Goal: Task Accomplishment & Management: Manage account settings

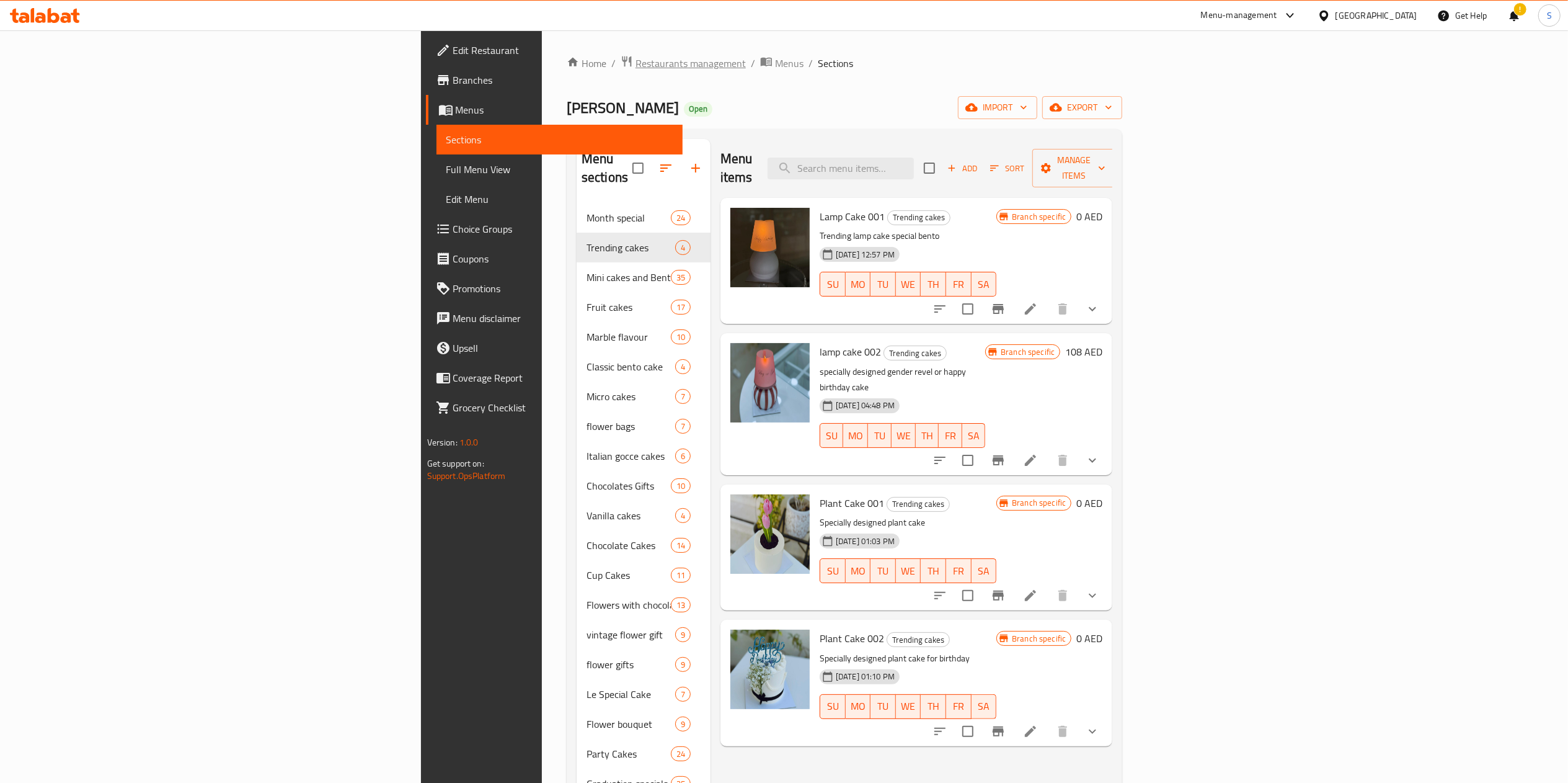
drag, startPoint x: 0, startPoint y: 0, endPoint x: 419, endPoint y: 58, distance: 423.0
click at [636, 58] on span "Restaurants management" at bounding box center [690, 63] width 110 height 15
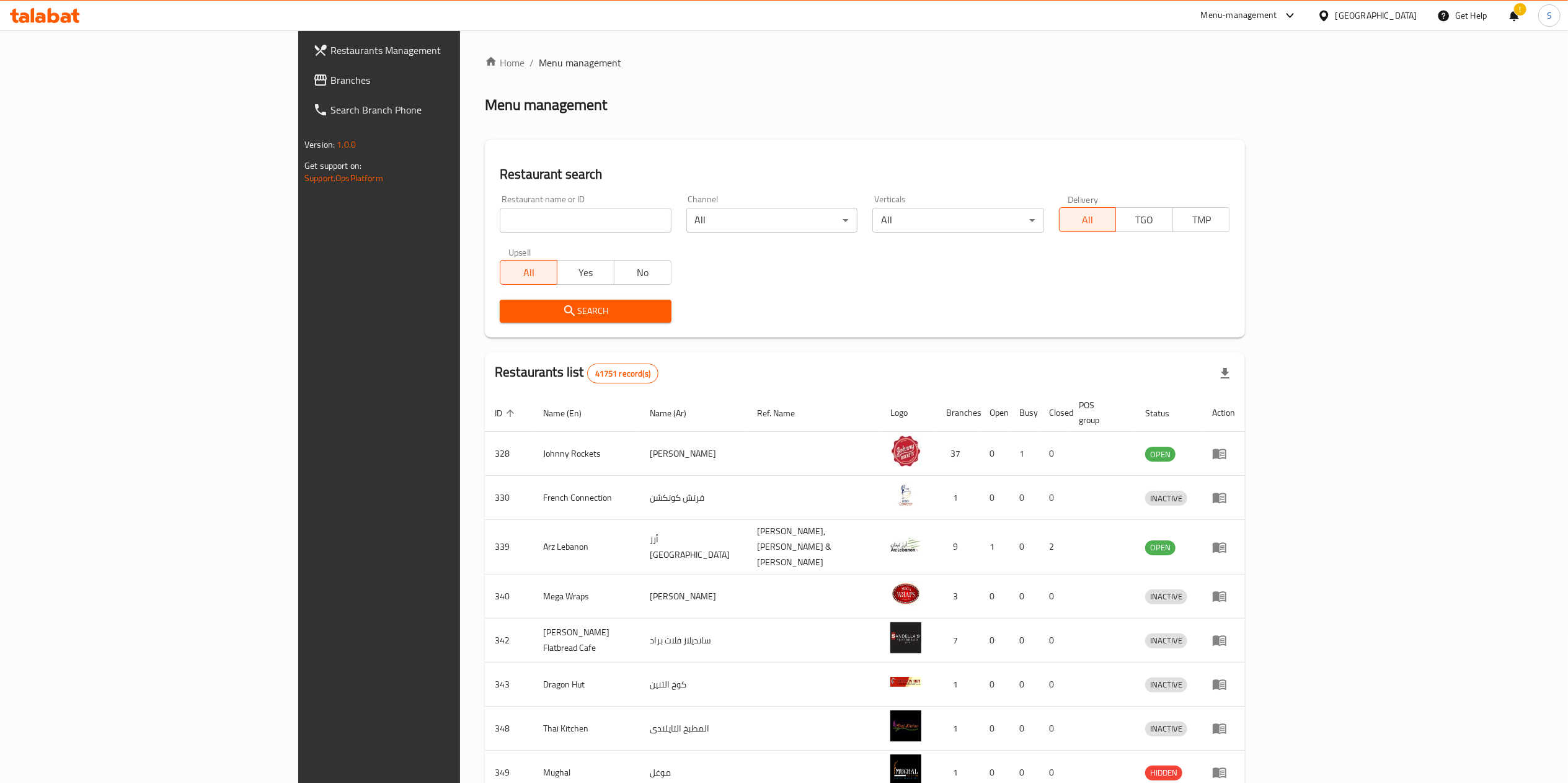
click at [492, 235] on div "Restaurant name or ID Restaurant name or ID" at bounding box center [585, 214] width 186 height 53
click at [500, 205] on div "Restaurant name or ID Restaurant name or ID" at bounding box center [585, 214] width 171 height 38
click at [492, 245] on div "Upsell All Yes No" at bounding box center [585, 266] width 186 height 52
click at [500, 223] on input "search" at bounding box center [585, 220] width 171 height 25
type input "bayara"
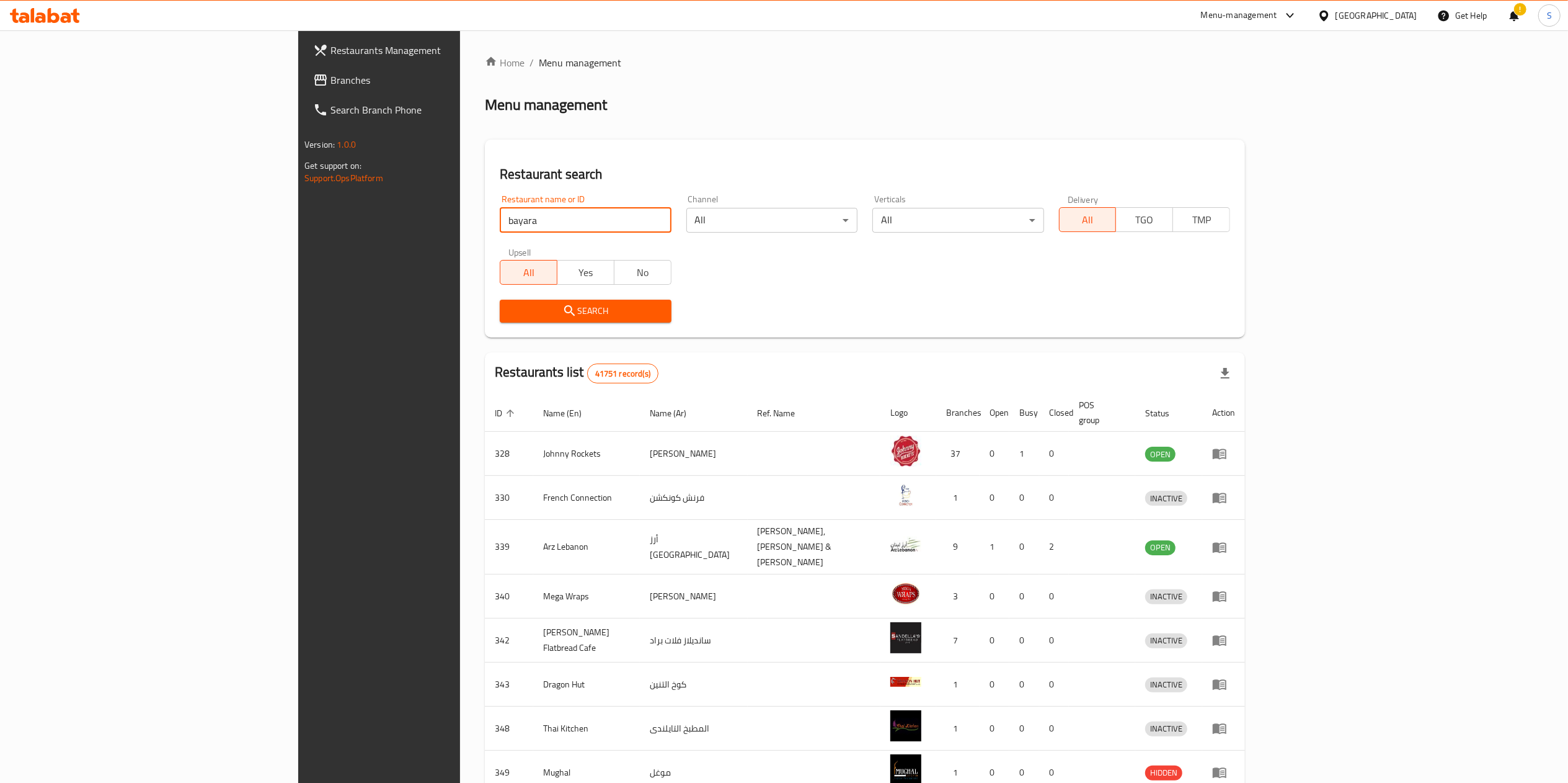
click button "Search" at bounding box center [585, 311] width 171 height 23
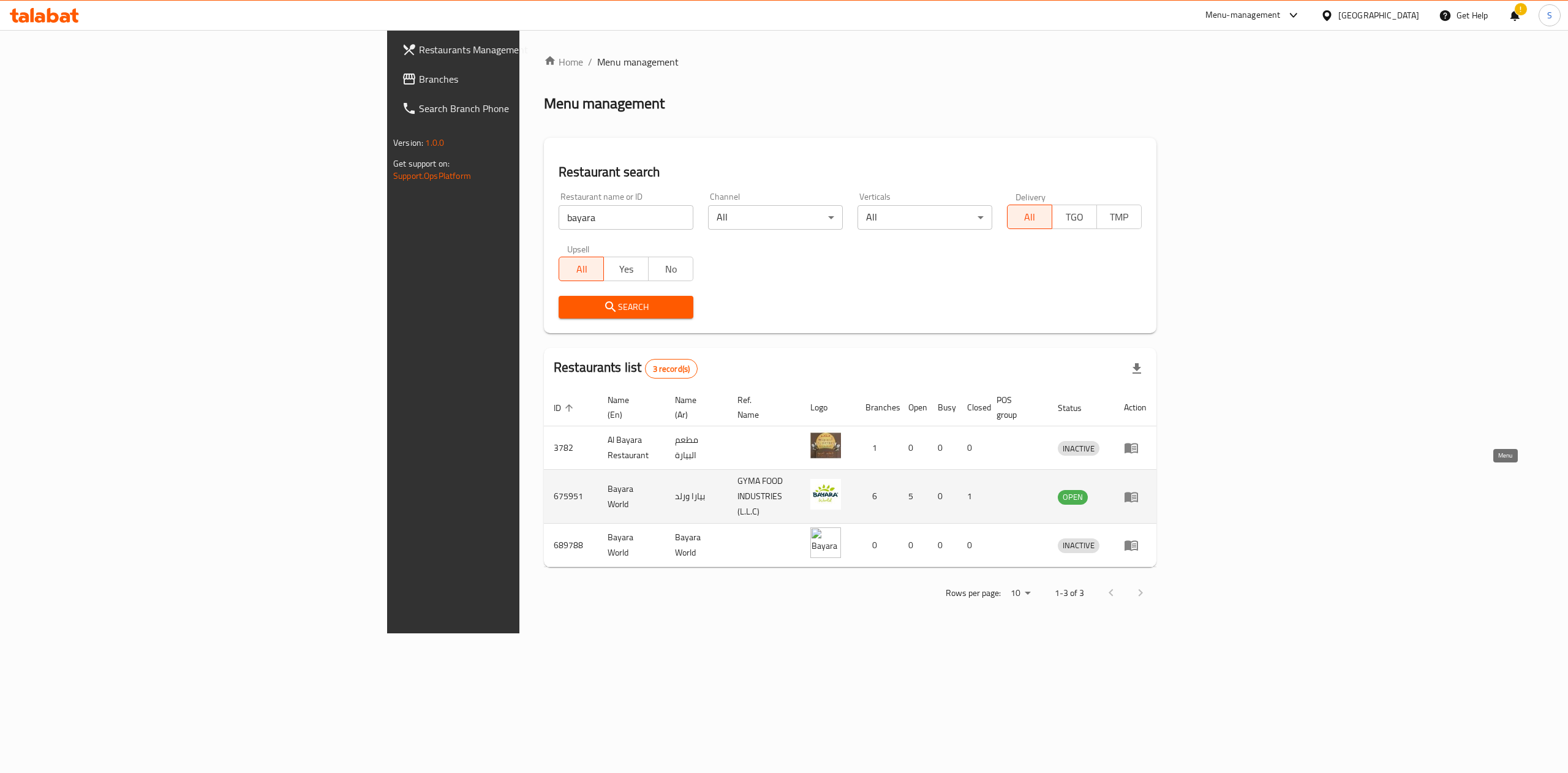
click at [1139, 489] on icon "enhanced table" at bounding box center [1131, 496] width 15 height 15
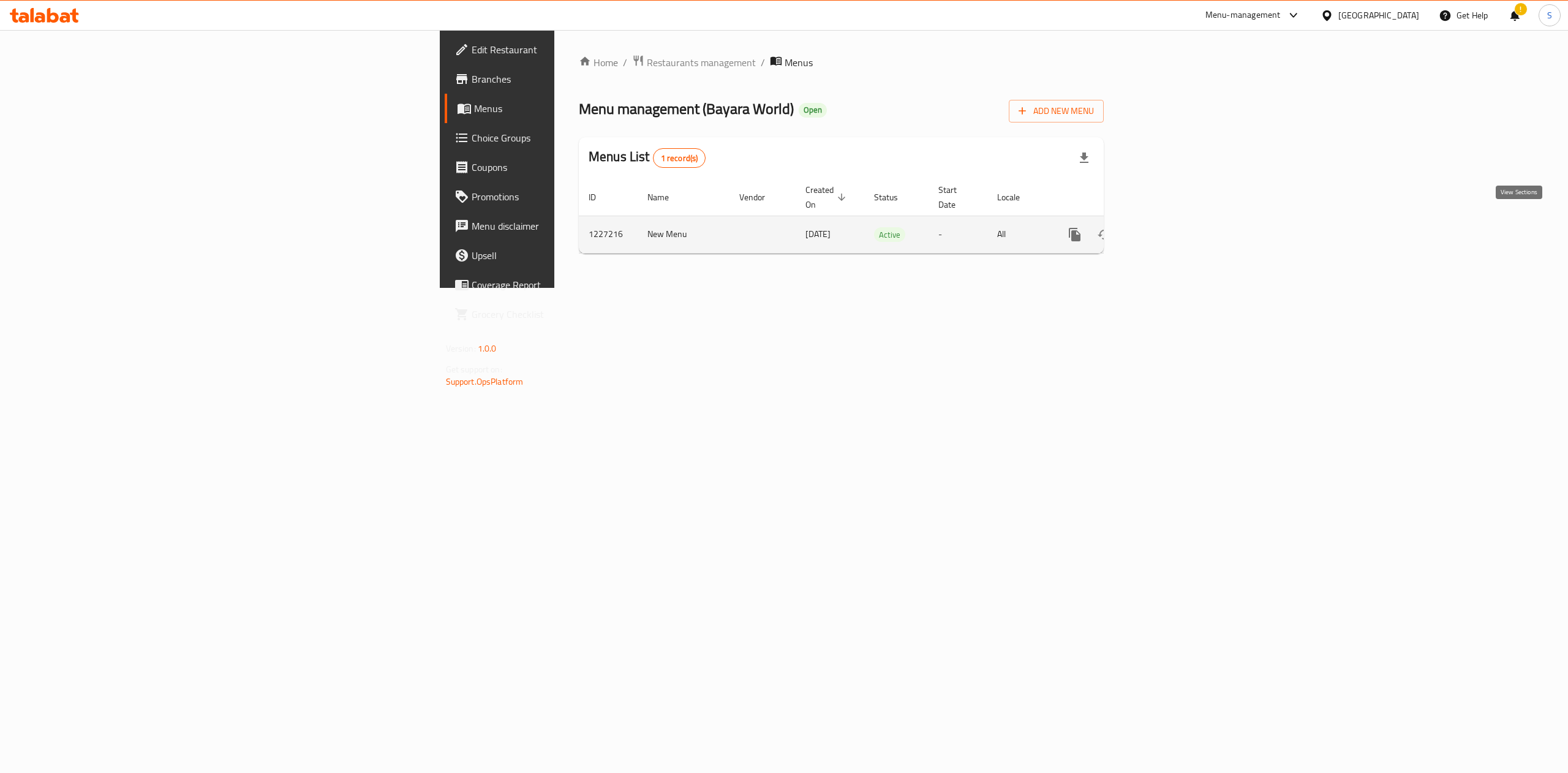
click at [1171, 227] on icon "enhanced table" at bounding box center [1163, 235] width 15 height 15
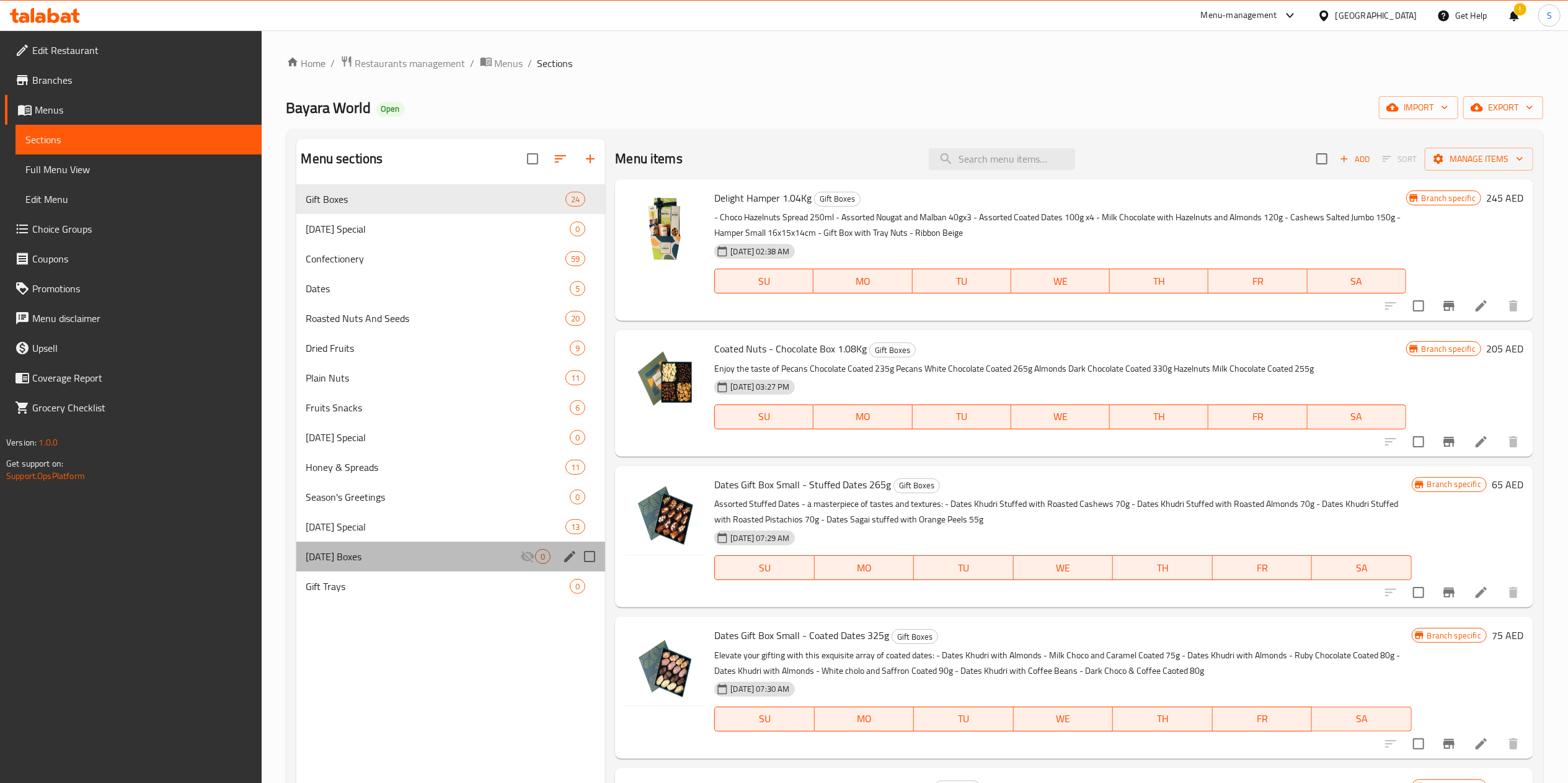
click at [399, 545] on div "Diwali Boxes 0" at bounding box center [451, 557] width 310 height 30
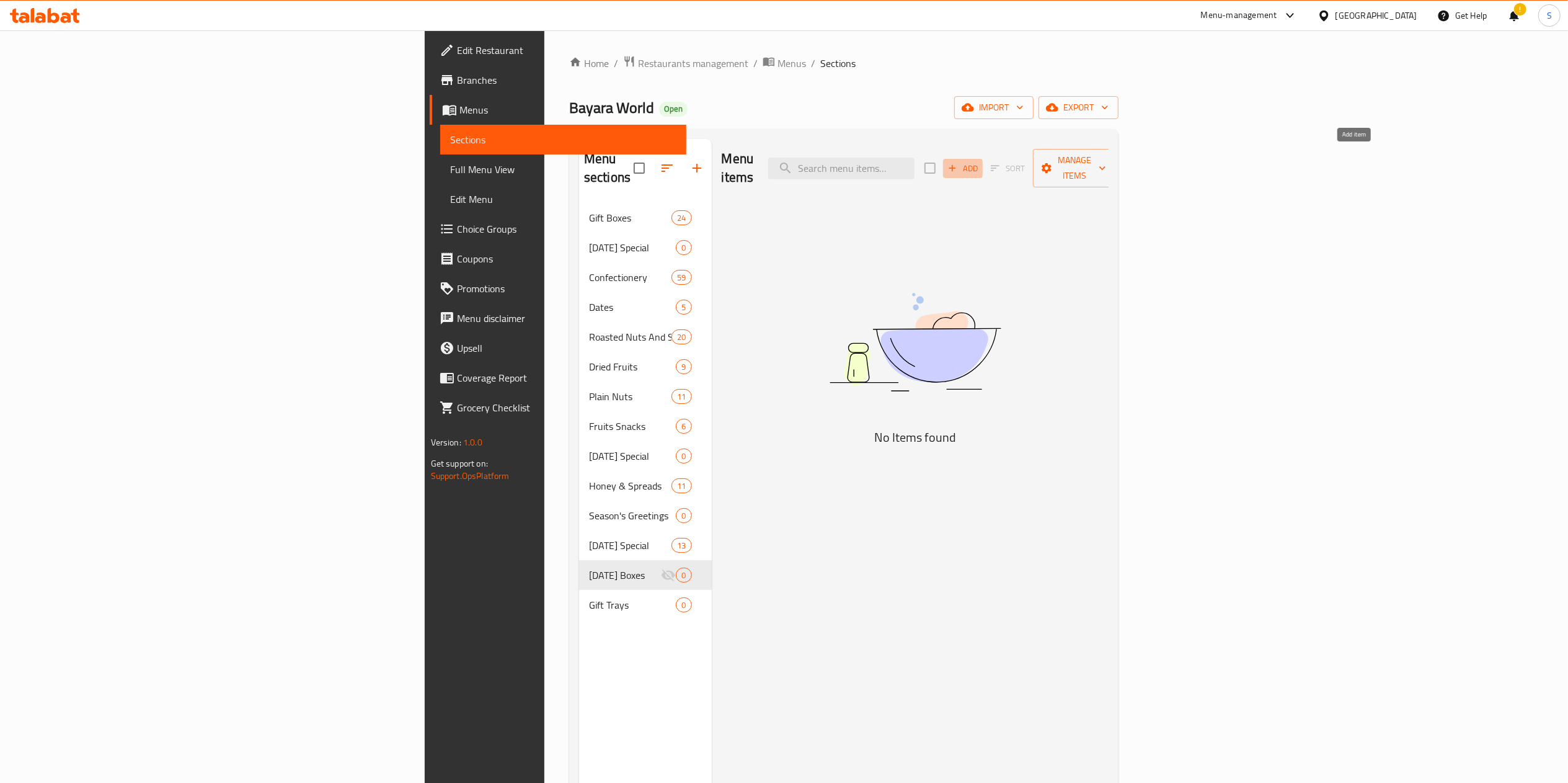
click at [957, 163] on icon "button" at bounding box center [952, 168] width 11 height 11
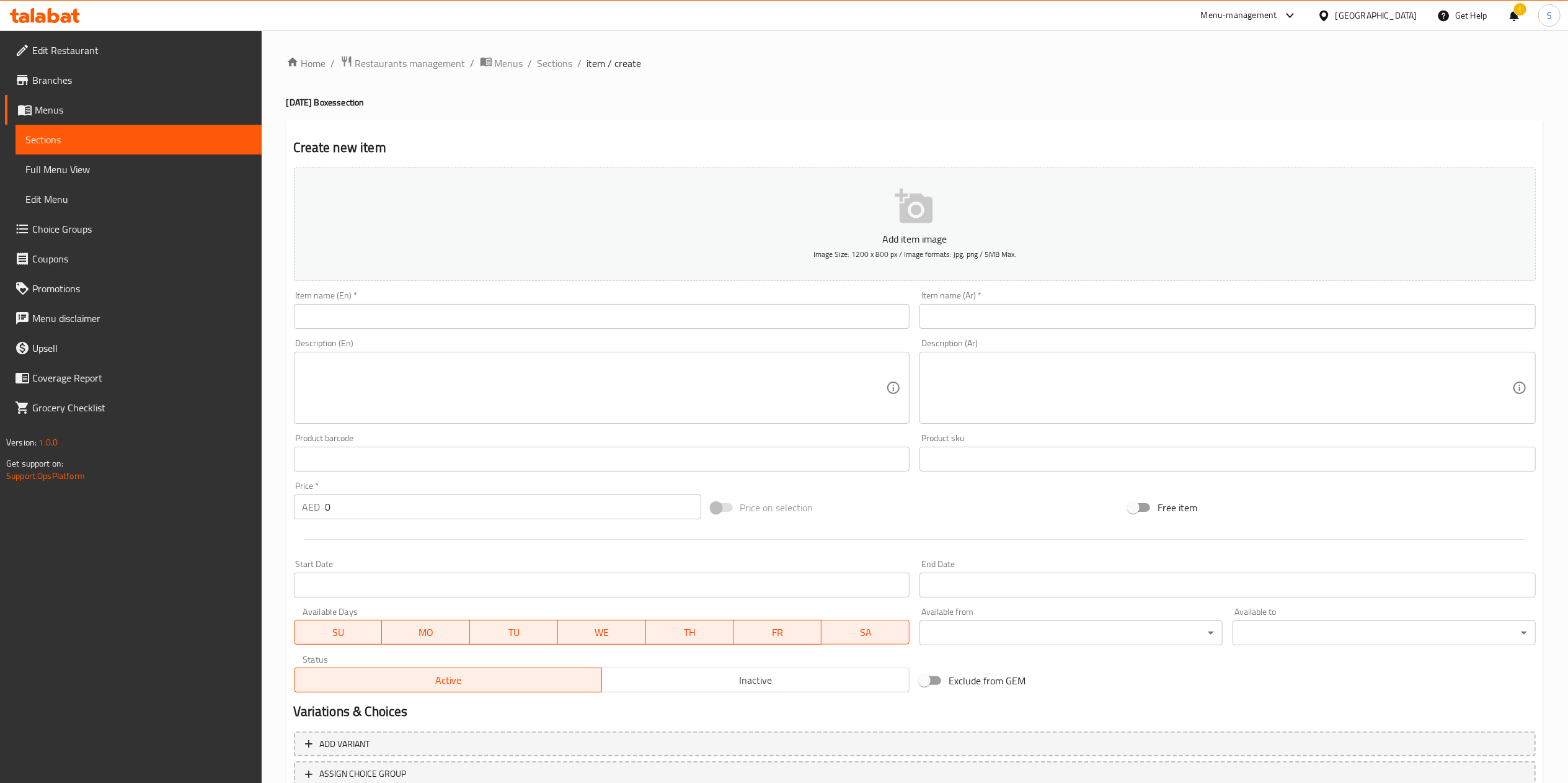
scroll to position [92, 0]
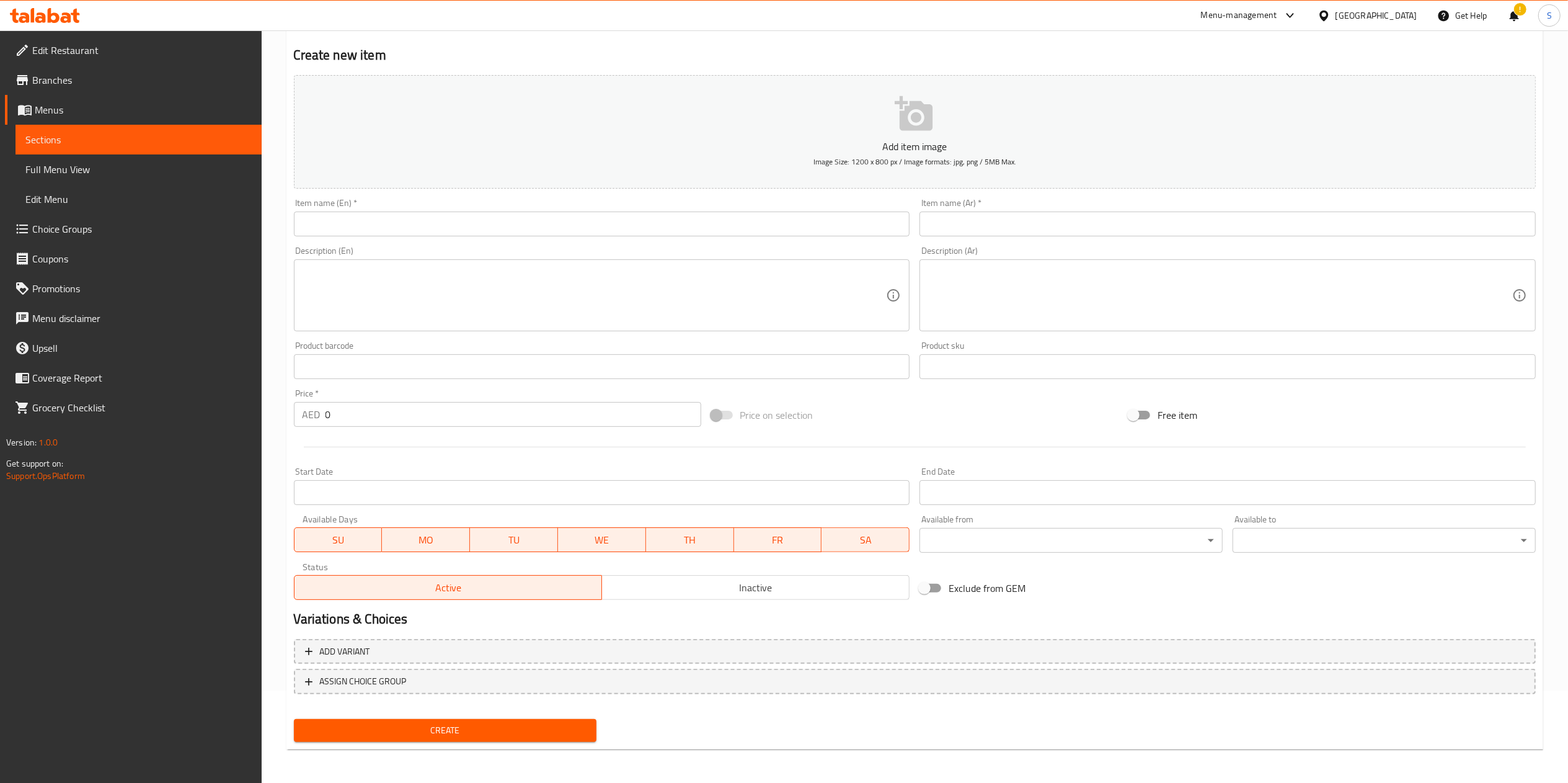
click at [468, 221] on input "text" at bounding box center [602, 224] width 616 height 25
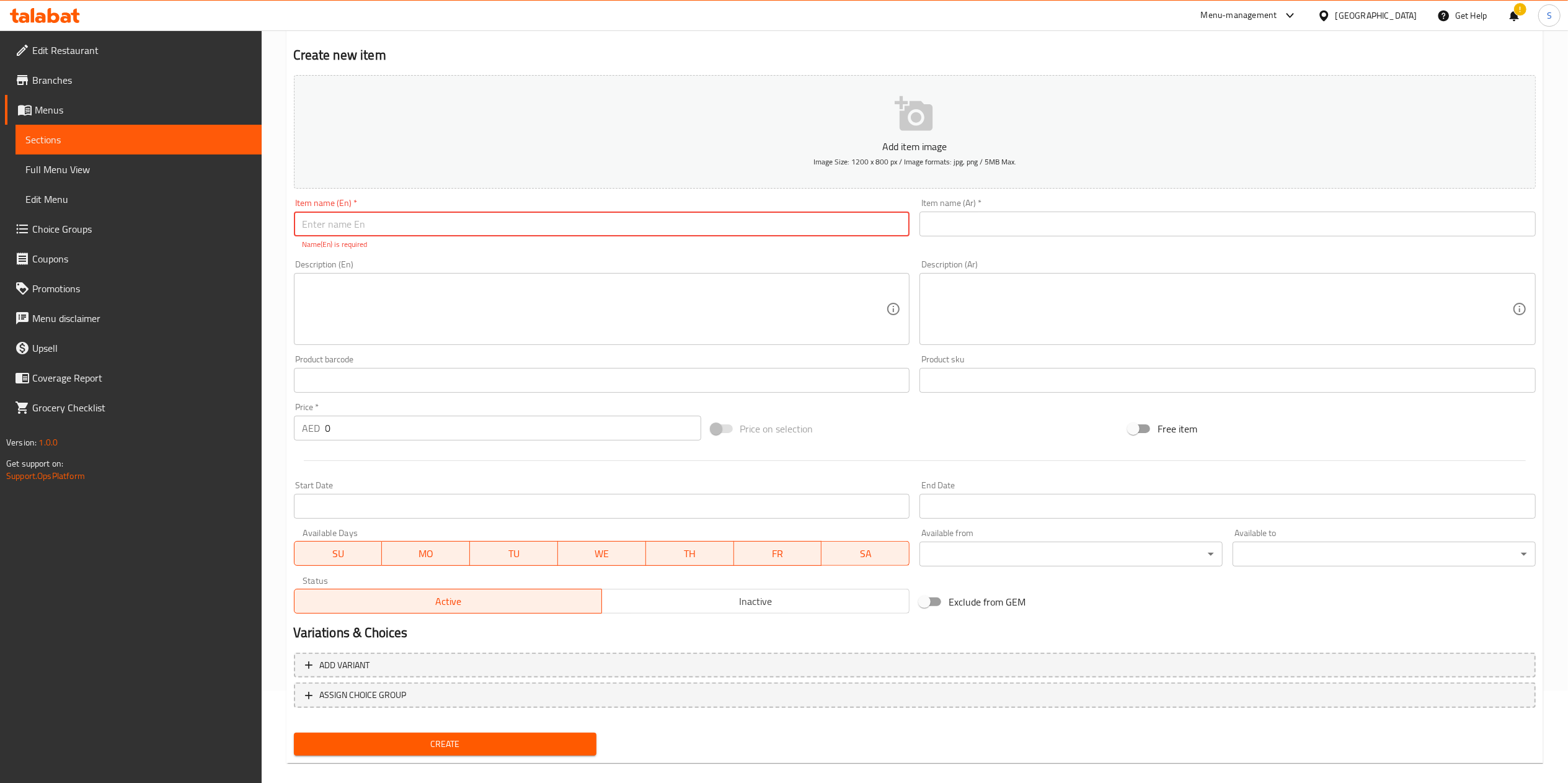
paste input "Diwali Box Medium – Assorted Nuts 785g"
type input "Diwali Box Medium – Assorted Nuts 785g"
click at [998, 222] on input "text" at bounding box center [1227, 224] width 616 height 25
paste input "صندوق ديوالي متوسط ​​- مكسرات متنوعة 785 جم"
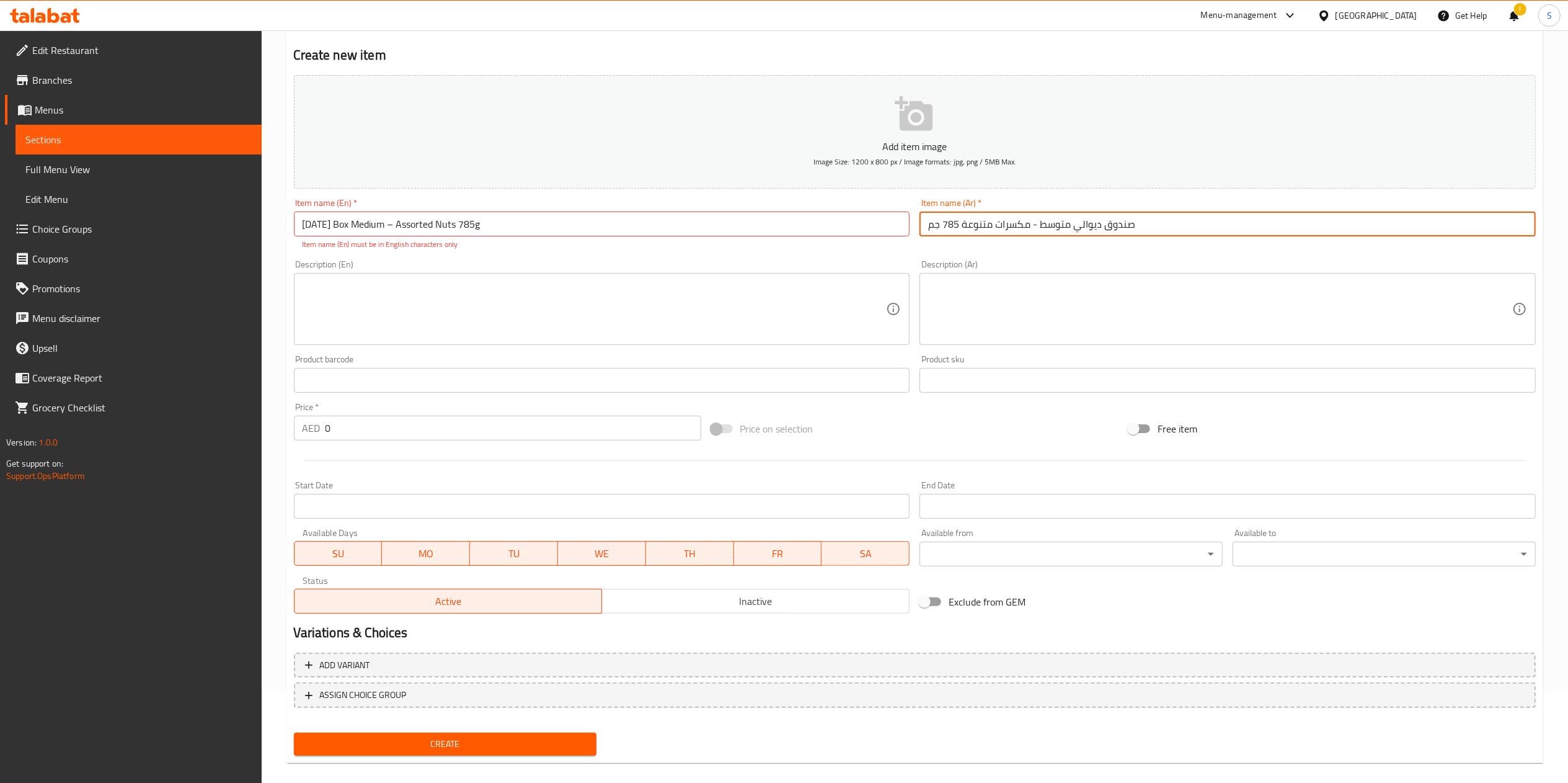
type input "صندوق ديوالي متوسط ​​- مكسرات متنوعة 785 جم"
click at [453, 297] on textarea at bounding box center [594, 310] width 584 height 59
paste textarea "Celebrate the spirit of Diwali with Bayara World Assorted Nuts Box, a thoughtfu…"
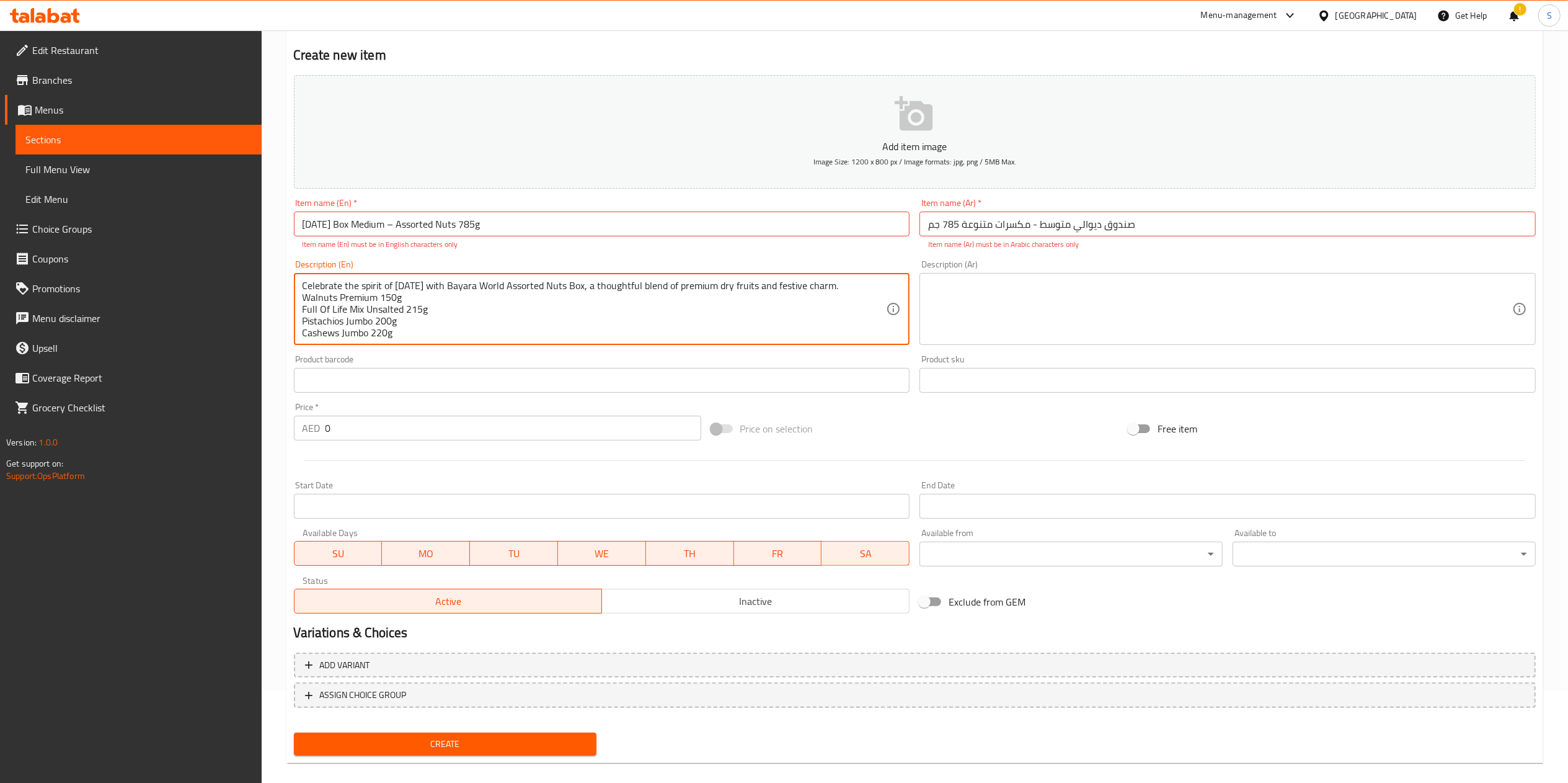
scroll to position [28, 0]
type textarea "Celebrate the spirit of Diwali with Bayara World Assorted Nuts Box, a thoughtfu…"
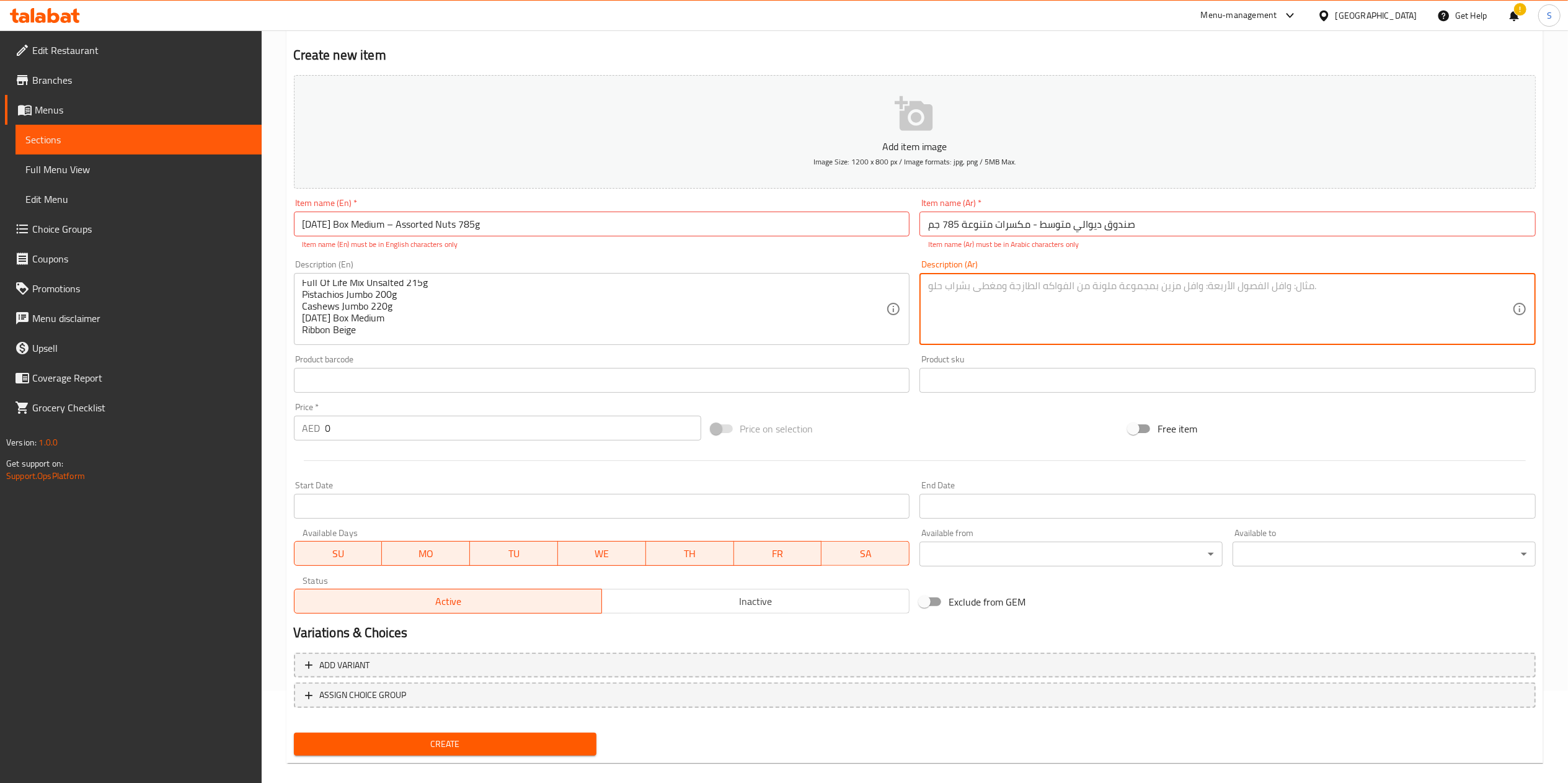
click at [1069, 321] on textarea at bounding box center [1220, 310] width 584 height 59
paste textarea "احتفلوا بأجواء ديوالي مع علبة مكسرات بايارا وورلد المتنوعة، مزيجٌ مدروسٌ بعناية…"
type textarea "احتفلوا بأجواء ديوالي مع علبة مكسرات بايارا وورلد المتنوعة، مزيجٌ مدروسٌ بعناية…"
click at [389, 226] on input "Diwali Box Medium – Assorted Nuts 785g" at bounding box center [602, 224] width 616 height 25
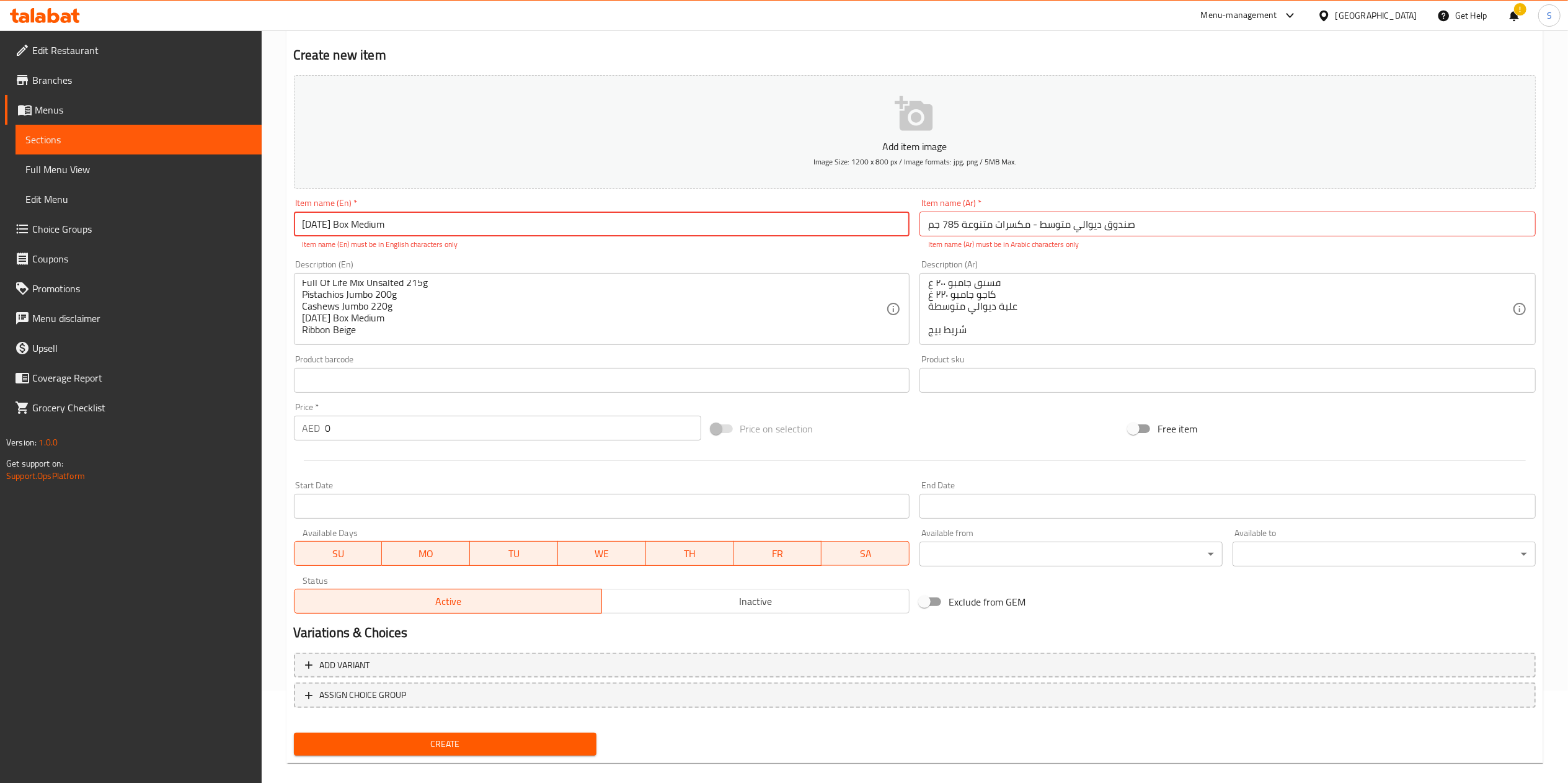
click at [389, 226] on input "Diwali Box Medium" at bounding box center [602, 224] width 616 height 25
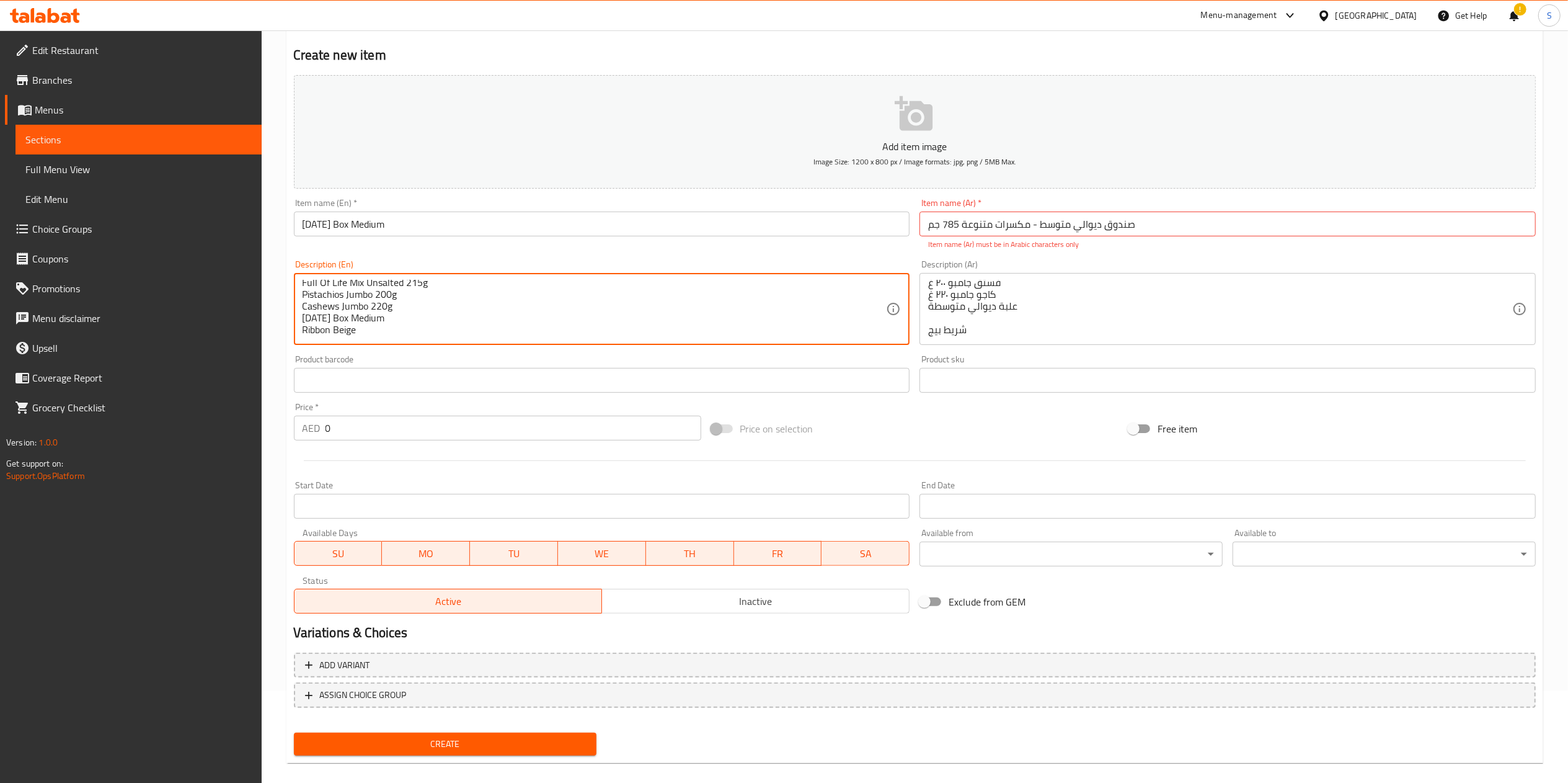
click at [524, 282] on textarea "Celebrate the spirit of Diwali with Bayara World Assorted Nuts Box, a thoughtfu…" at bounding box center [594, 310] width 584 height 59
click at [509, 250] on div "Item name (En)   * Diwali Box Medium Item name (En) *" at bounding box center [602, 224] width 626 height 61
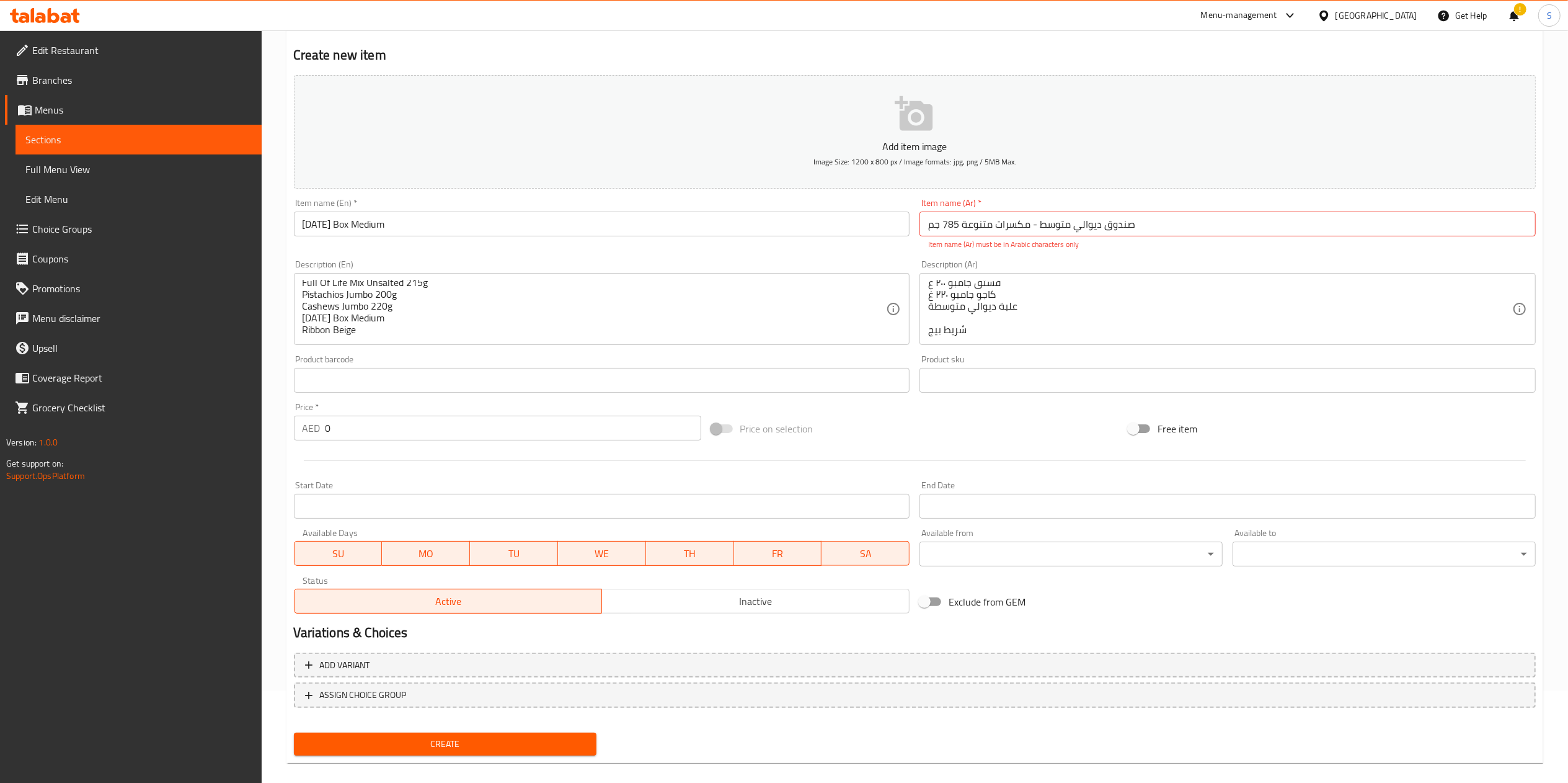
click at [476, 207] on div "Item name (En)   * Diwali Box Medium Item name (En) *" at bounding box center [602, 217] width 616 height 38
click at [467, 215] on input "Diwali Box Medium" at bounding box center [602, 224] width 616 height 25
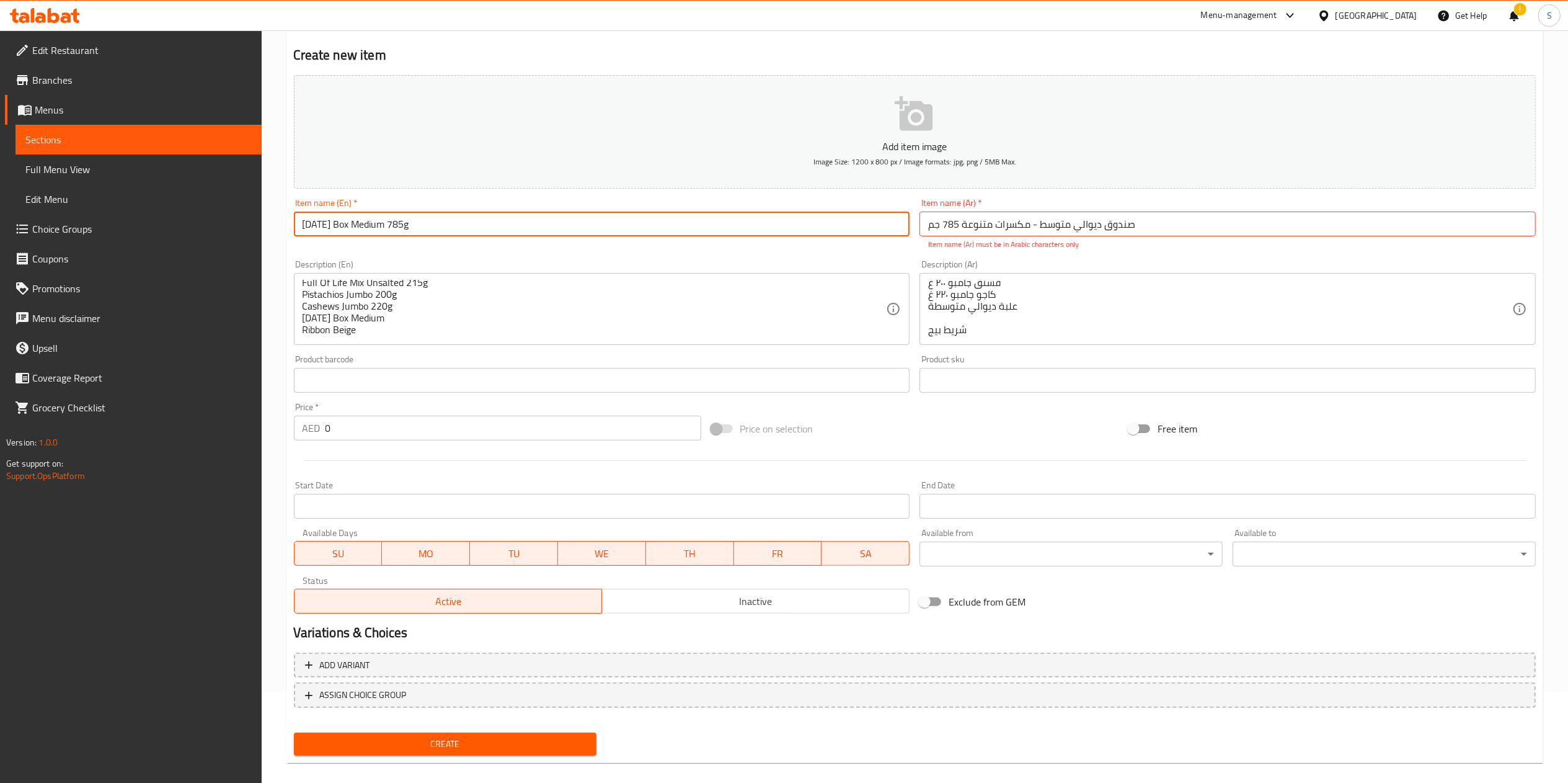
type input "Diwali Box Medium 785g"
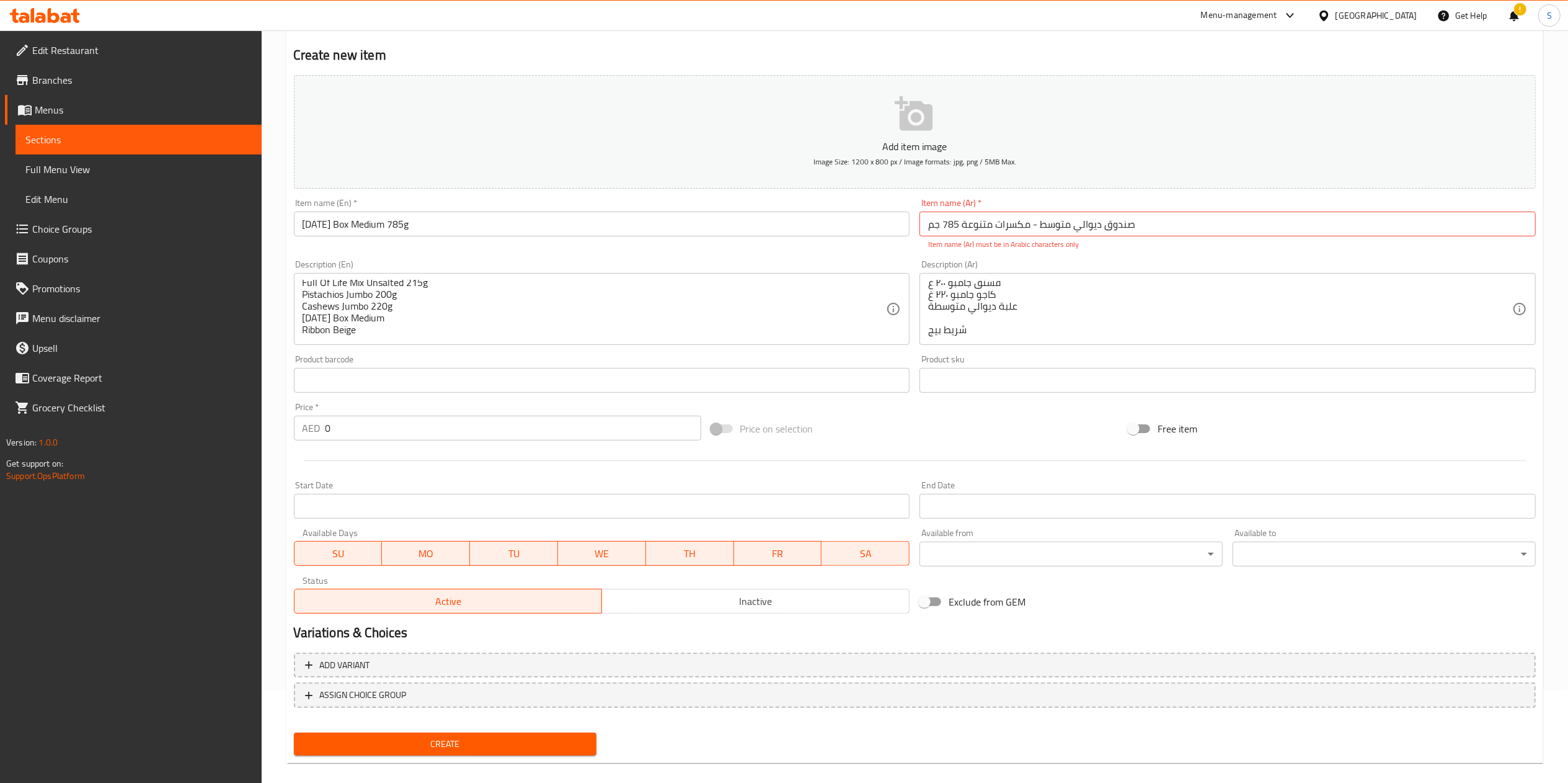
click at [1154, 270] on div "Description (Ar) احتفلوا بأجواء ديوالي مع علبة مكسرات بايارا وورلد المتنوعة، مز…" at bounding box center [1227, 302] width 616 height 85
click at [951, 222] on input "صندوق ديوالي متوسط ​​- مكسرات متنوعة 785 جم" at bounding box center [1227, 224] width 616 height 25
type input "صندوق ديوالي متوسط ​​- مكسرات متنوجم"
paste input "صندوق ديوالي متوسط ​​- مكسرات متنوعة 785 جم"
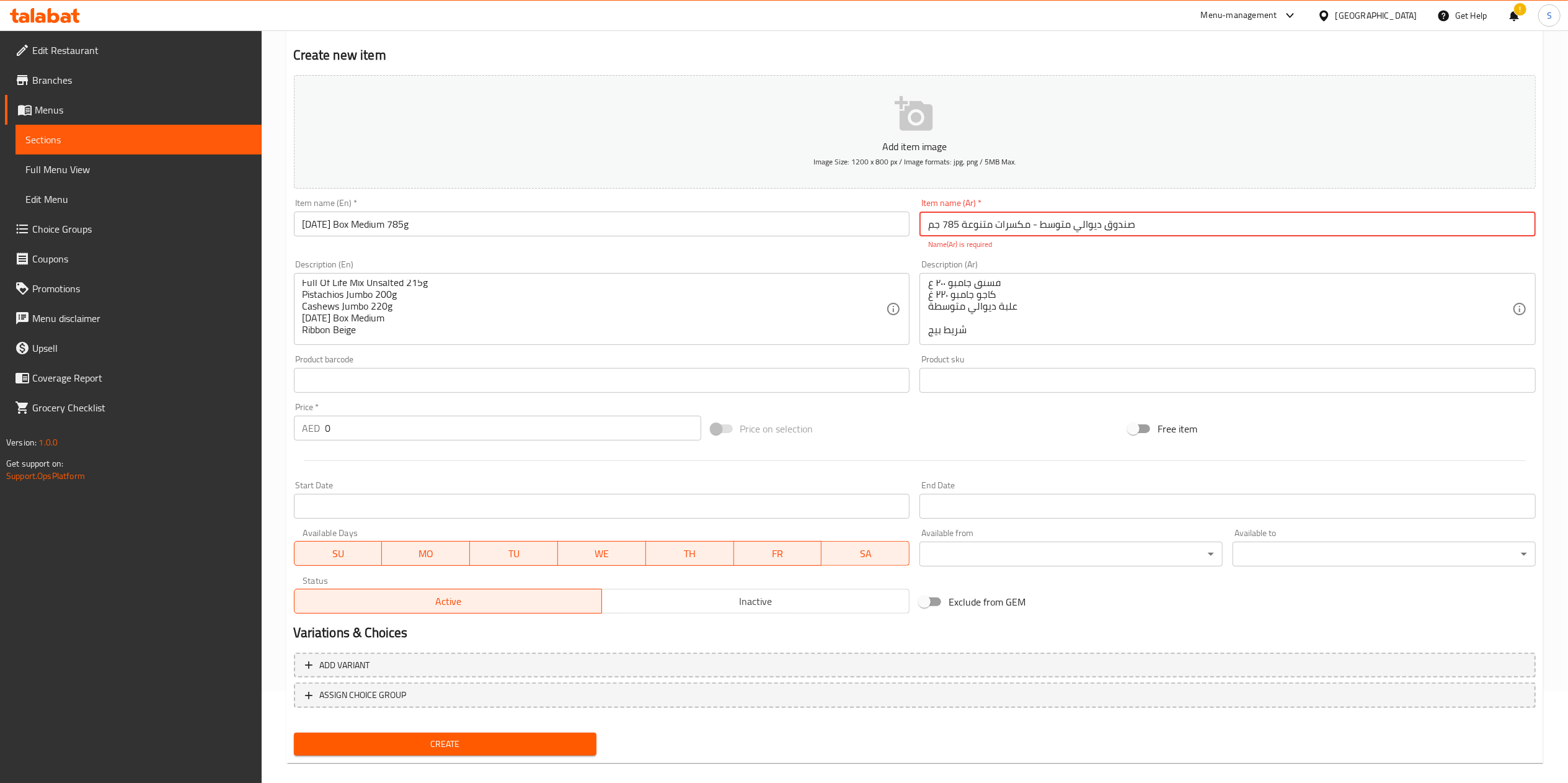
drag, startPoint x: 957, startPoint y: 223, endPoint x: 940, endPoint y: 226, distance: 17.3
click at [940, 226] on input "صندوق ديوالي متوسط ​​- مكسرات متنوعة 785 جم" at bounding box center [1227, 224] width 616 height 25
drag, startPoint x: 928, startPoint y: 226, endPoint x: 942, endPoint y: 227, distance: 14.0
click at [942, 227] on input "صندوق ديوالي متوسط ​​- مكسرات متنوعة 785 جم" at bounding box center [1227, 224] width 616 height 25
click at [937, 226] on input "صندوق ديوالي متوسط ​​- مكسرات متنوعة 785 جم" at bounding box center [1227, 224] width 616 height 25
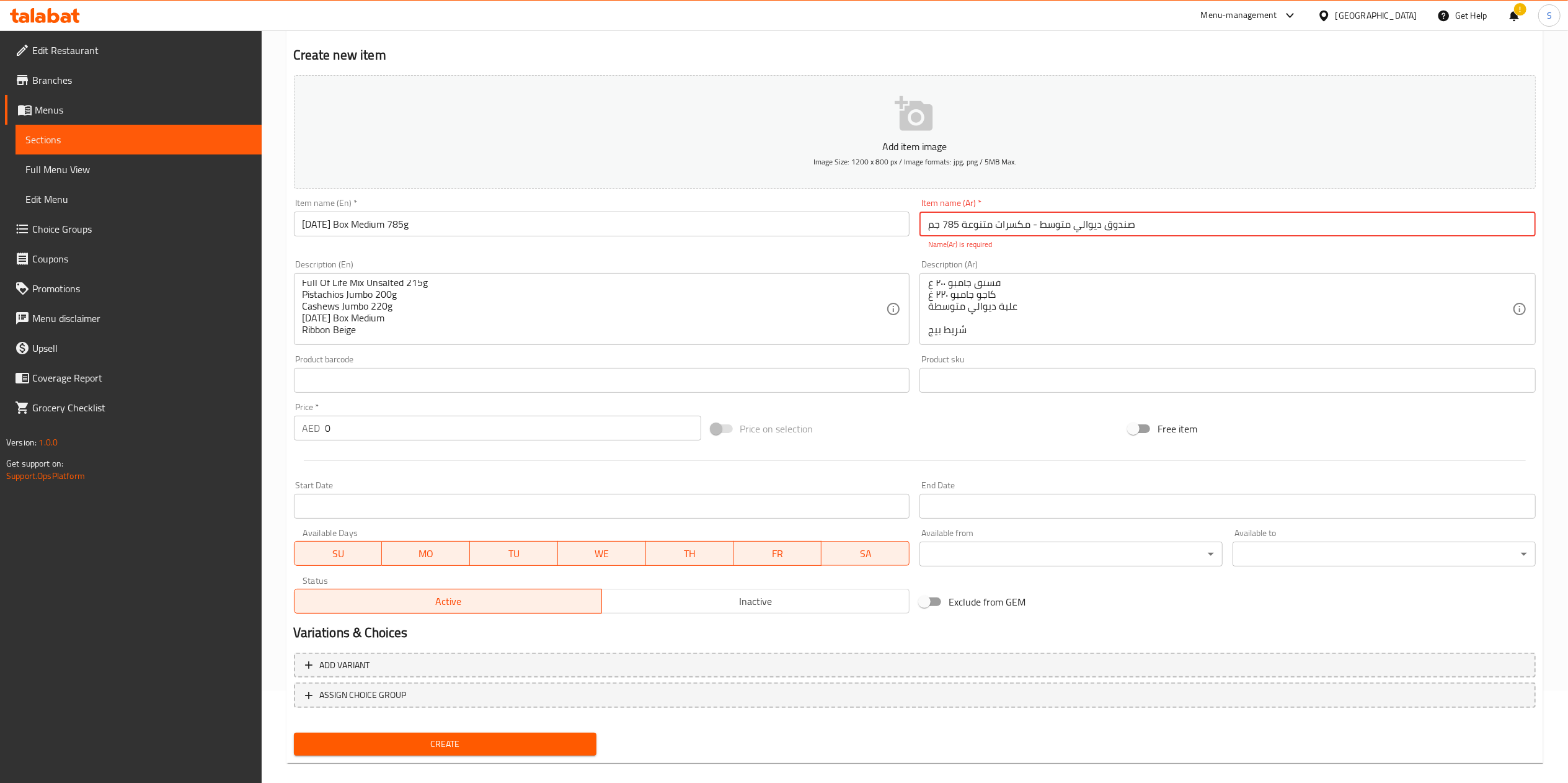
click at [925, 226] on input "صندوق ديوالي متوسط ​​- مكسرات متنوعة 785 جم" at bounding box center [1227, 224] width 616 height 25
type input "صندوق ديوالي متوسط ​​- مكسرات متنوعة 785 جم"
paste input "صندوق ديوالي متوسط ​​- مكسرات متنوعة 785 جم"
drag, startPoint x: 957, startPoint y: 226, endPoint x: 941, endPoint y: 227, distance: 16.0
click at [941, 227] on input "صندوق ديوالي متوسط ​​- مكسرات متنوعة 785 جم" at bounding box center [1227, 224] width 616 height 25
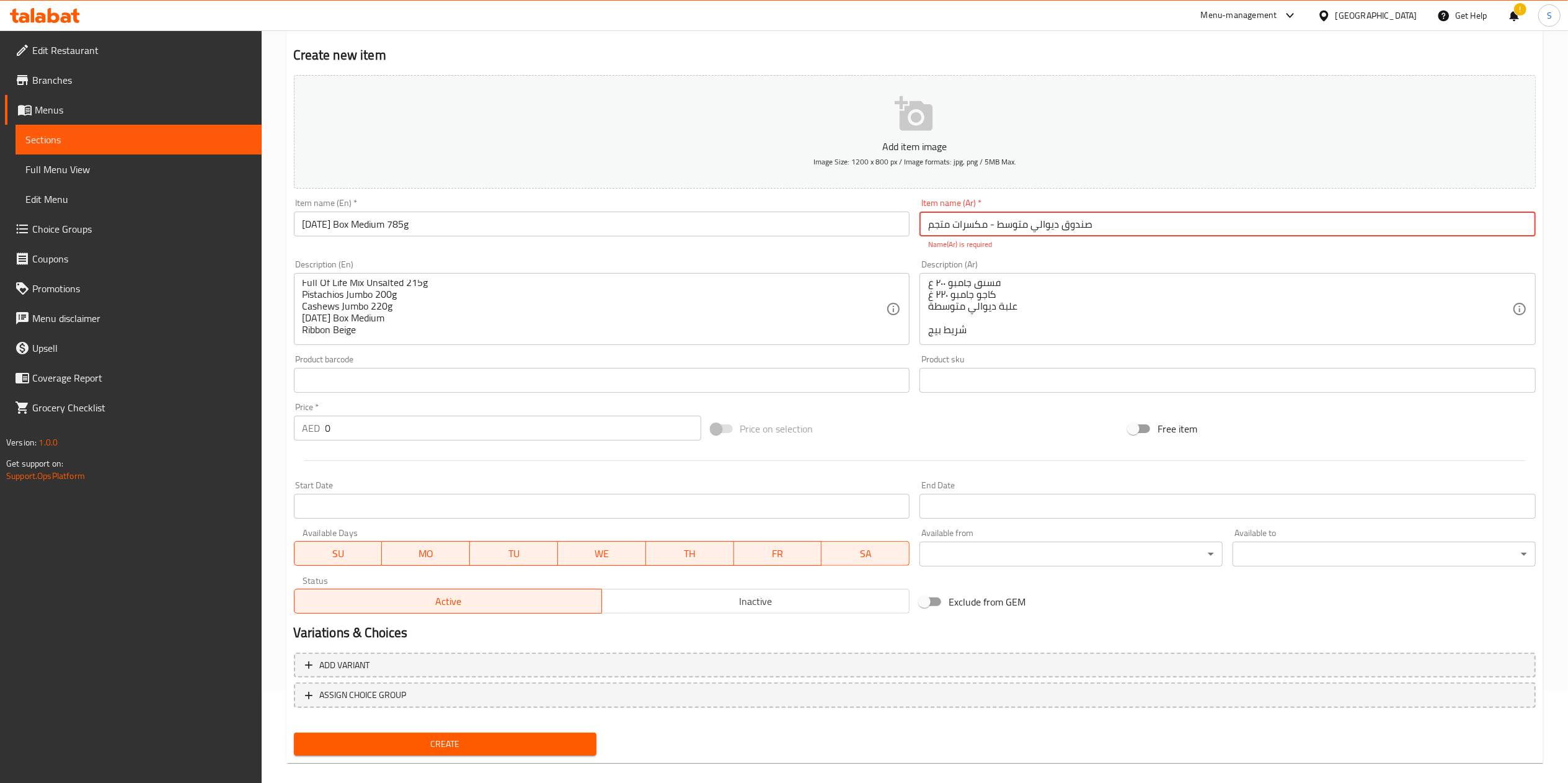
type input "\"
paste input "صندوق ديوالي متوسط ​​- مكسرات متنوعة"
type input "صندوق ديوالي متوسط ​​- مكسرات متنوعة"
click at [496, 435] on input "0" at bounding box center [513, 427] width 376 height 25
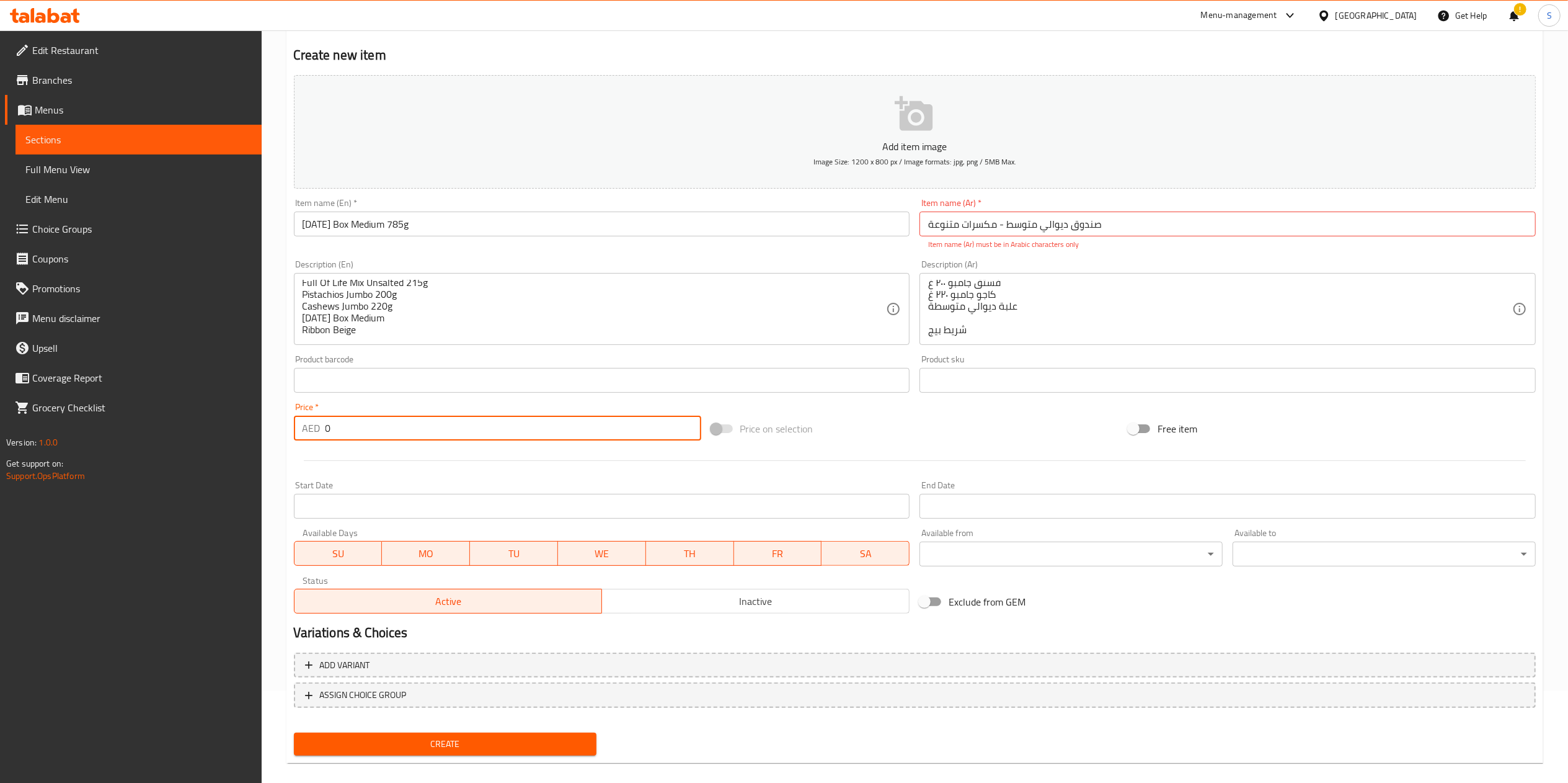
paste input "129"
paste input "number"
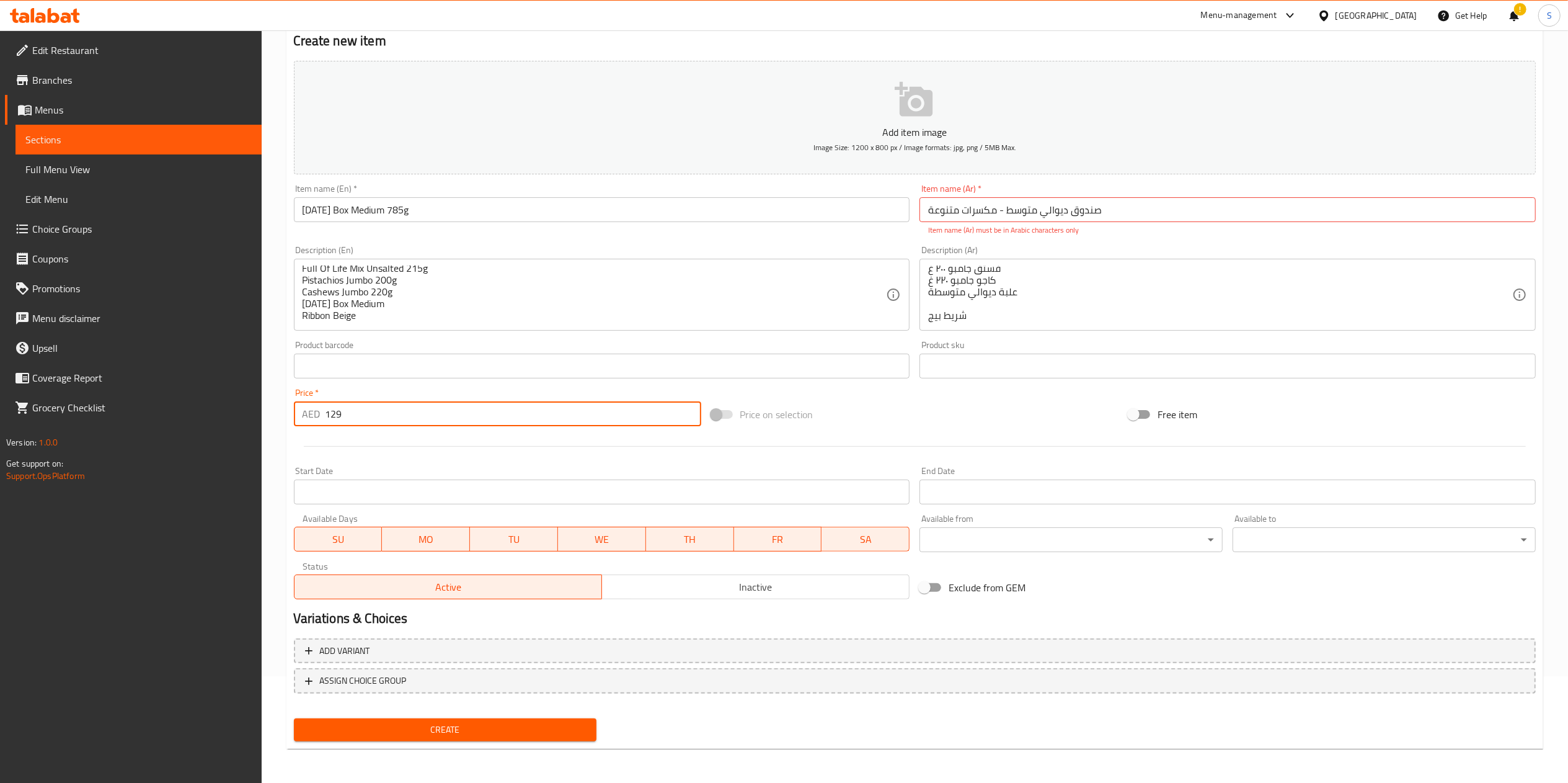
type input "129"
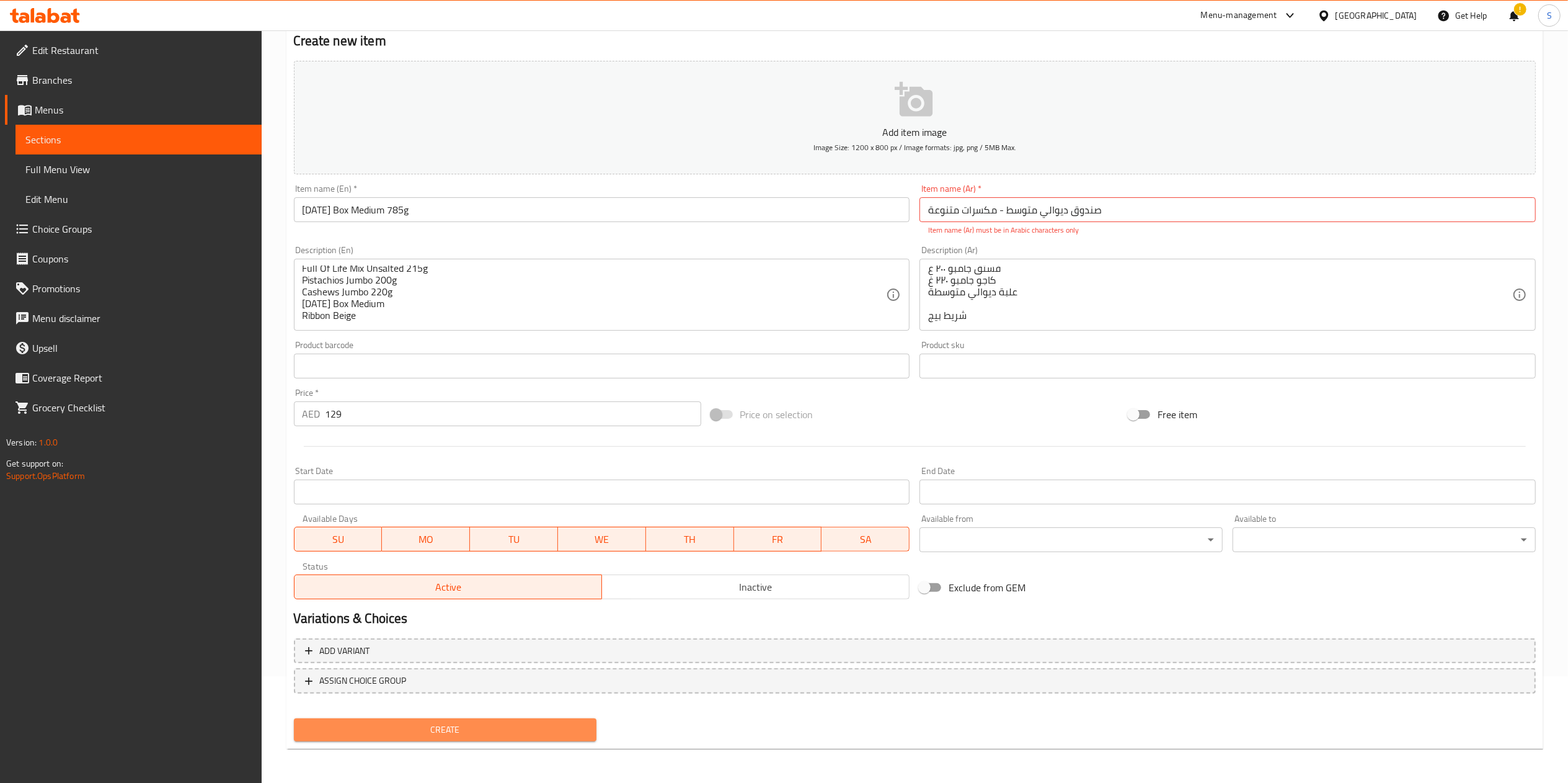
click at [407, 740] on button "Create" at bounding box center [445, 729] width 303 height 23
click at [1003, 215] on input "صندوق ديوالي متوسط ​​- مكسرات متنوعة" at bounding box center [1227, 209] width 616 height 25
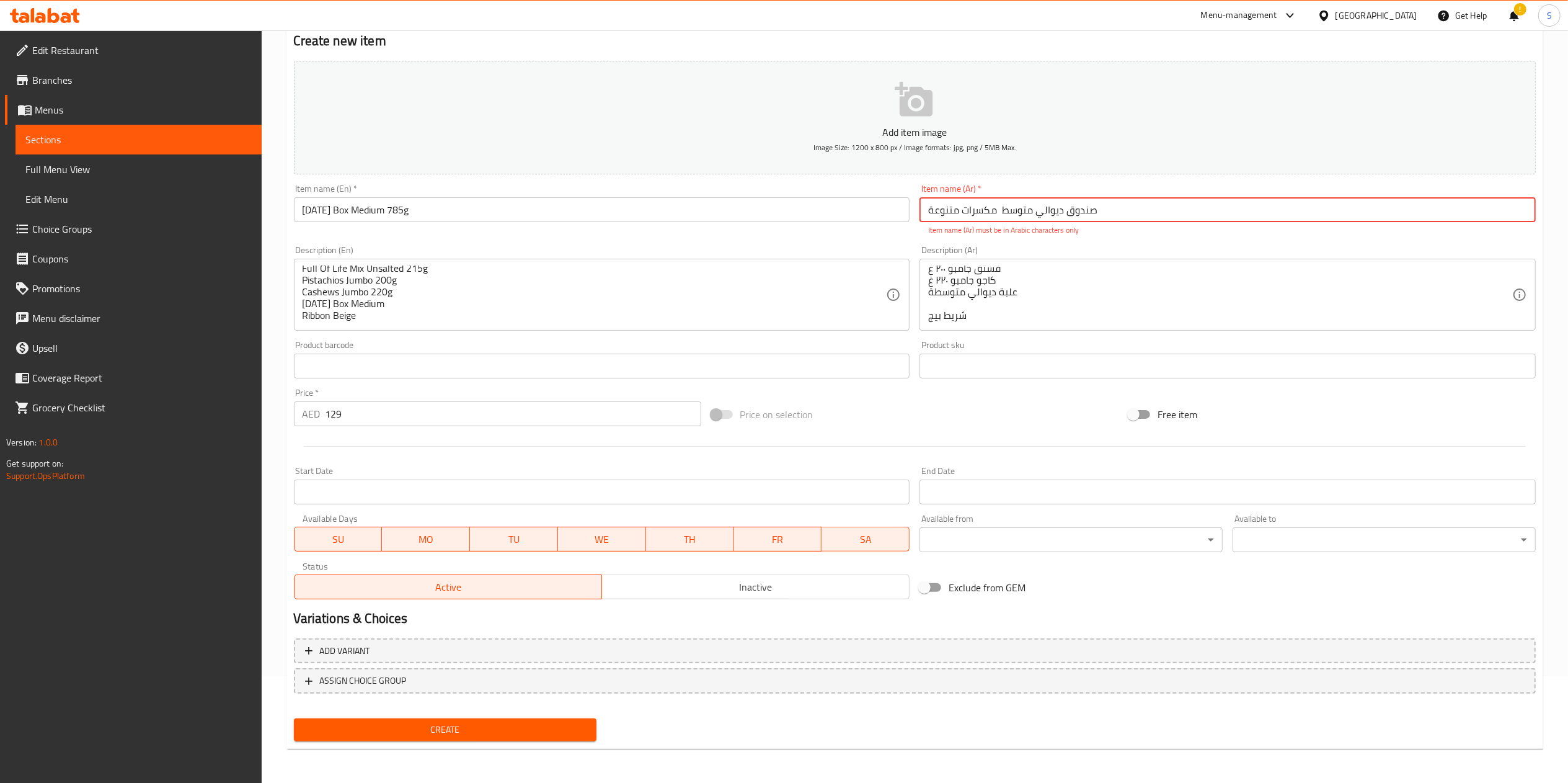
scroll to position [92, 0]
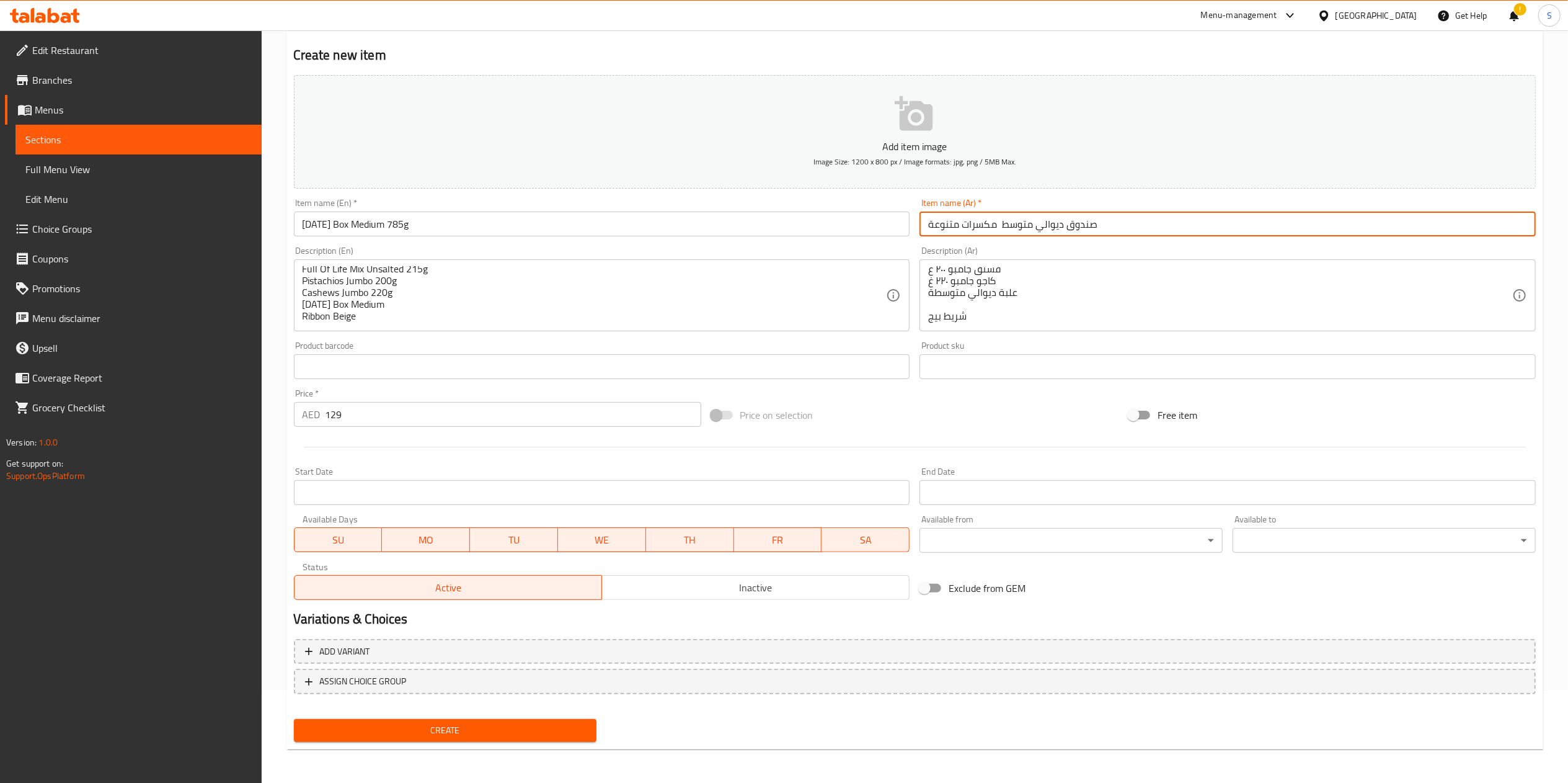
type input "صندوق ديوالي متوسط مكسرات متنوعة"
click at [402, 736] on span "Create" at bounding box center [445, 730] width 284 height 16
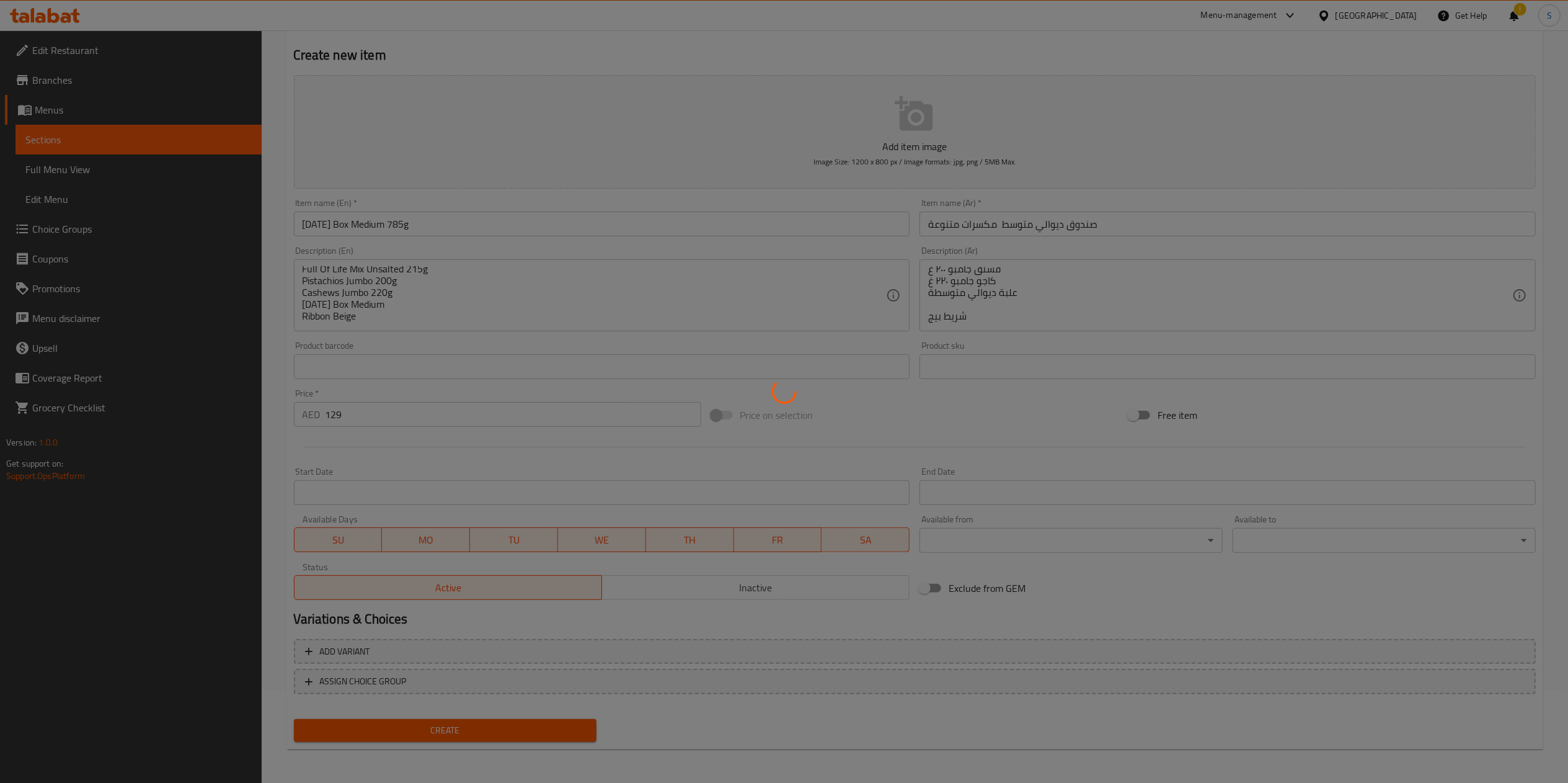
type input "0"
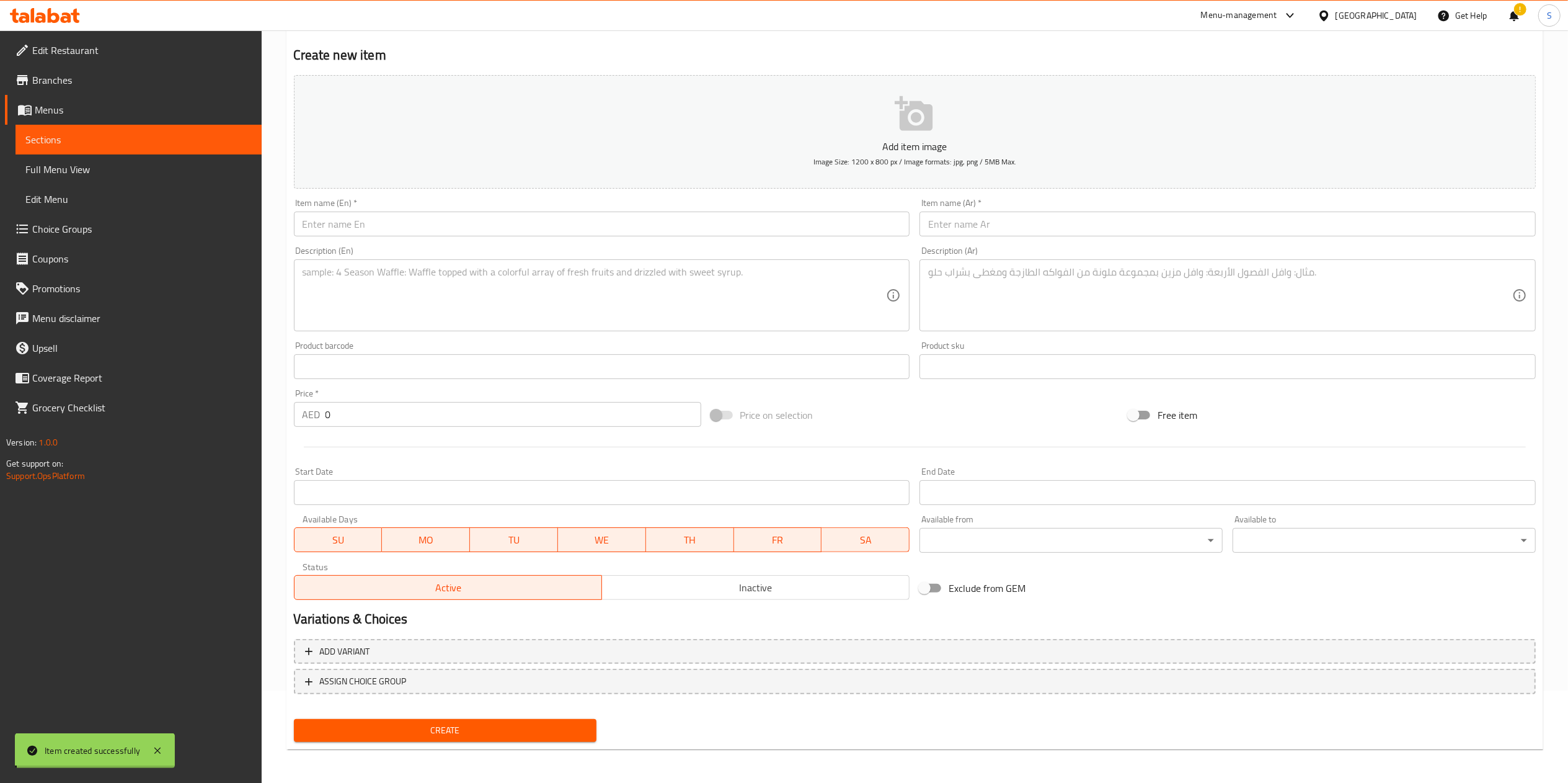
scroll to position [0, 0]
click at [91, 134] on span "Sections" at bounding box center [139, 140] width 226 height 15
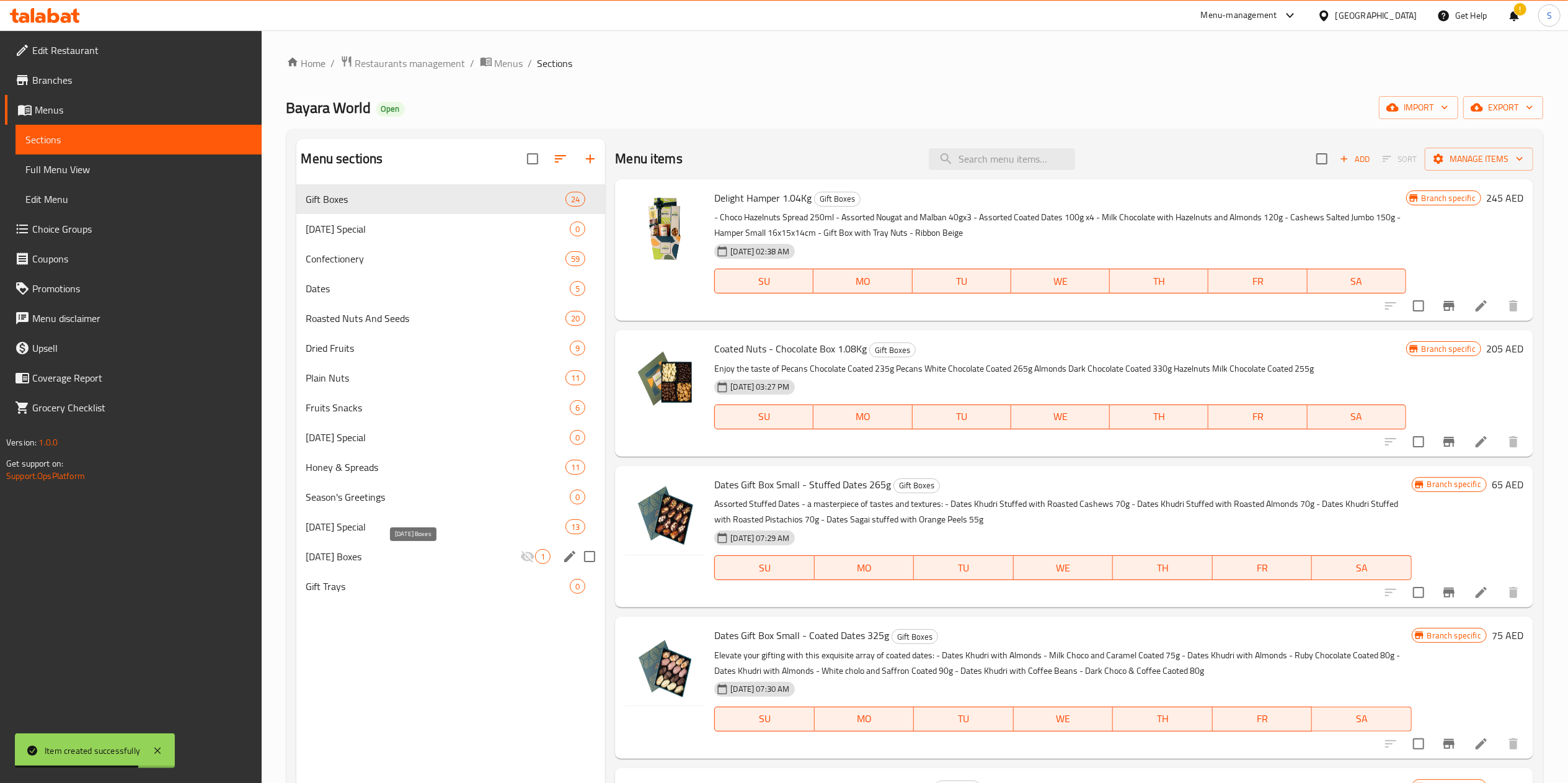
click at [443, 557] on span "Diwali Boxes" at bounding box center [413, 557] width 214 height 15
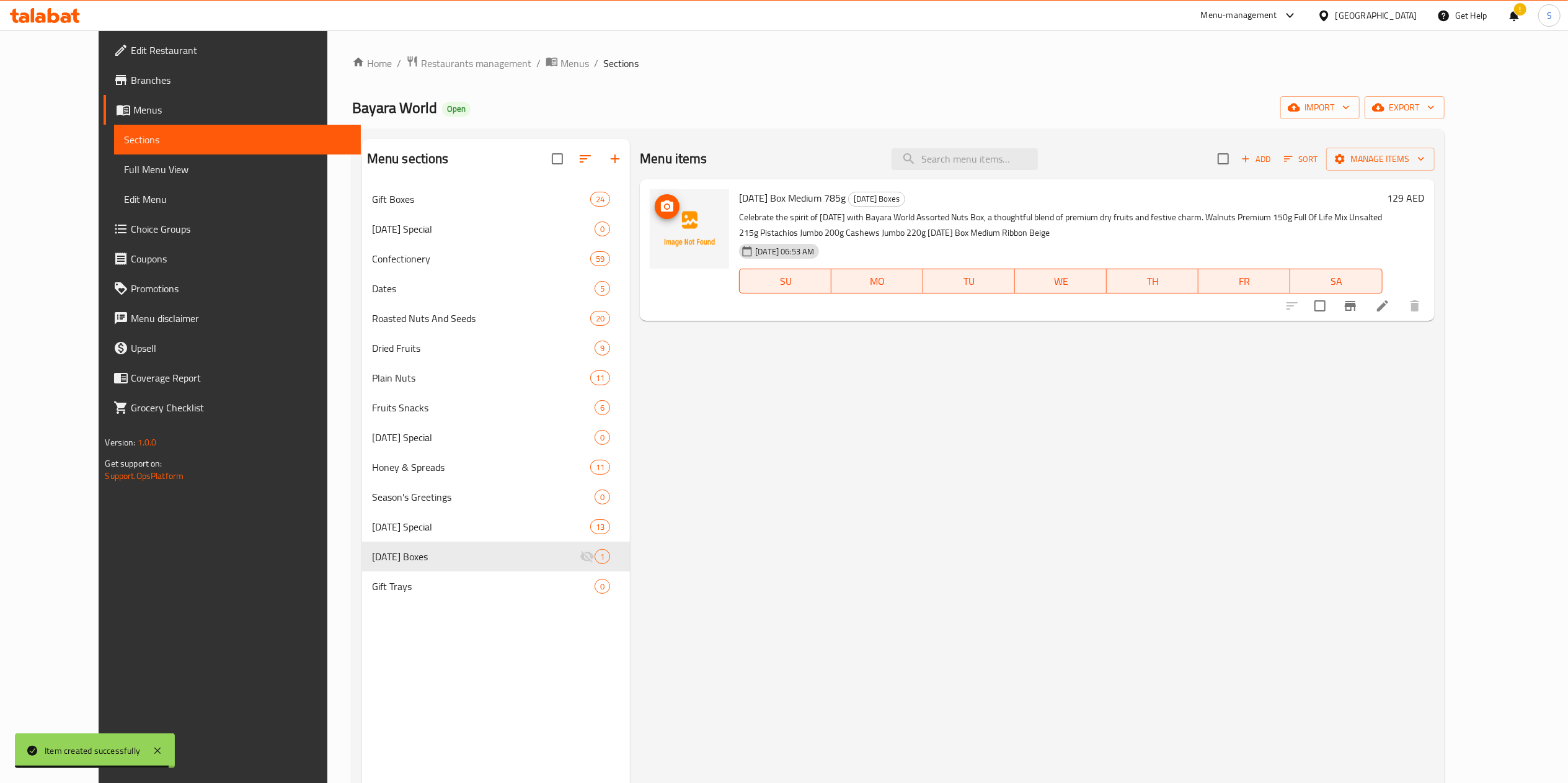
click at [693, 226] on img at bounding box center [689, 229] width 79 height 80
click at [661, 210] on icon "upload picture" at bounding box center [666, 206] width 12 height 11
click at [654, 208] on span "upload picture" at bounding box center [666, 206] width 25 height 15
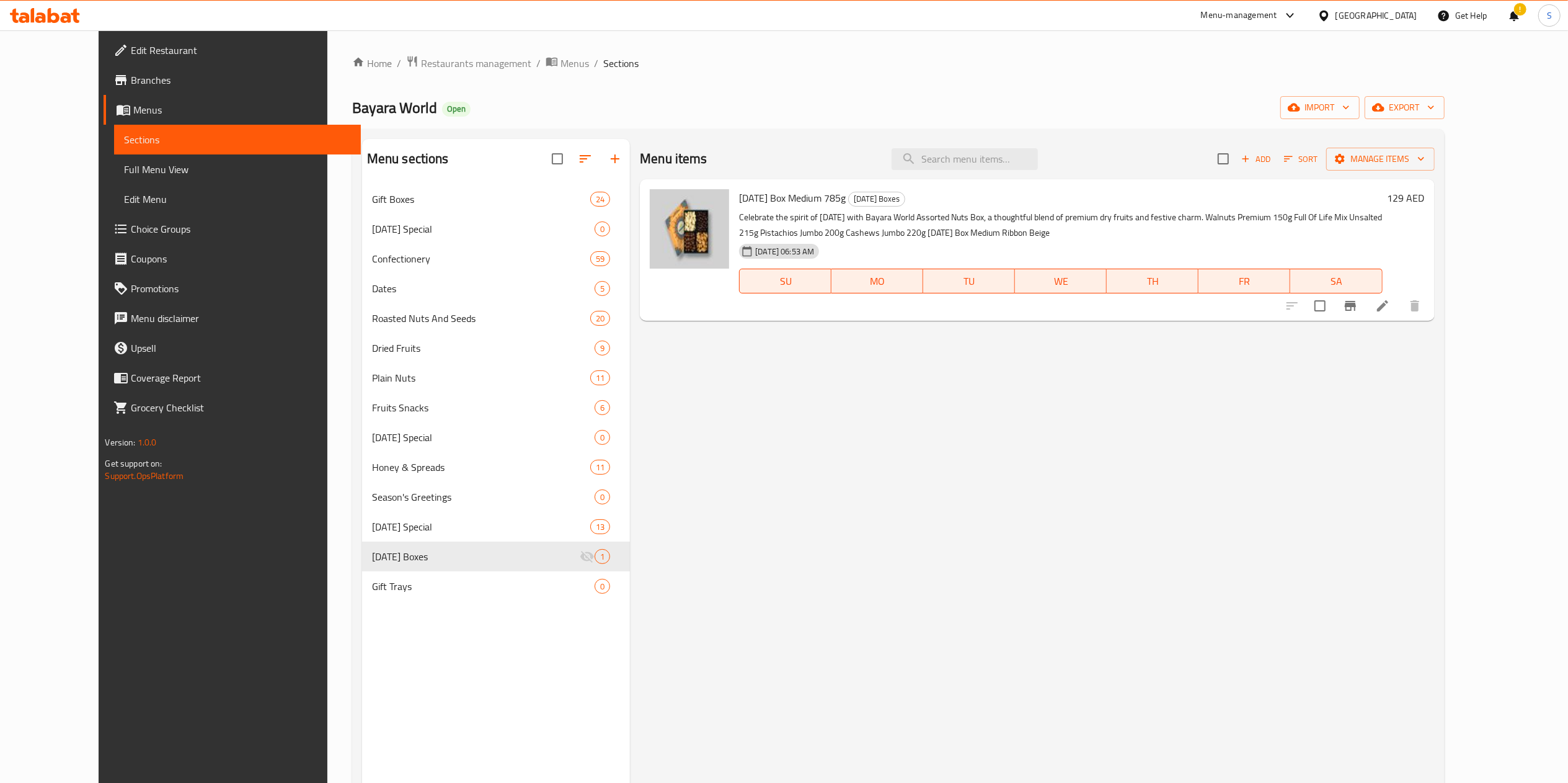
click at [1272, 160] on span "Add" at bounding box center [1256, 158] width 33 height 14
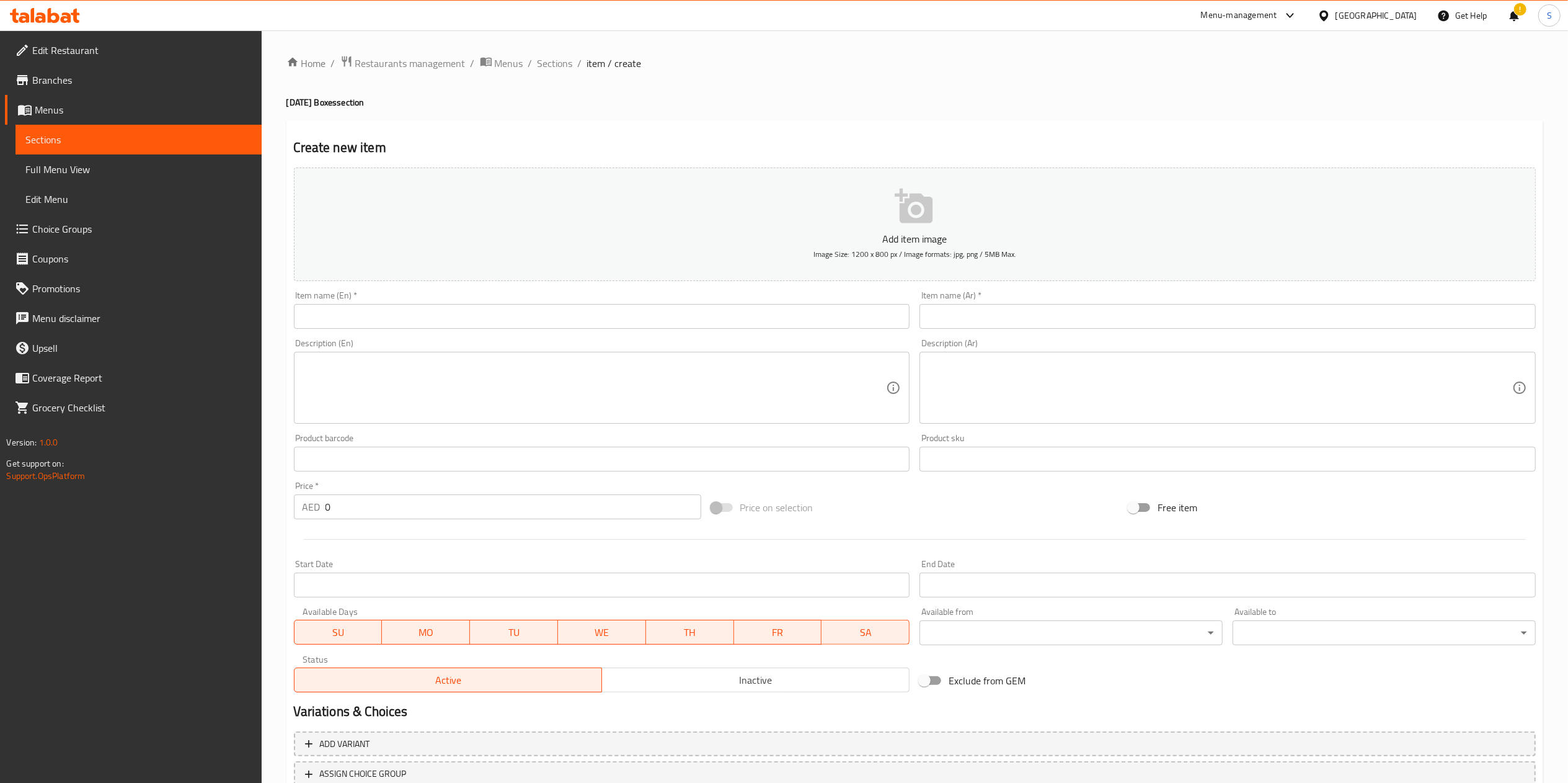
click at [460, 317] on input "text" at bounding box center [602, 316] width 616 height 25
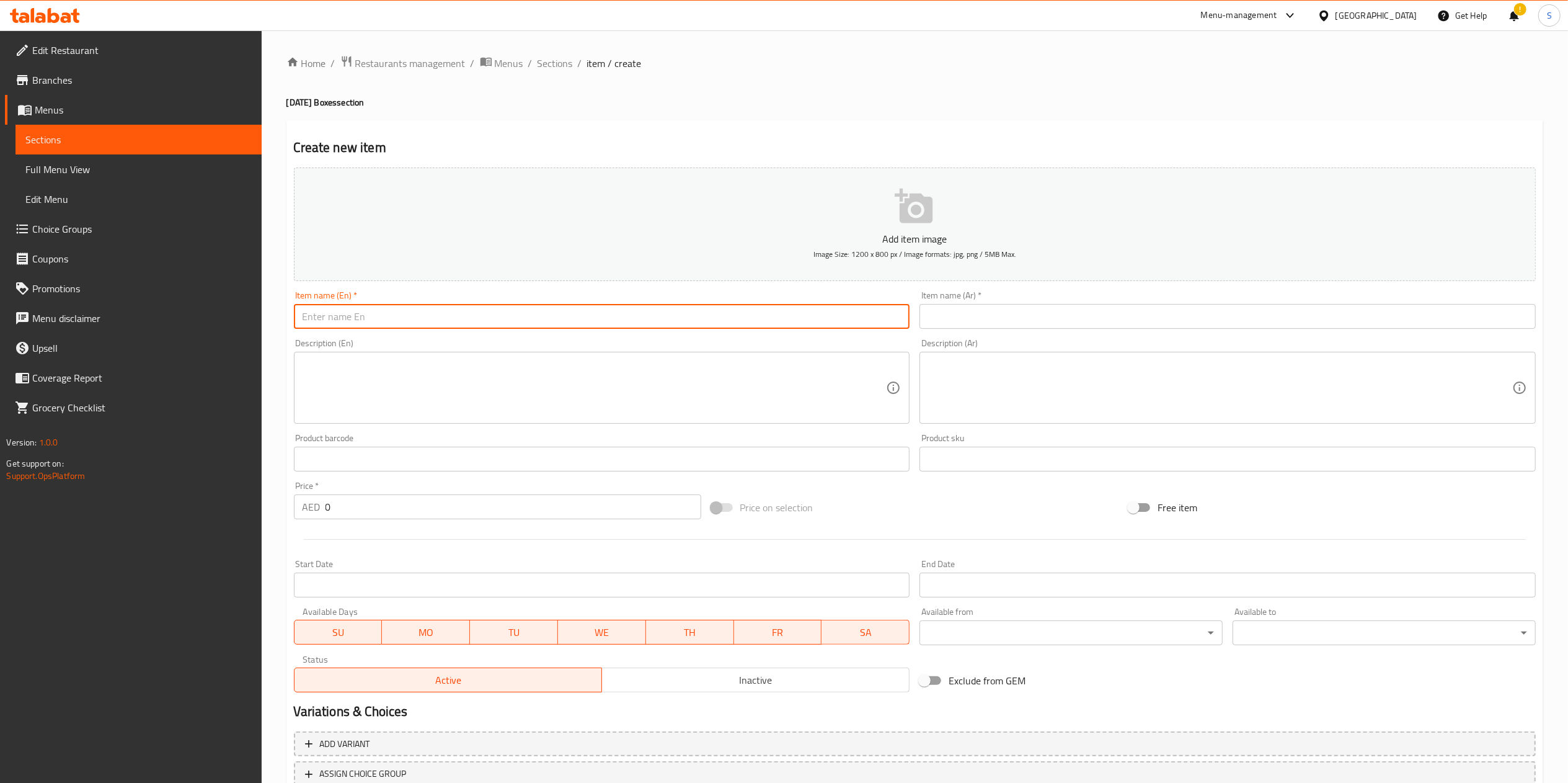
paste input "Diwali Box Medium - Assorted Coated Nuts 1.08Kg"
click at [388, 314] on input "Diwali Box Medium - Assorted Coated Nuts 1.08Kg" at bounding box center [602, 316] width 616 height 25
type input "Diwali Box Medium Assorted Coated Nuts 1.08Kg"
click at [963, 319] on input "text" at bounding box center [1227, 316] width 616 height 25
paste input "صندوق ديوالي متوسط ​​- مكسرات مغلفة متنوعة 1.08 كجم"
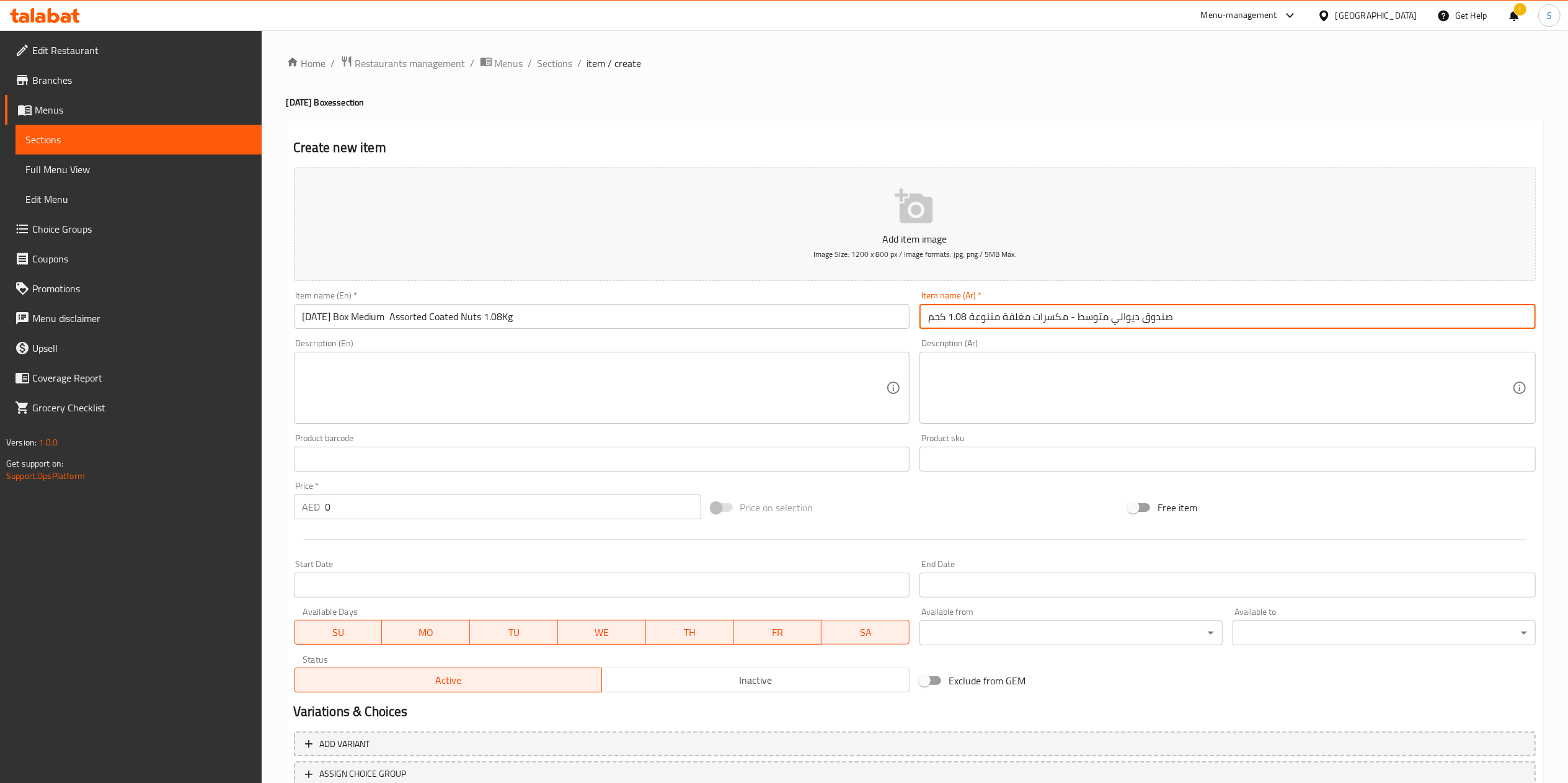
click at [723, 376] on textarea at bounding box center [594, 388] width 584 height 59
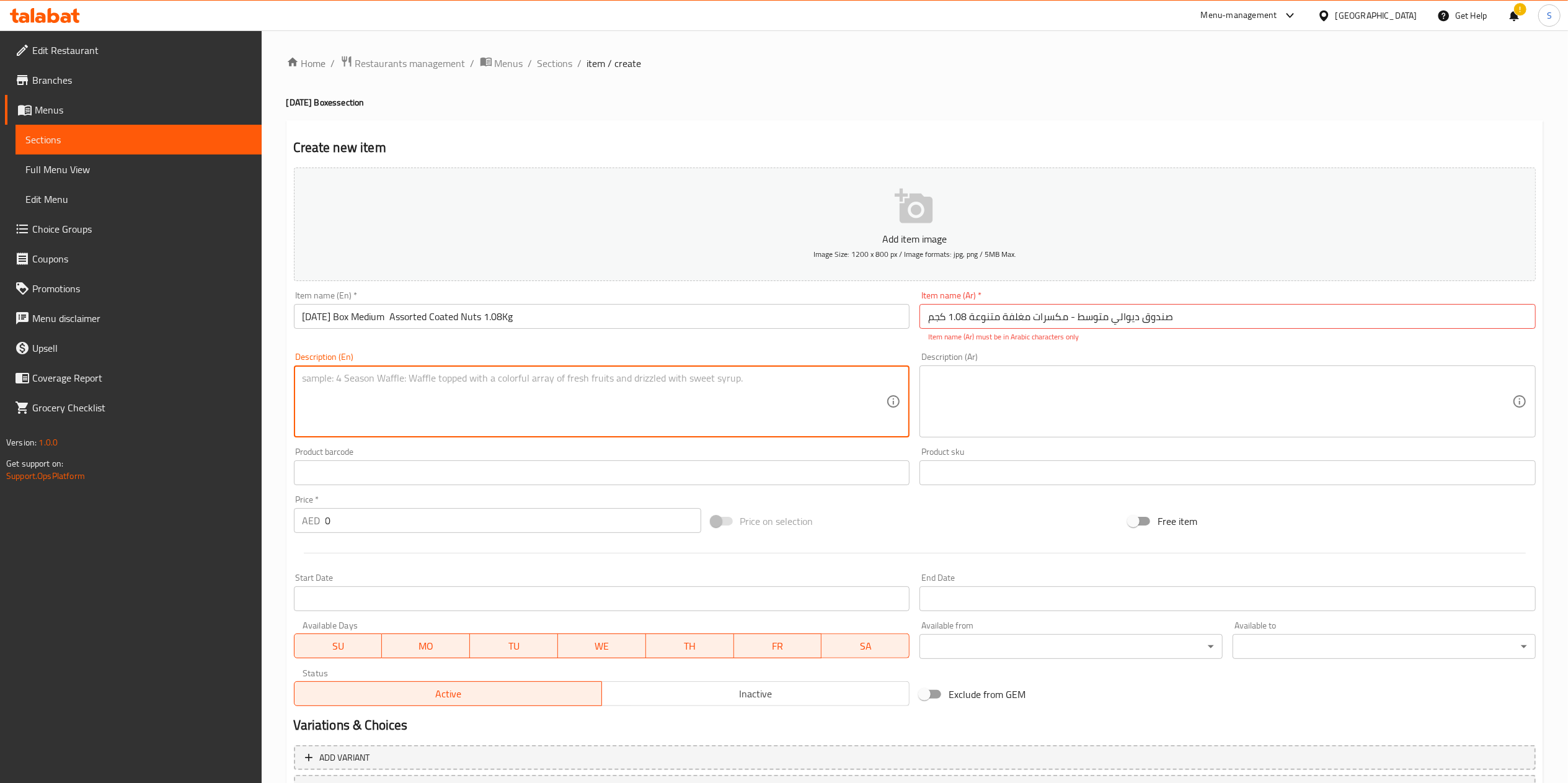
click at [963, 317] on input "صندوق ديوالي متوسط ​​- مكسرات مغلفة متنوعة 1.08 كجم" at bounding box center [1227, 316] width 616 height 25
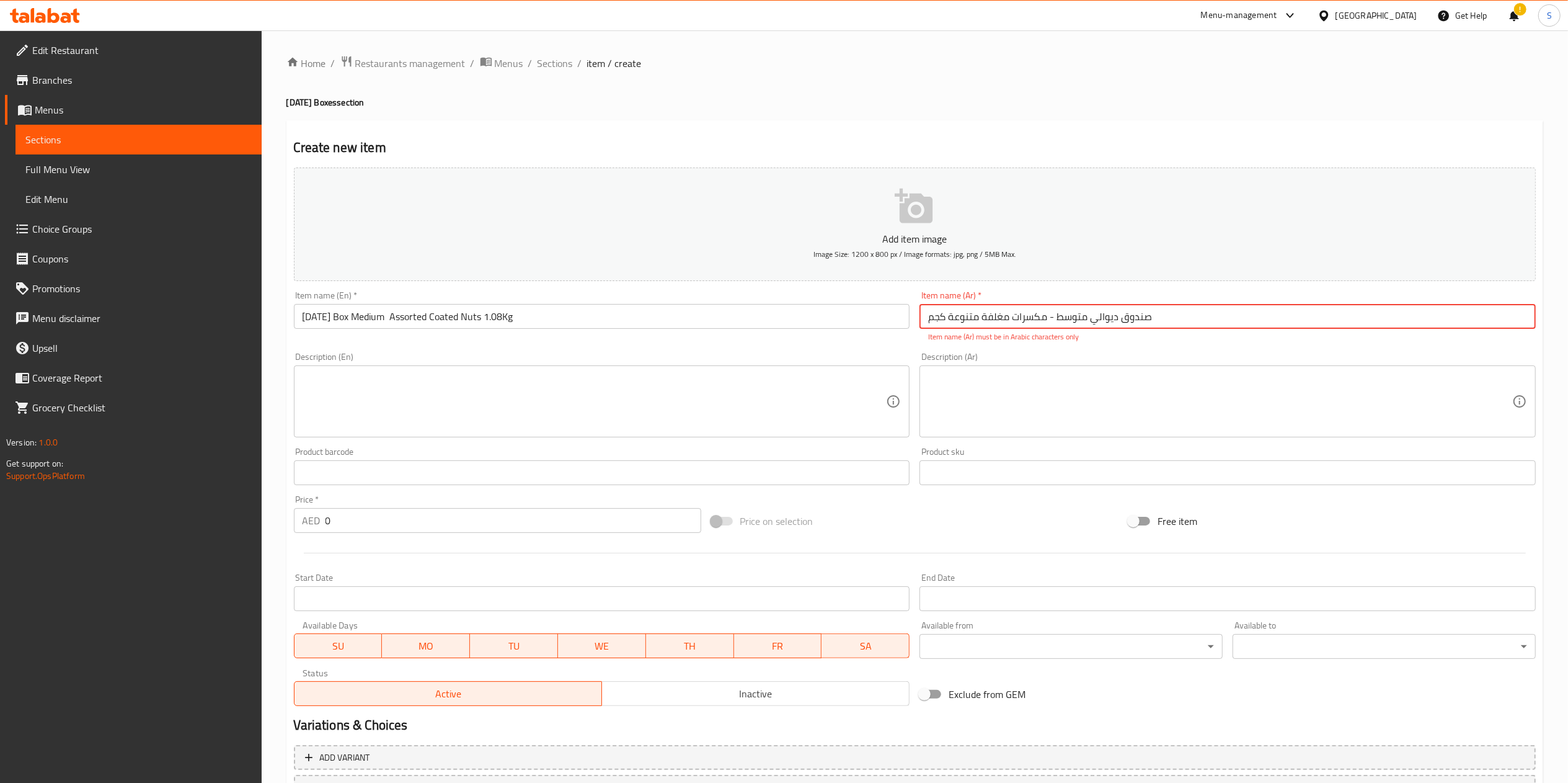
click at [929, 322] on input "صندوق ديوالي متوسط ​​- مكسرات مغلفة متنوعة كجم" at bounding box center [1227, 316] width 616 height 25
type input "صندوق ديوالي متوسط ​​- مكسرات مغلفة متنوعة كجم"
paste input "صندوق ديوالي متوسط ​​- مكسرات متنوعة"
click at [670, 406] on textarea at bounding box center [594, 401] width 584 height 59
click at [1027, 325] on input "صندوق ديوالي متوسط ​​- مكسرات متنوعة" at bounding box center [1227, 316] width 616 height 25
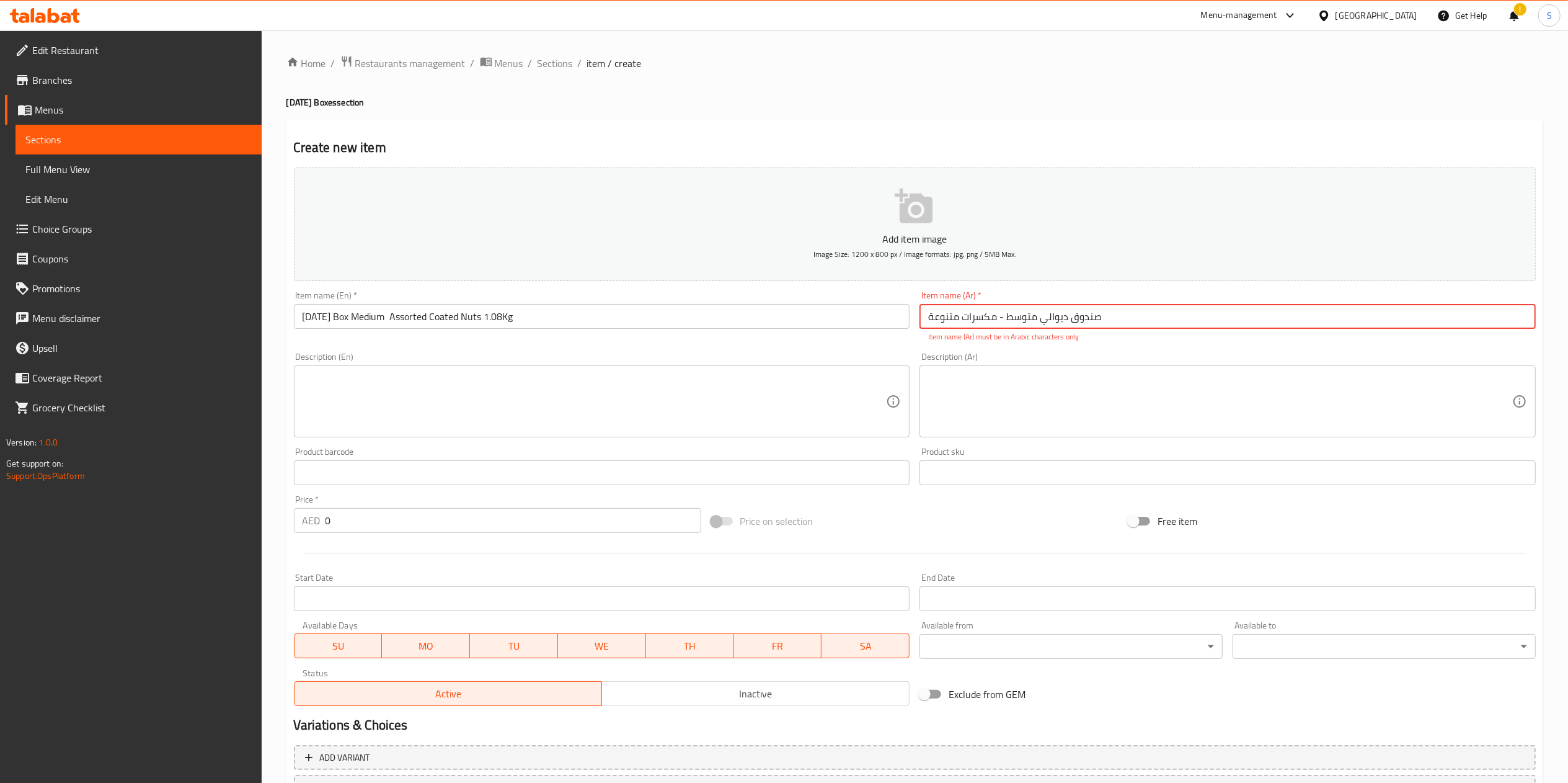
click at [1027, 325] on input "صندوق ديوالي متوسط ​​- مكسرات متنوعة" at bounding box center [1227, 316] width 616 height 25
paste input "لفة م"
type input "صندوق ديوالي متوسط ​​- مكسرات مغلفة متنوعة"
click at [412, 378] on textarea at bounding box center [594, 401] width 584 height 59
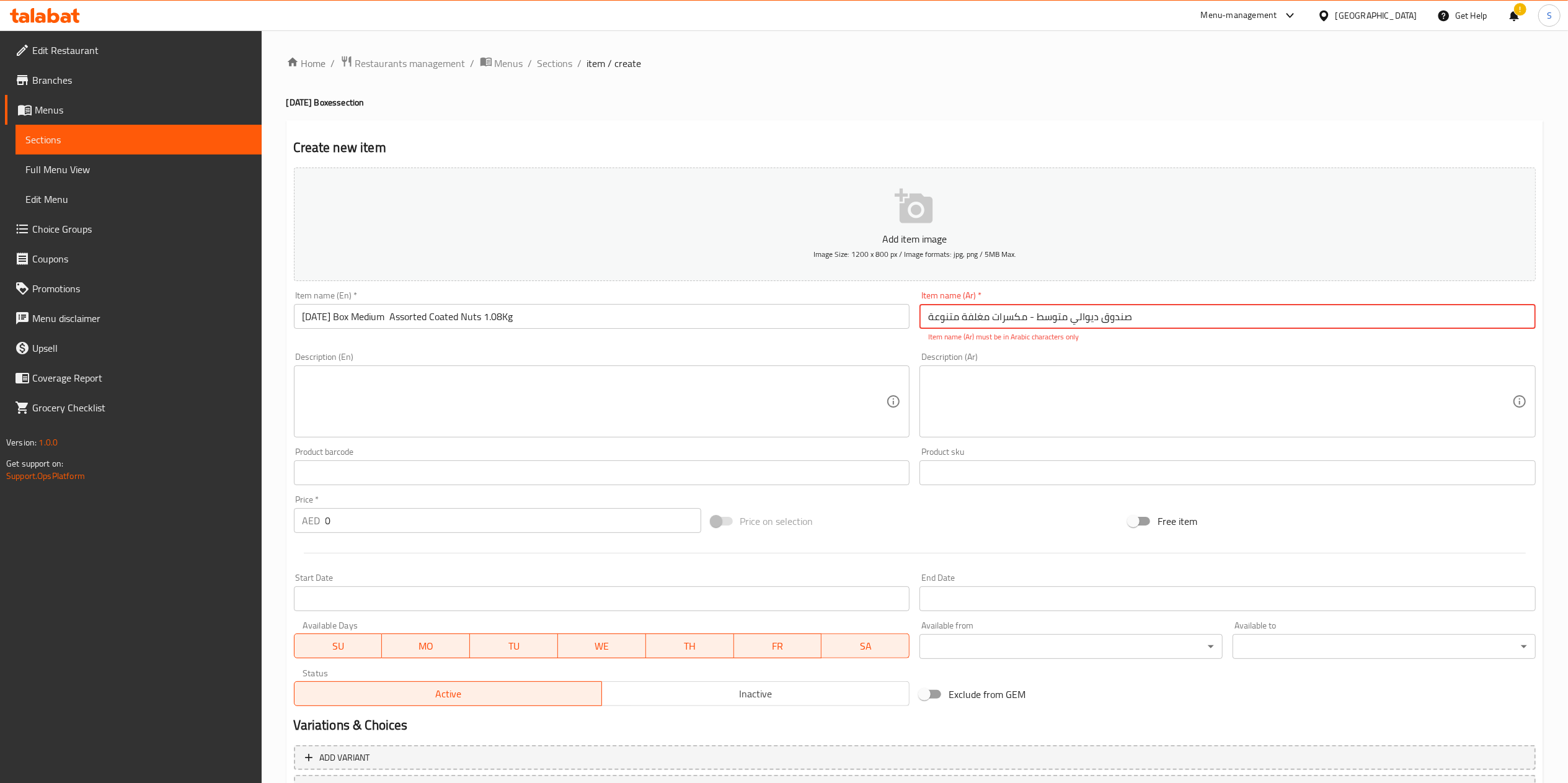
paste textarea "Indulge in the joy of gifting this Diwali with Bayara World Chocolate Coated Nu…"
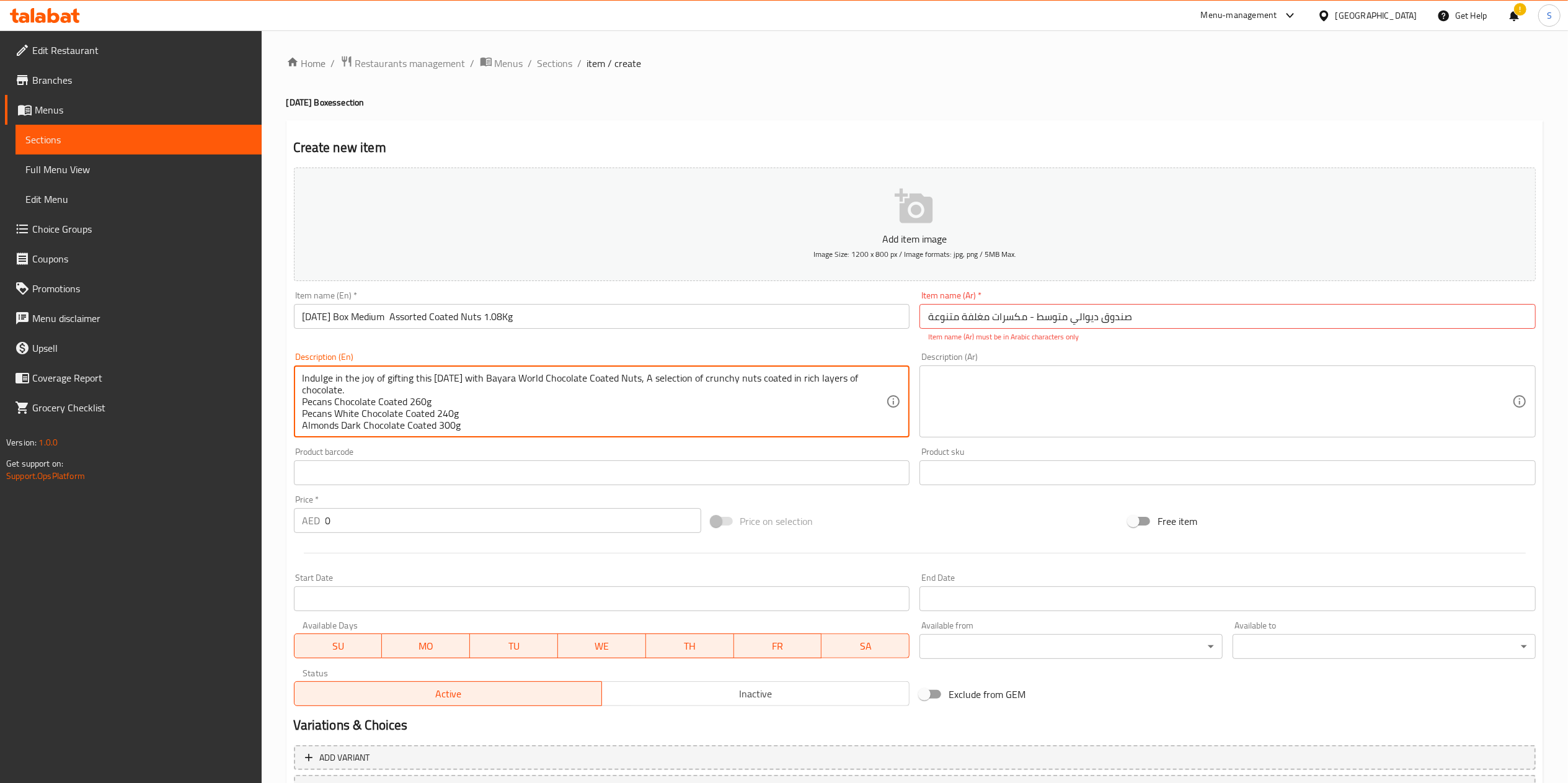
scroll to position [39, 0]
type textarea "Indulge in the joy of gifting this Diwali with Bayara World Chocolate Coated Nu…"
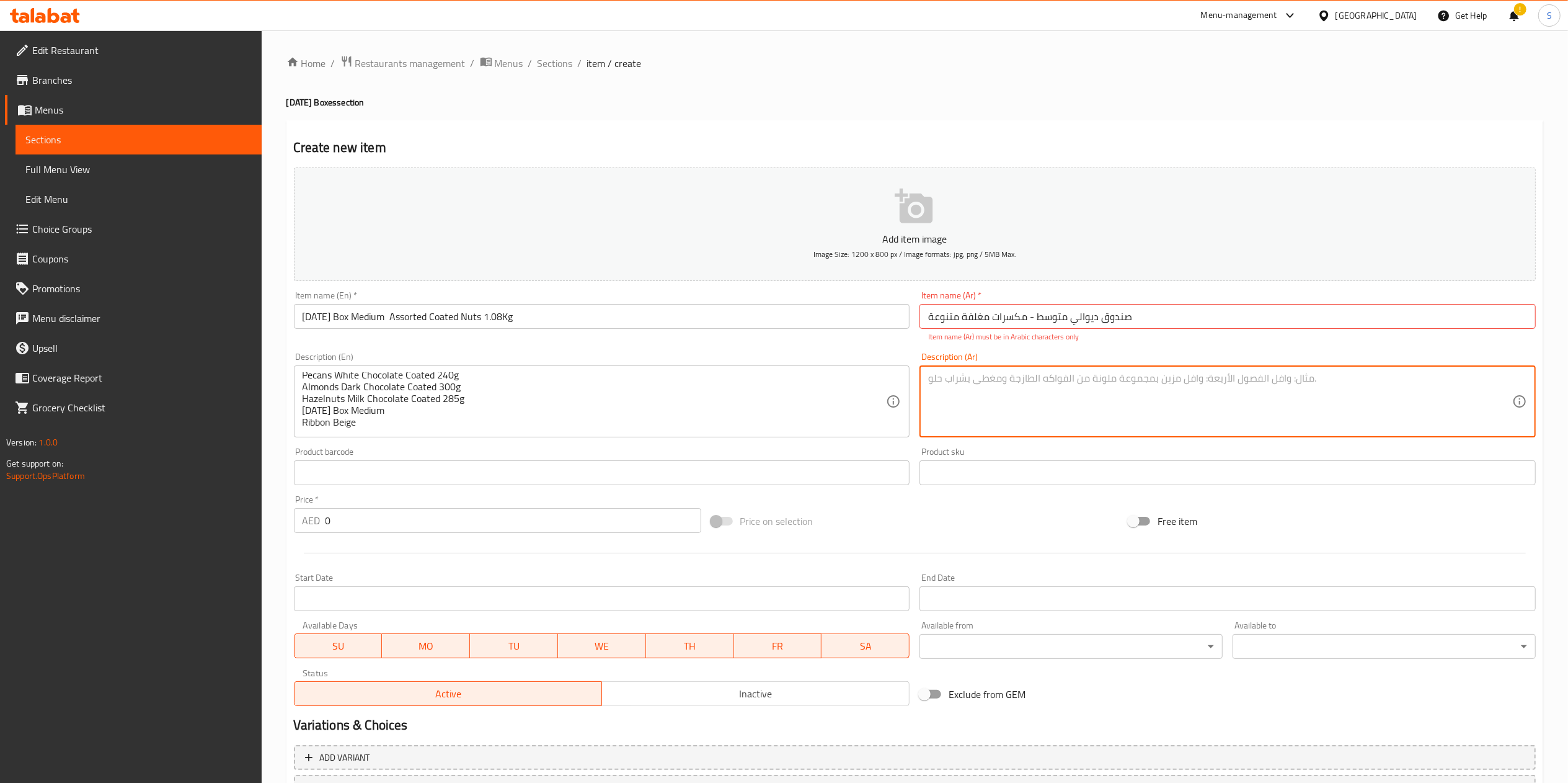
click at [995, 421] on textarea at bounding box center [1220, 401] width 584 height 59
paste textarea "Indulge in the joy of gifting this Diwali with Bayara World Chocolate Coated Nu…"
type textarea "Indulge in the joy of gifting this Diwali with Bayara World Chocolate Coated Nu…"
click at [487, 485] on input "text" at bounding box center [602, 472] width 616 height 25
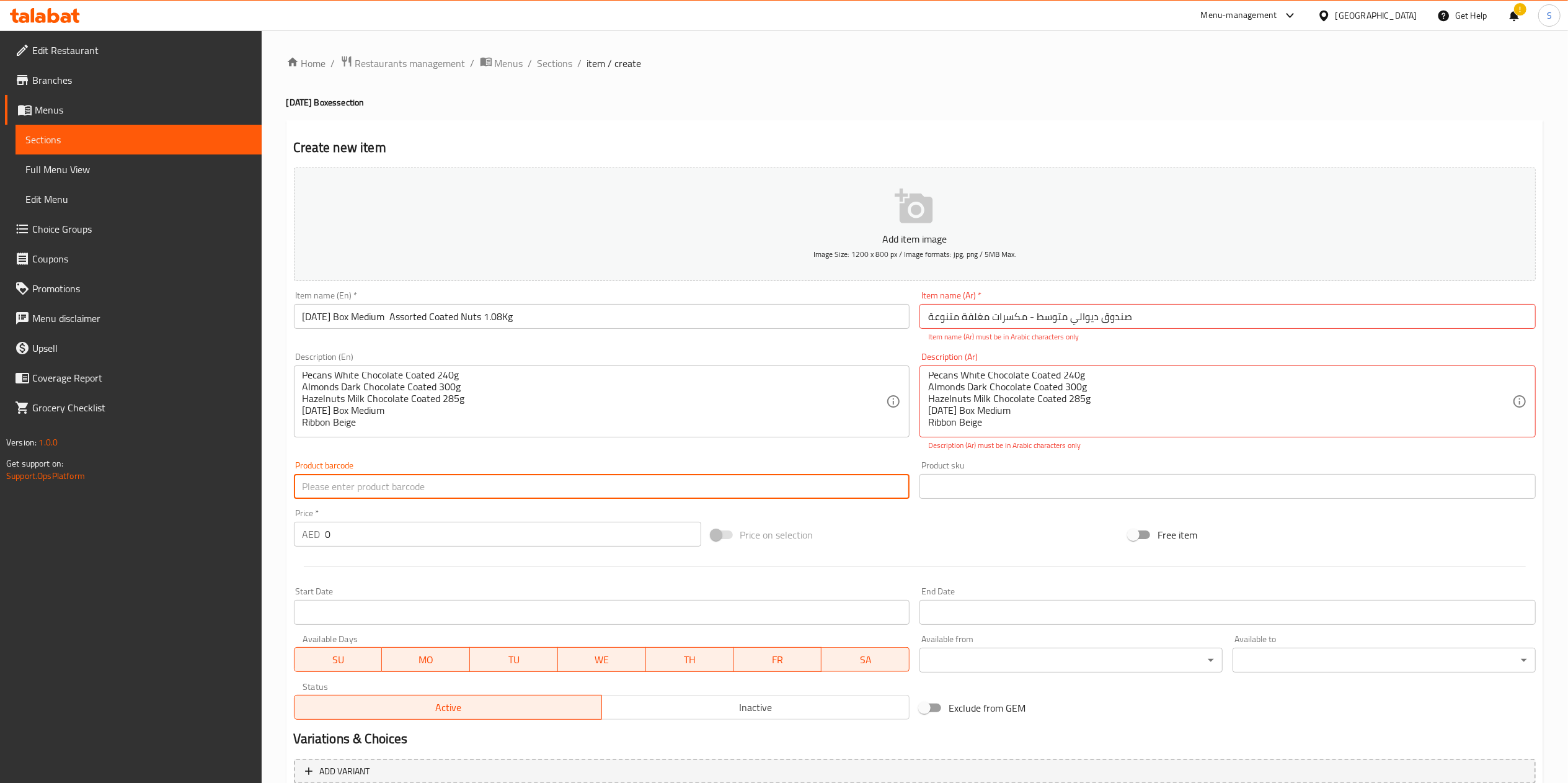
click at [487, 530] on input "0" at bounding box center [513, 533] width 376 height 25
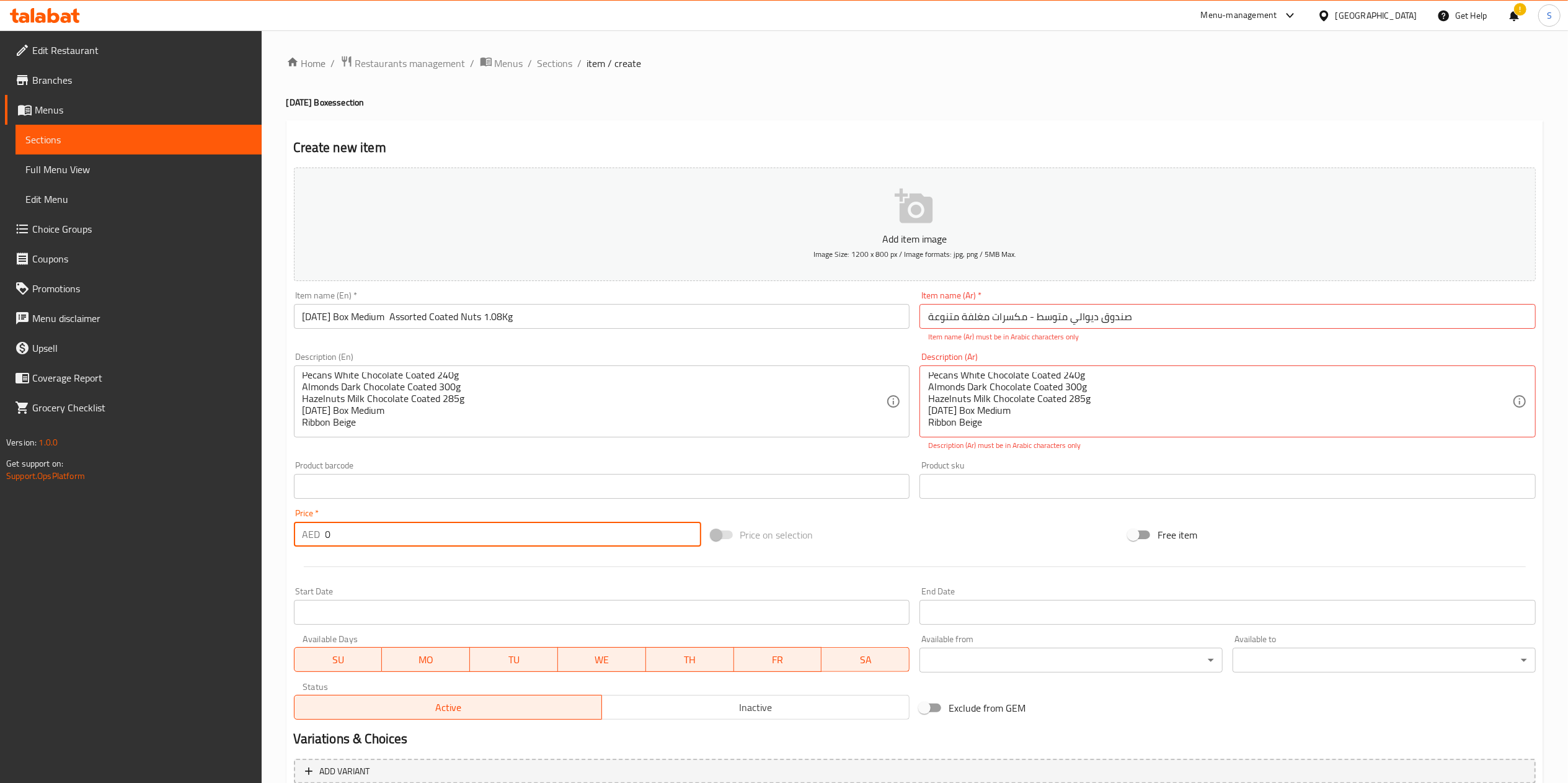
paste input "300"
paste input "number"
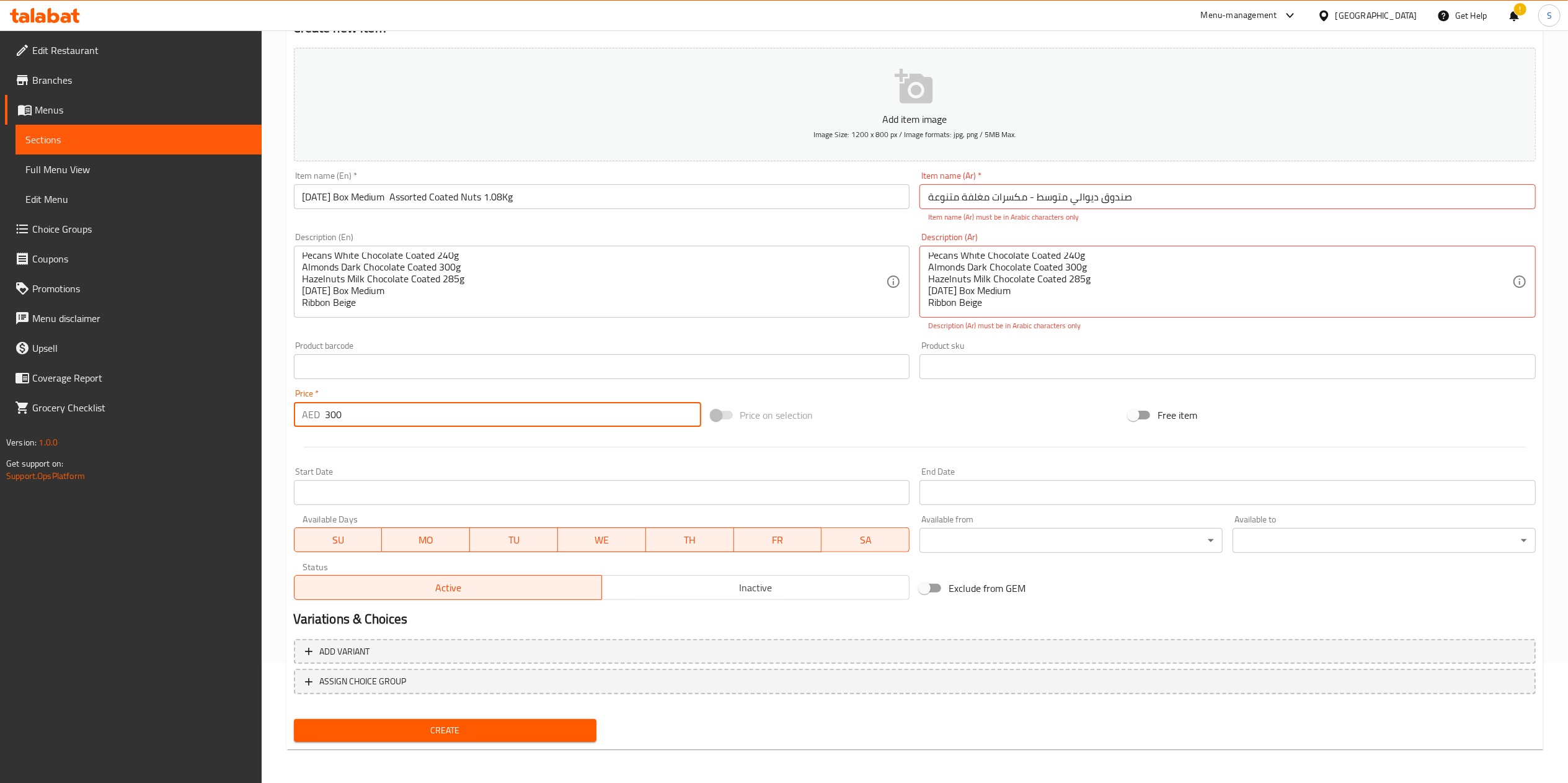
scroll to position [0, 0]
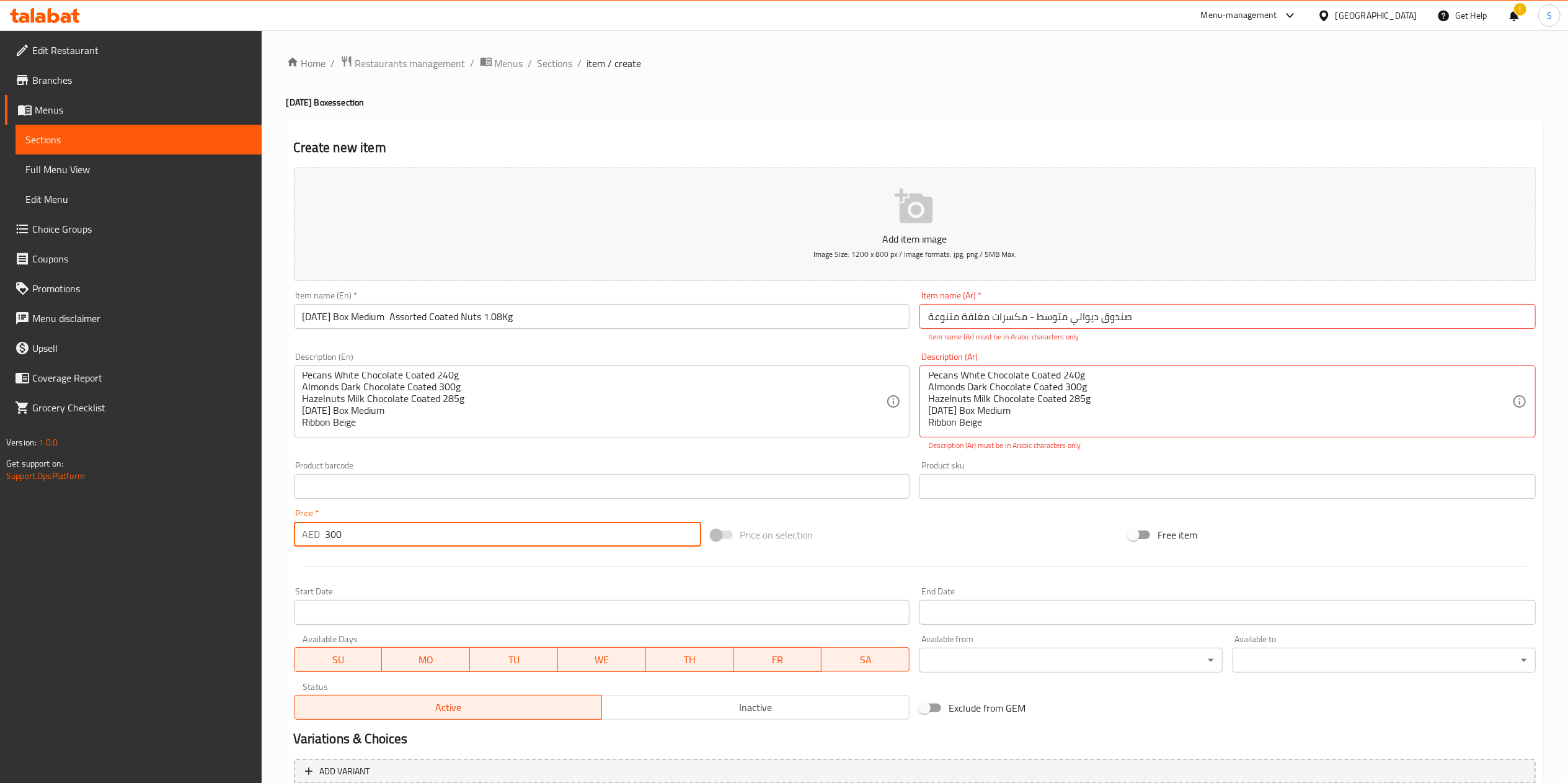
type input "300"
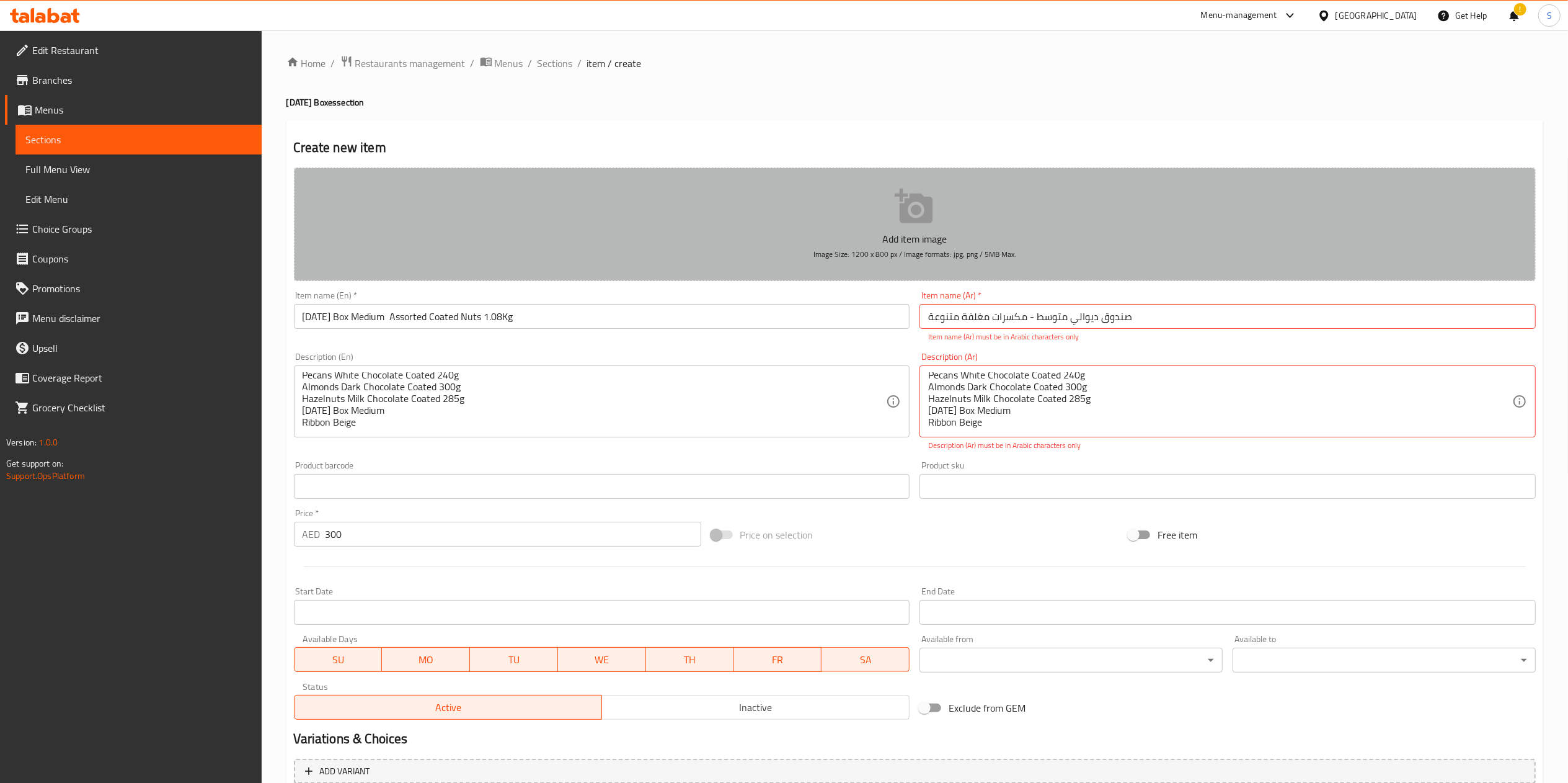
click at [920, 242] on p "Add item image" at bounding box center [915, 239] width 1203 height 15
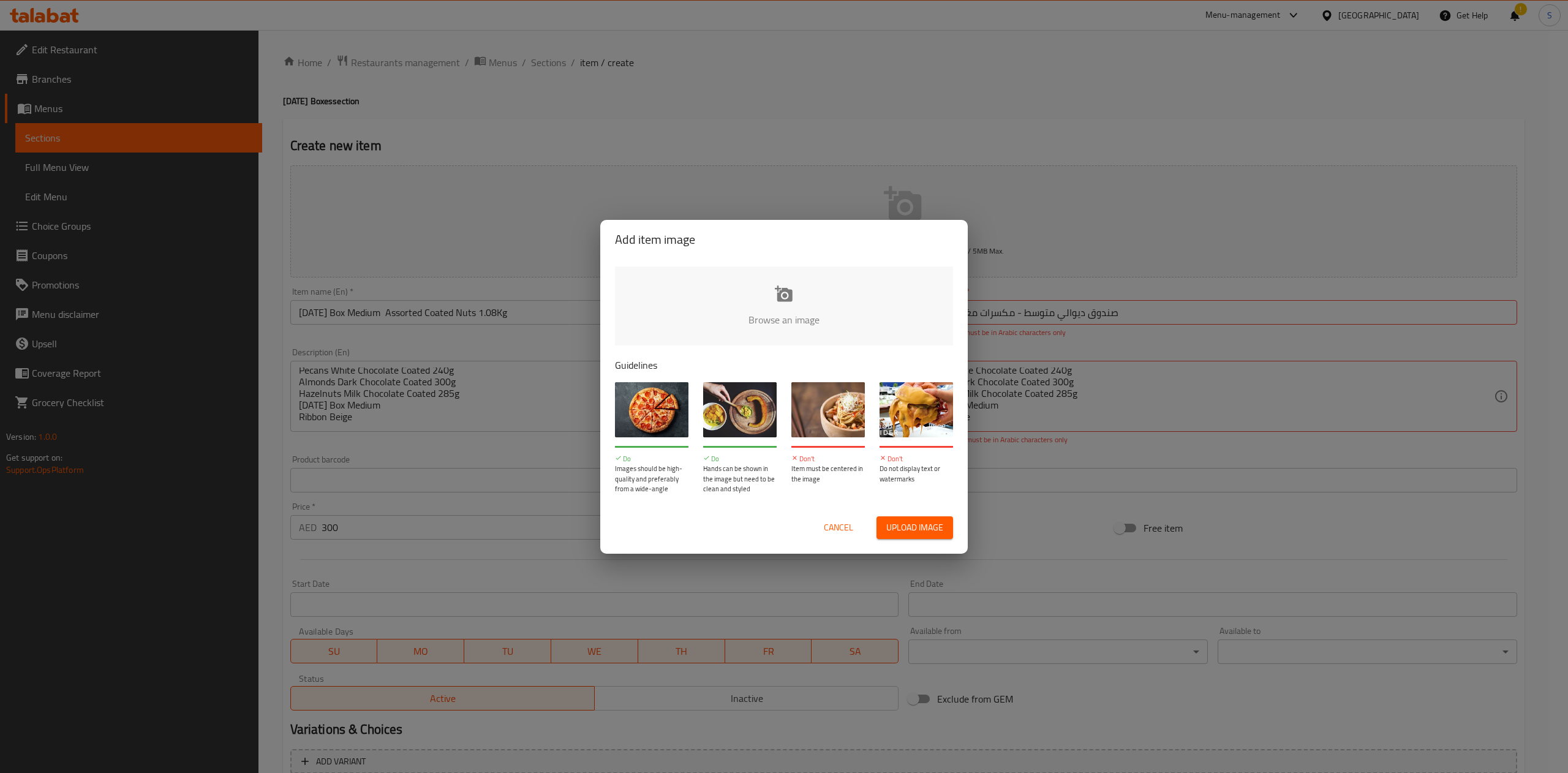
click at [766, 303] on input "file" at bounding box center [1198, 323] width 1166 height 114
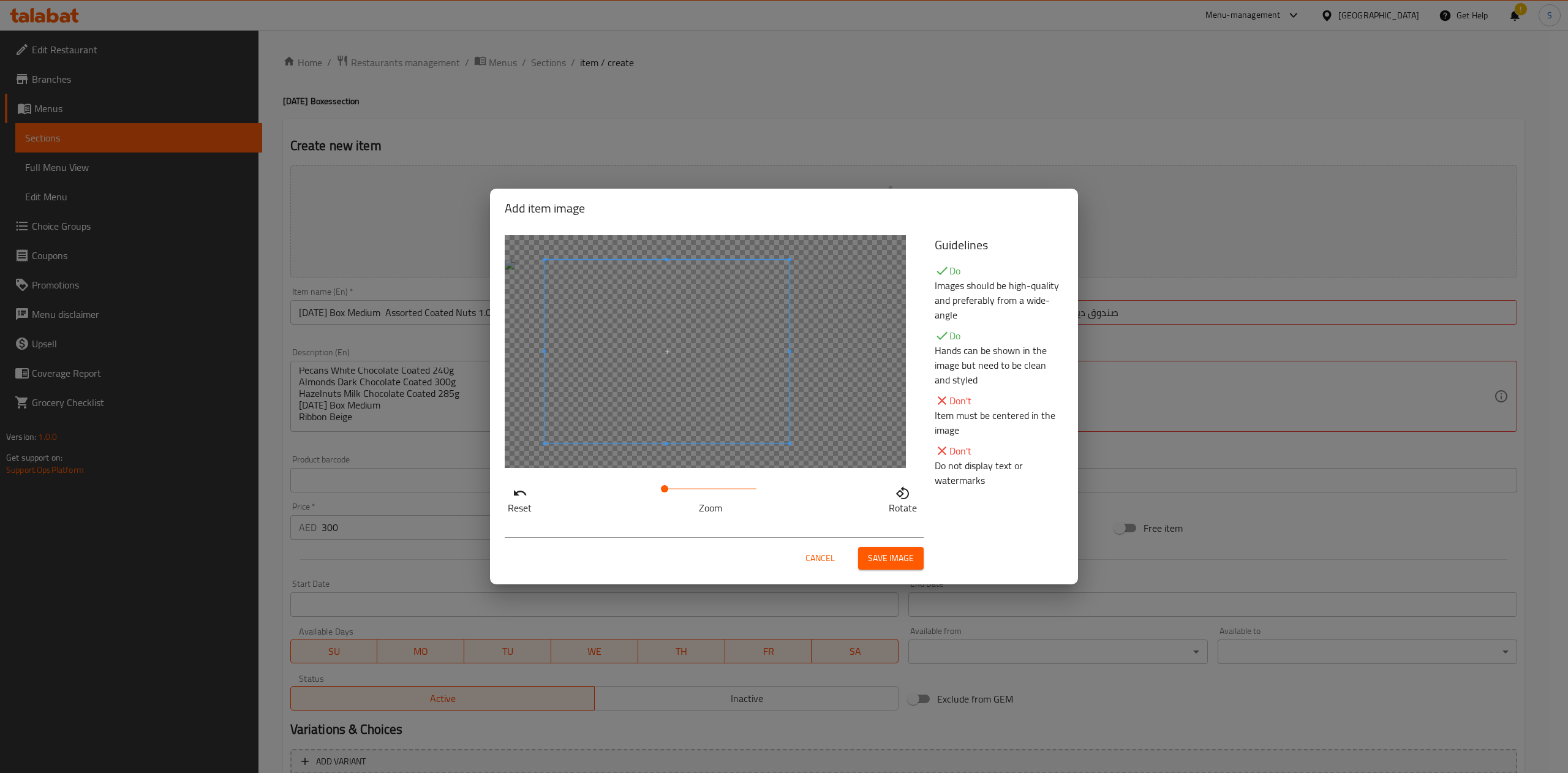
click at [656, 384] on span at bounding box center [667, 350] width 245 height 183
click at [895, 566] on span "Save image" at bounding box center [891, 558] width 46 height 16
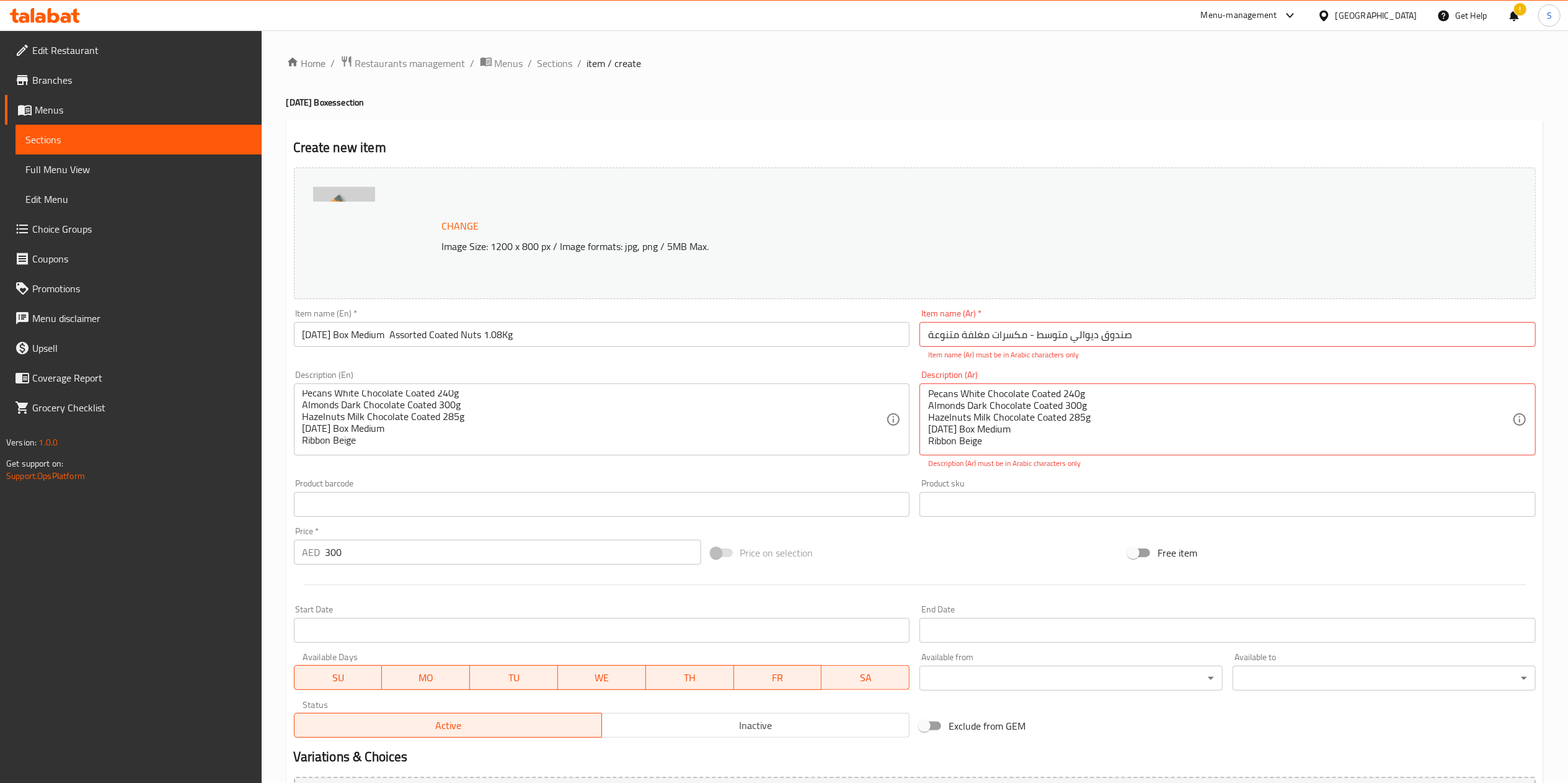
scroll to position [138, 0]
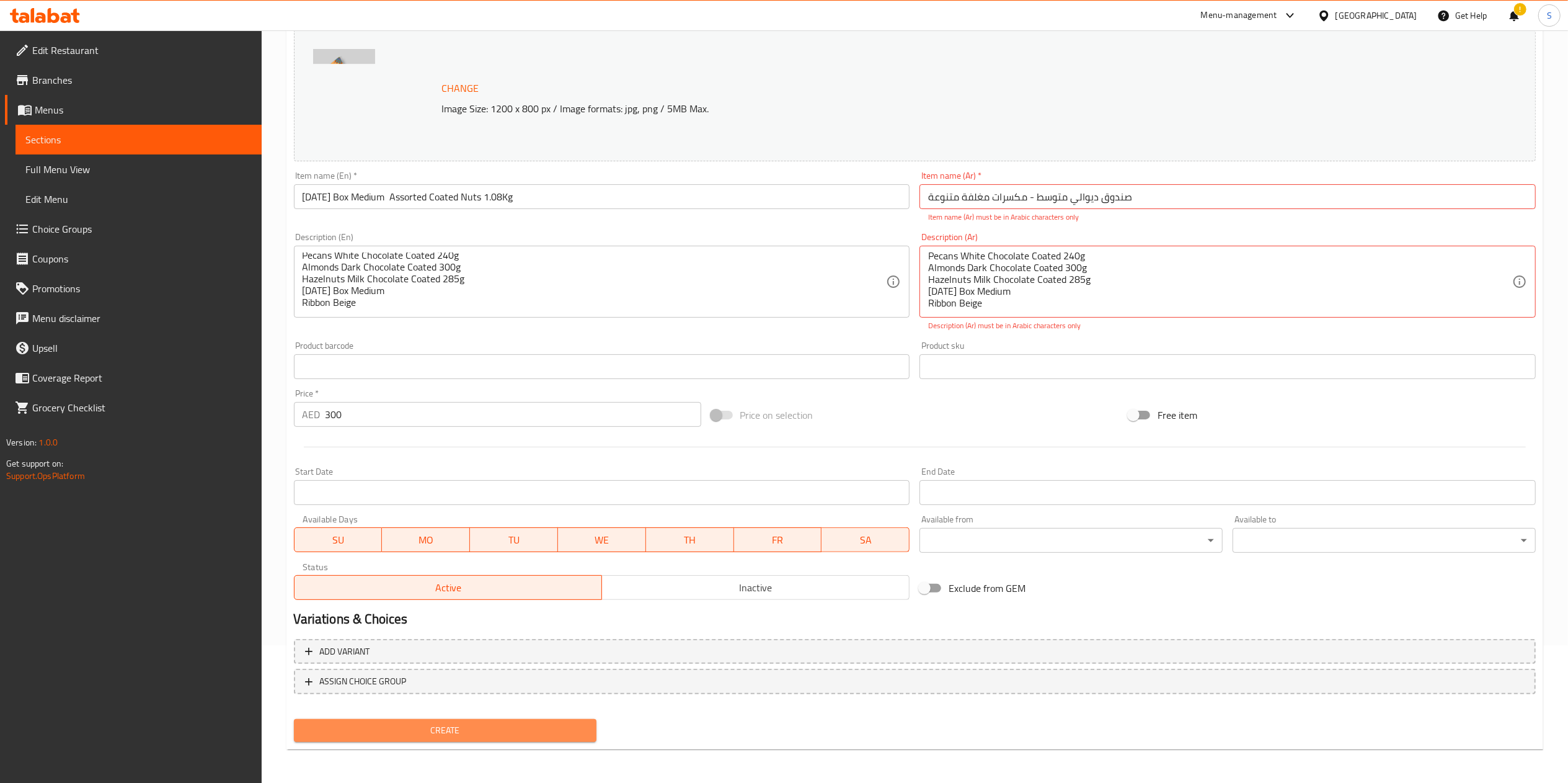
click at [437, 723] on span "Create" at bounding box center [445, 730] width 284 height 16
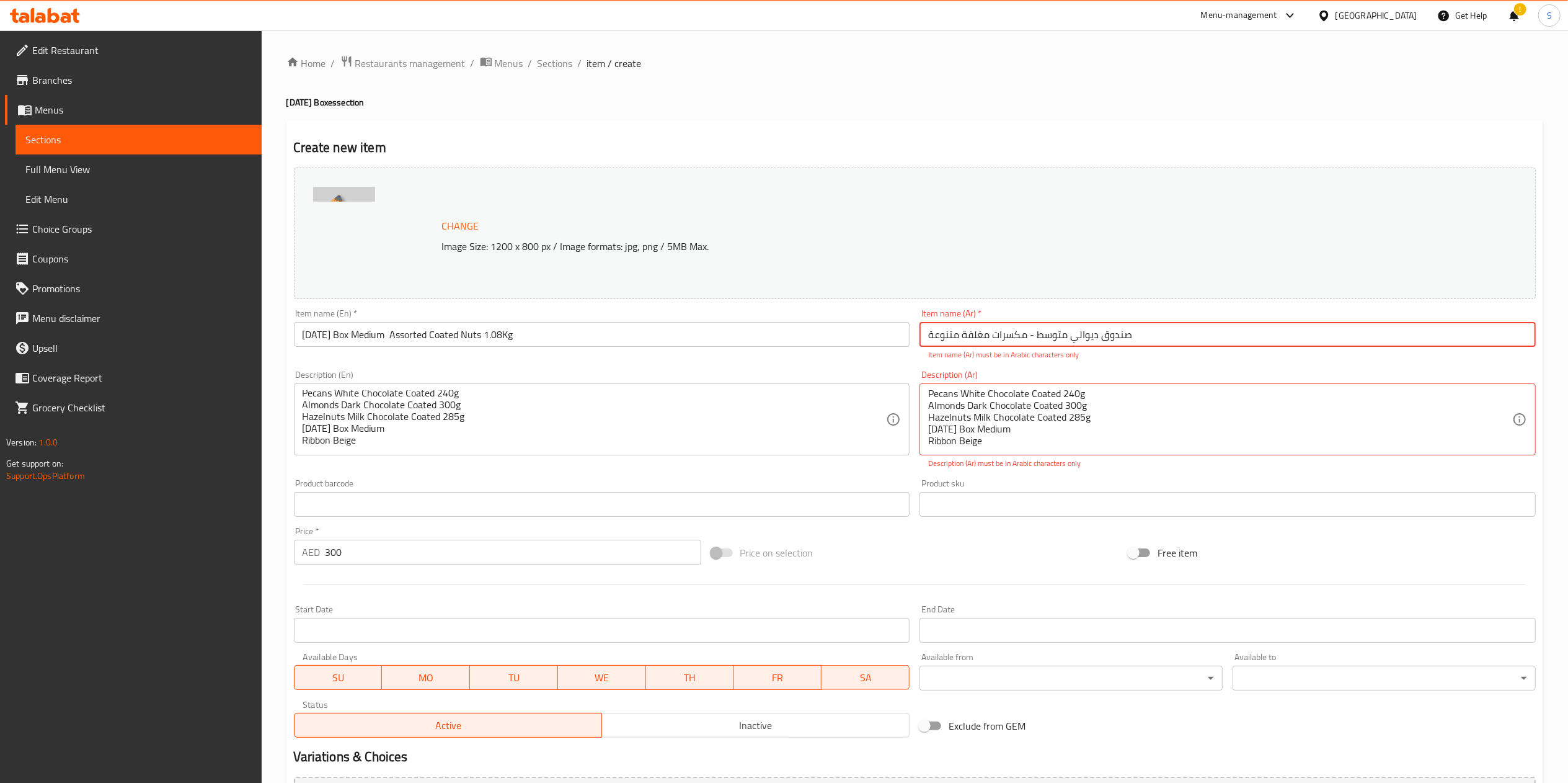
click at [1029, 332] on input "صندوق ديوالي متوسط ​​- مكسرات مغلفة متنوعة" at bounding box center [1227, 334] width 616 height 25
type input "صندوق ديوالي متوسط ​​ مكسرات مغلفة متنوعة"
click at [1072, 446] on textarea "Indulge in the joy of gifting this Diwali with Bayara World Chocolate Coated Nu…" at bounding box center [1220, 420] width 584 height 59
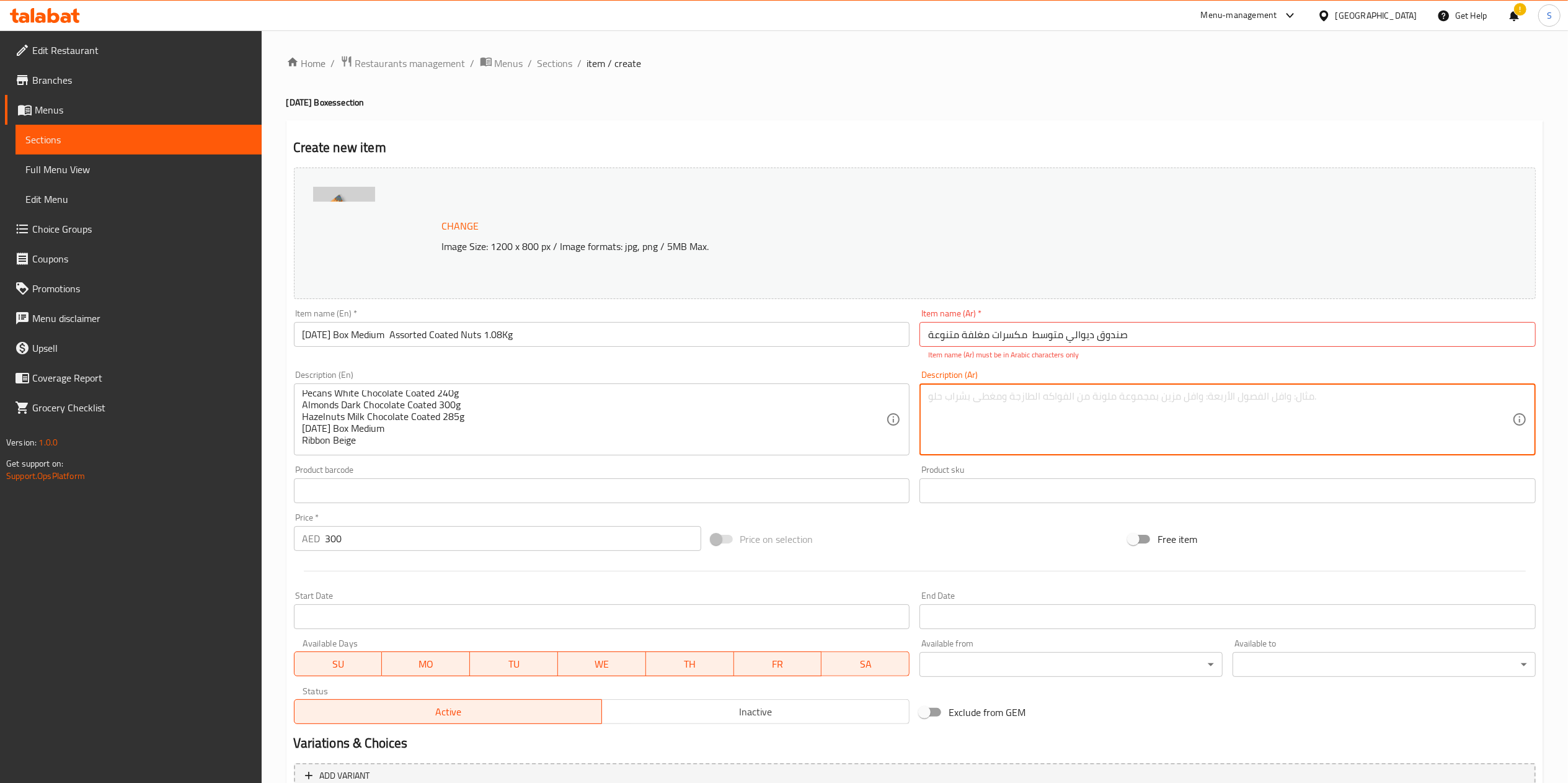
paste textarea "صندوق ديوالي متوسط ​​- مكسرات مغلفة متنوعة 1.08 كجم استمتعوا بفرحة إهداء ديوالي…"
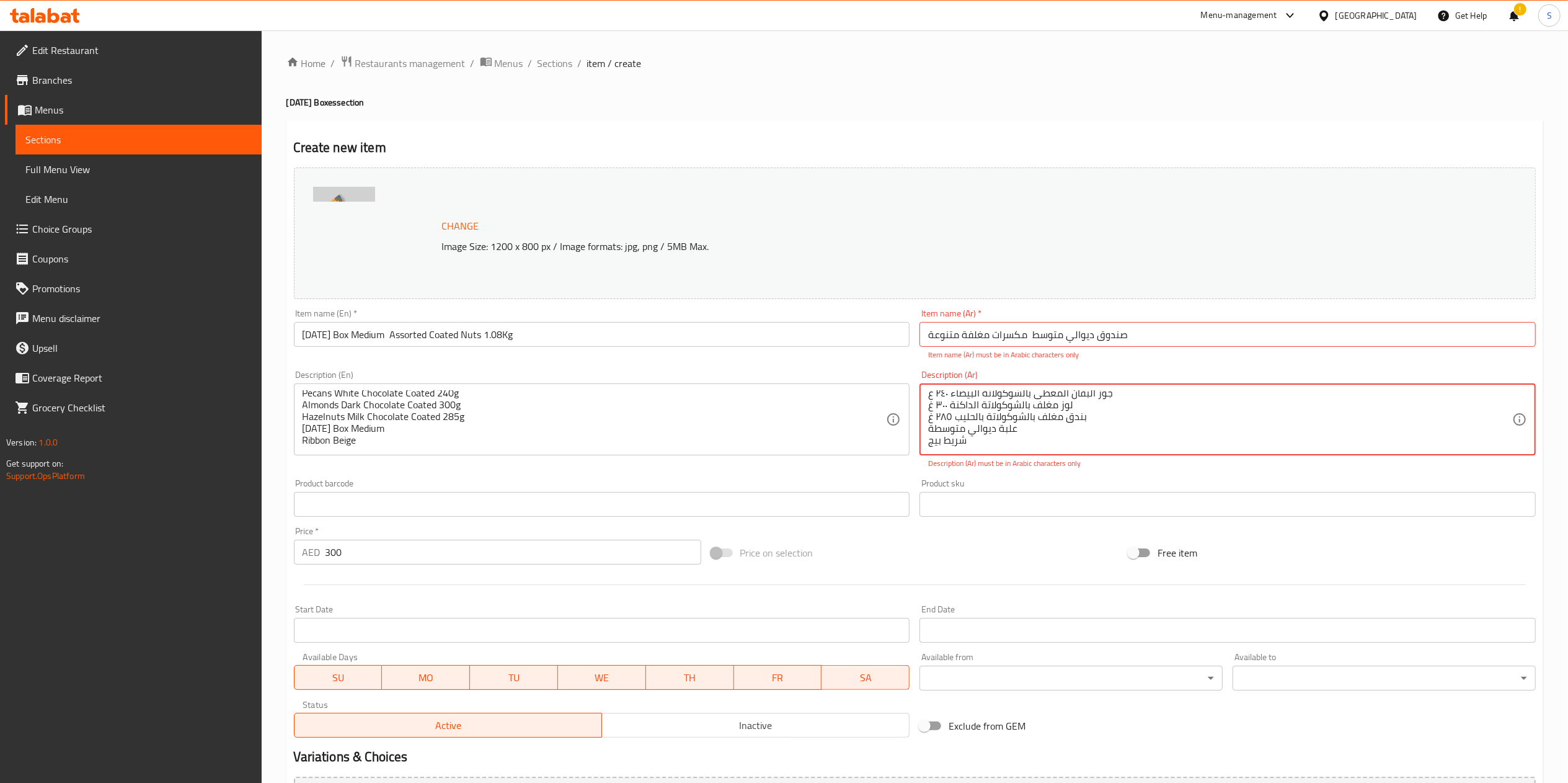
scroll to position [138, 0]
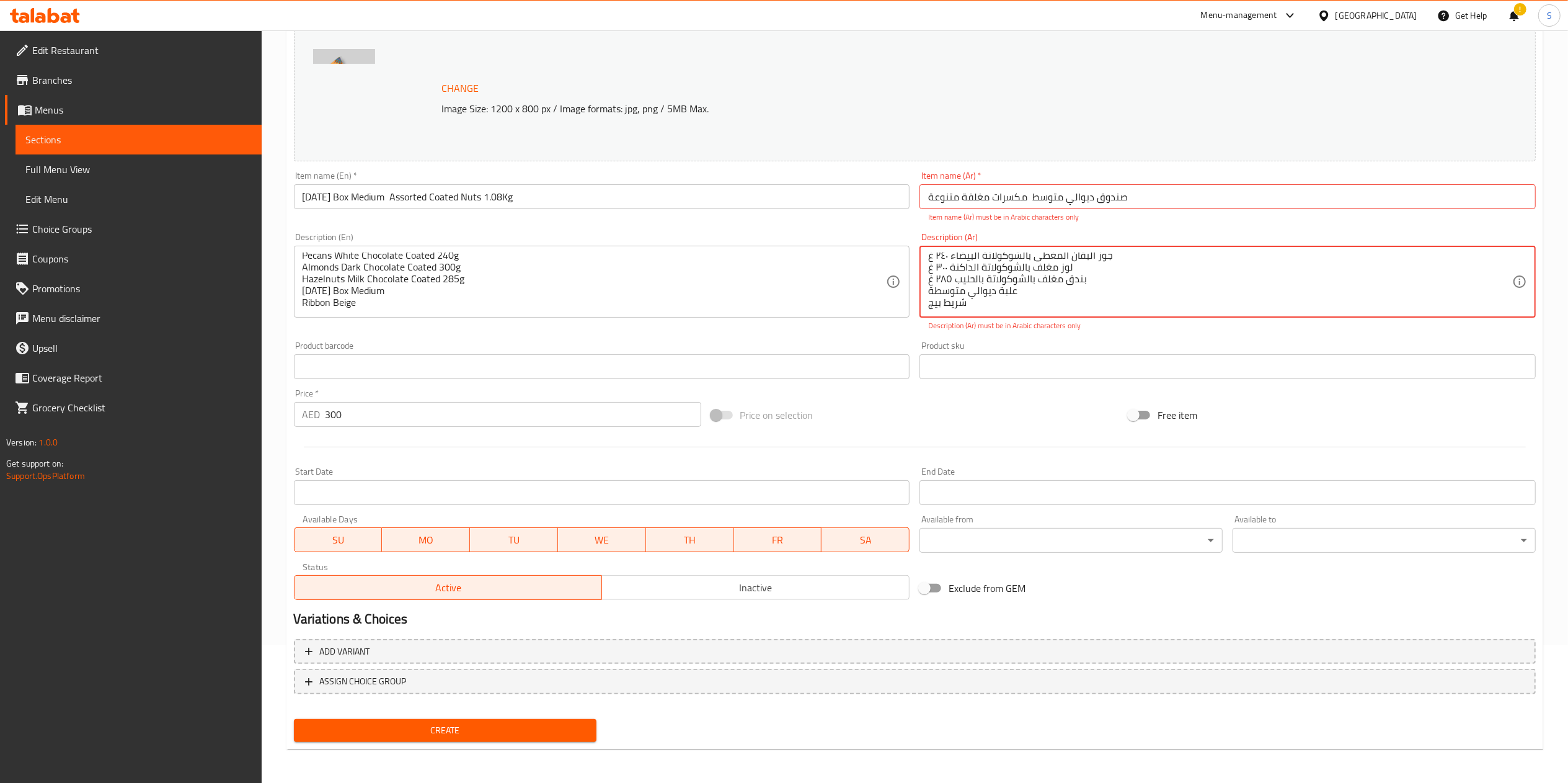
type textarea "صندوق ديوالي متوسط ​​- مكسرات مغلفة متنوعة 1.08 كجم استمتعوا بفرحة إهداء ديوالي…"
click at [492, 729] on span "Create" at bounding box center [445, 730] width 284 height 16
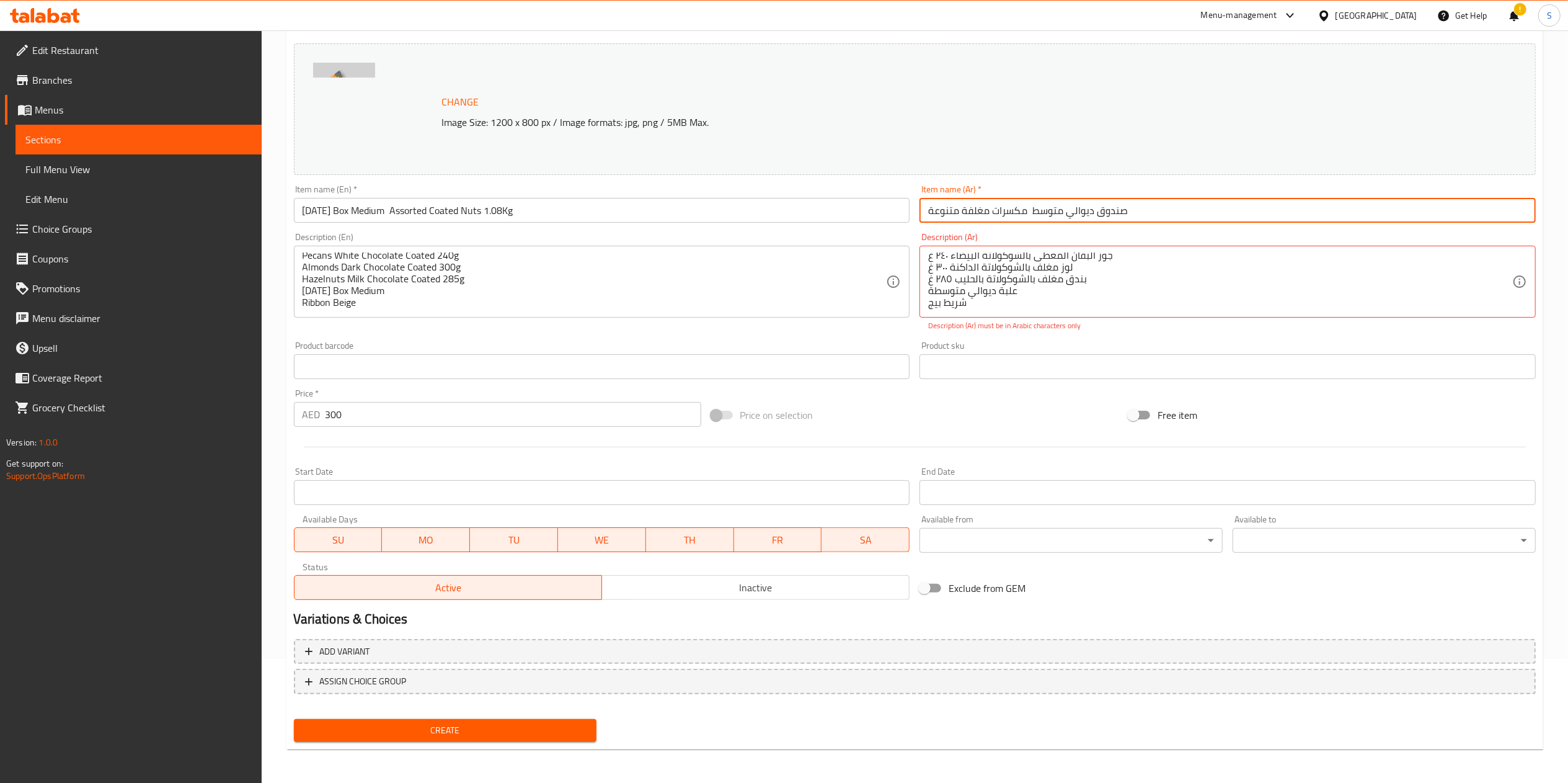
type input "صندوق ديوالي متوسط مكسرات مغلفة متنوعة"
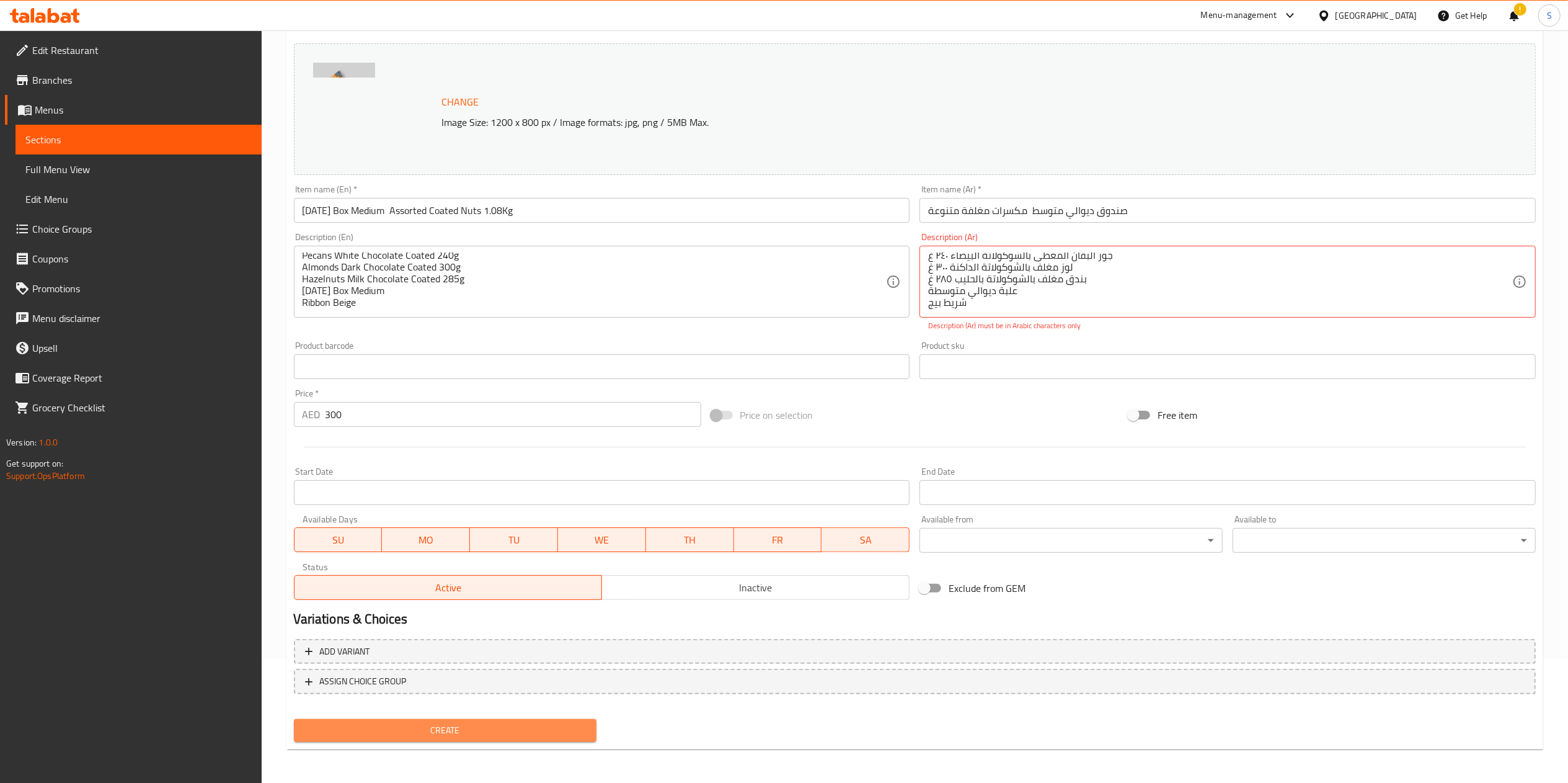
click at [523, 727] on span "Create" at bounding box center [445, 730] width 284 height 16
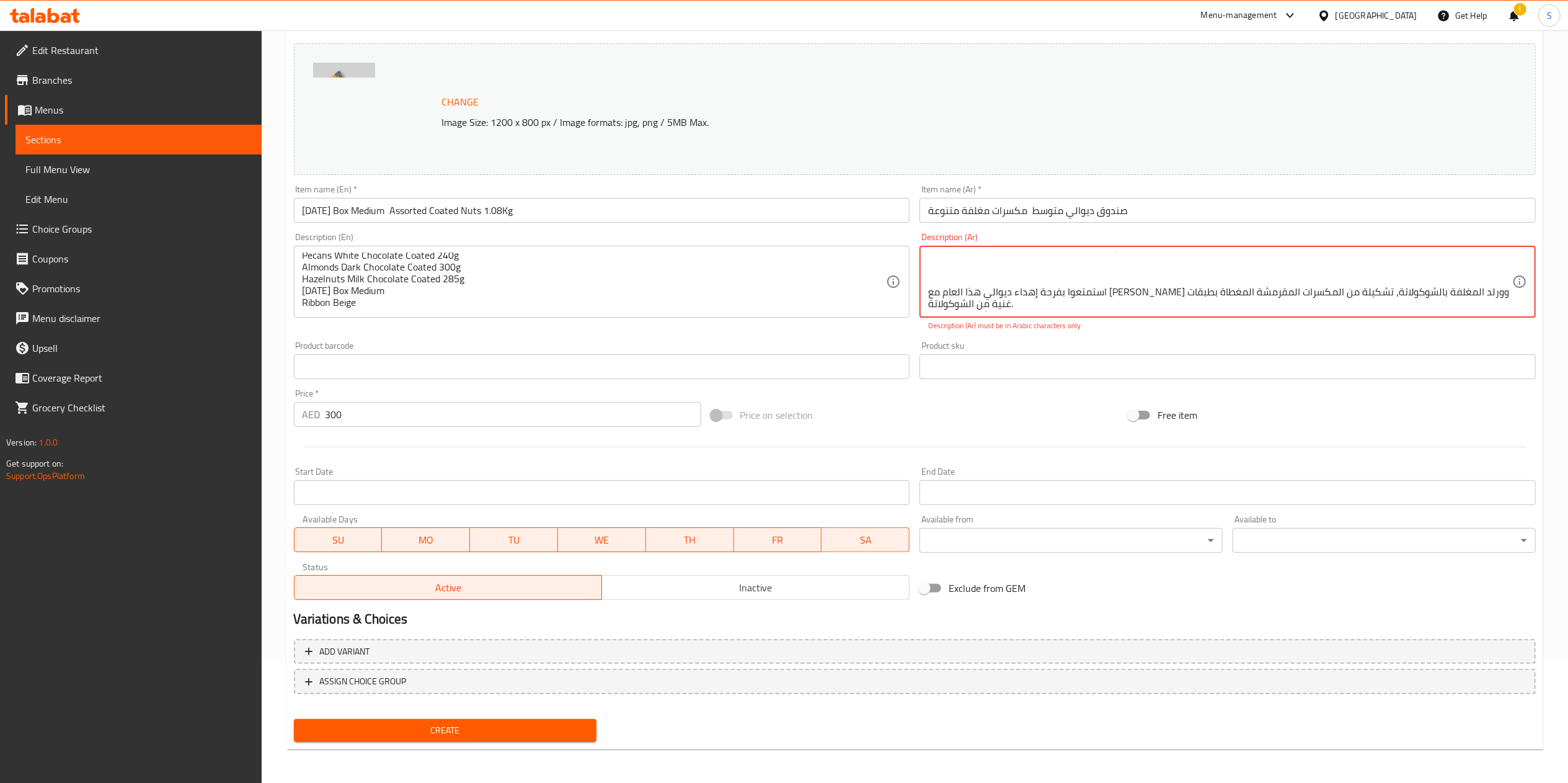
scroll to position [0, 0]
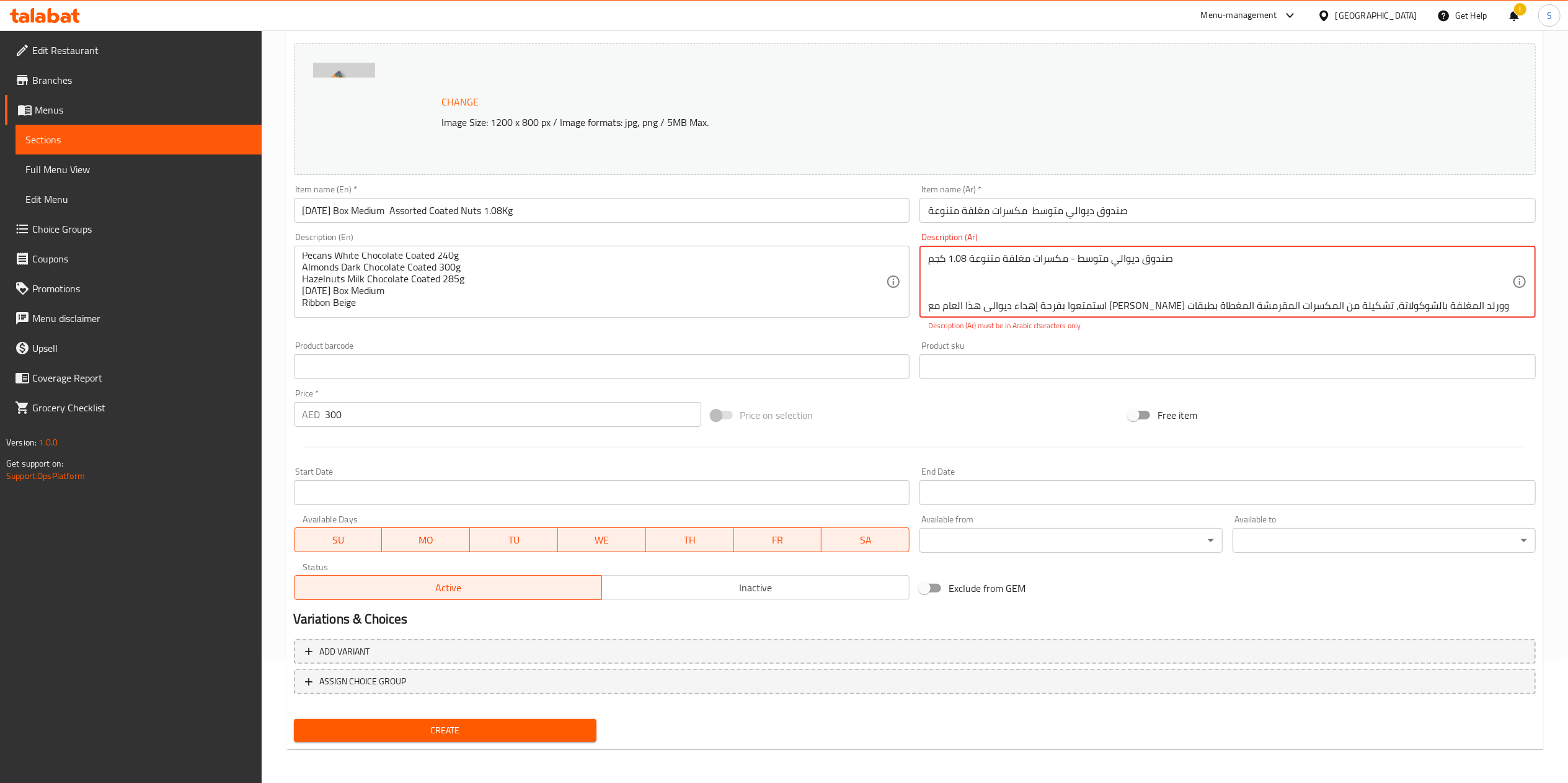
click at [1035, 282] on textarea "صندوق ديوالي متوسط ​​- مكسرات مغلفة متنوعة 1.08 كجم استمتعوا بفرحة إهداء ديوالي…" at bounding box center [1220, 282] width 584 height 59
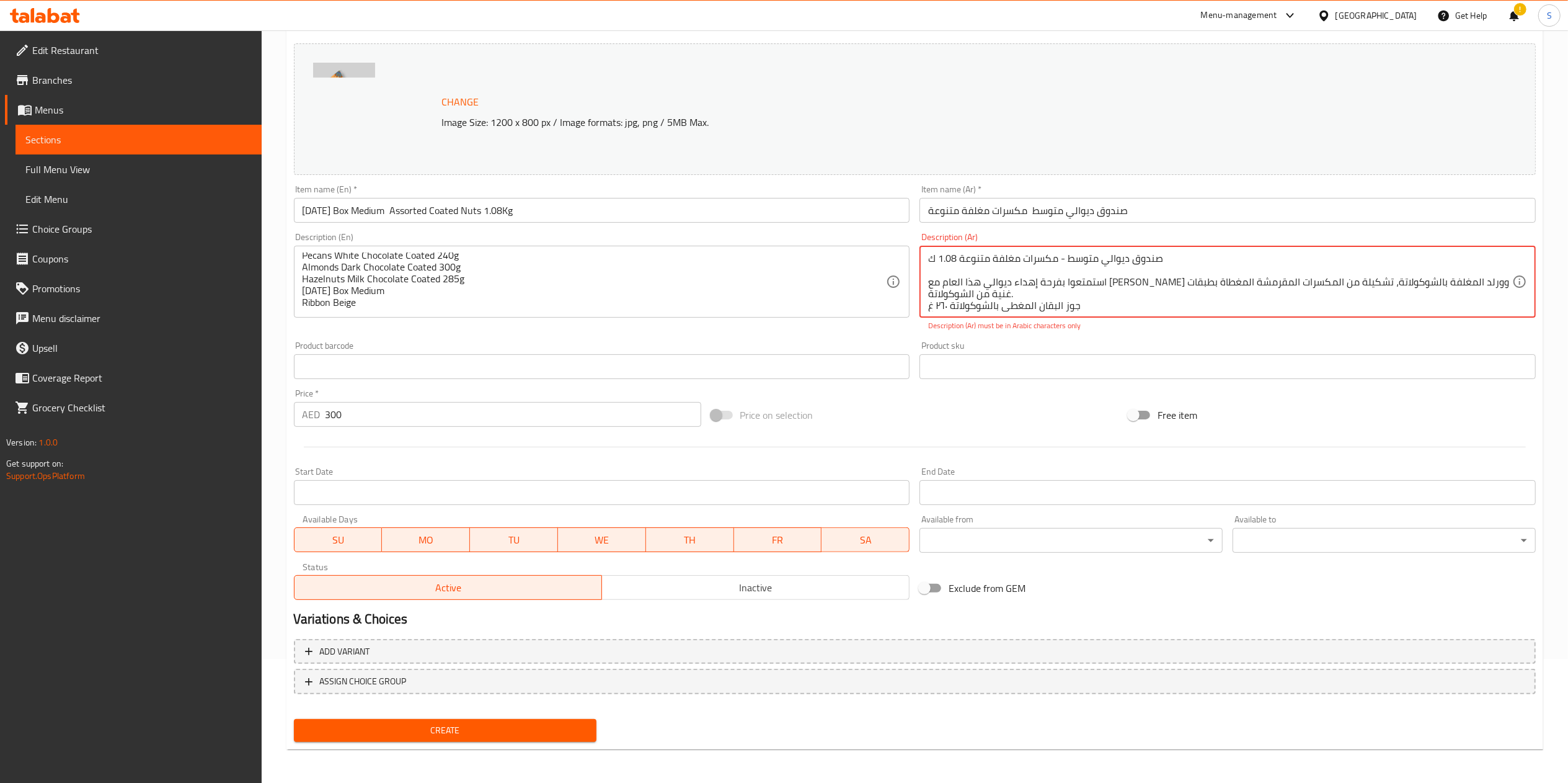
type textarea "صندوق ديوالي متوسط ​​- مكسرات مغلفة متنوعة 1.08 استمتعوا بفرحة إهداء ديوالي هذا…"
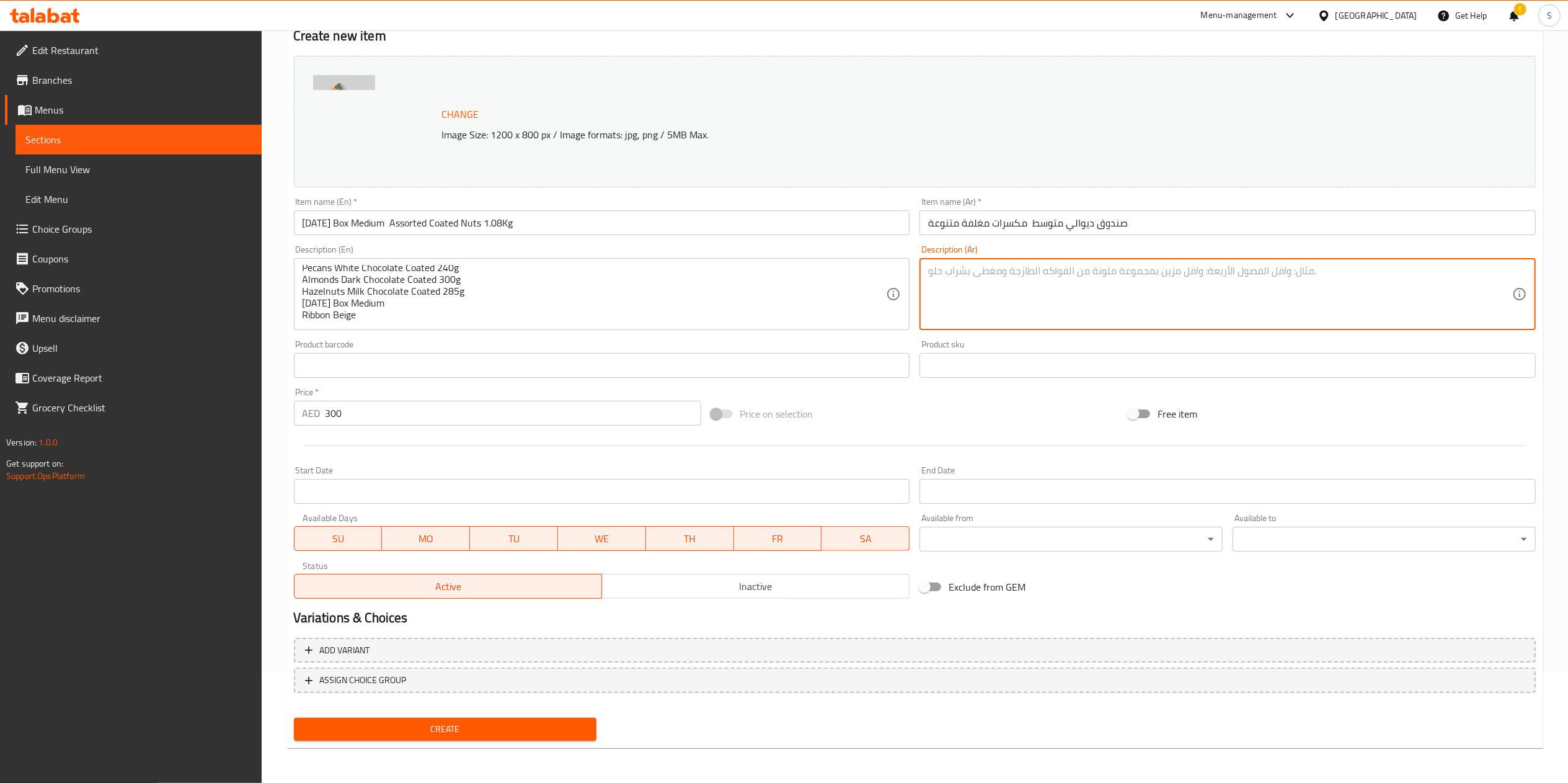
scroll to position [110, 0]
paste textarea "صندوق ديوالي متوسط ​​- مكسرات مغلفة متنوعة 1.08 كجم استمتعوا بفرحة إهداء ديوالي…"
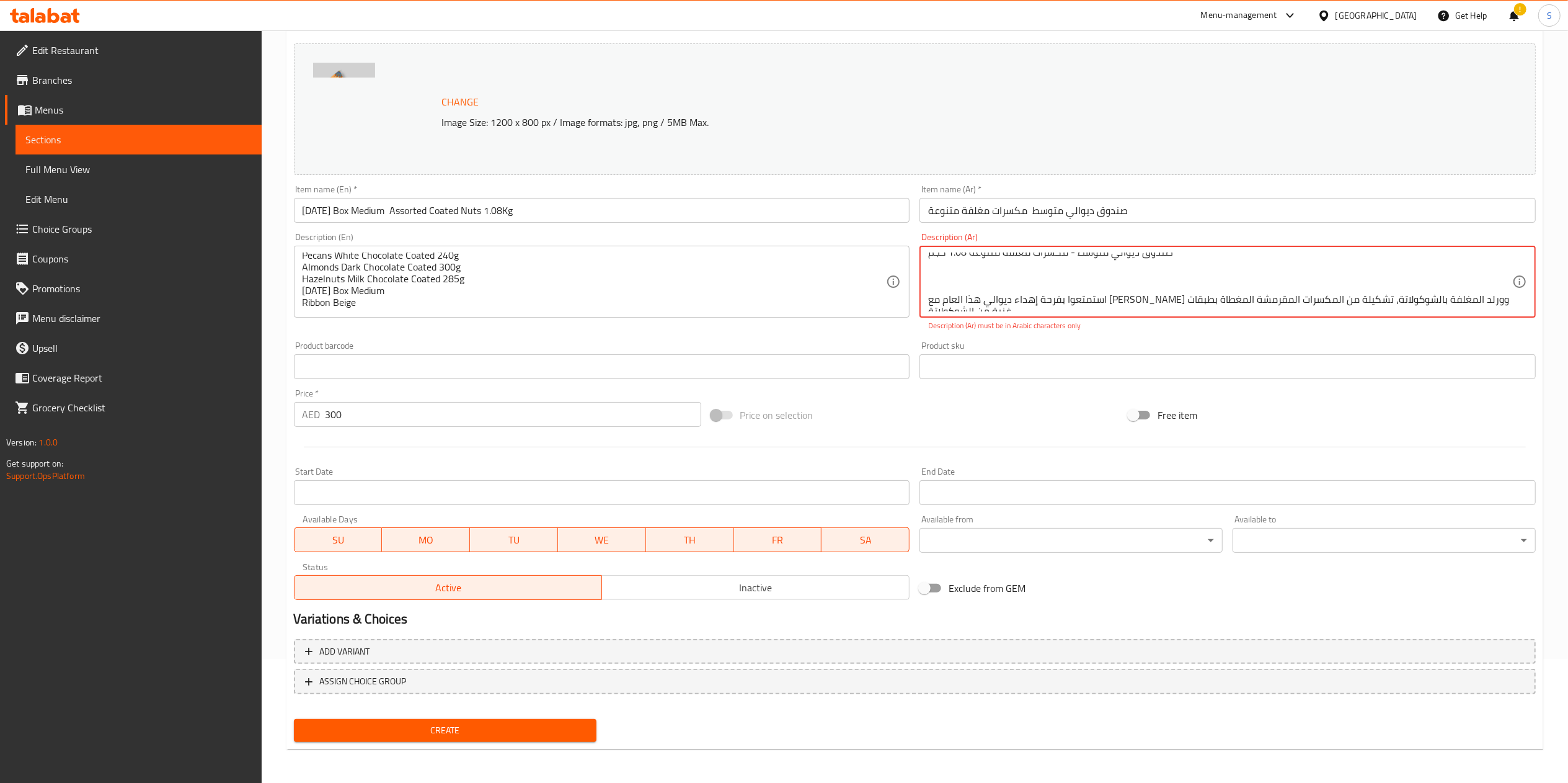
scroll to position [0, 0]
click at [1096, 293] on textarea "صندوق ديوالي متوسط ​​- مكسرات مغلفة متنوعة 1.08 كجم استمتعوا بفرحة إهداء ديوالي…" at bounding box center [1220, 282] width 584 height 59
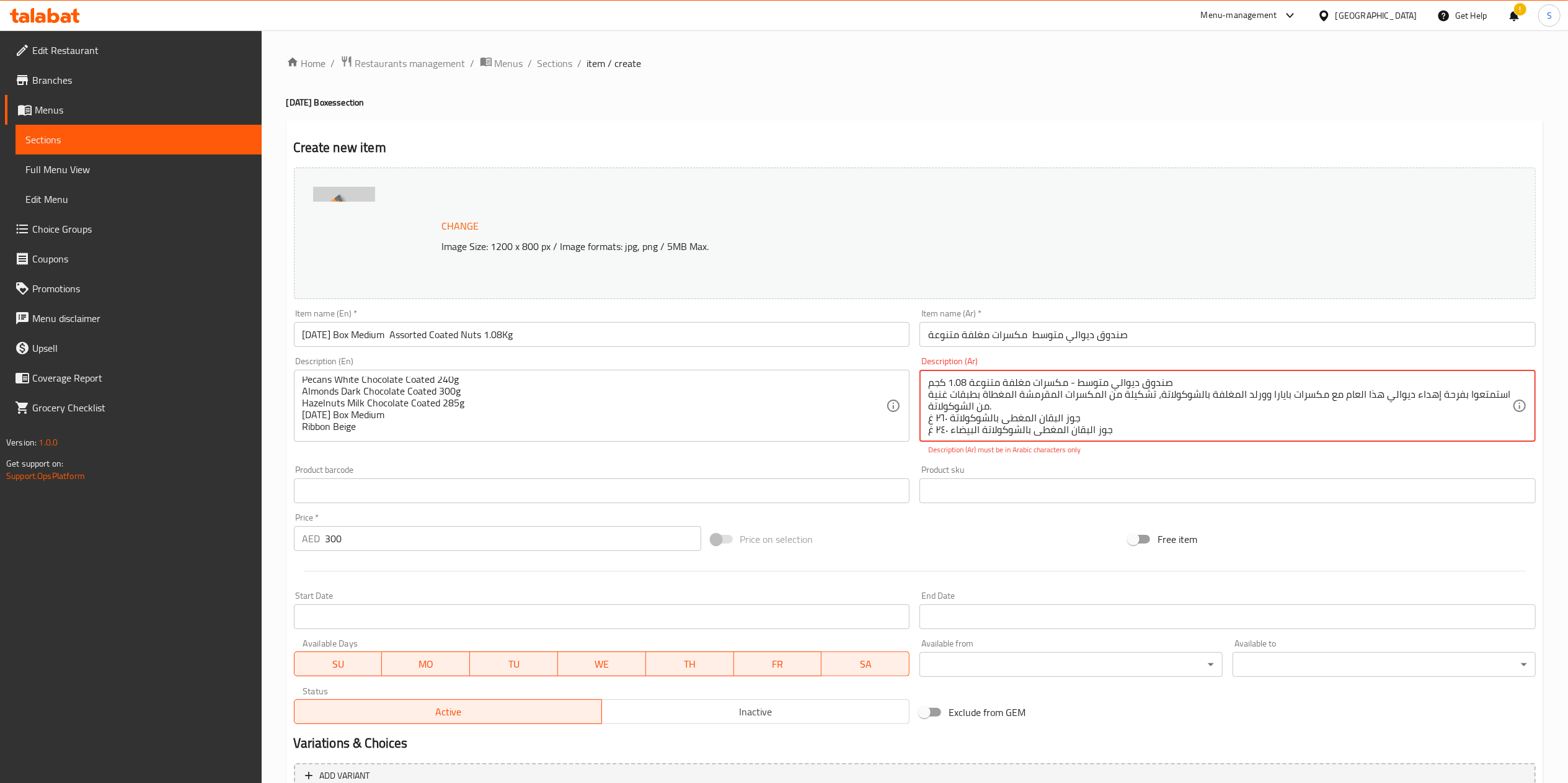
click at [1070, 381] on textarea "صندوق ديوالي متوسط ​​- مكسرات مغلفة متنوعة 1.08 كجم استمتعوا بفرحة إهداء ديوالي…" at bounding box center [1220, 406] width 584 height 59
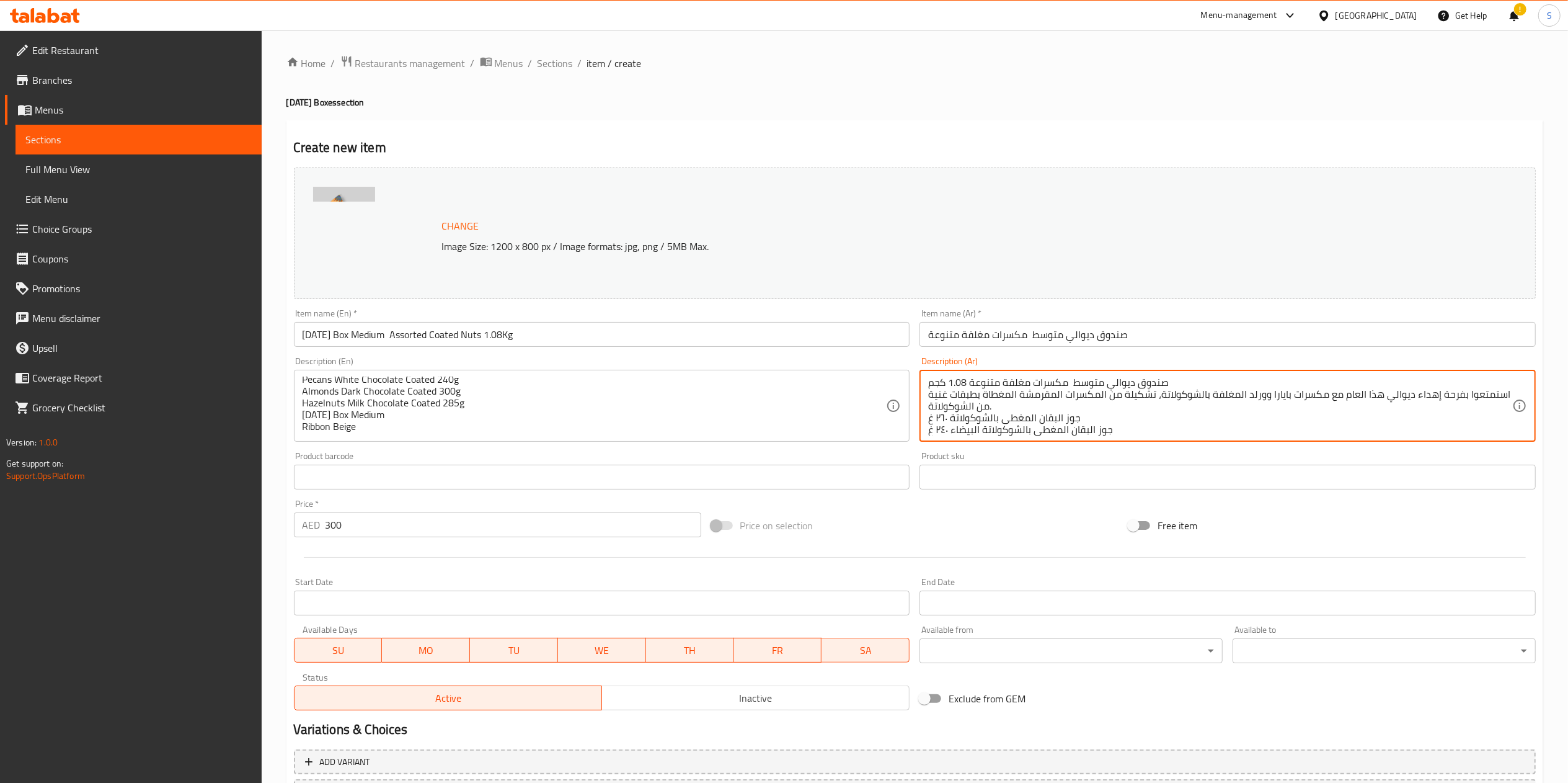
scroll to position [110, 0]
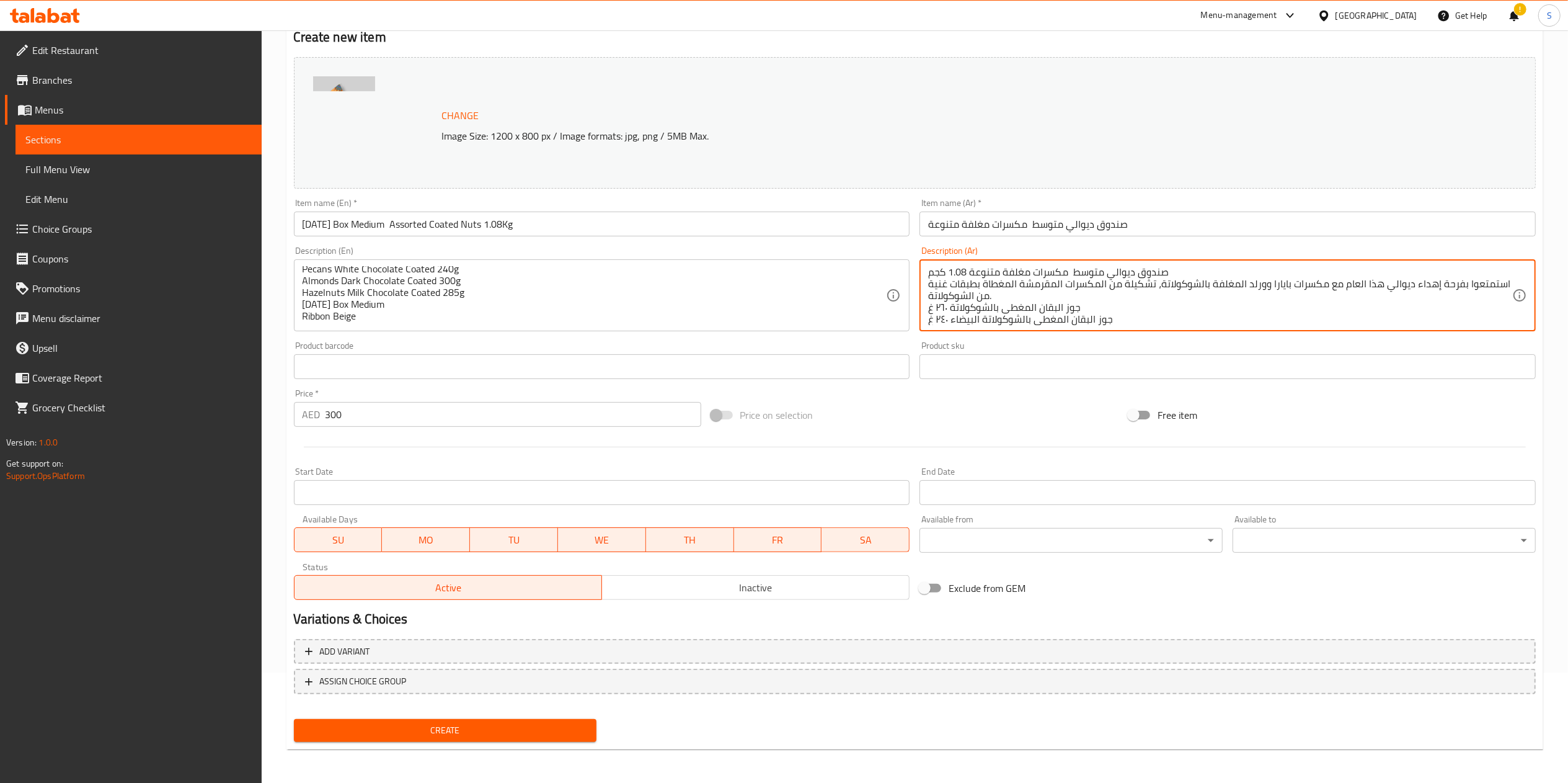
type textarea "صندوق ديوالي متوسط مكسرات مغلفة متنوعة 1.08 كجم استمتعوا بفرحة إهداء ديوالي هذا…"
click at [455, 743] on div "Create" at bounding box center [445, 730] width 313 height 33
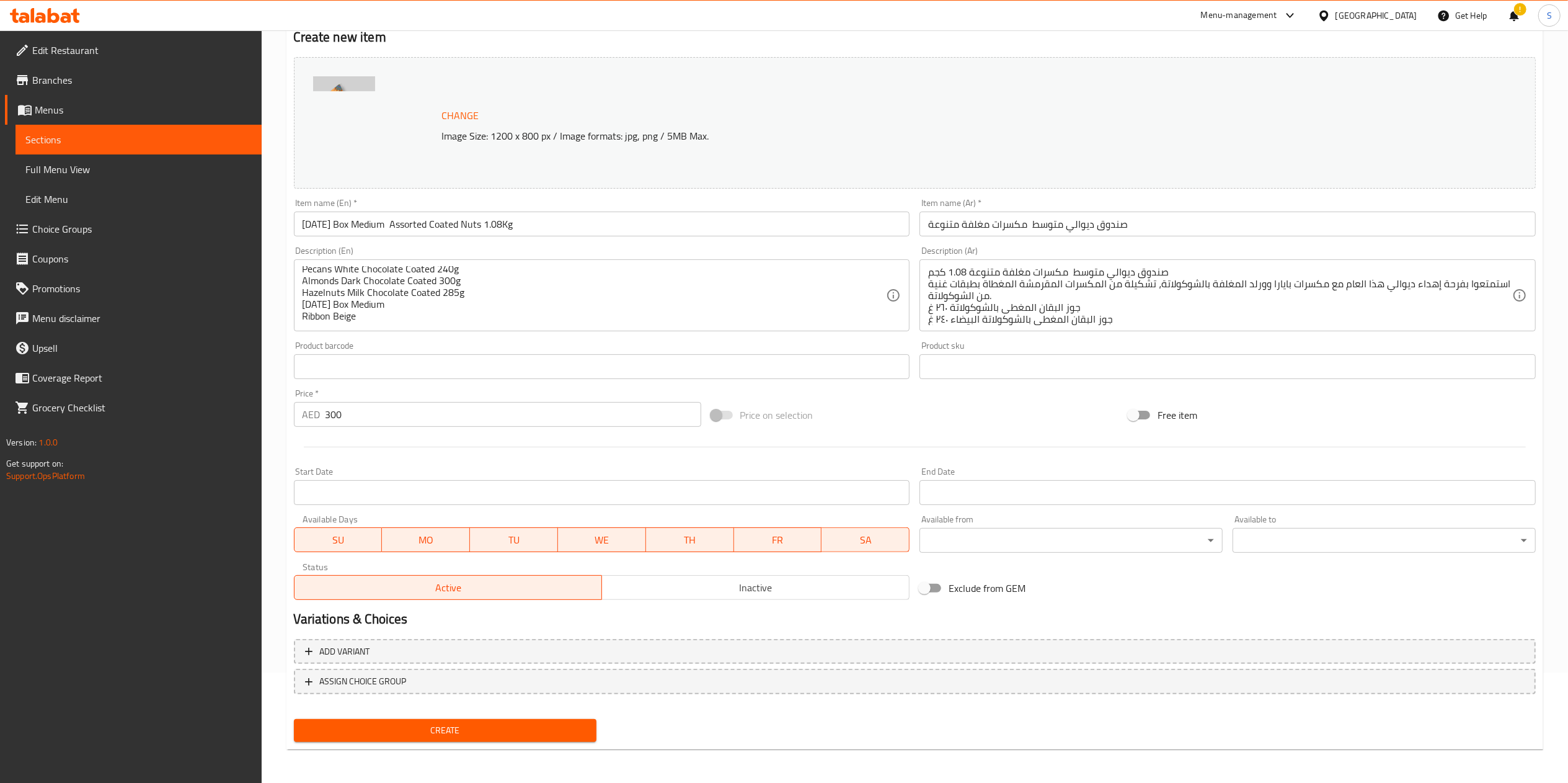
click at [442, 734] on span "Create" at bounding box center [445, 730] width 284 height 16
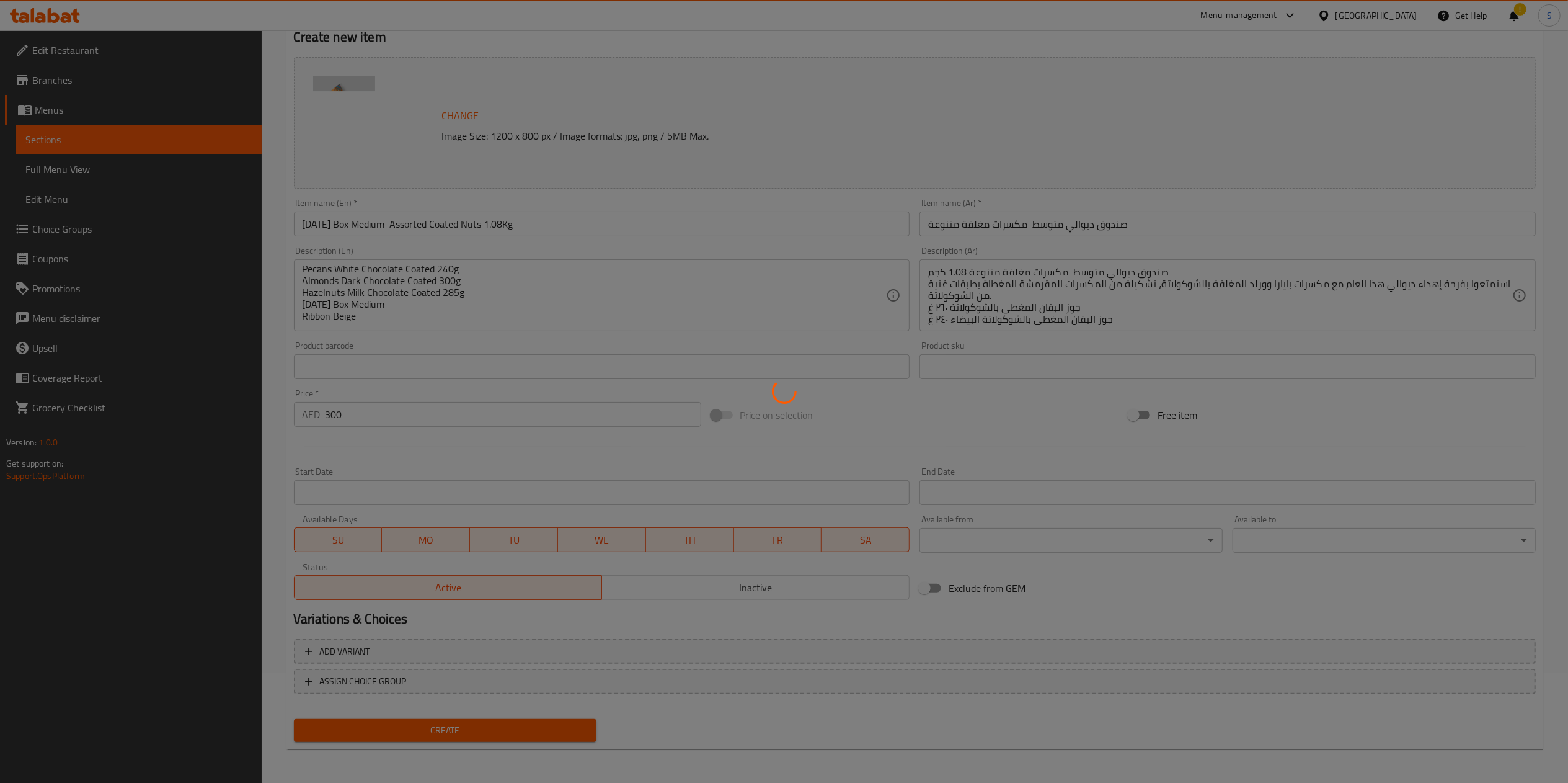
type input "0"
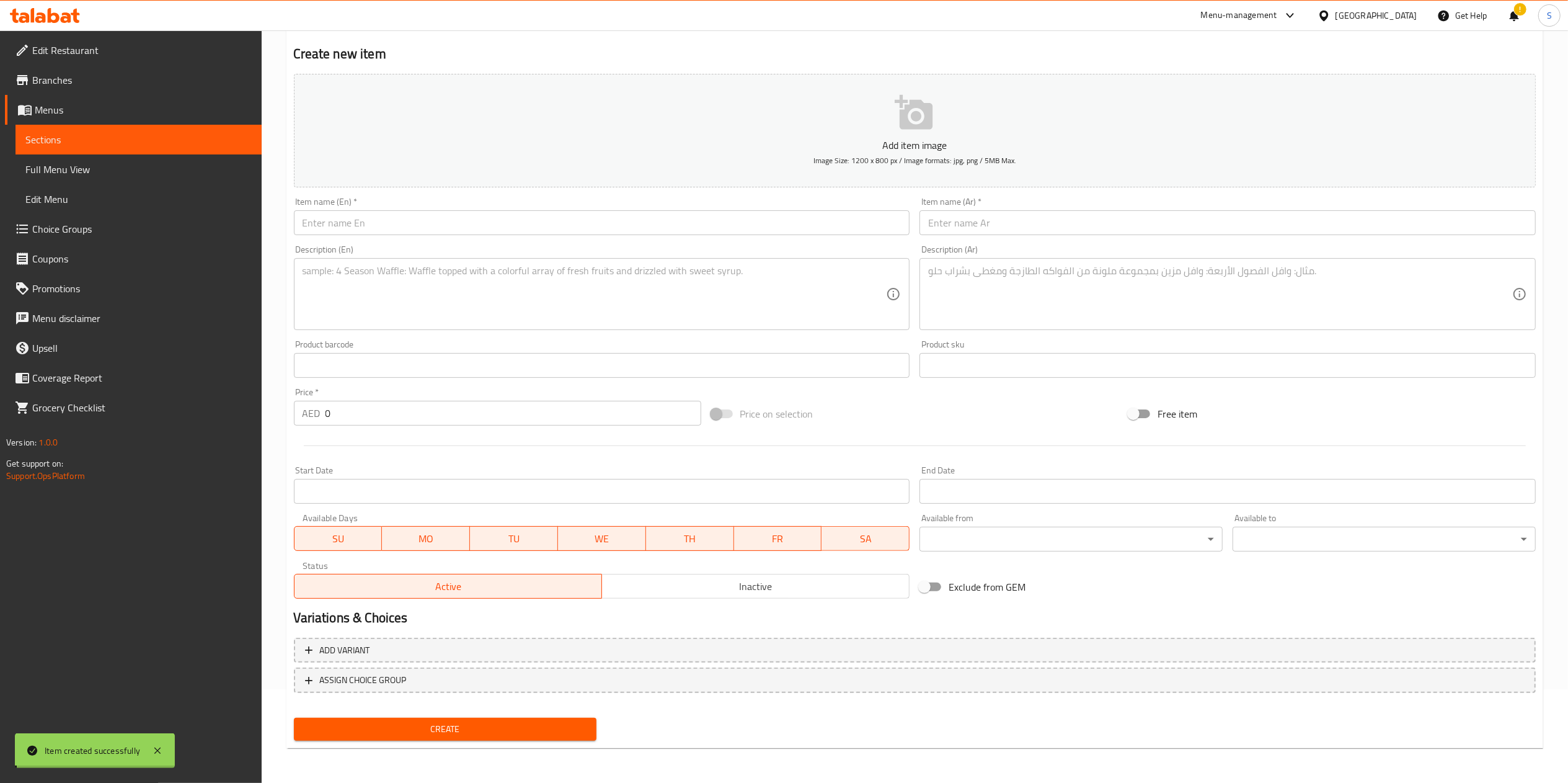
scroll to position [92, 0]
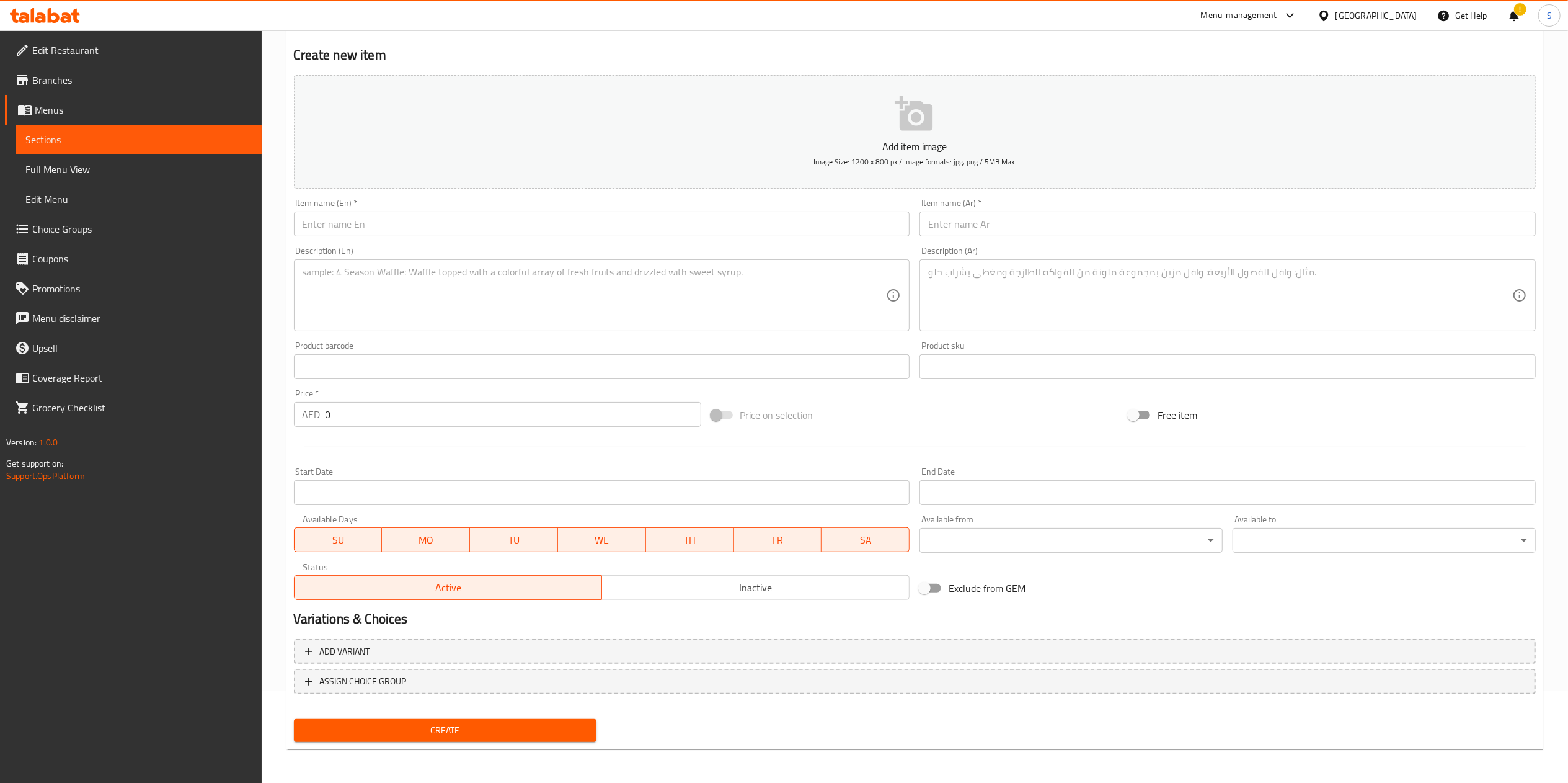
click at [1251, 5] on div "Menu-management" at bounding box center [1249, 16] width 116 height 30
click at [1223, 14] on div "Menu-management" at bounding box center [1238, 16] width 77 height 15
click at [1133, 91] on div "Agent Campaigns Center" at bounding box center [1171, 83] width 93 height 14
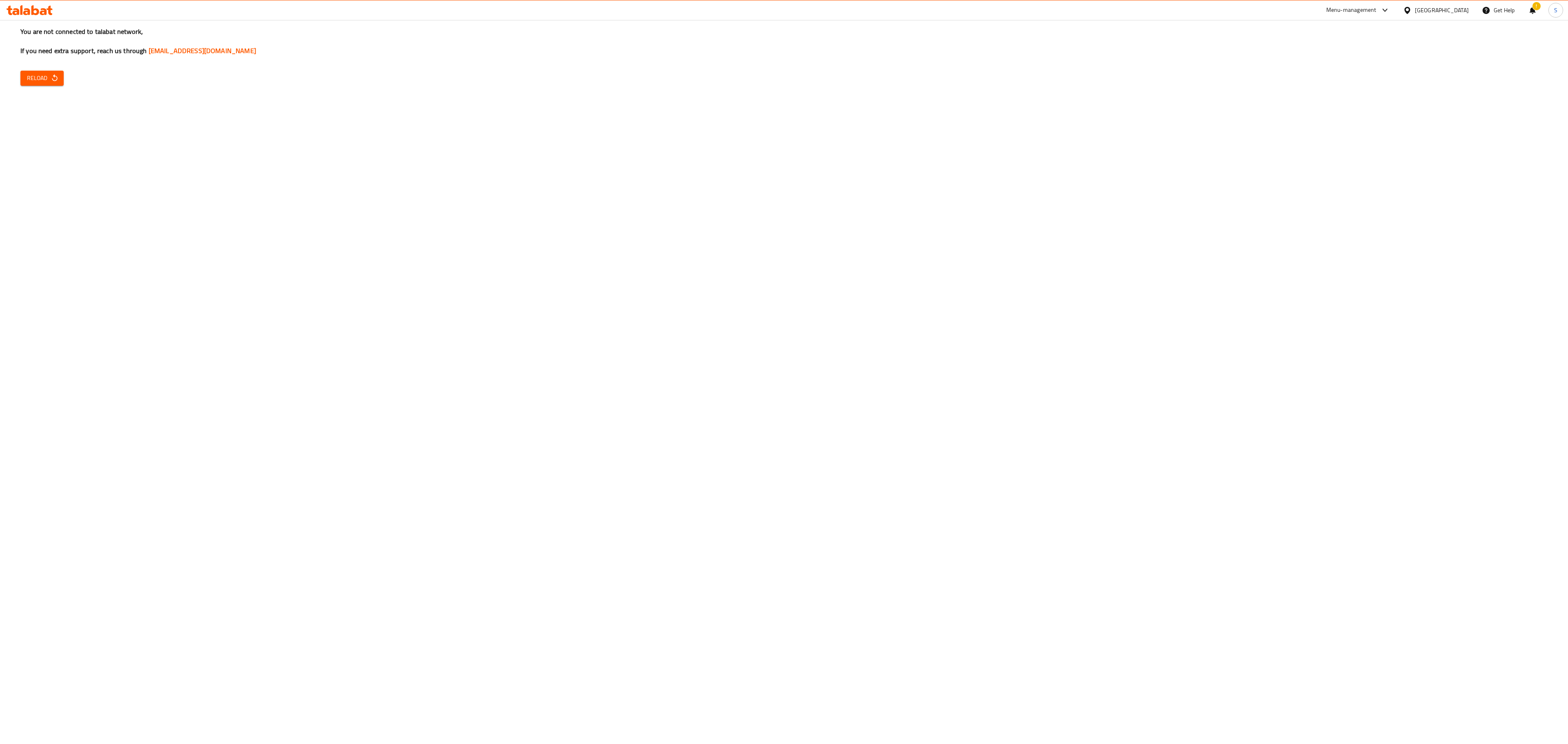
click at [37, 71] on button "Reload" at bounding box center [42, 78] width 43 height 15
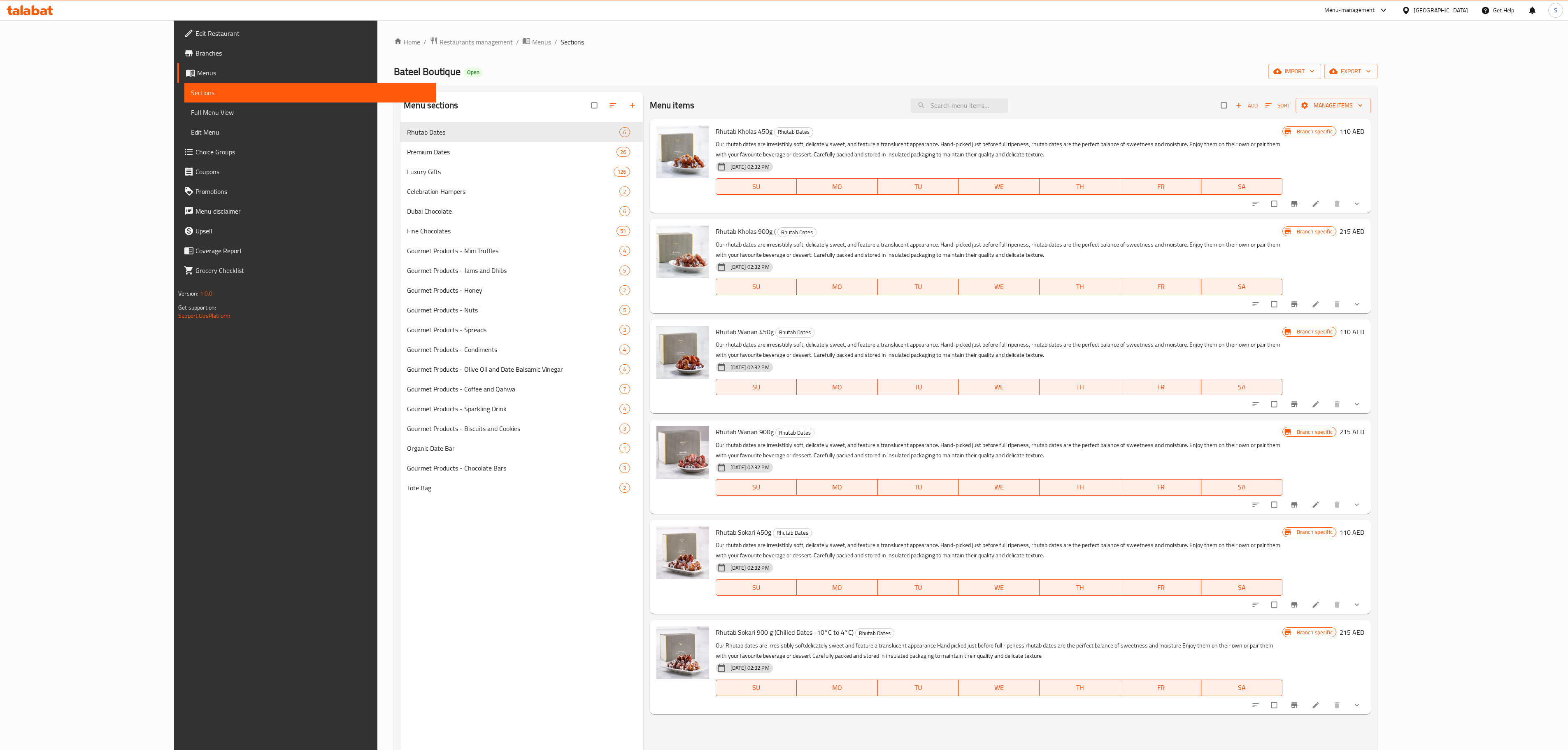
click at [377, 34] on div "Home / Restaurants management / Menus / Sections Bateel Boutique Open import ex…" at bounding box center [885, 443] width 1017 height 845
click at [439, 37] on span "Restaurants management" at bounding box center [475, 42] width 73 height 10
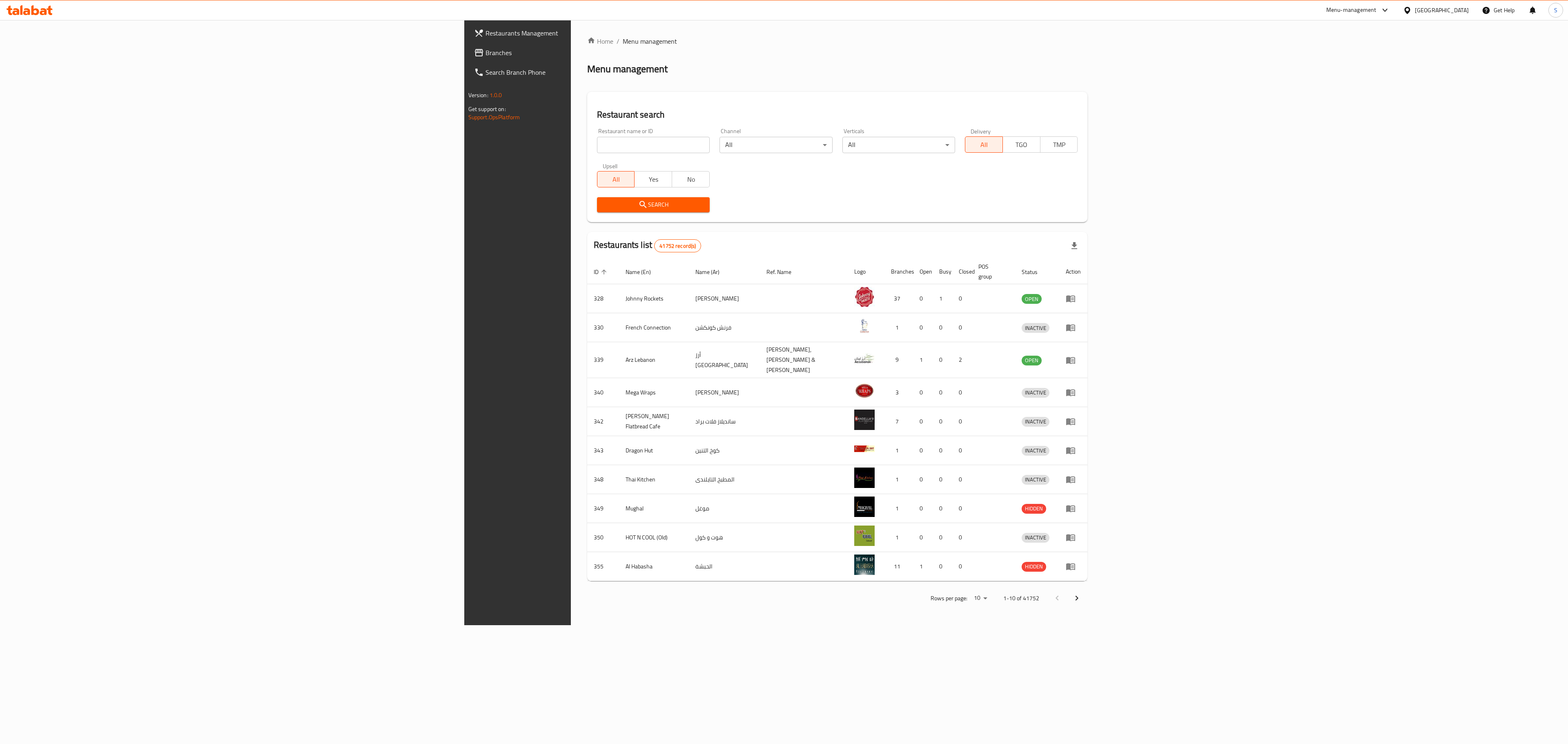
click at [597, 141] on input "search" at bounding box center [653, 145] width 113 height 16
click button "Search" at bounding box center [653, 205] width 113 height 15
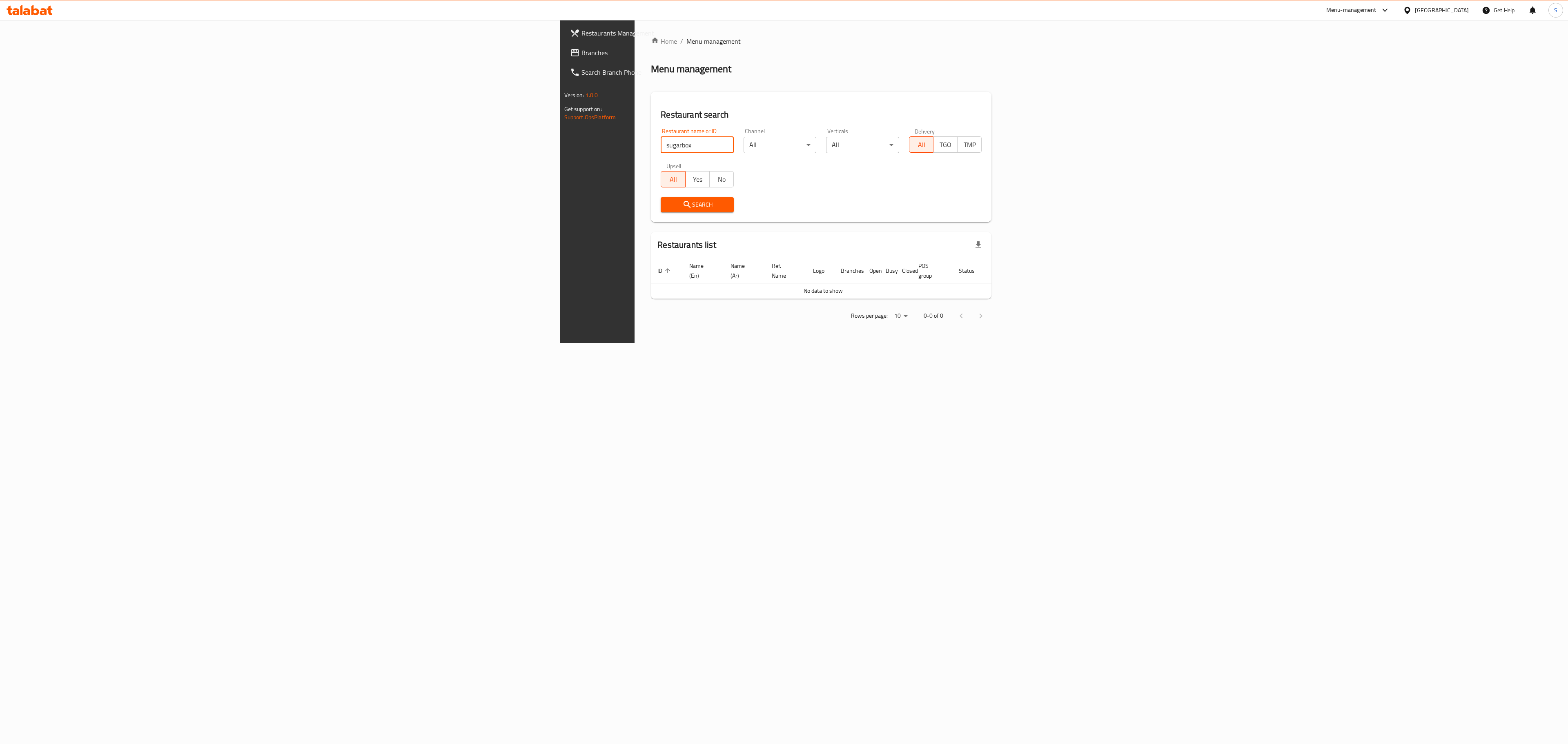
type input "sugarbox"
click button "Search" at bounding box center [697, 205] width 73 height 15
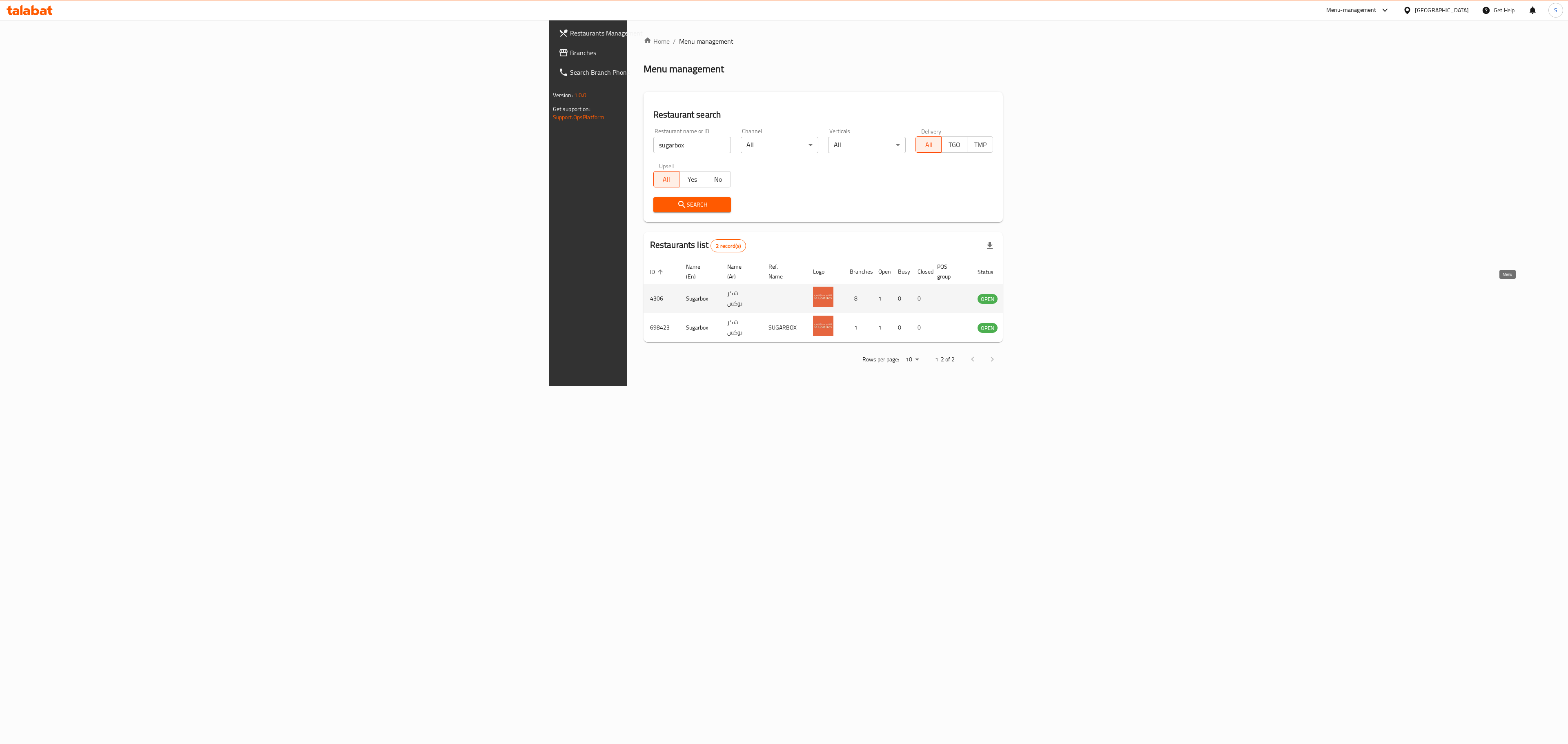
click at [1030, 296] on icon "enhanced table" at bounding box center [1025, 299] width 9 height 7
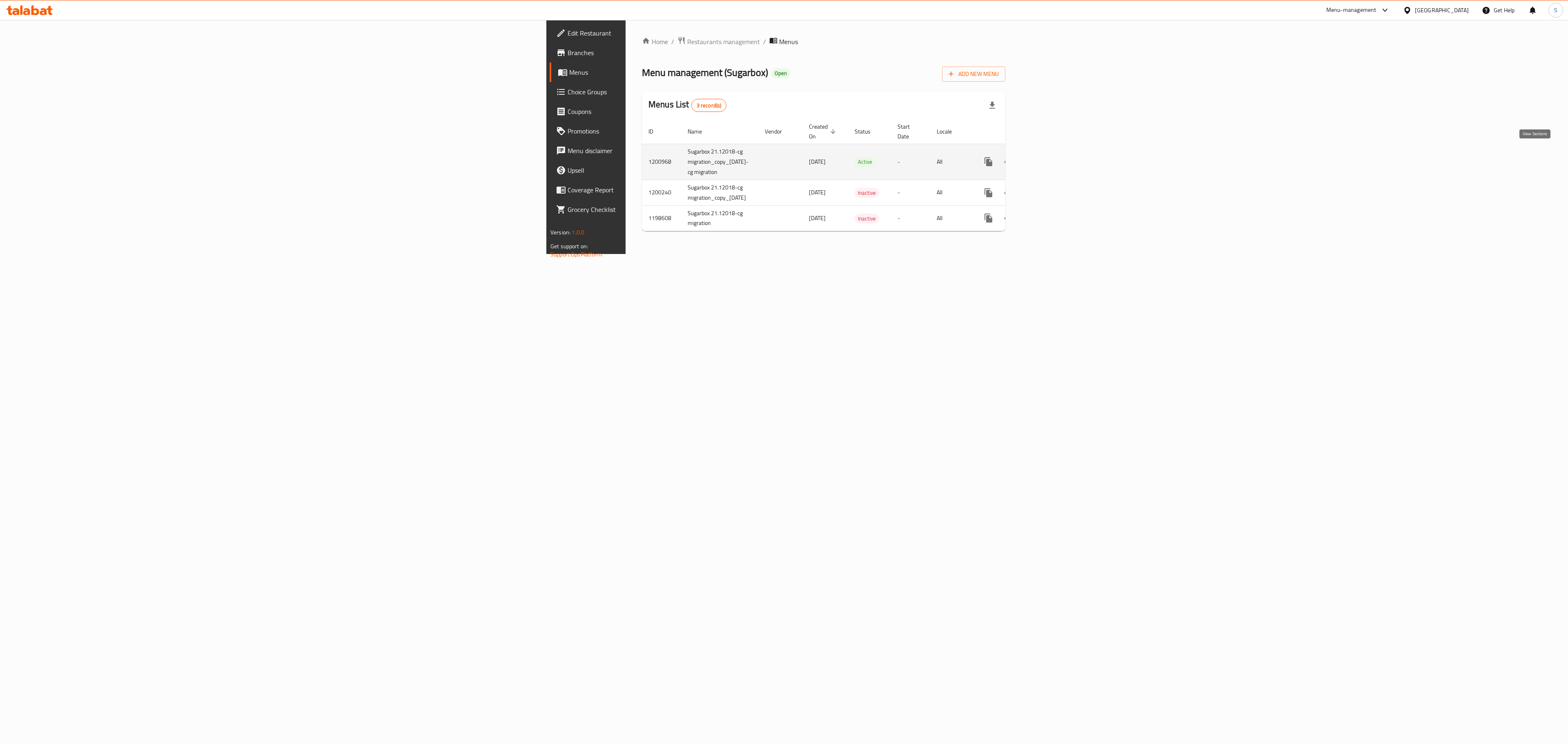
click at [1057, 153] on link "enhanced table" at bounding box center [1048, 162] width 19 height 19
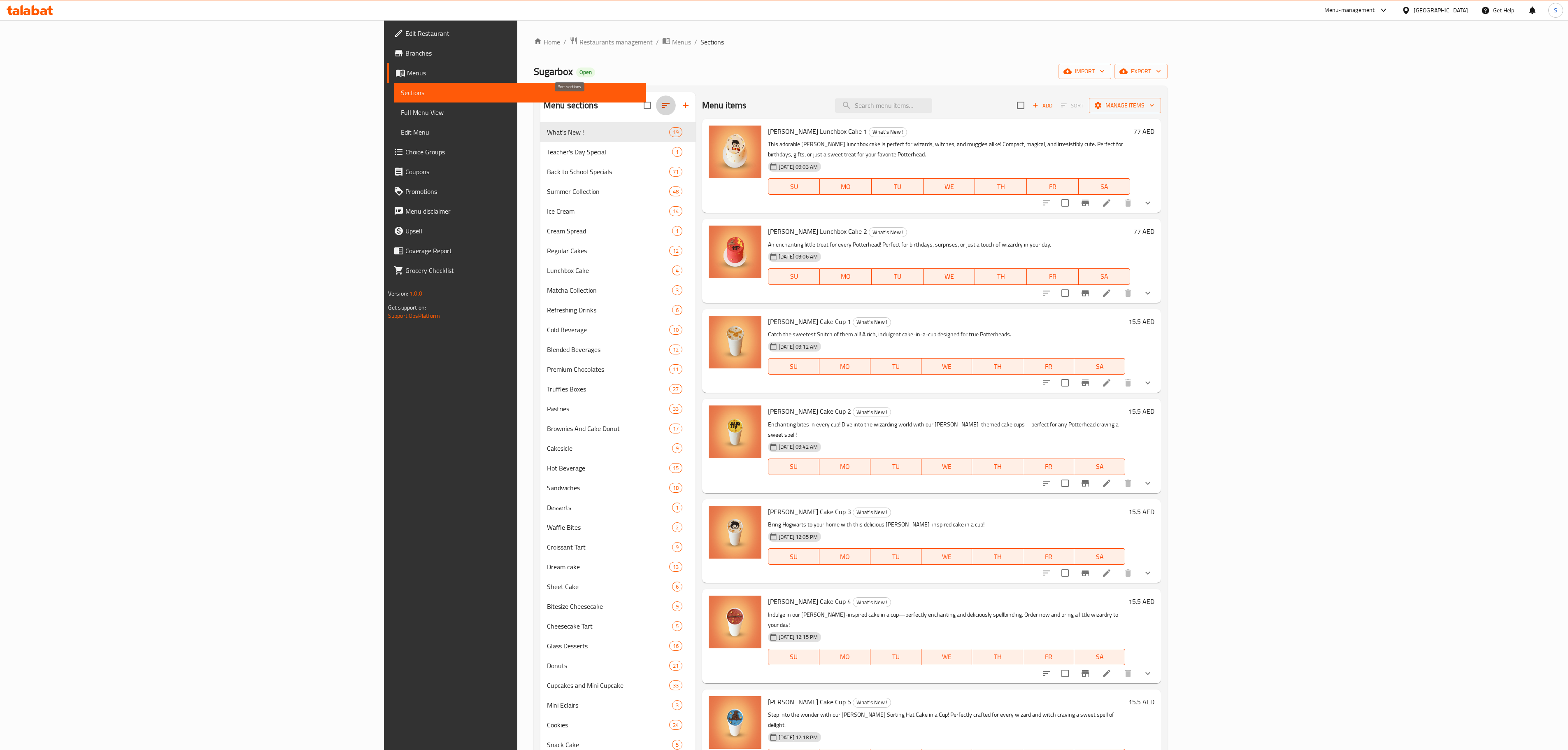
click at [661, 102] on icon "button" at bounding box center [666, 106] width 10 height 10
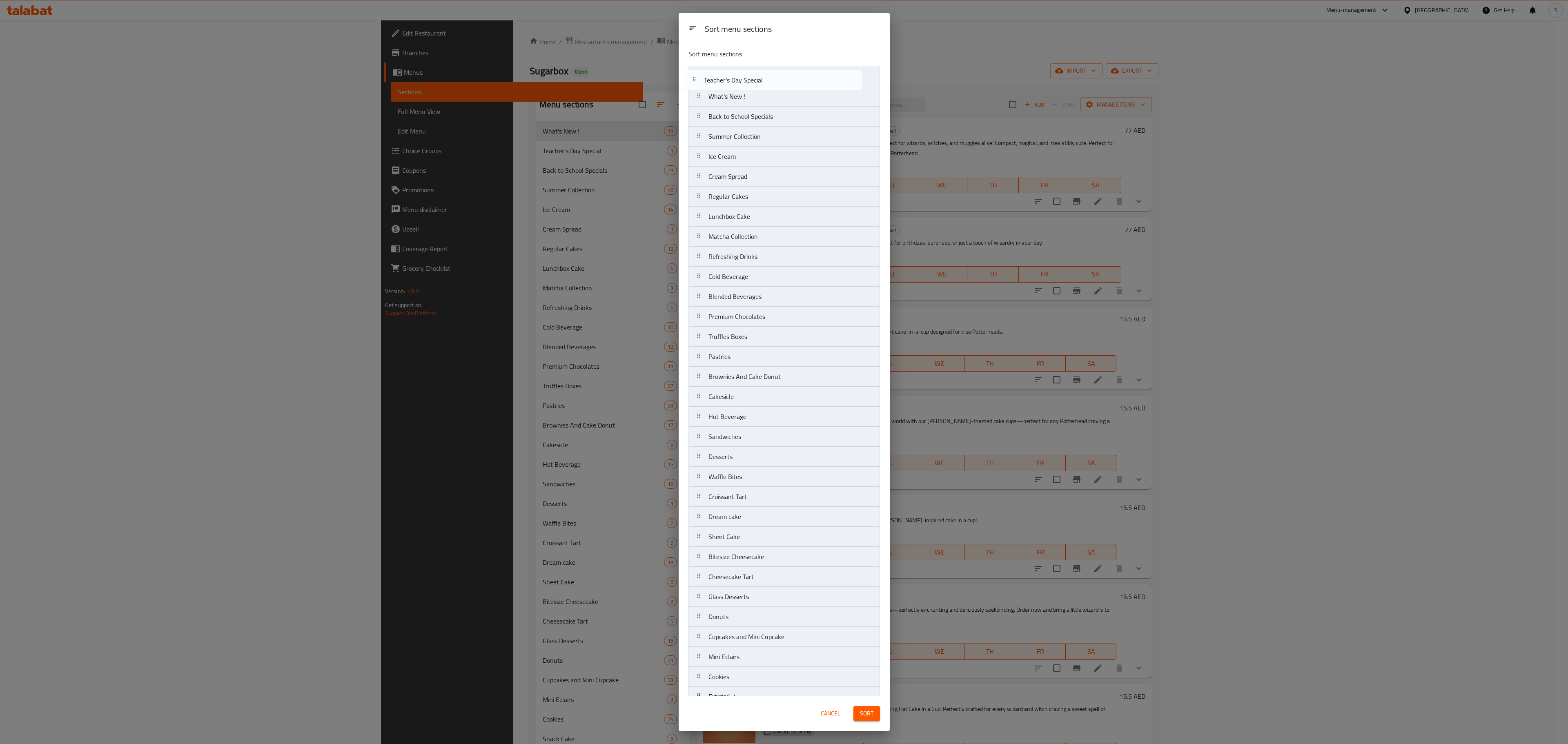
drag, startPoint x: 729, startPoint y: 102, endPoint x: 724, endPoint y: 82, distance: 20.6
click at [724, 82] on nav "What's New ! Teacher's Day Special Back to School Specials Summer Collection Ic…" at bounding box center [784, 626] width 192 height 1122
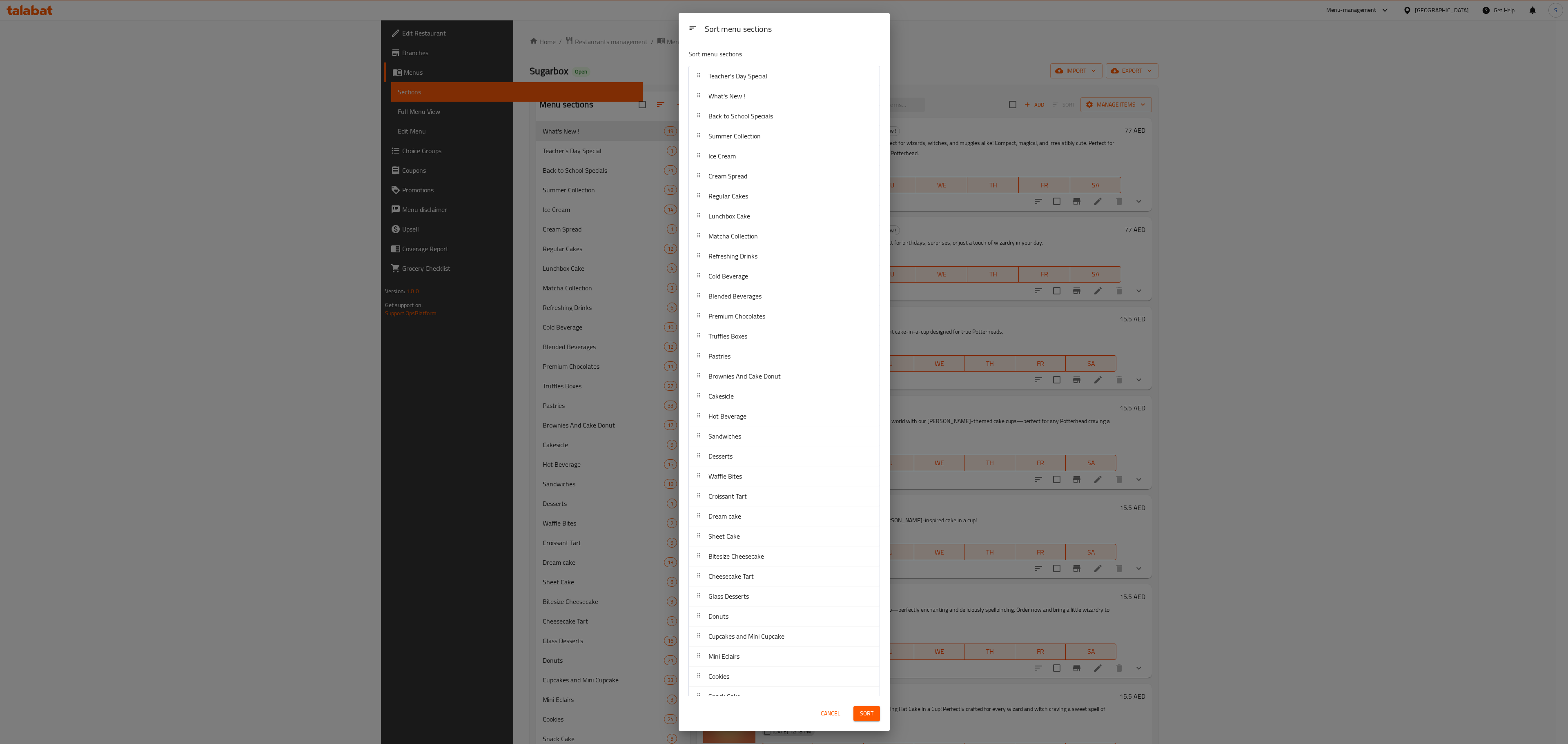
drag, startPoint x: 870, startPoint y: 712, endPoint x: 855, endPoint y: 719, distance: 16.6
click at [855, 719] on button "Sort" at bounding box center [867, 714] width 27 height 15
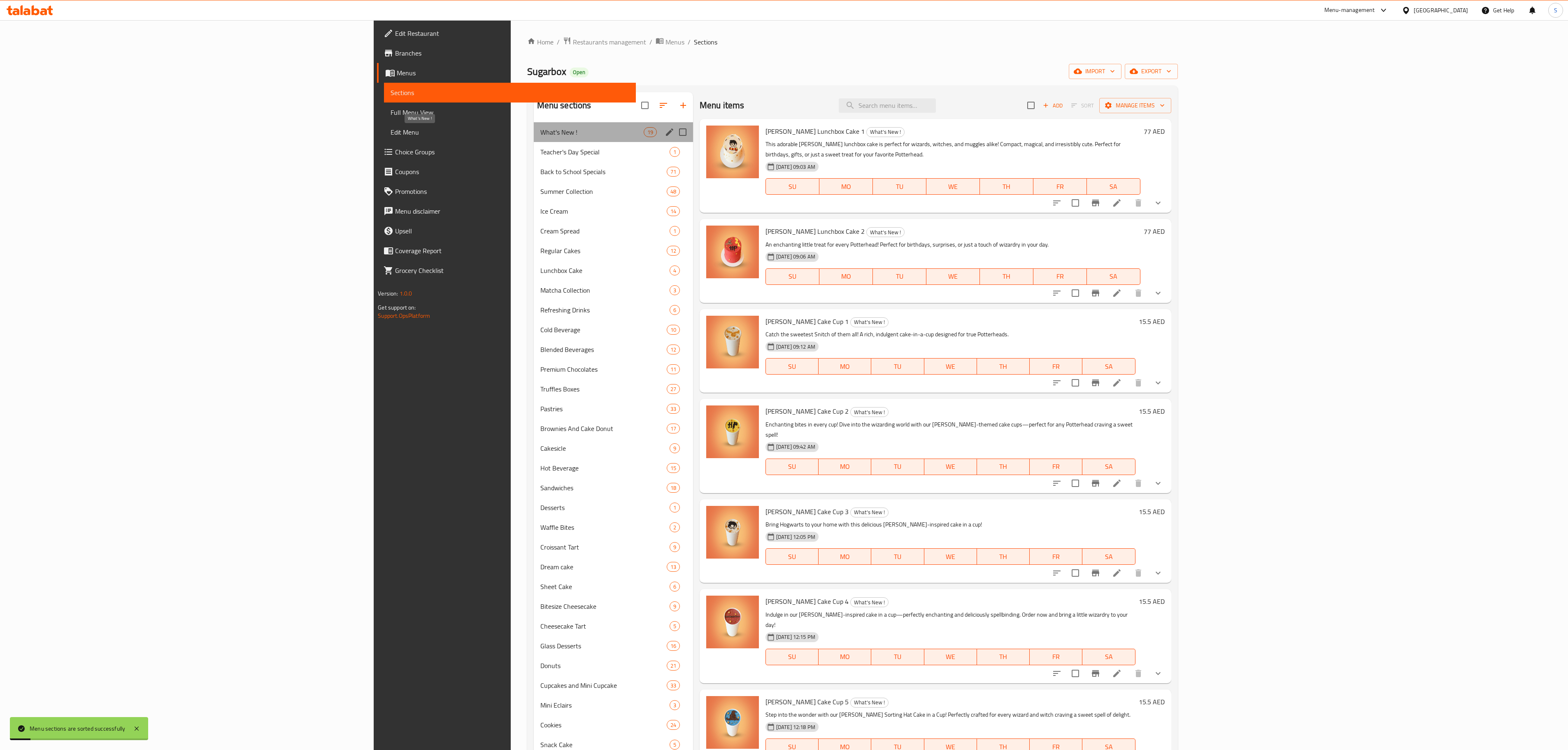
click at [540, 136] on span "What's New !" at bounding box center [592, 132] width 103 height 10
click at [540, 137] on span "What's New !" at bounding box center [592, 132] width 103 height 10
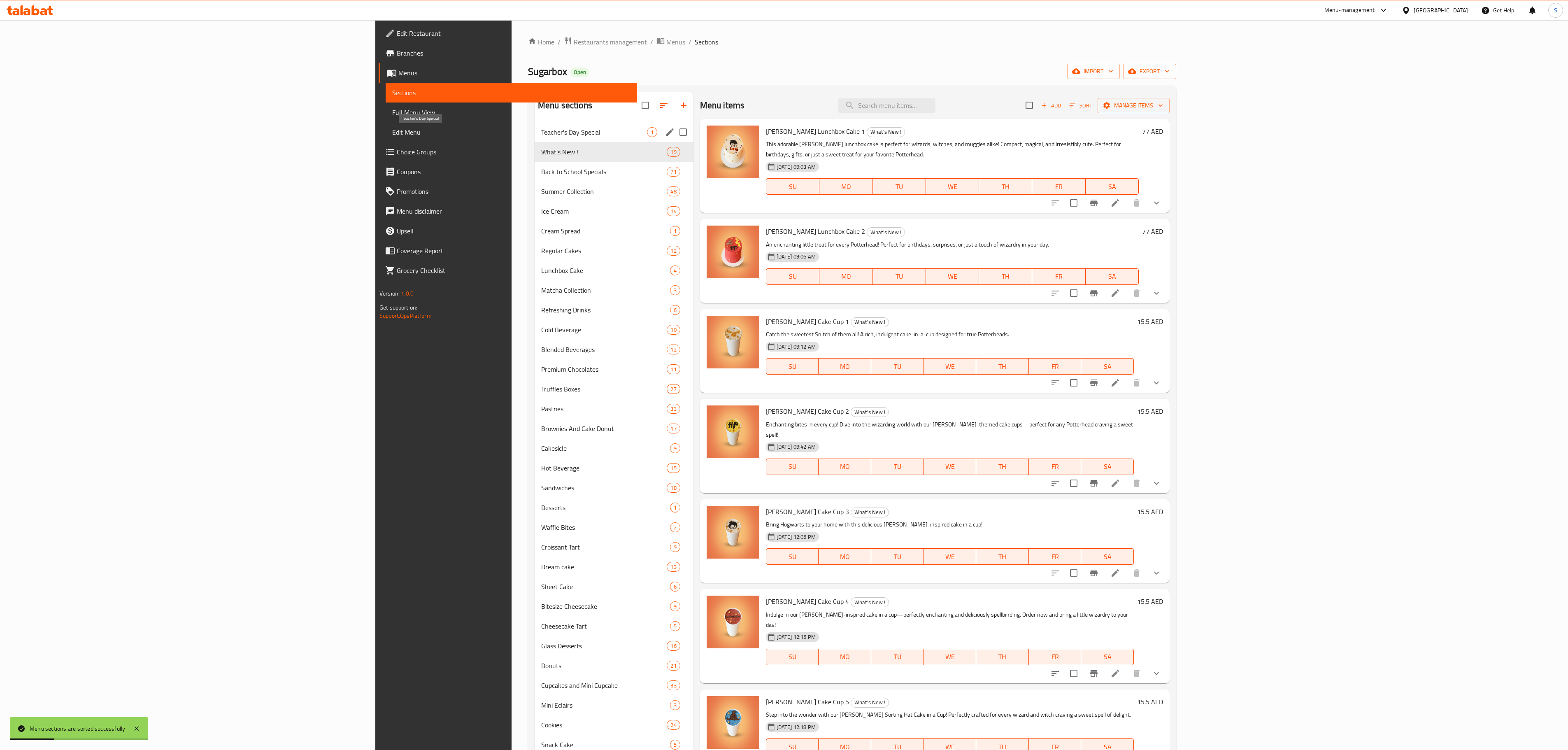
click at [541, 135] on span "Teacher's Day Special" at bounding box center [594, 132] width 106 height 10
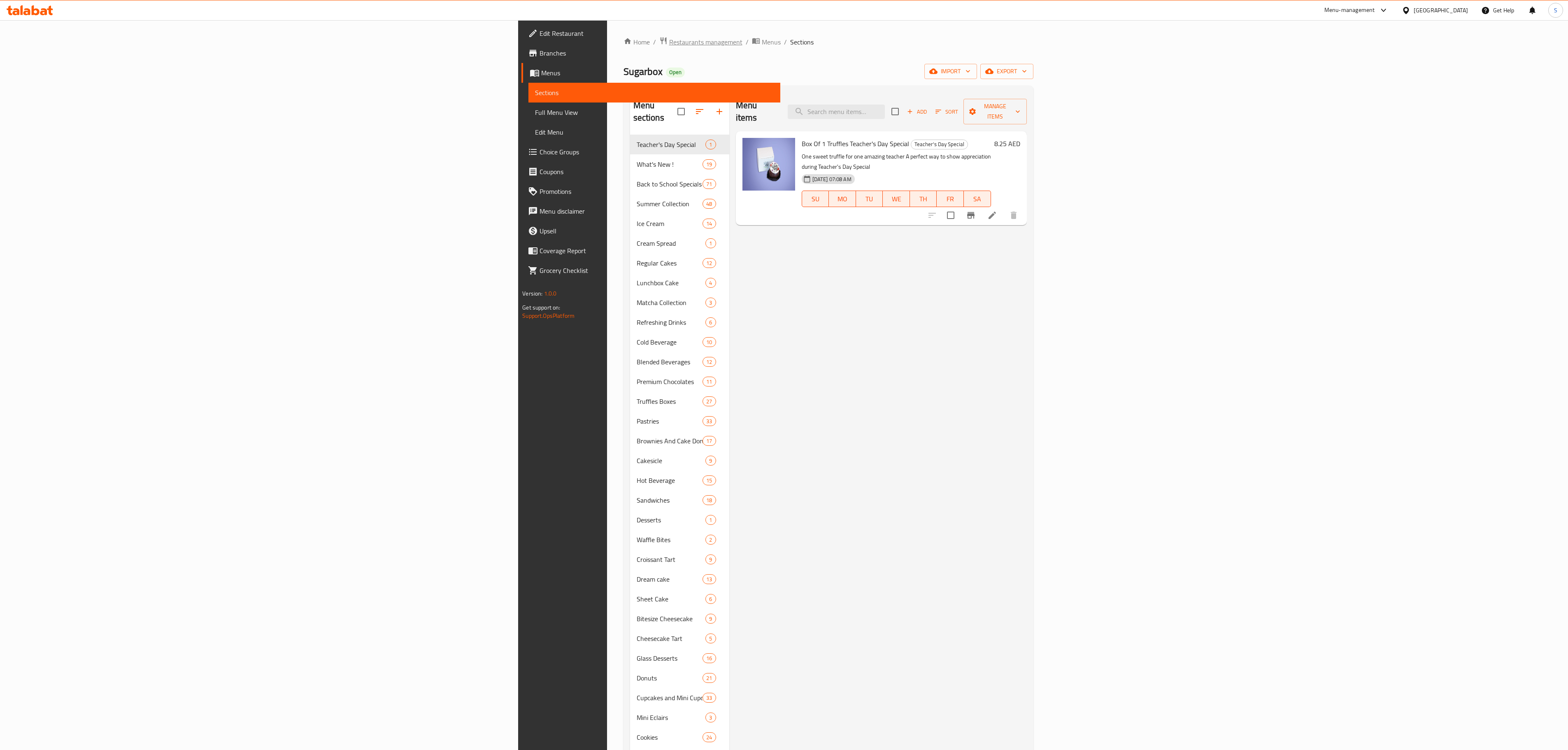
click at [669, 44] on span "Restaurants management" at bounding box center [705, 42] width 73 height 10
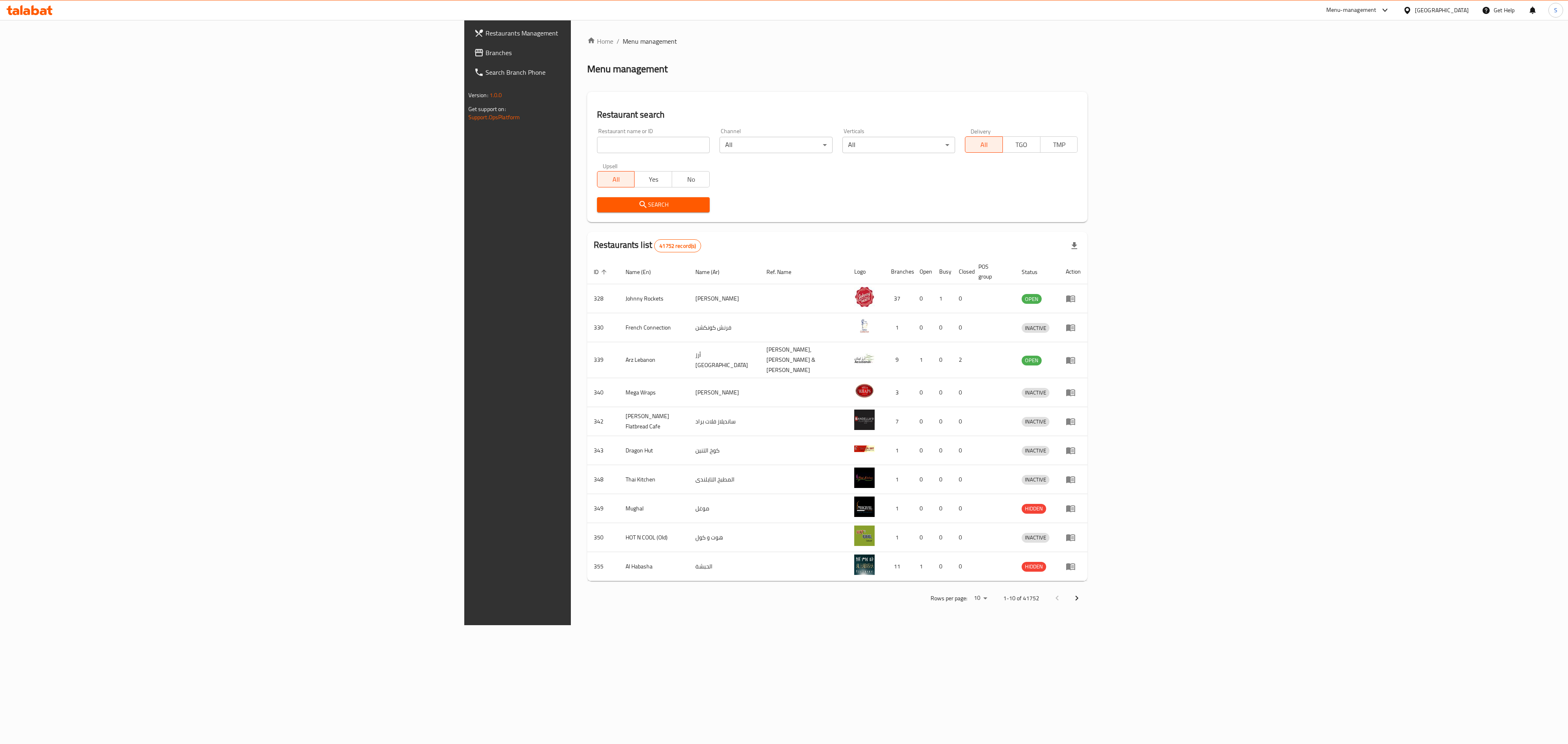
click at [597, 143] on input "search" at bounding box center [653, 145] width 113 height 16
type input "lee cake"
click button "Search" at bounding box center [653, 205] width 113 height 15
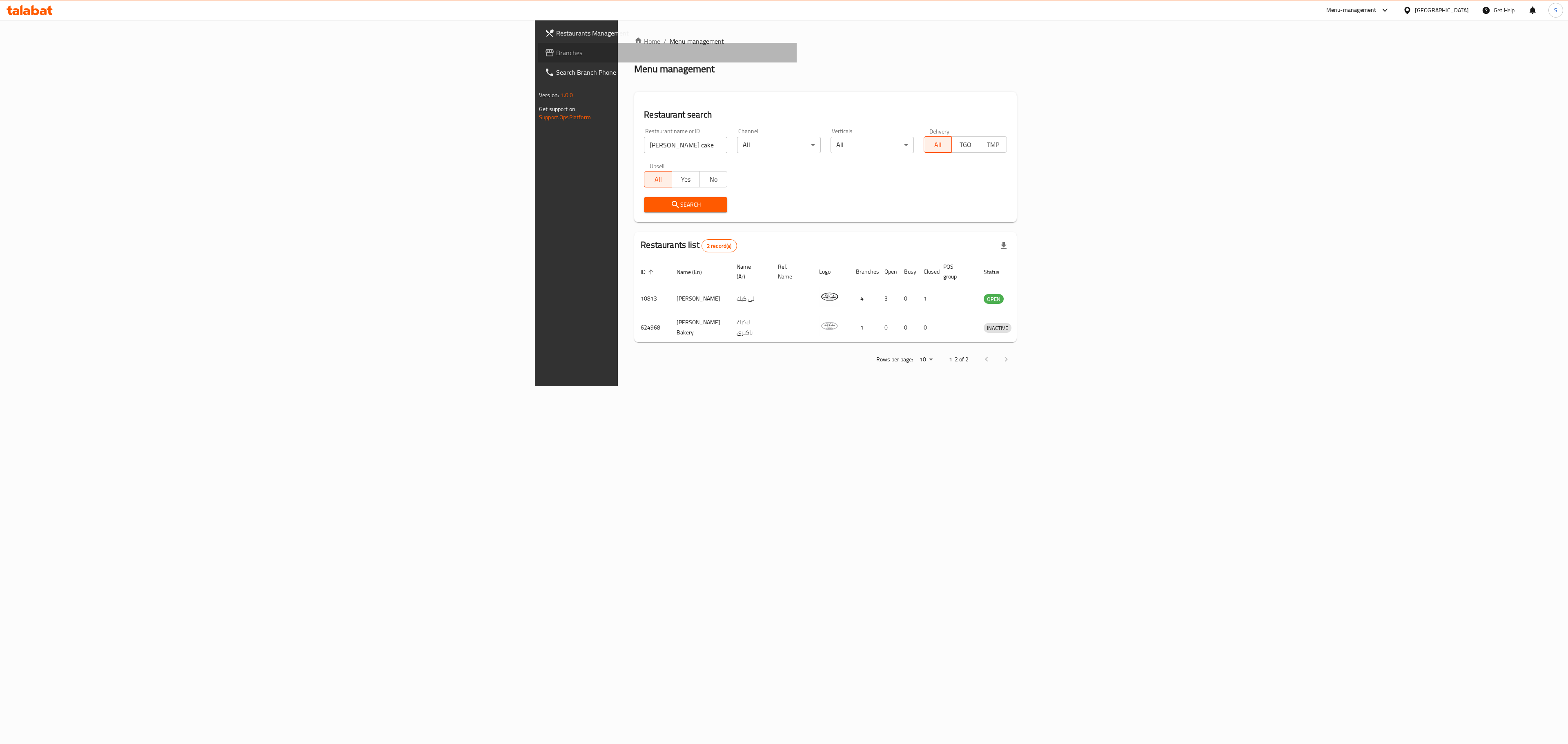
click at [538, 60] on link "Branches" at bounding box center [667, 52] width 259 height 19
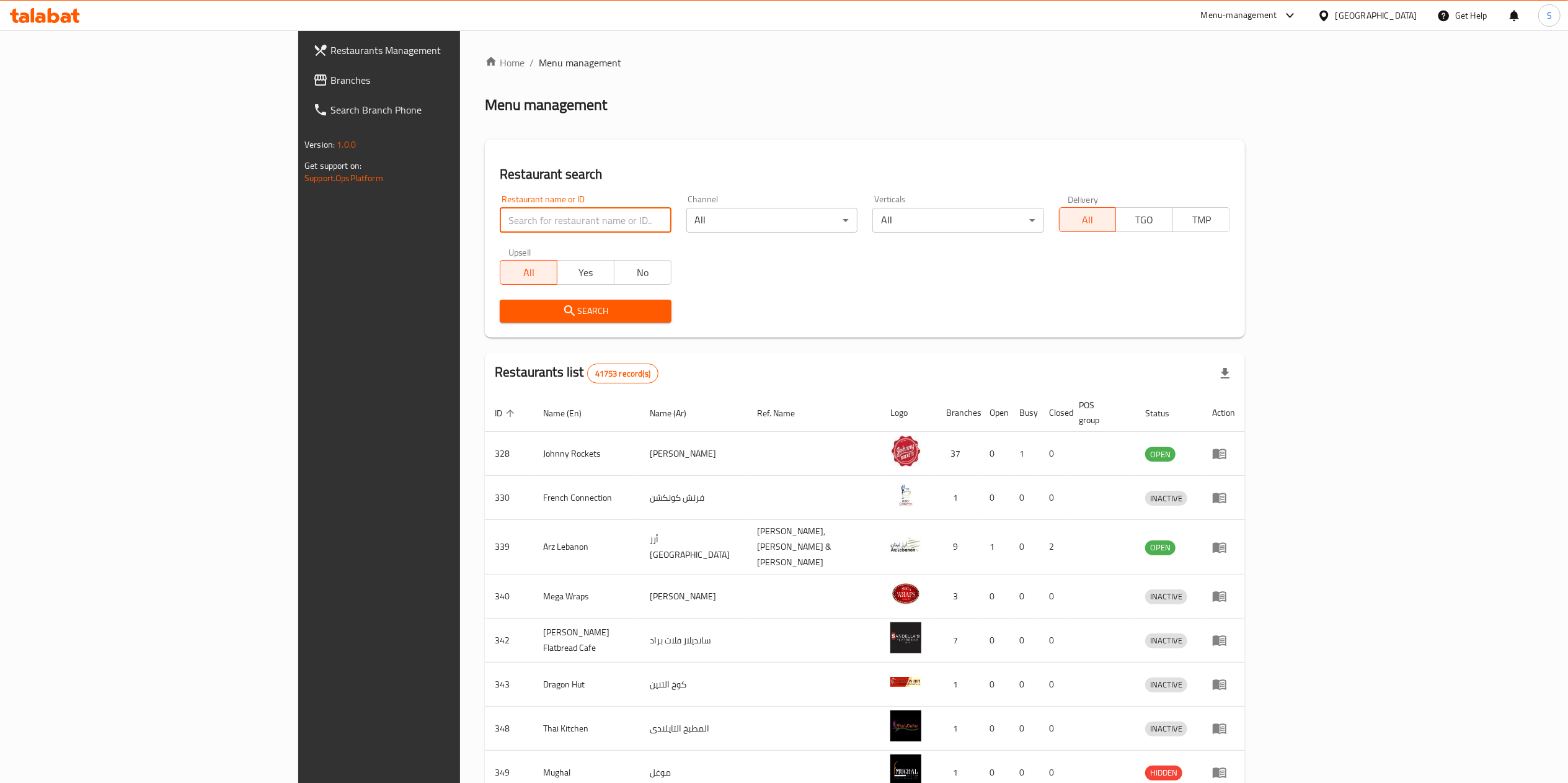
click at [500, 212] on input "search" at bounding box center [585, 220] width 171 height 25
type input "bateel"
click button "Search" at bounding box center [585, 311] width 171 height 23
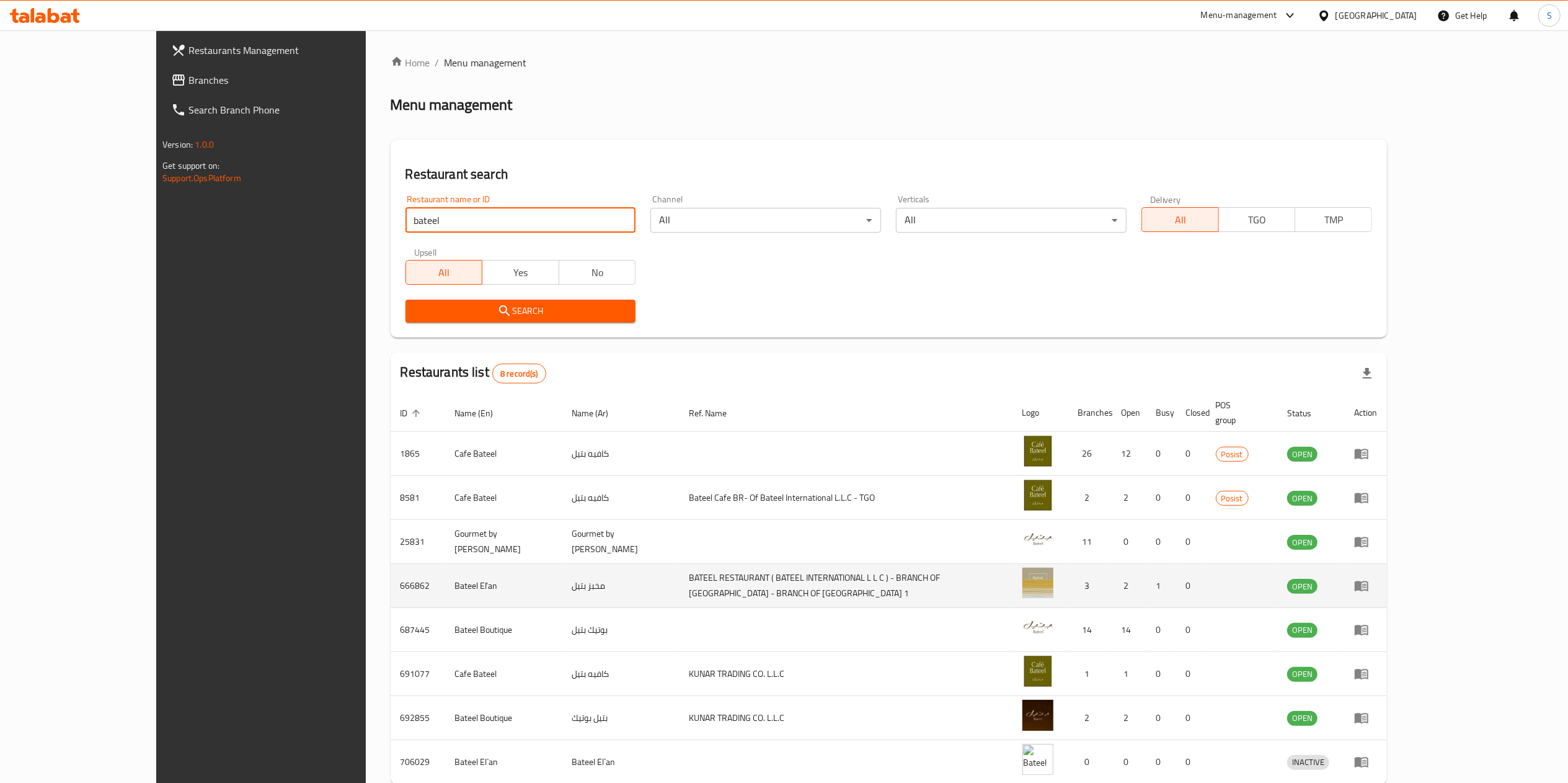
scroll to position [55, 0]
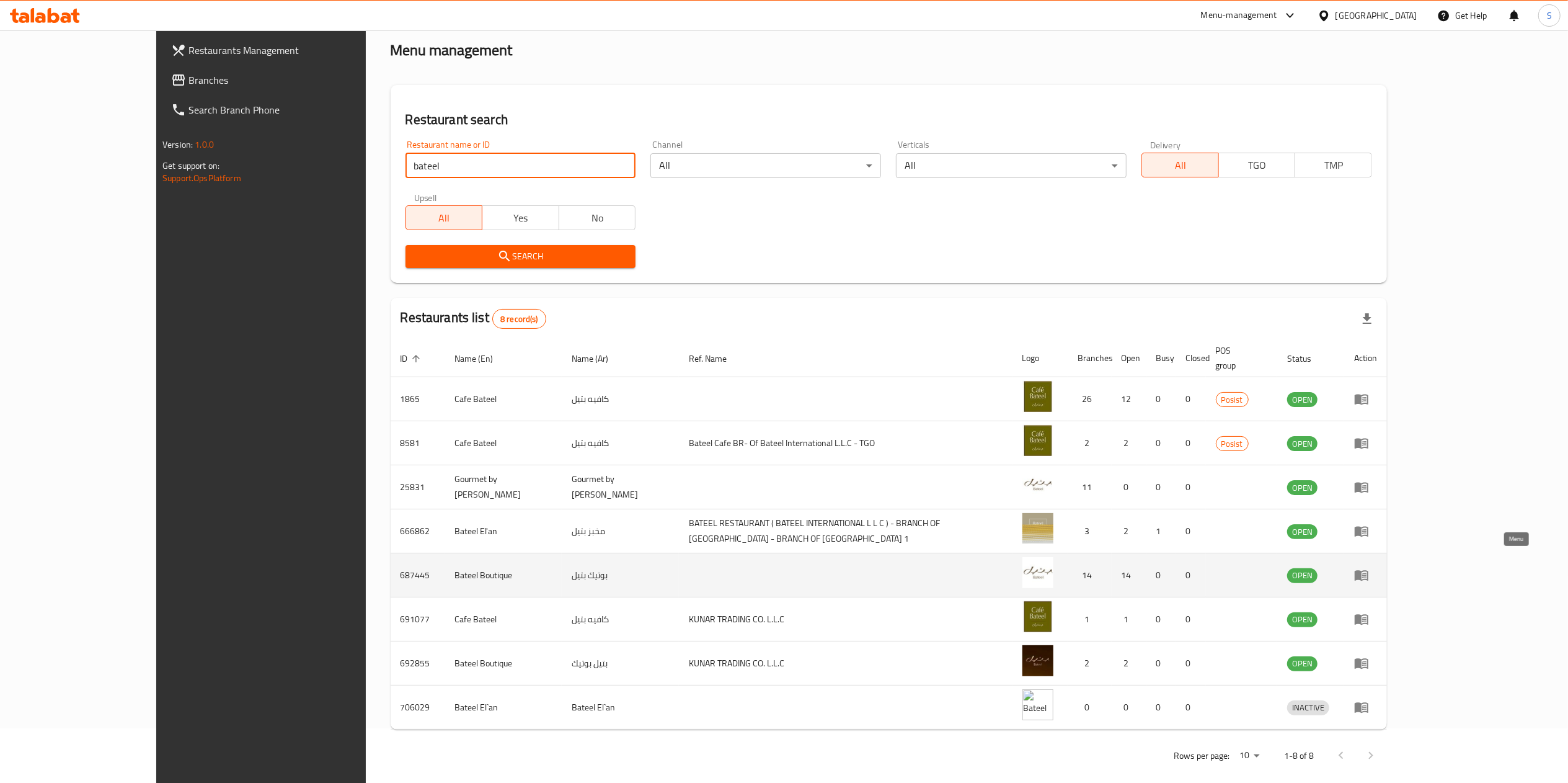
click at [1368, 570] on icon "enhanced table" at bounding box center [1361, 575] width 14 height 10
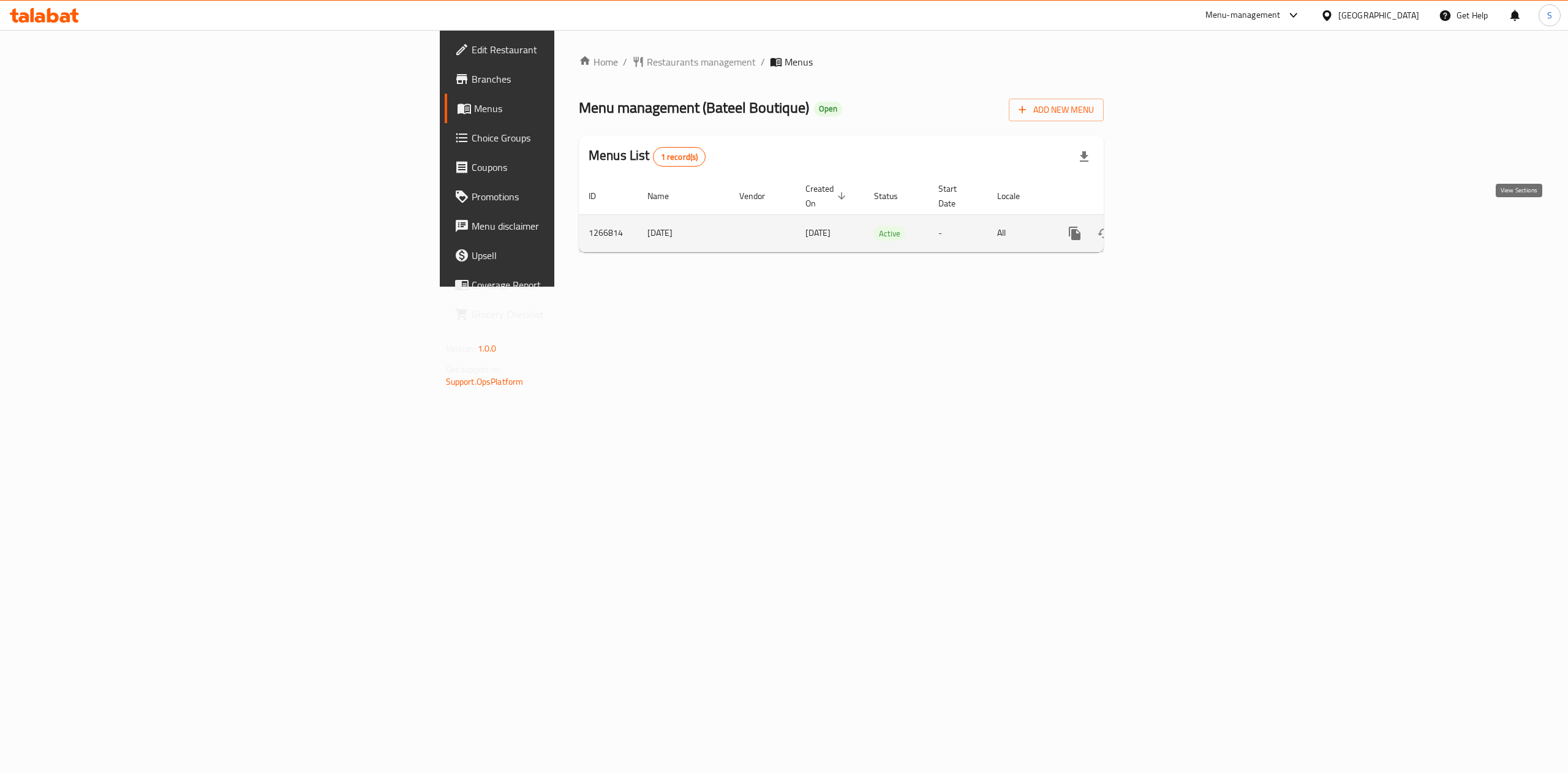
click at [1171, 226] on icon "enhanced table" at bounding box center [1163, 234] width 15 height 15
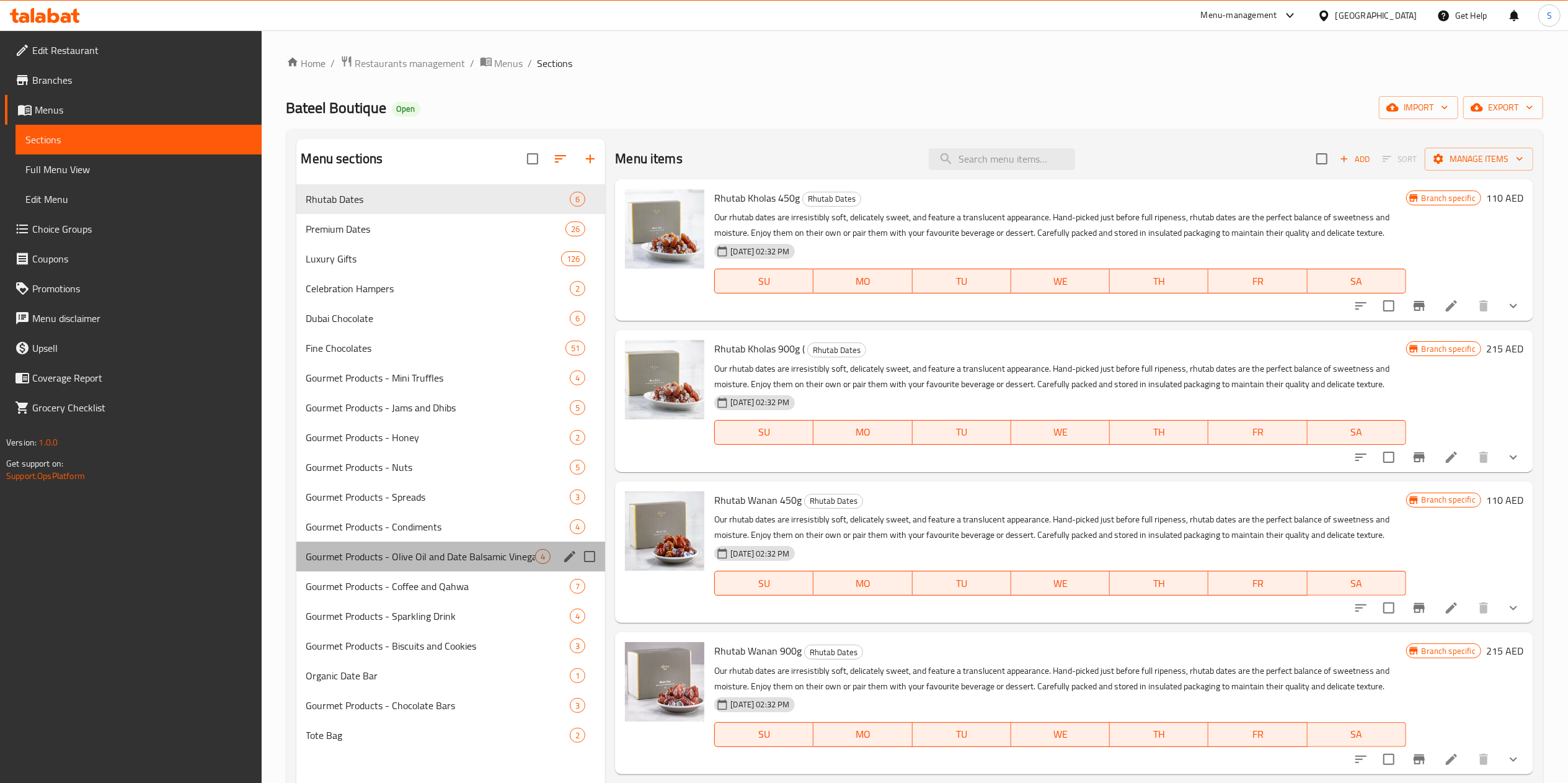
click at [466, 545] on div "Gourmet Products - Olive Oil and Date Balsamic Vinegar 4" at bounding box center [451, 557] width 310 height 30
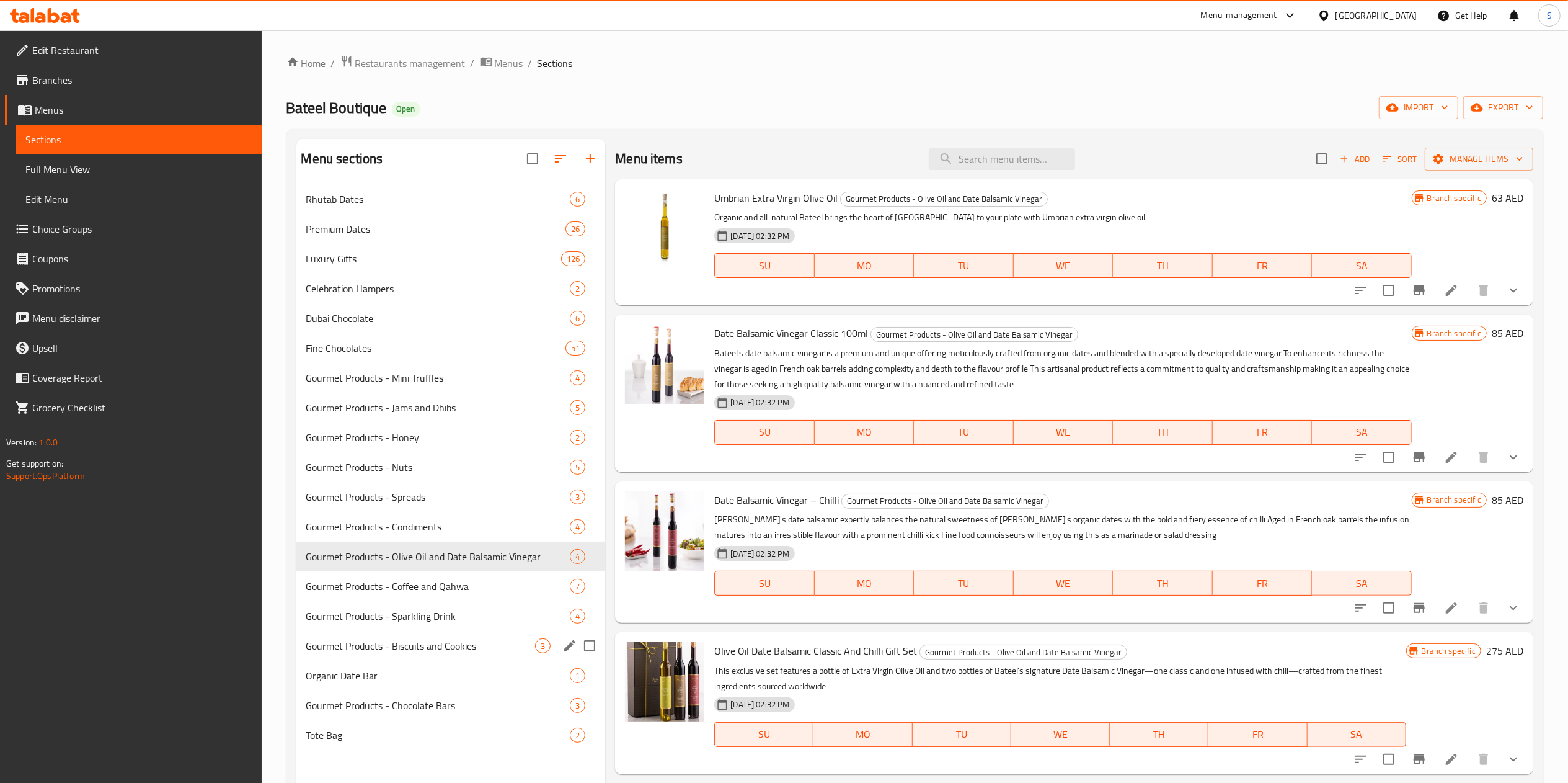
click at [430, 656] on div "Gourmet Products - Biscuits and Cookies 3" at bounding box center [451, 645] width 310 height 30
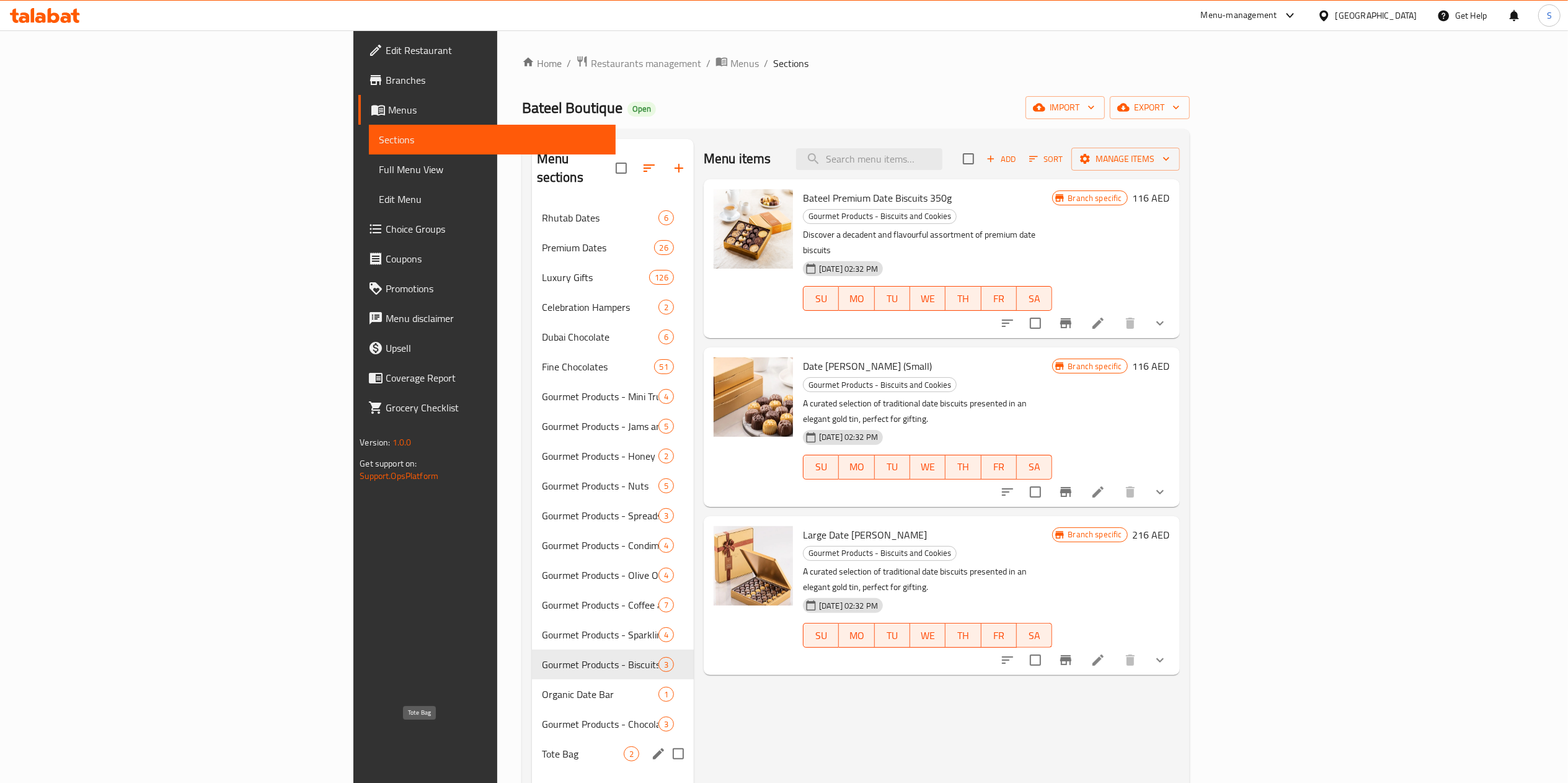
click at [541, 746] on span "Tote Bag" at bounding box center [582, 753] width 82 height 15
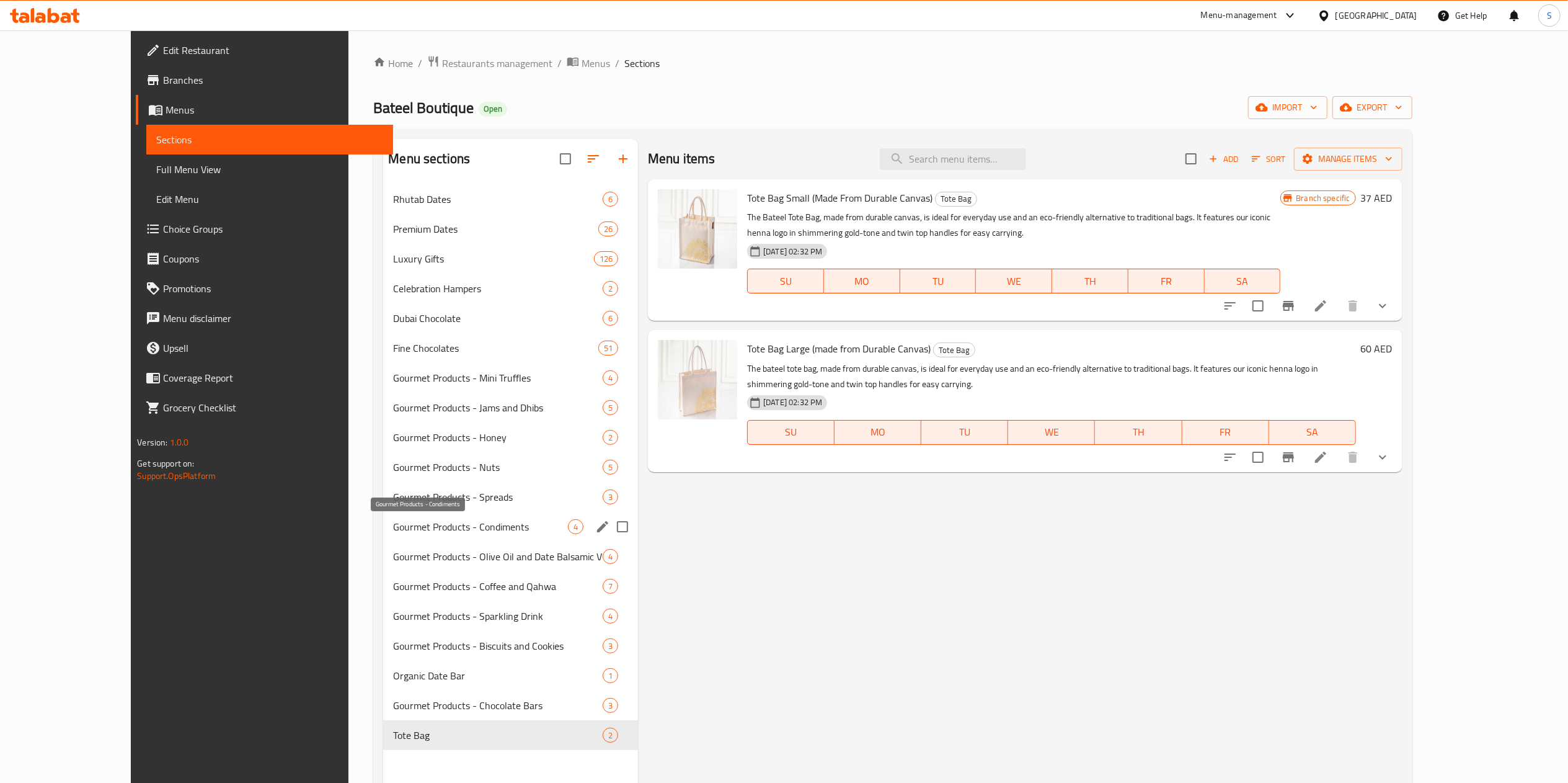
click at [432, 530] on span "Gourmet Products - Condiments" at bounding box center [480, 526] width 175 height 15
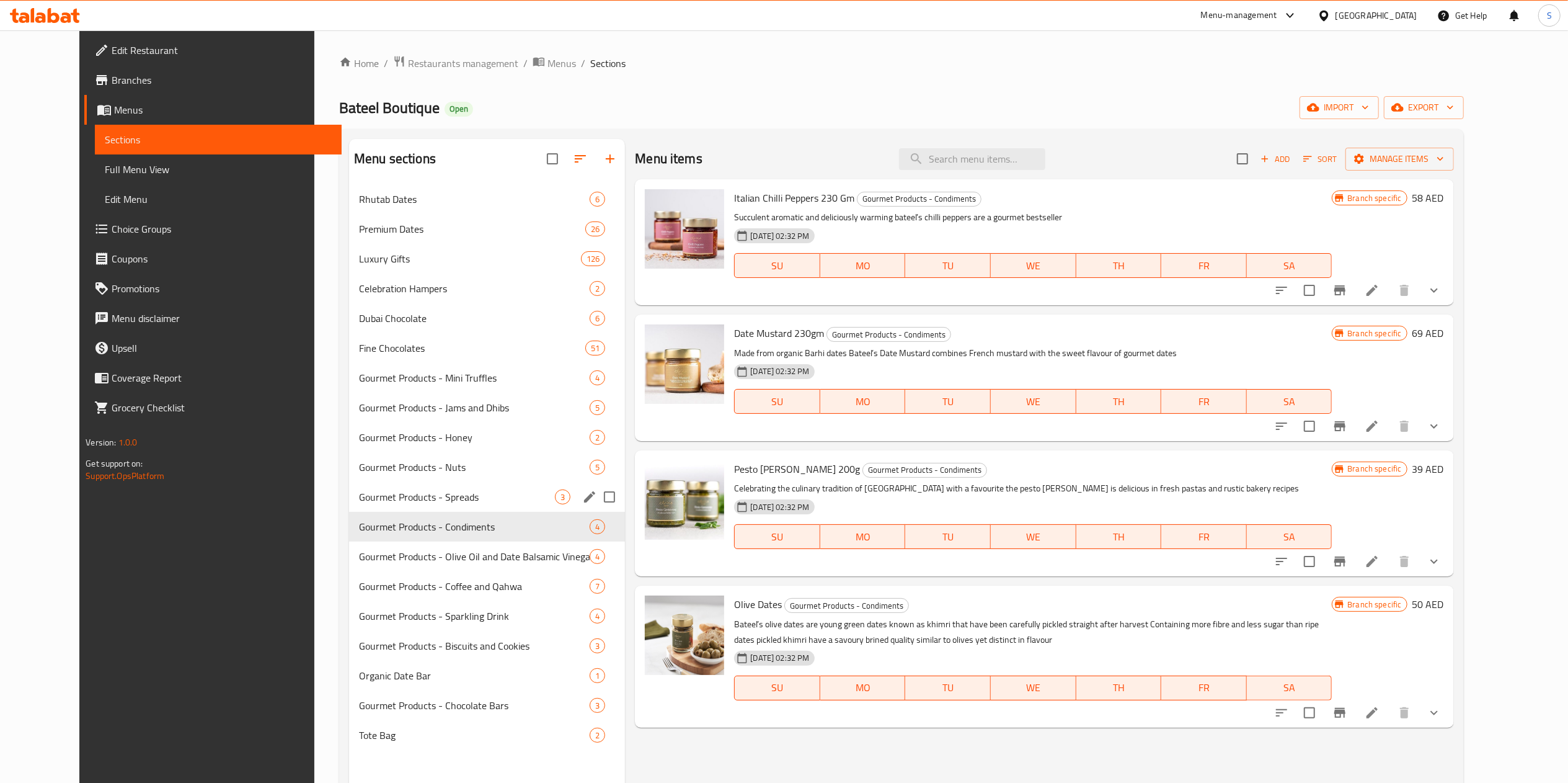
click at [442, 494] on span "Gourmet Products - Spreads" at bounding box center [456, 496] width 196 height 15
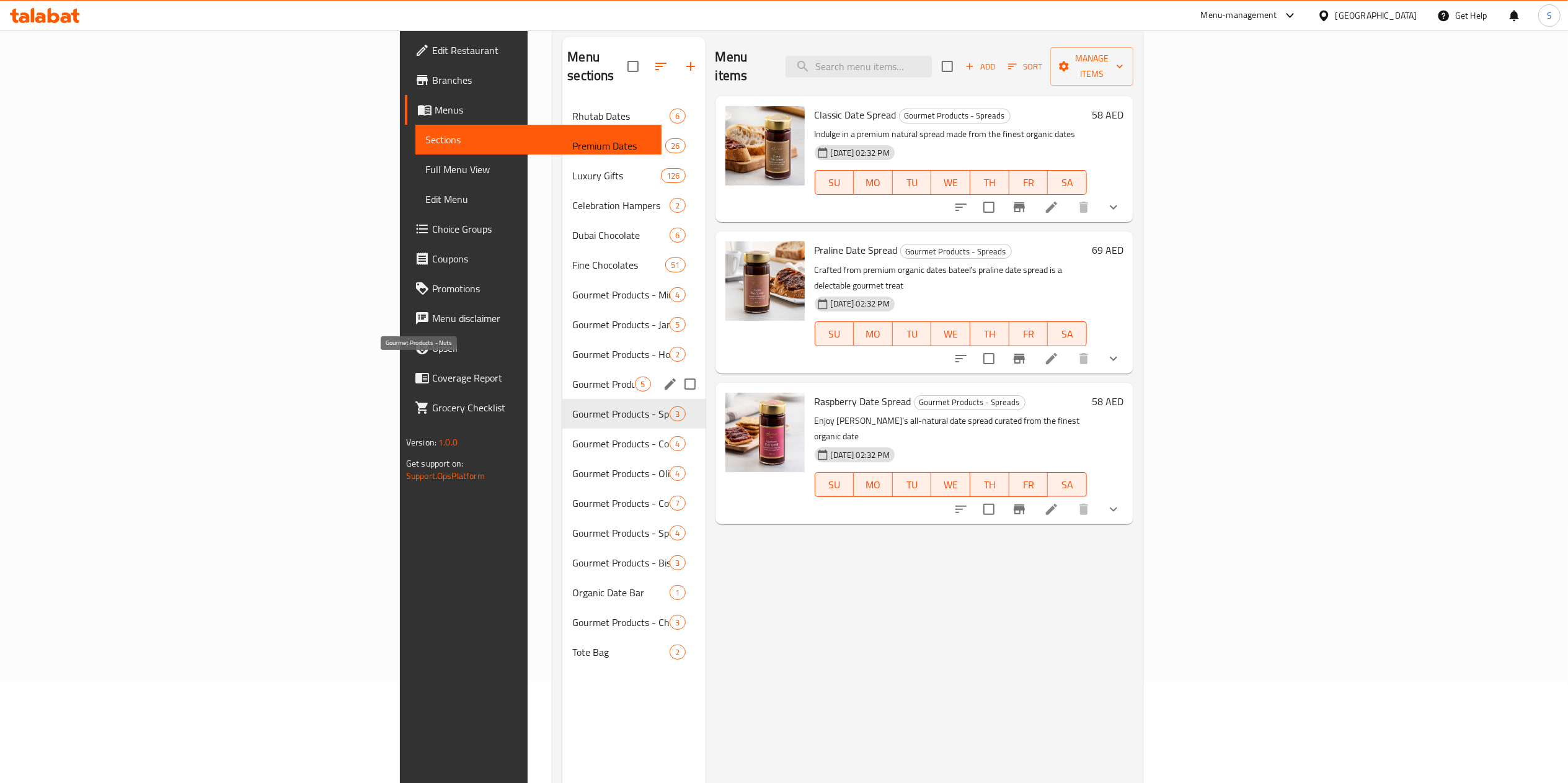
scroll to position [106, 0]
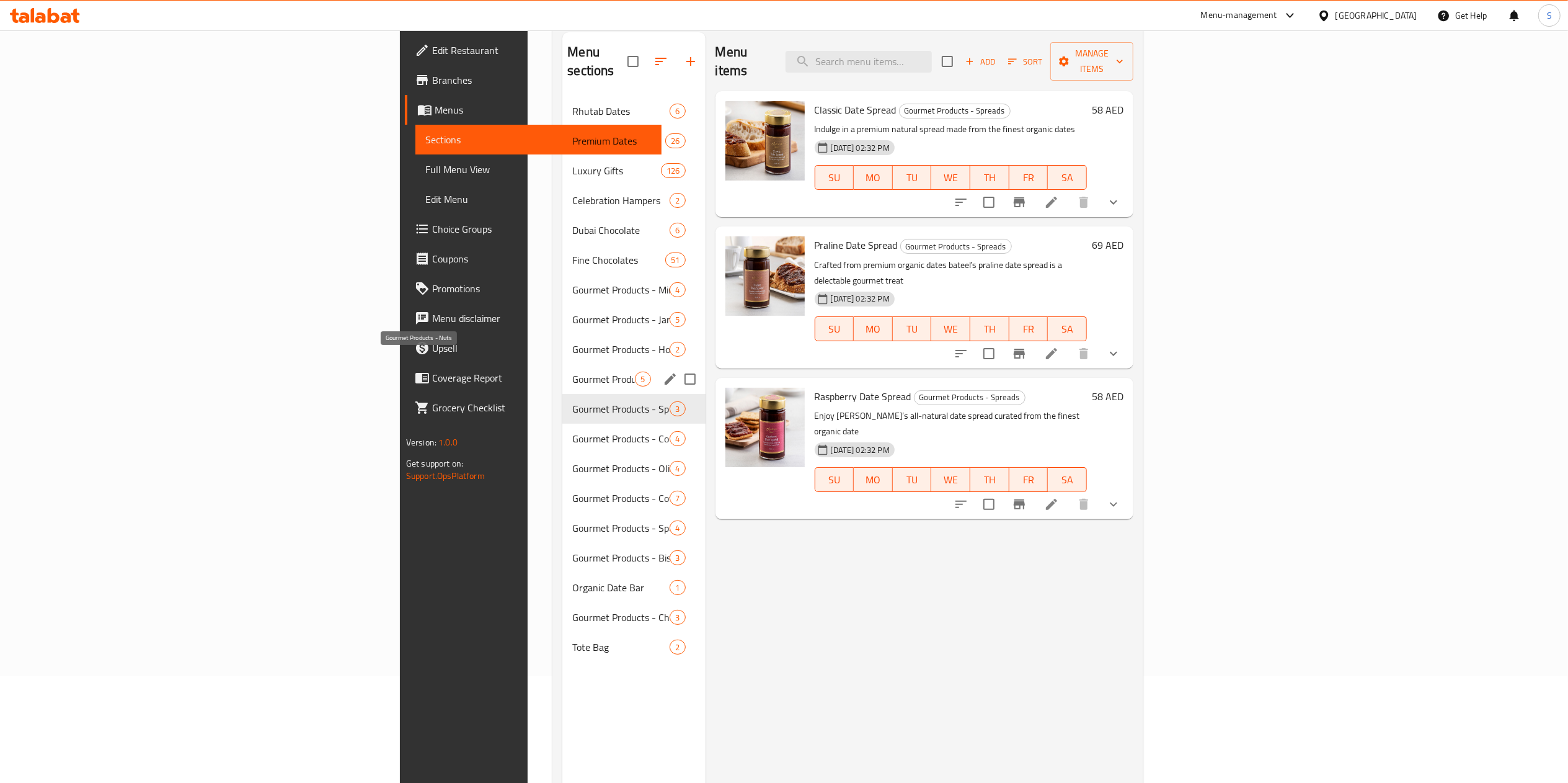
click at [572, 372] on span "Gourmet Products - Nuts" at bounding box center [603, 379] width 63 height 15
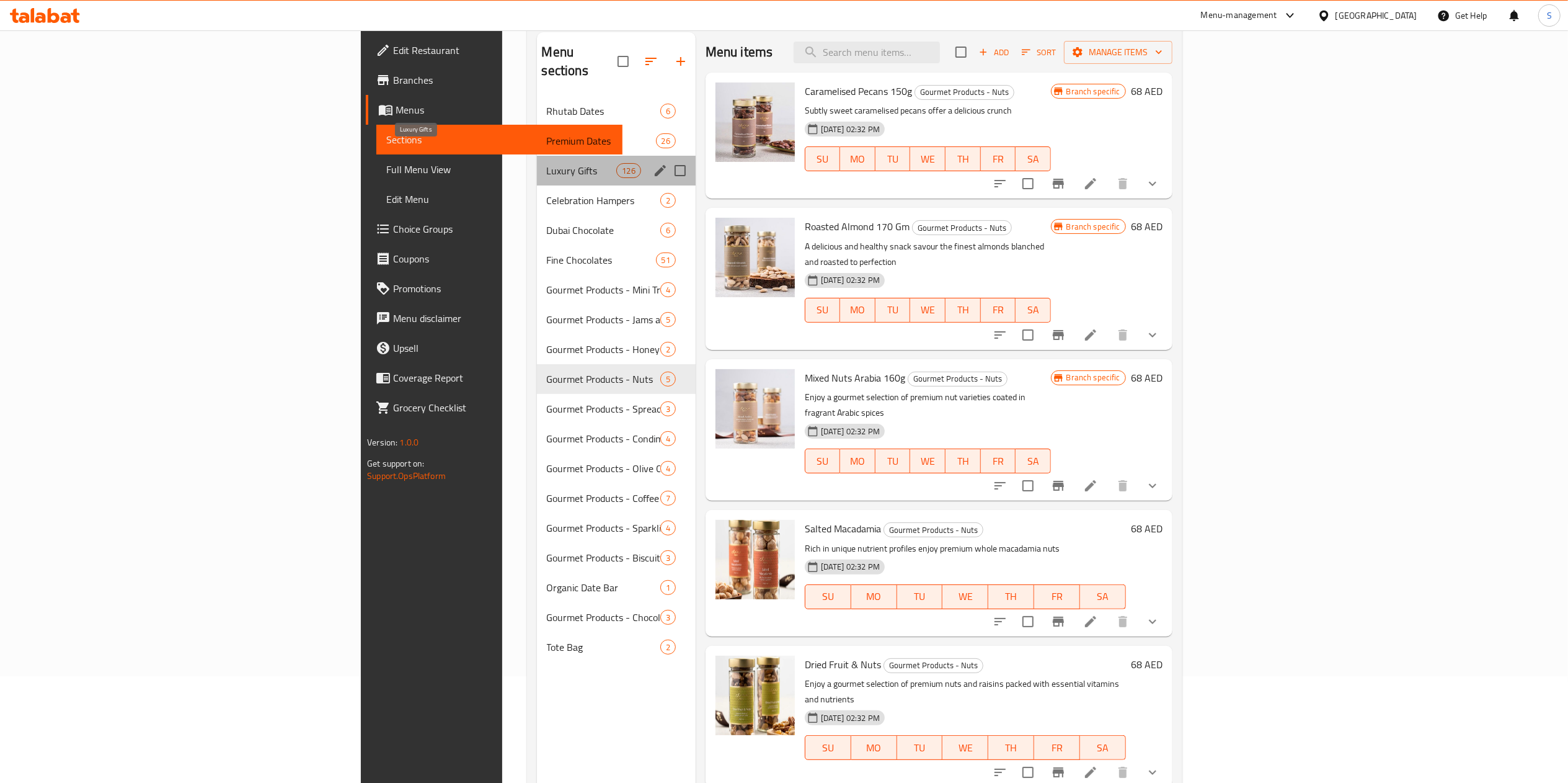
click at [547, 163] on span "Luxury Gifts" at bounding box center [582, 170] width 70 height 15
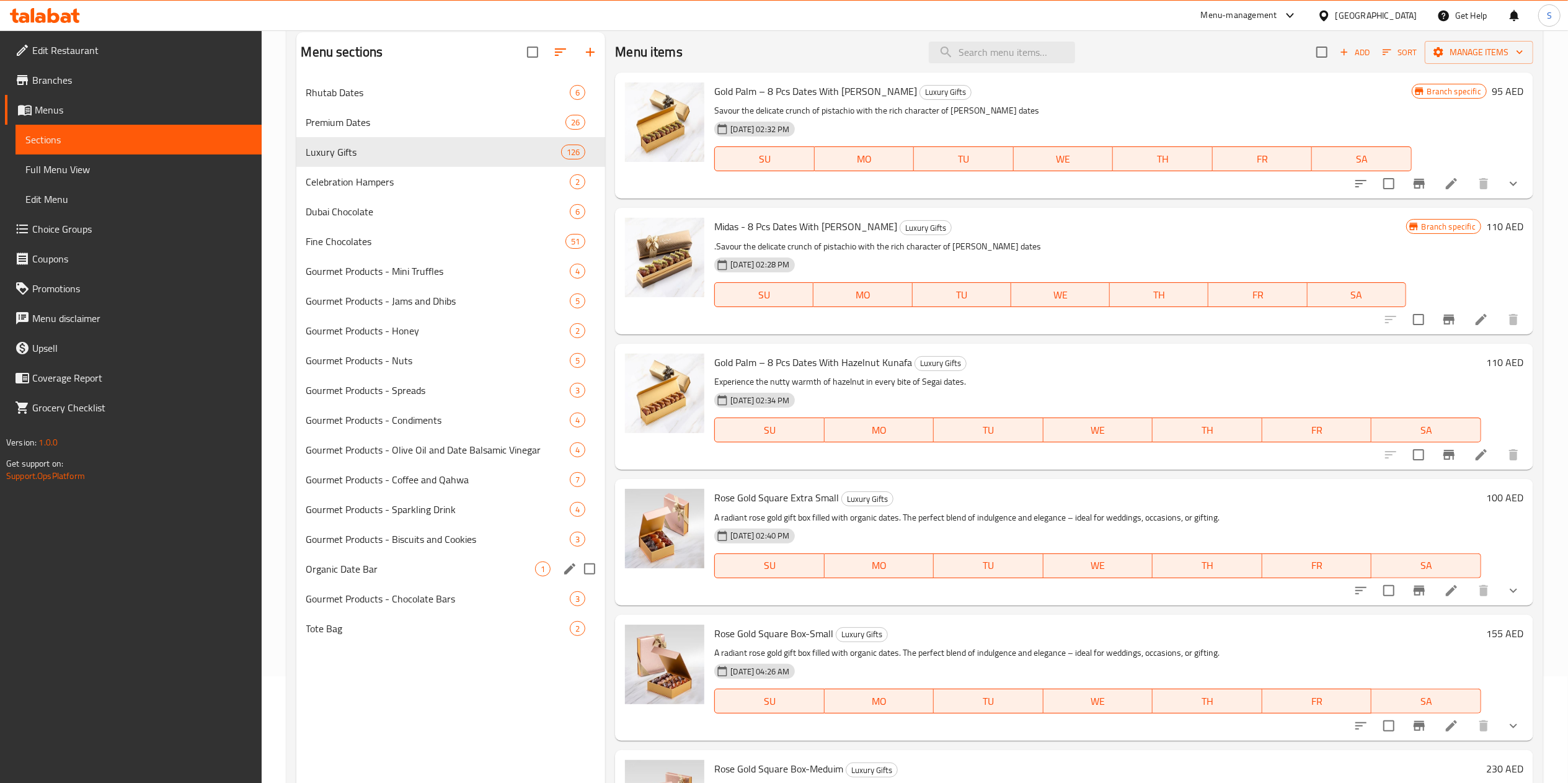
click at [395, 560] on div "Organic Date Bar 1" at bounding box center [451, 569] width 310 height 30
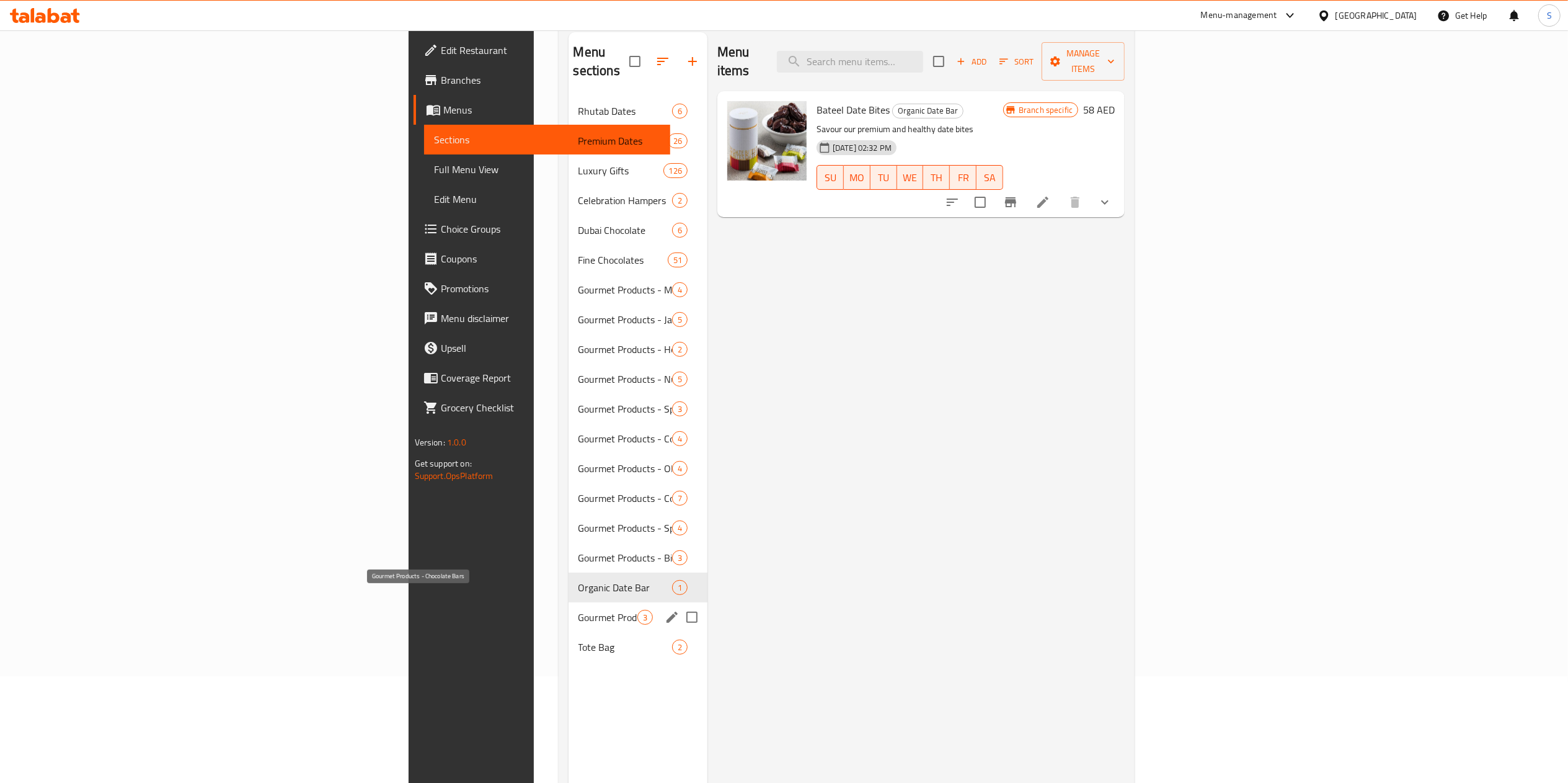
click at [578, 609] on span "Gourmet Products - Chocolate Bars" at bounding box center [608, 617] width 59 height 15
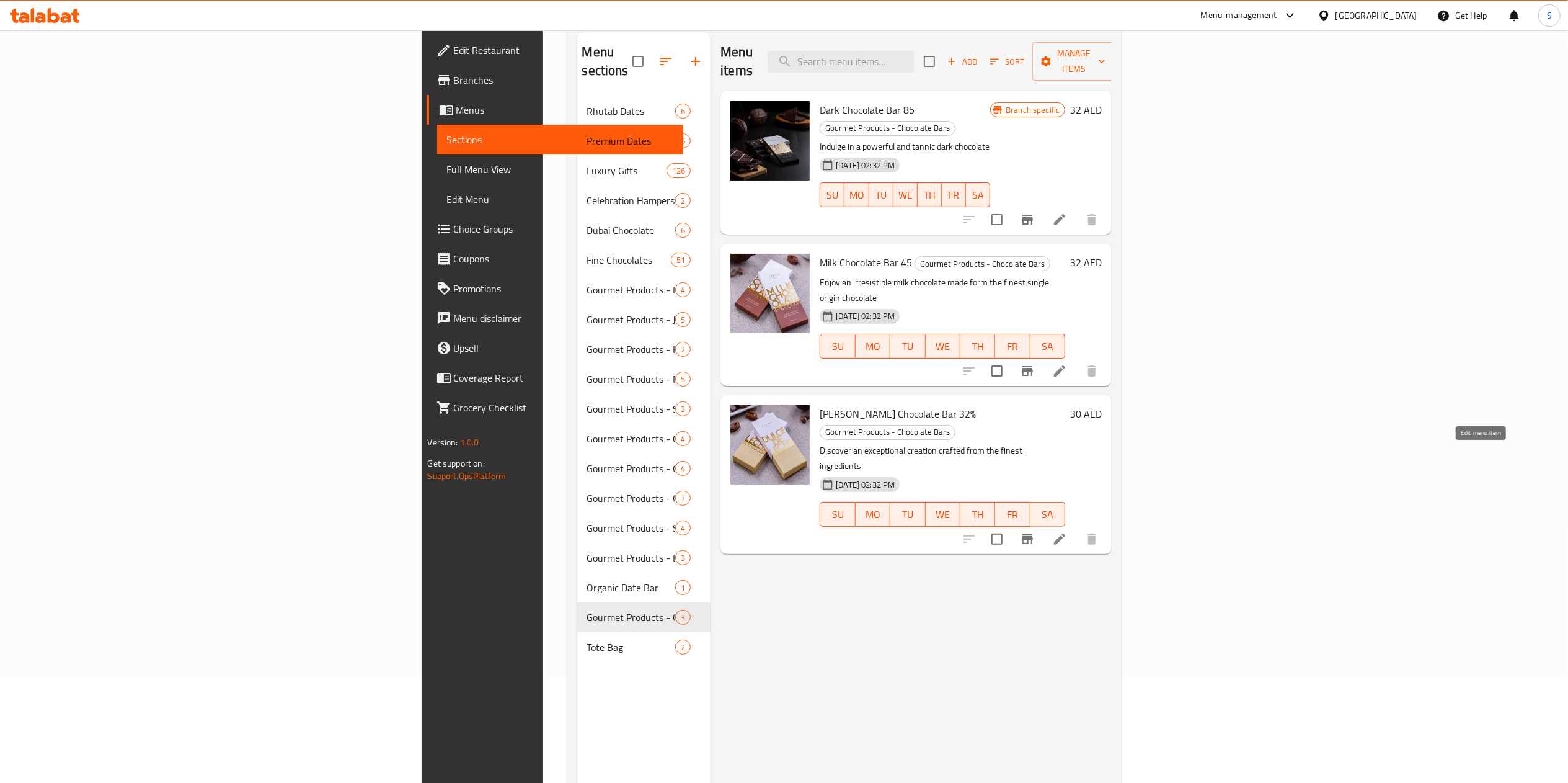
click at [1067, 532] on icon at bounding box center [1059, 539] width 15 height 15
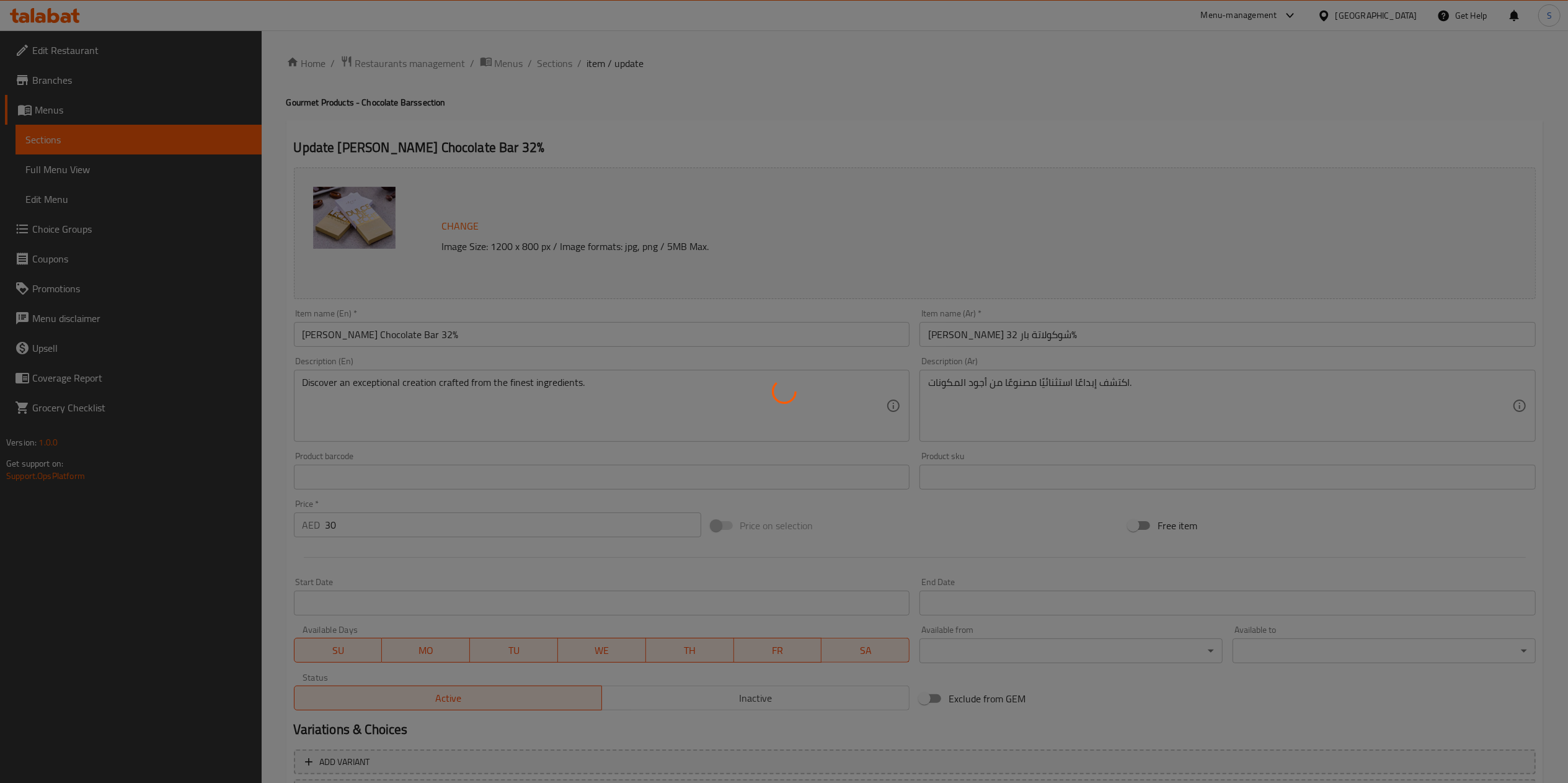
click at [395, 529] on div at bounding box center [784, 391] width 1568 height 783
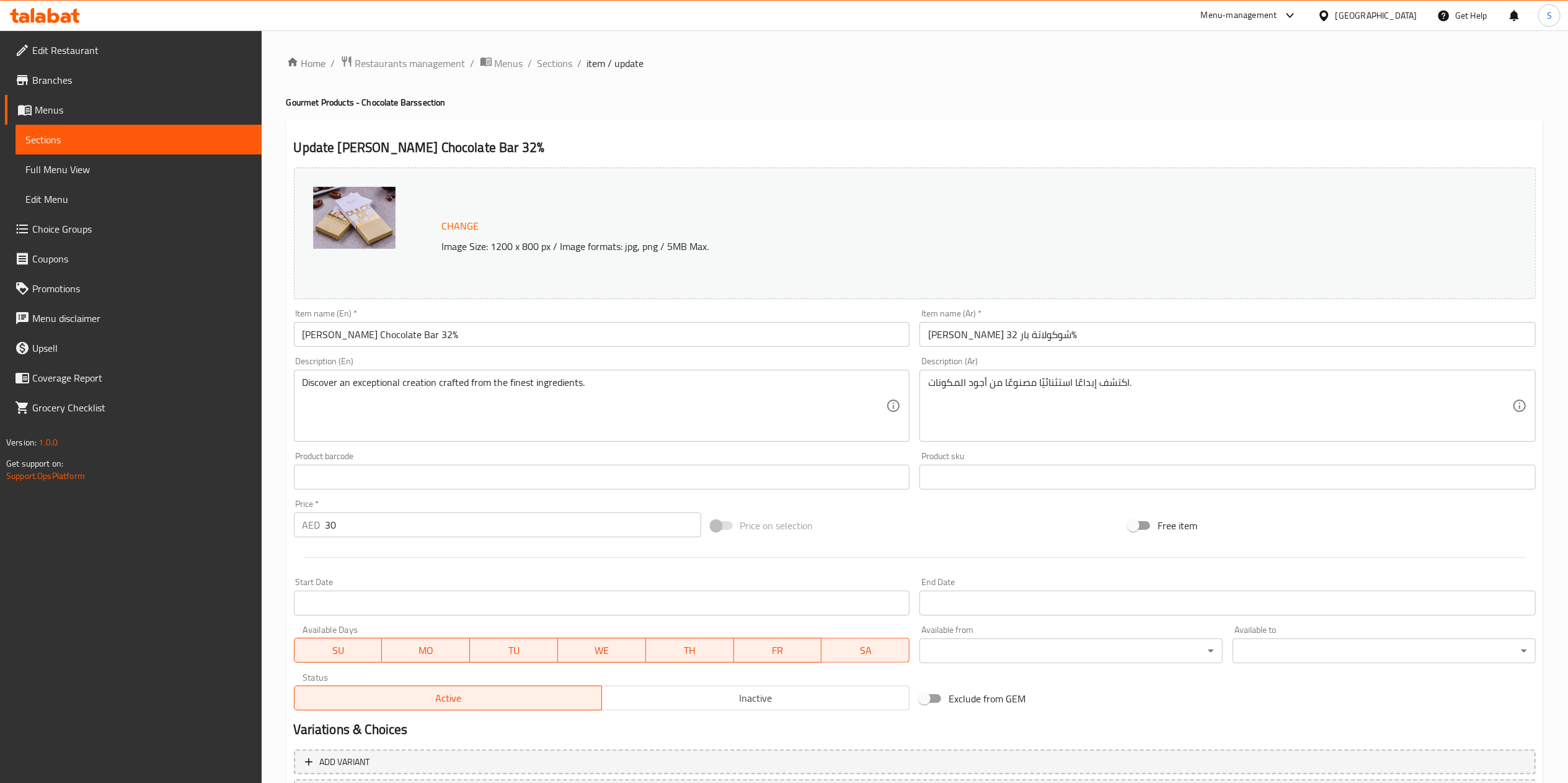
click at [395, 529] on input "30" at bounding box center [513, 524] width 376 height 25
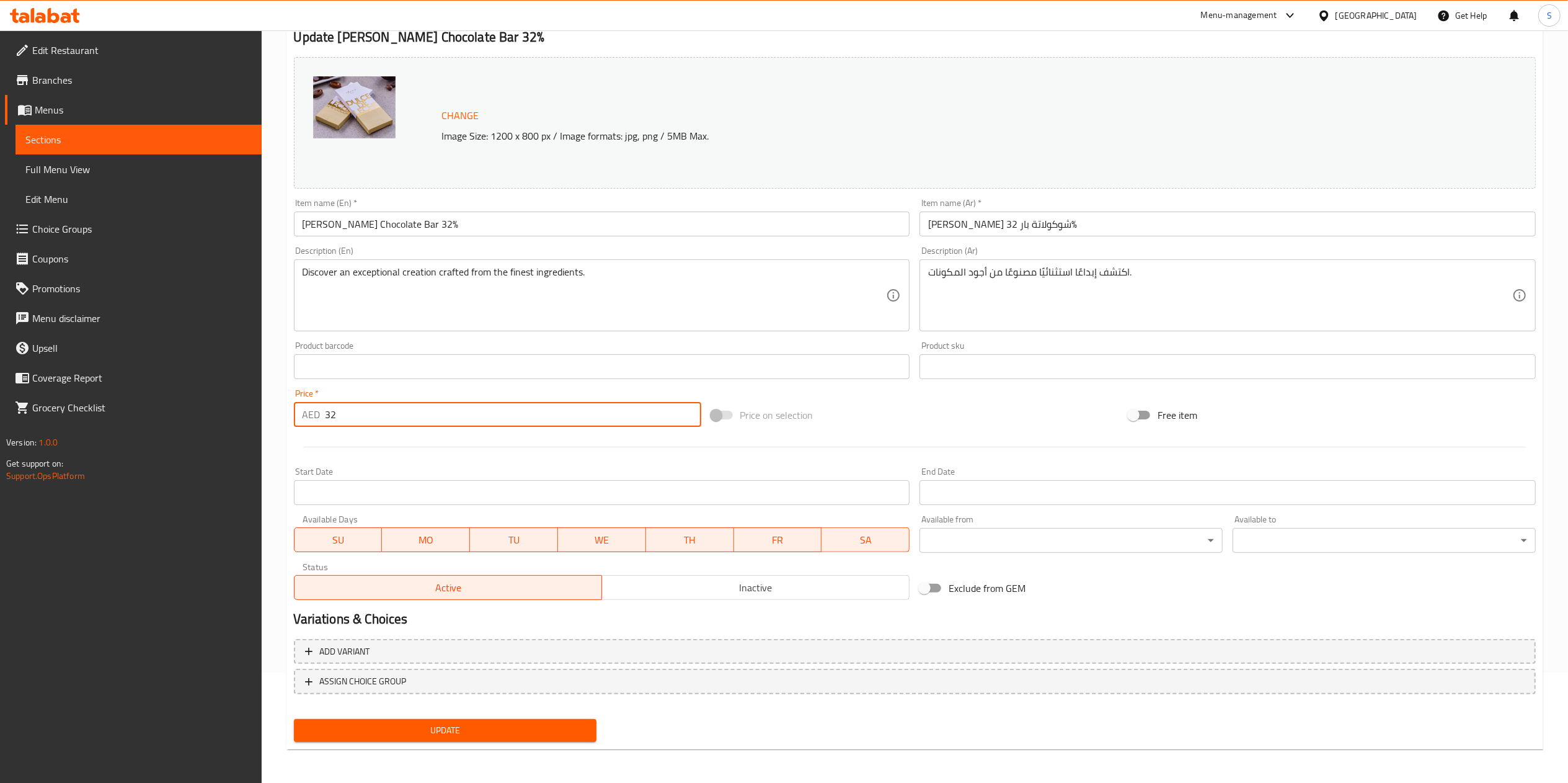
type input "32"
click at [417, 734] on span "Update" at bounding box center [445, 730] width 284 height 16
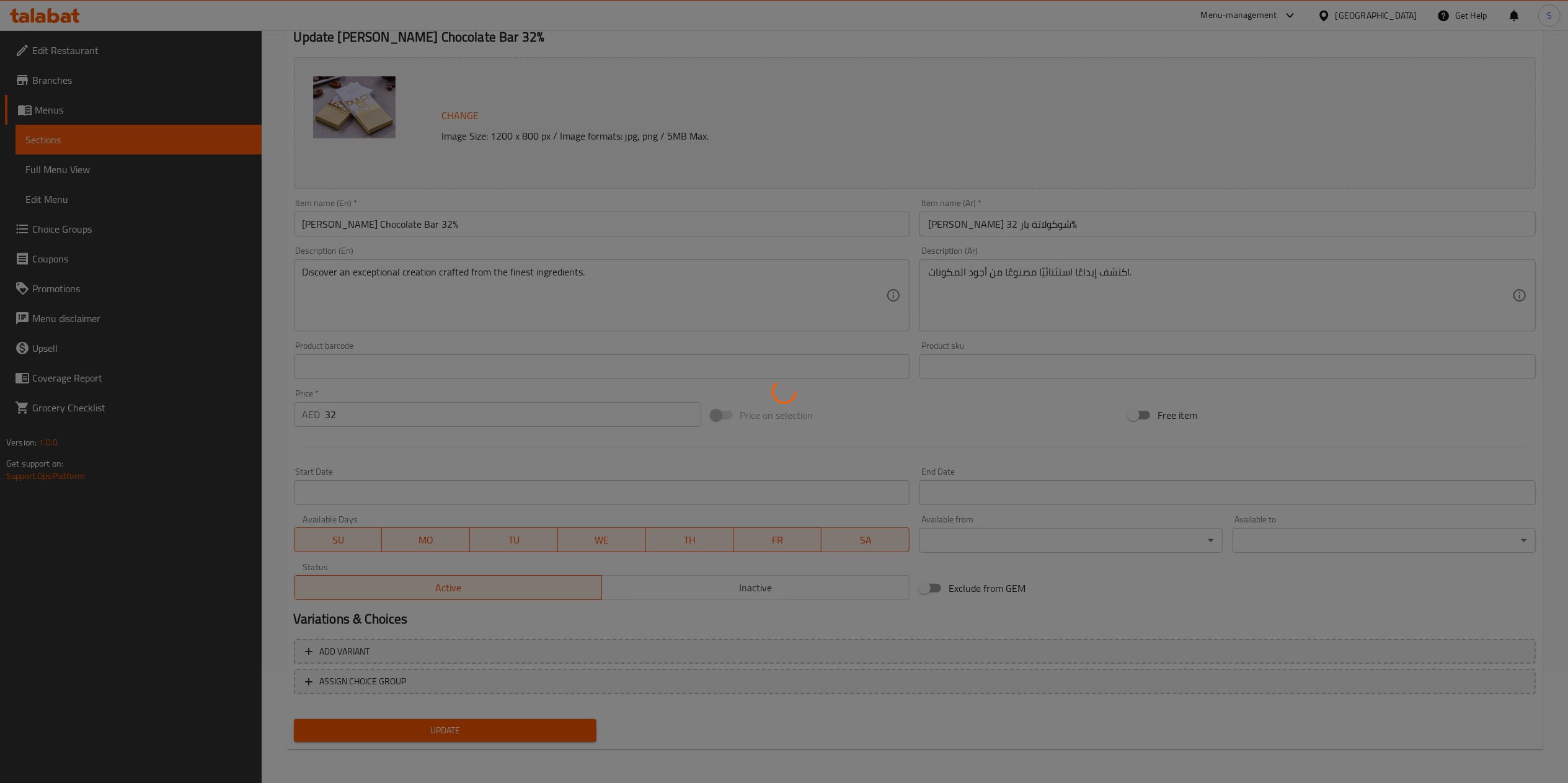
scroll to position [0, 0]
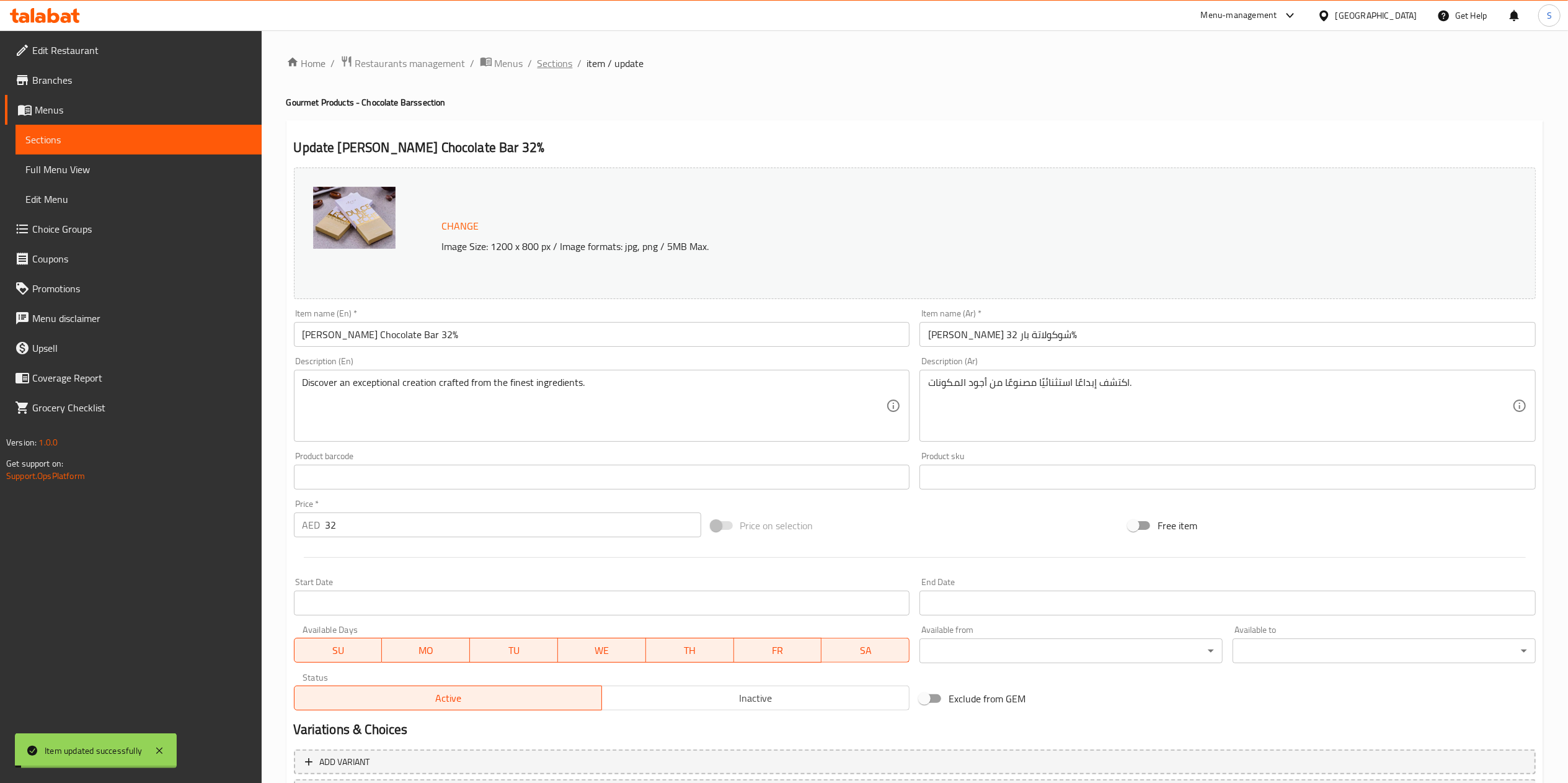
click at [560, 61] on span "Sections" at bounding box center [555, 63] width 35 height 15
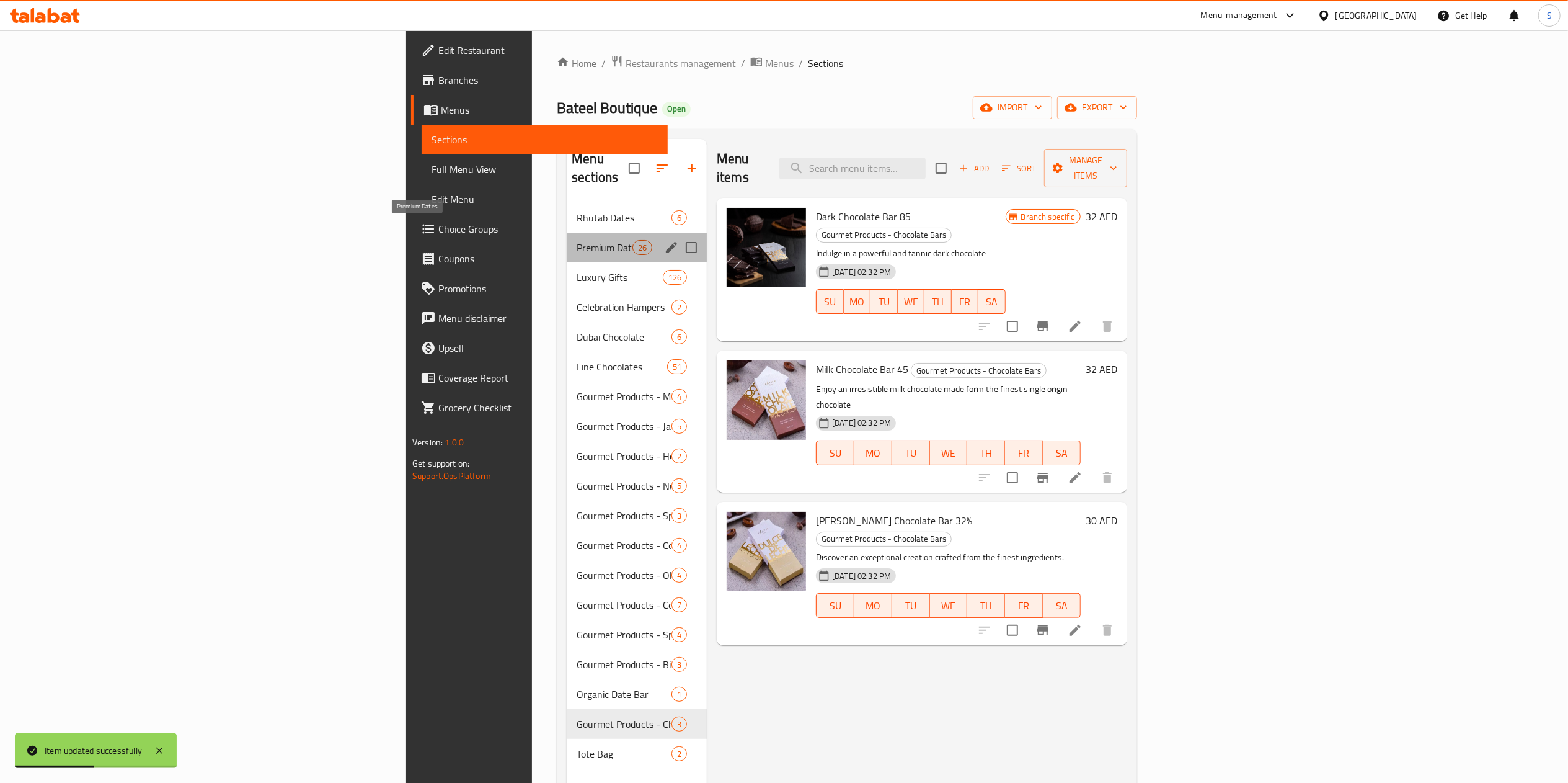
click at [577, 240] on span "Premium Dates" at bounding box center [604, 248] width 55 height 15
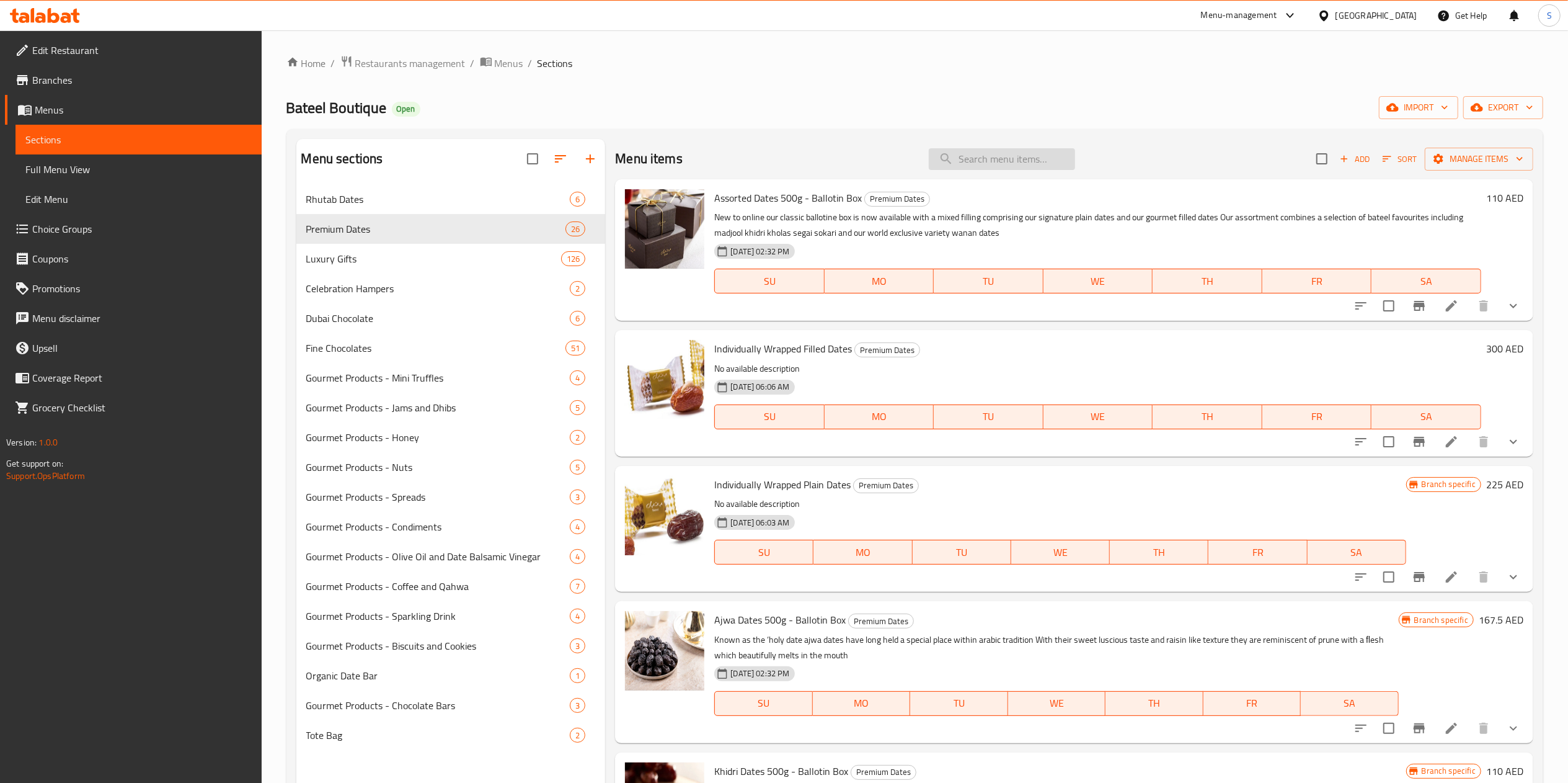
click at [957, 165] on input "search" at bounding box center [1002, 158] width 146 height 21
type input "organic dates"
click at [999, 174] on div "Menu items Add Sort Manage items" at bounding box center [1074, 159] width 918 height 41
click at [987, 165] on input "search" at bounding box center [1002, 158] width 146 height 21
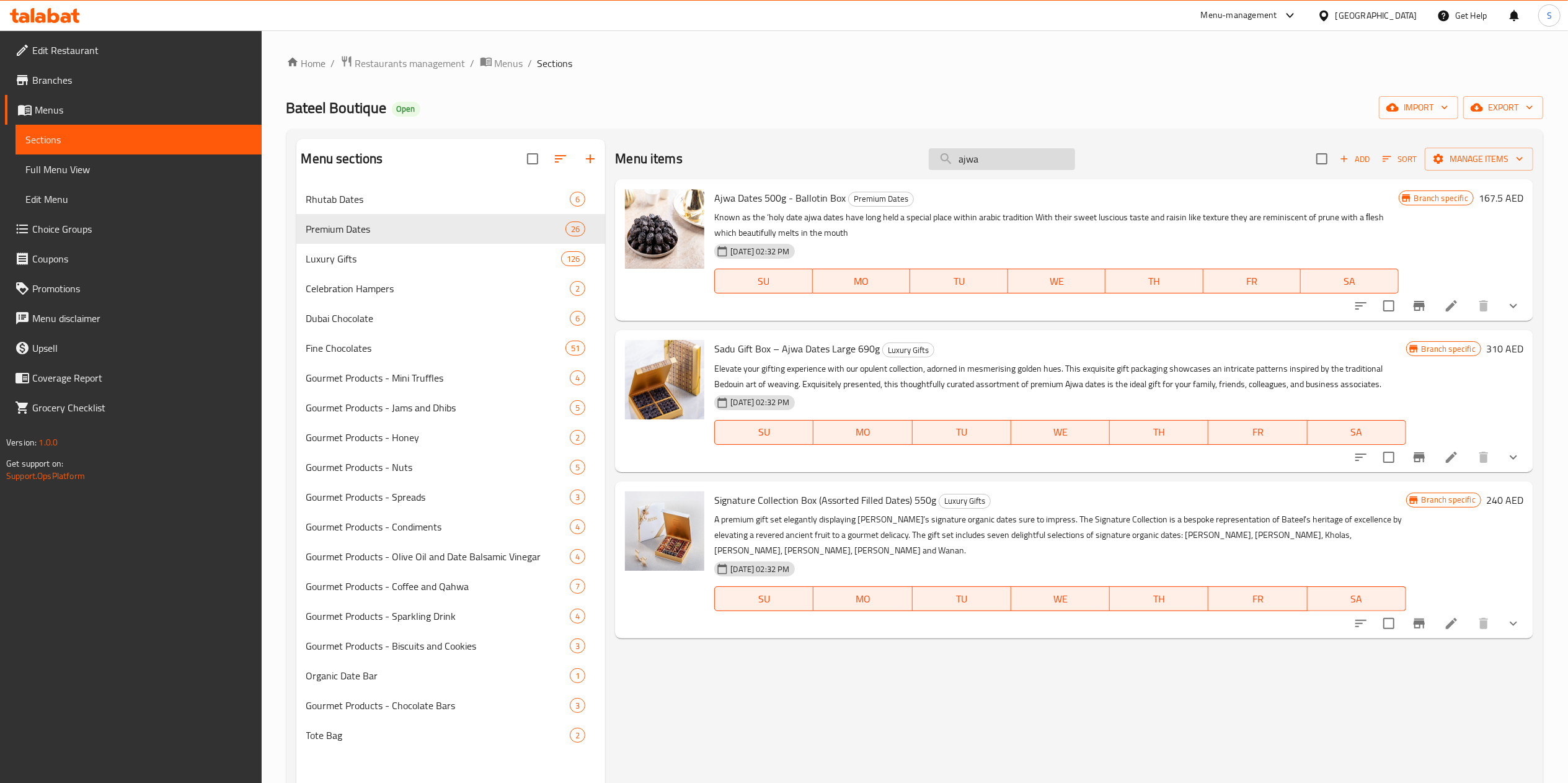
click at [955, 167] on input "ajwa" at bounding box center [1002, 158] width 146 height 21
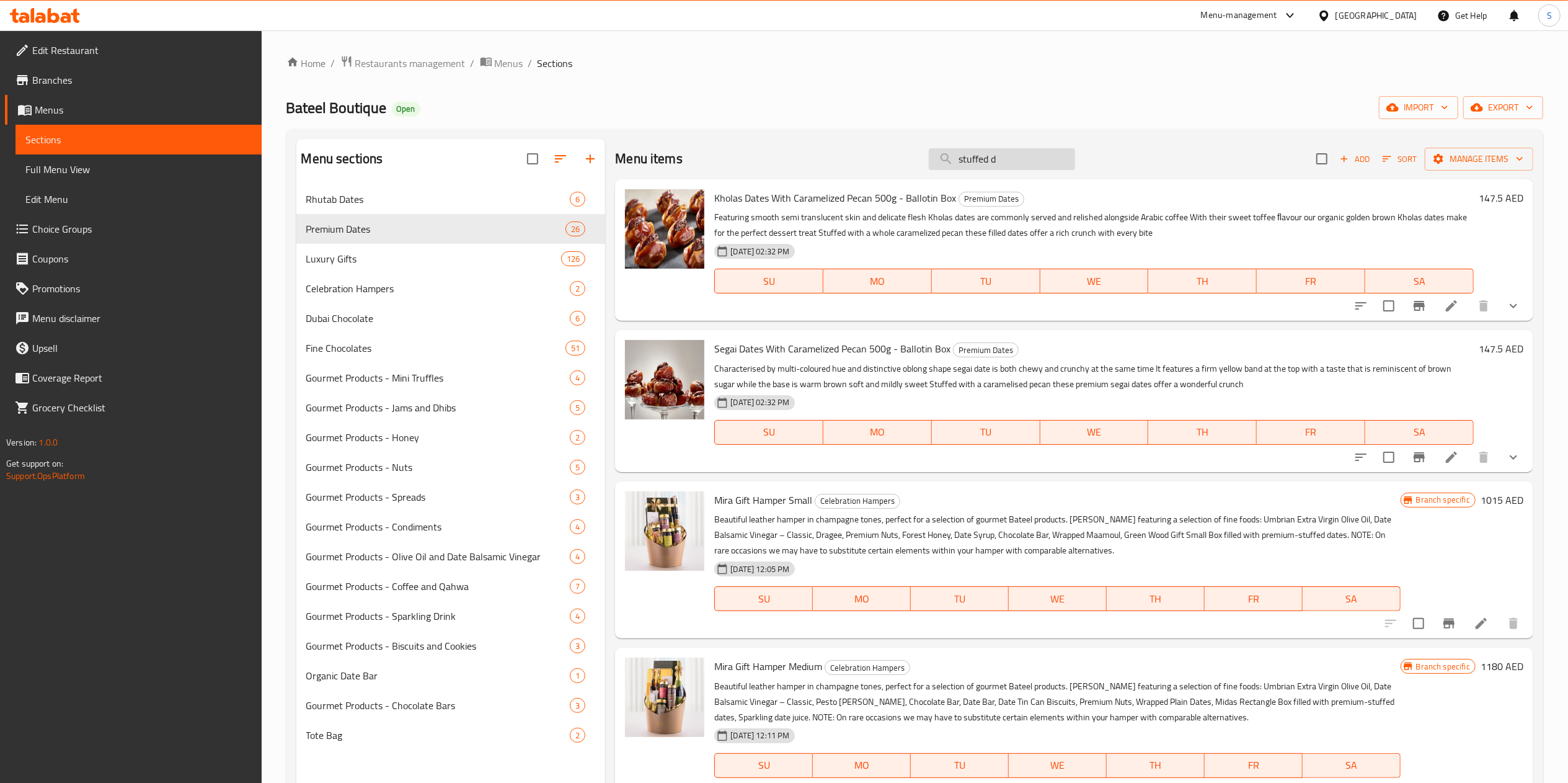
type input "stuffed da"
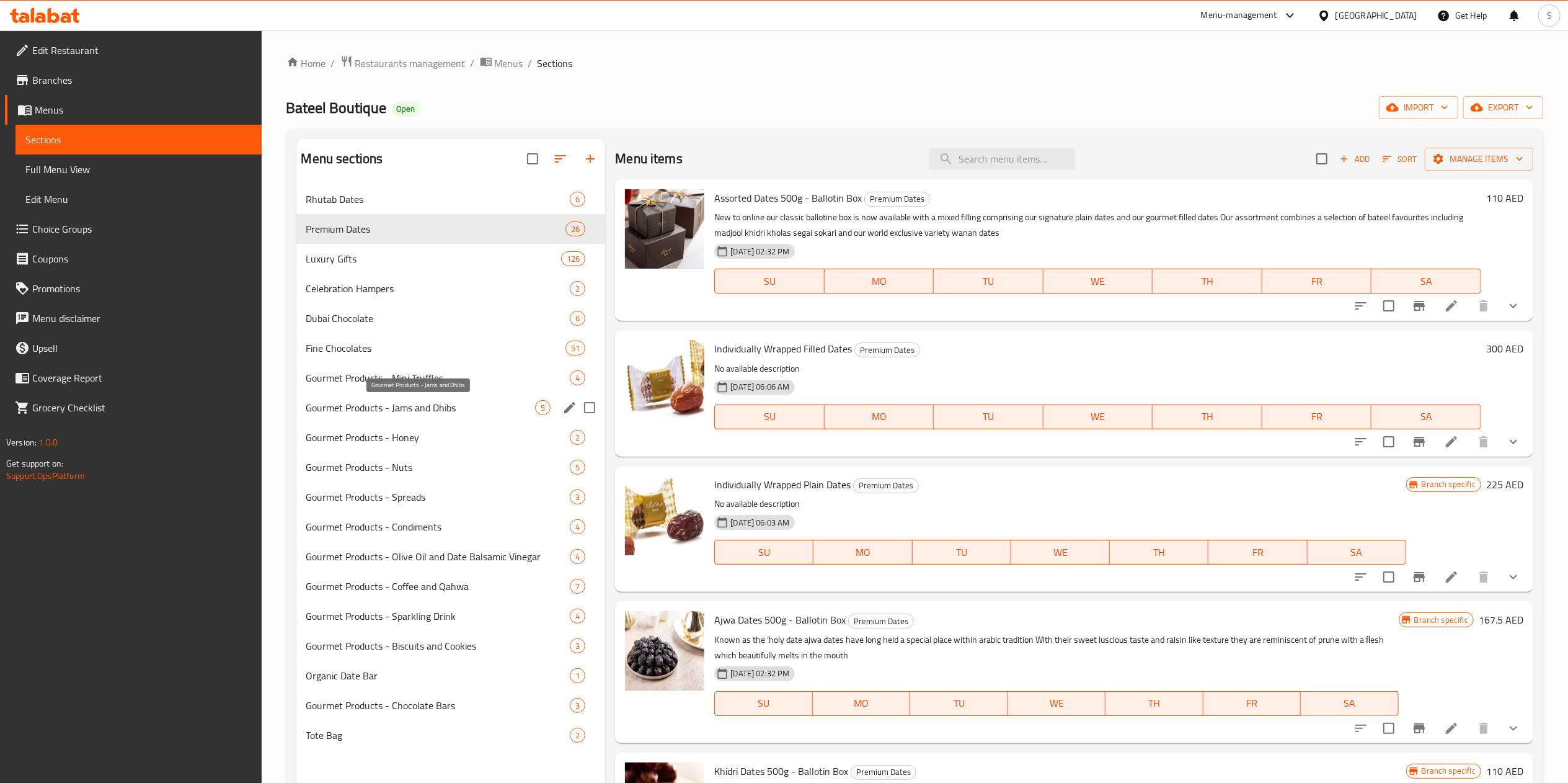
click at [432, 411] on span "Gourmet Products - Jams and Dhibs" at bounding box center [420, 408] width 229 height 15
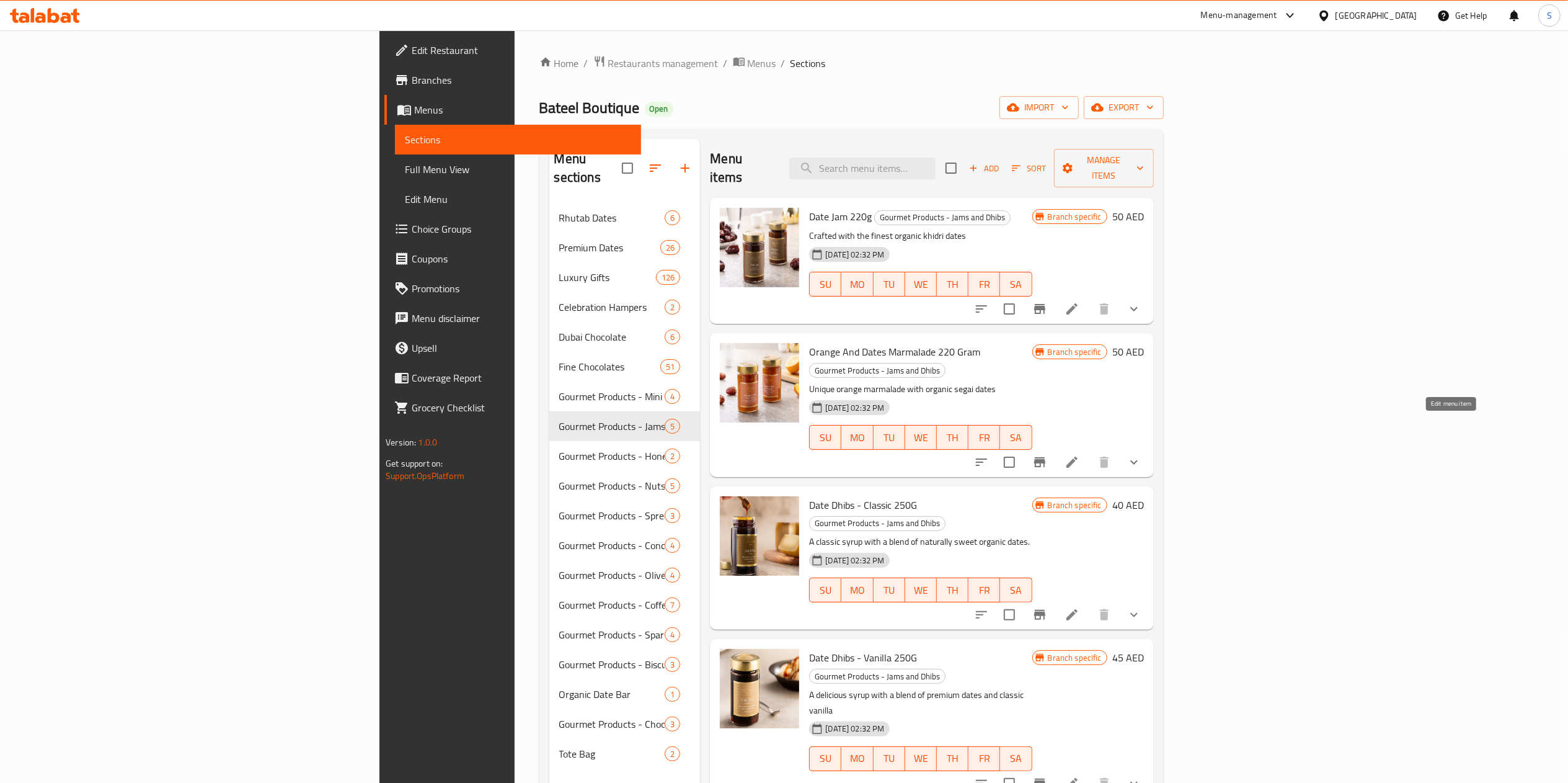
click at [1079, 455] on icon at bounding box center [1072, 462] width 15 height 15
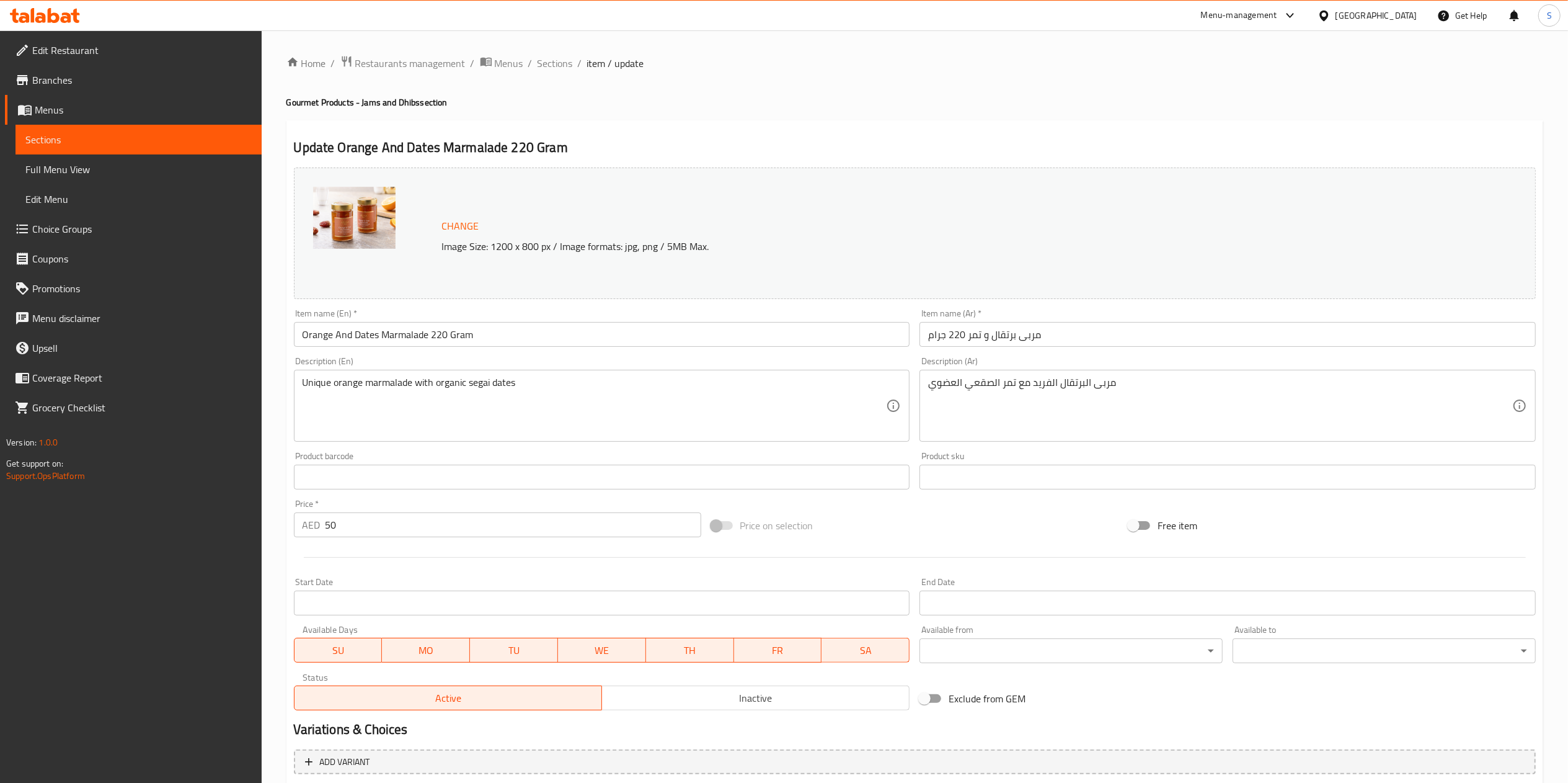
type input "الشوكولاتة الإضافية:"
click at [442, 538] on div "Price   * AED 50 Price *" at bounding box center [497, 519] width 417 height 48
click at [429, 530] on input "50" at bounding box center [513, 524] width 376 height 25
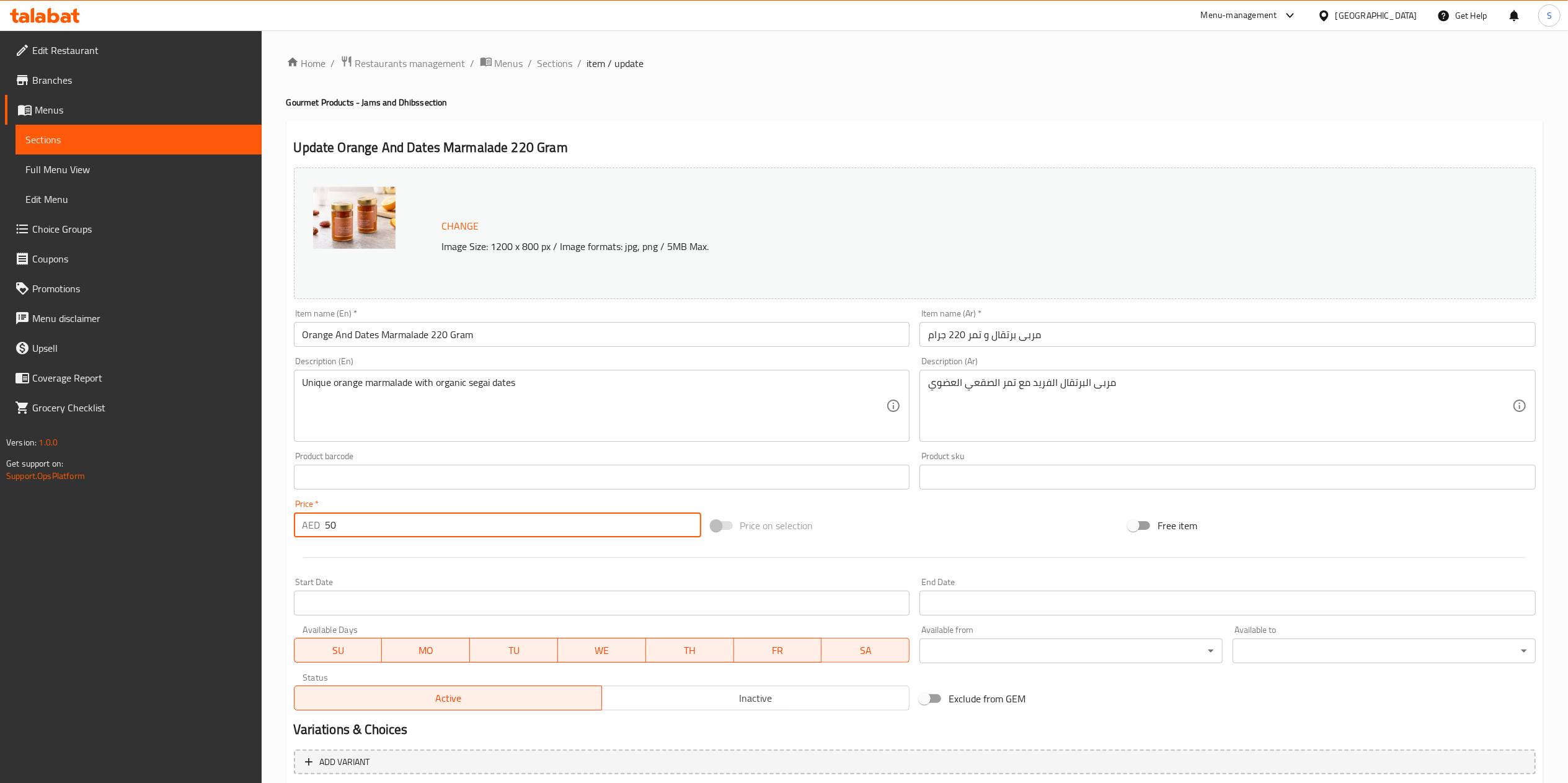
type input "3"
type input "الشوكولاتة الإضافية:"
type input "39"
type input "الشوكولاتة الإضافية:"
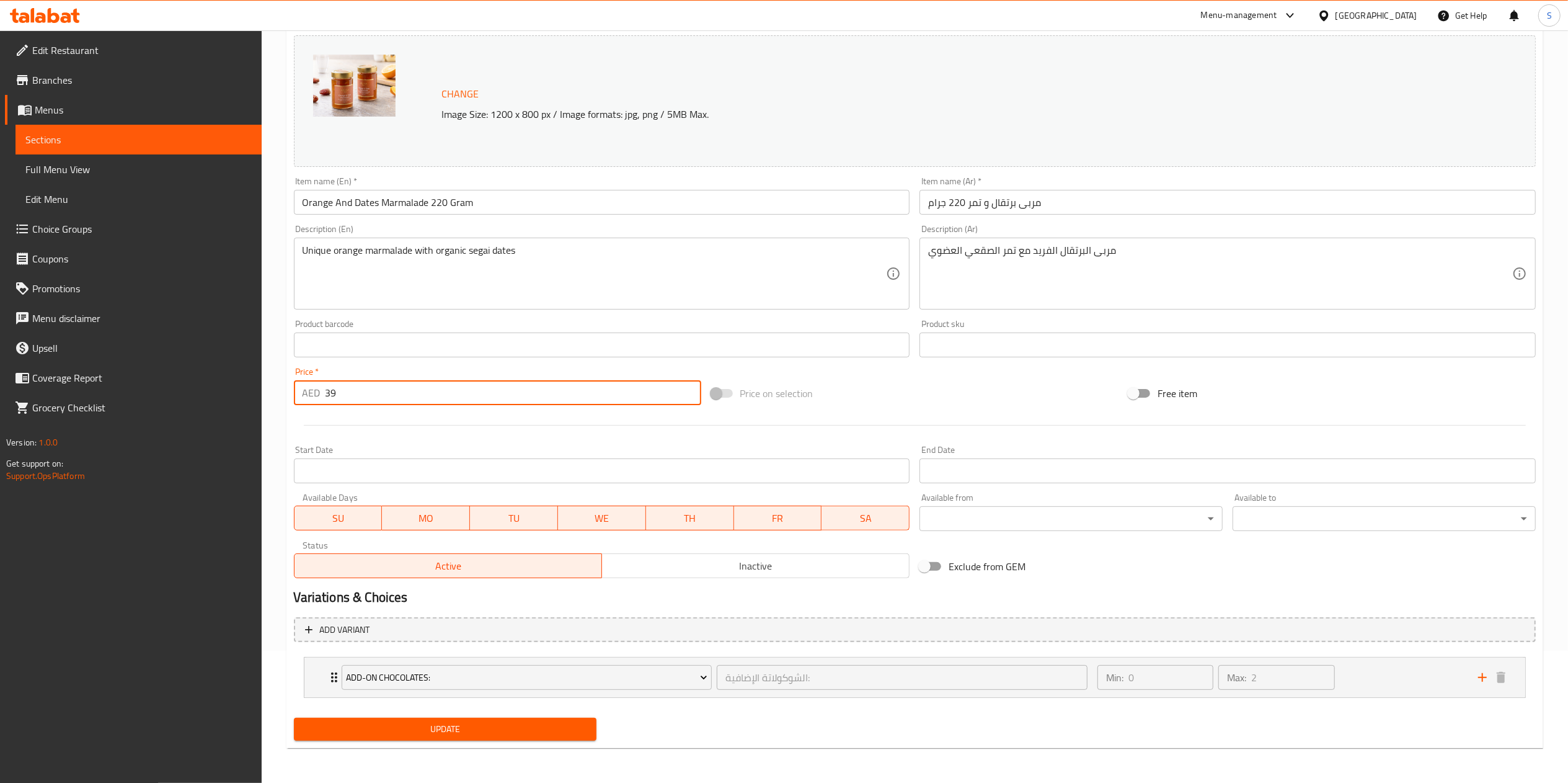
type input "39"
click at [429, 718] on button "Update" at bounding box center [445, 728] width 303 height 23
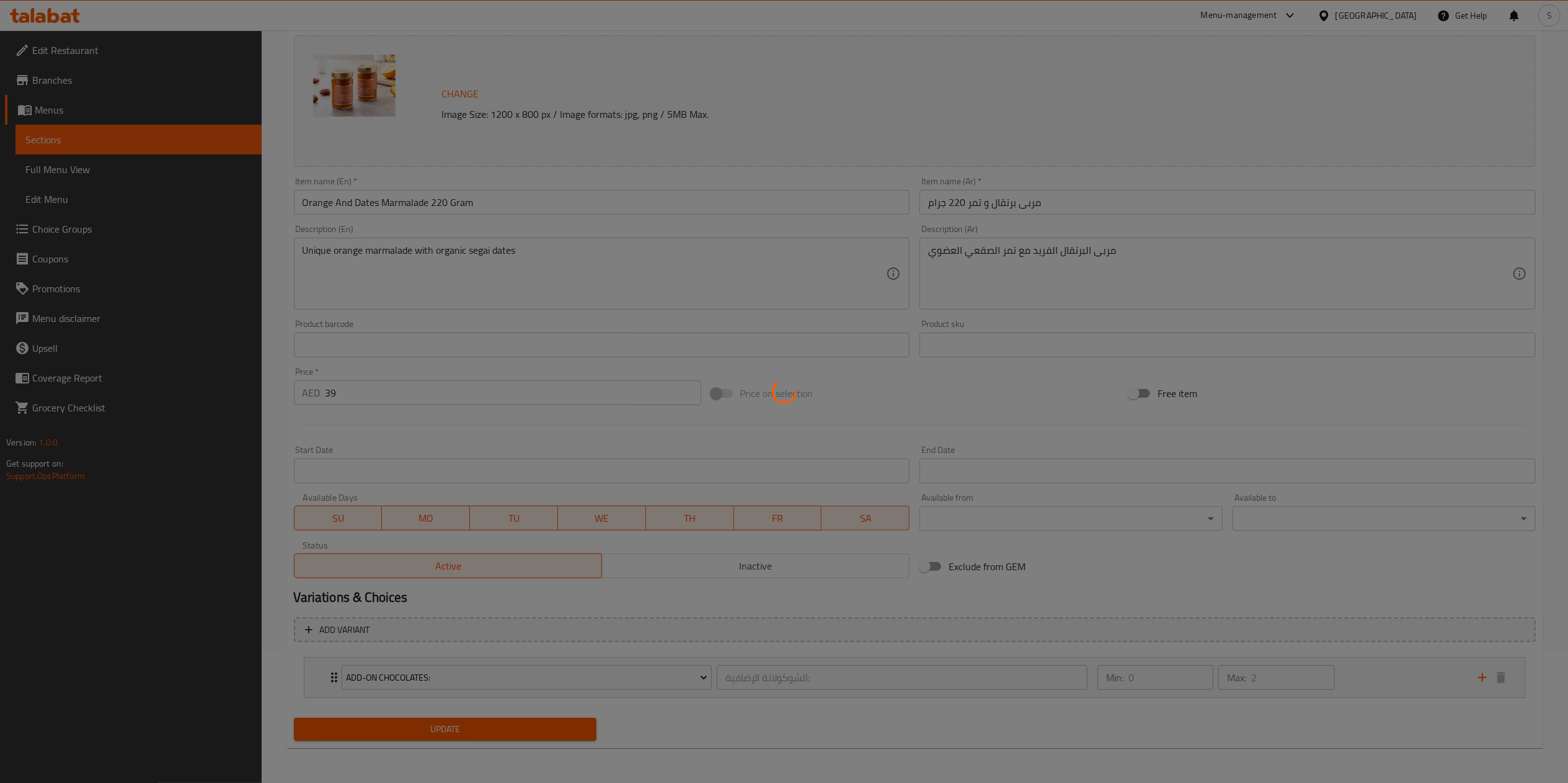
type input "الشوكولاتة الإضافية:"
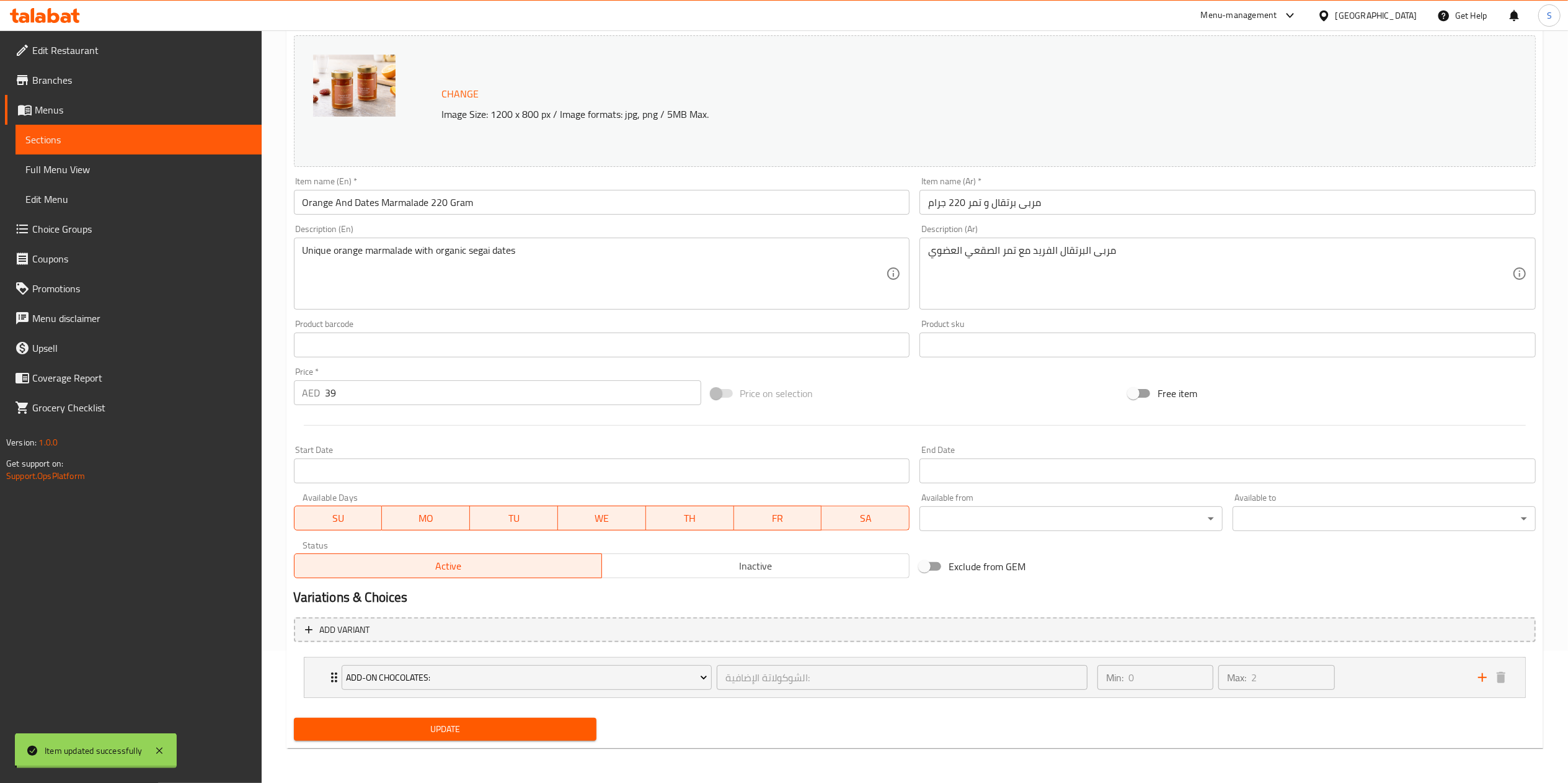
scroll to position [0, 0]
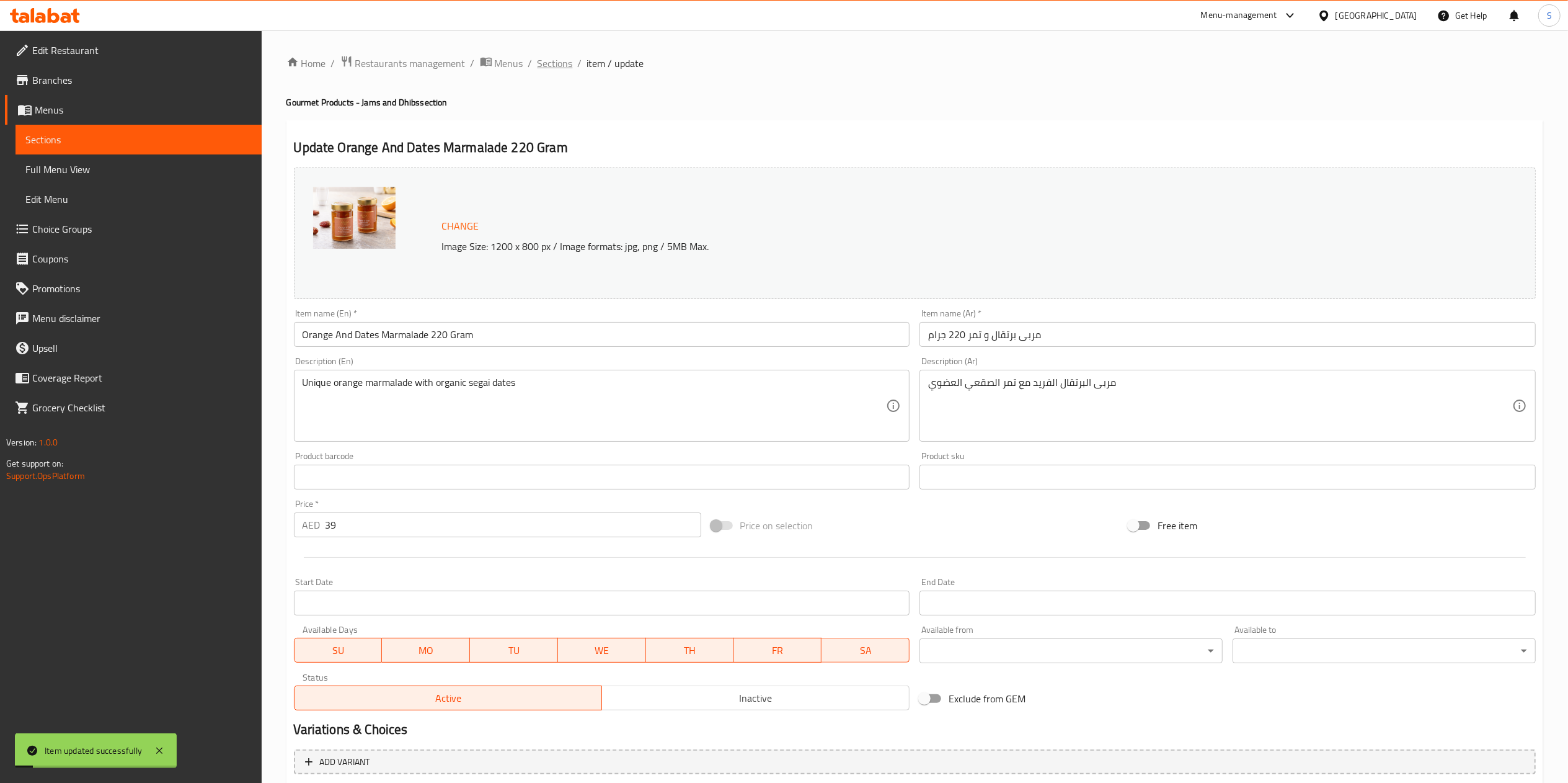
click at [552, 69] on span "Sections" at bounding box center [555, 63] width 35 height 15
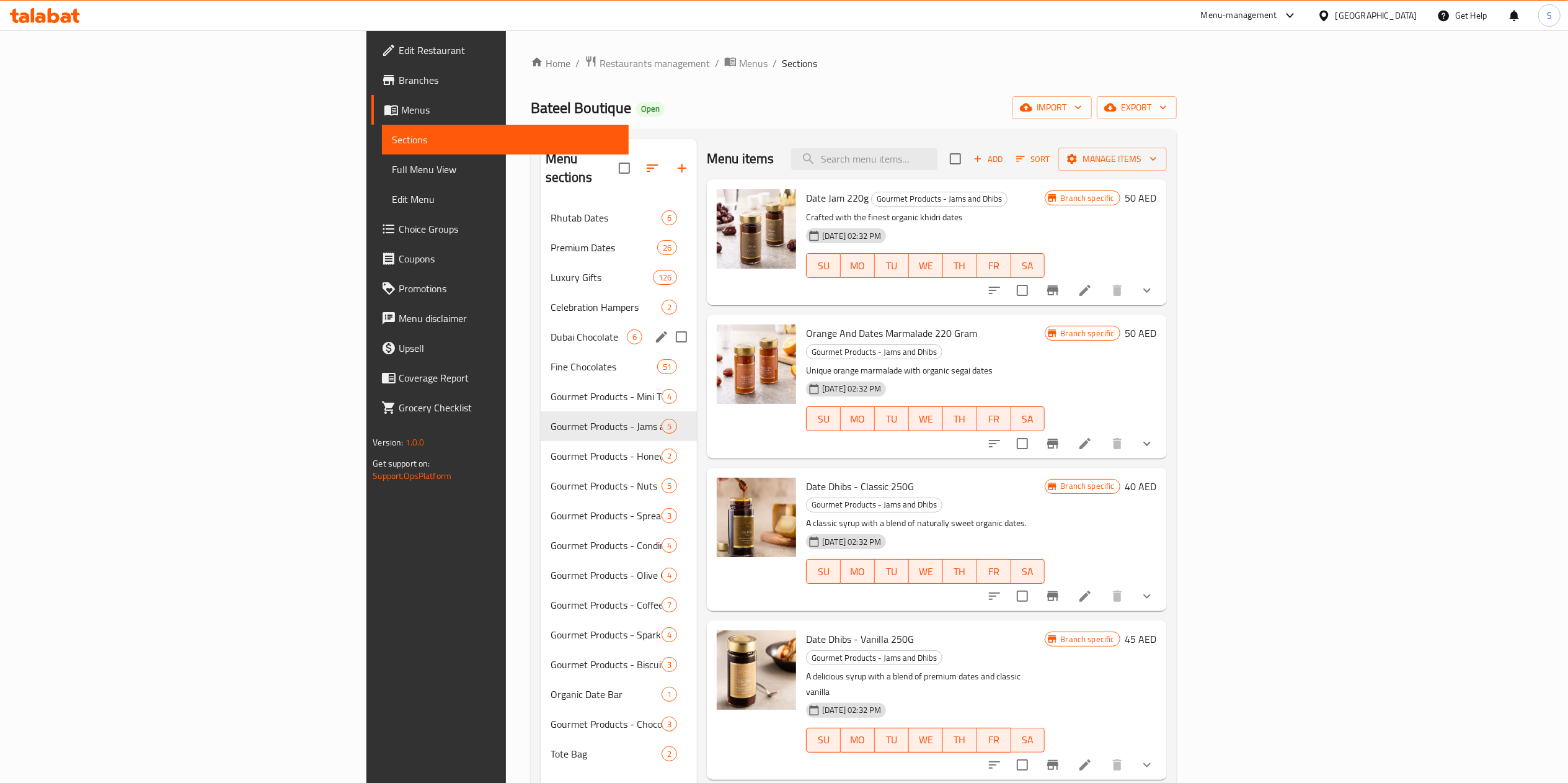
click at [551, 329] on span "Dubai Chocolate" at bounding box center [589, 336] width 77 height 15
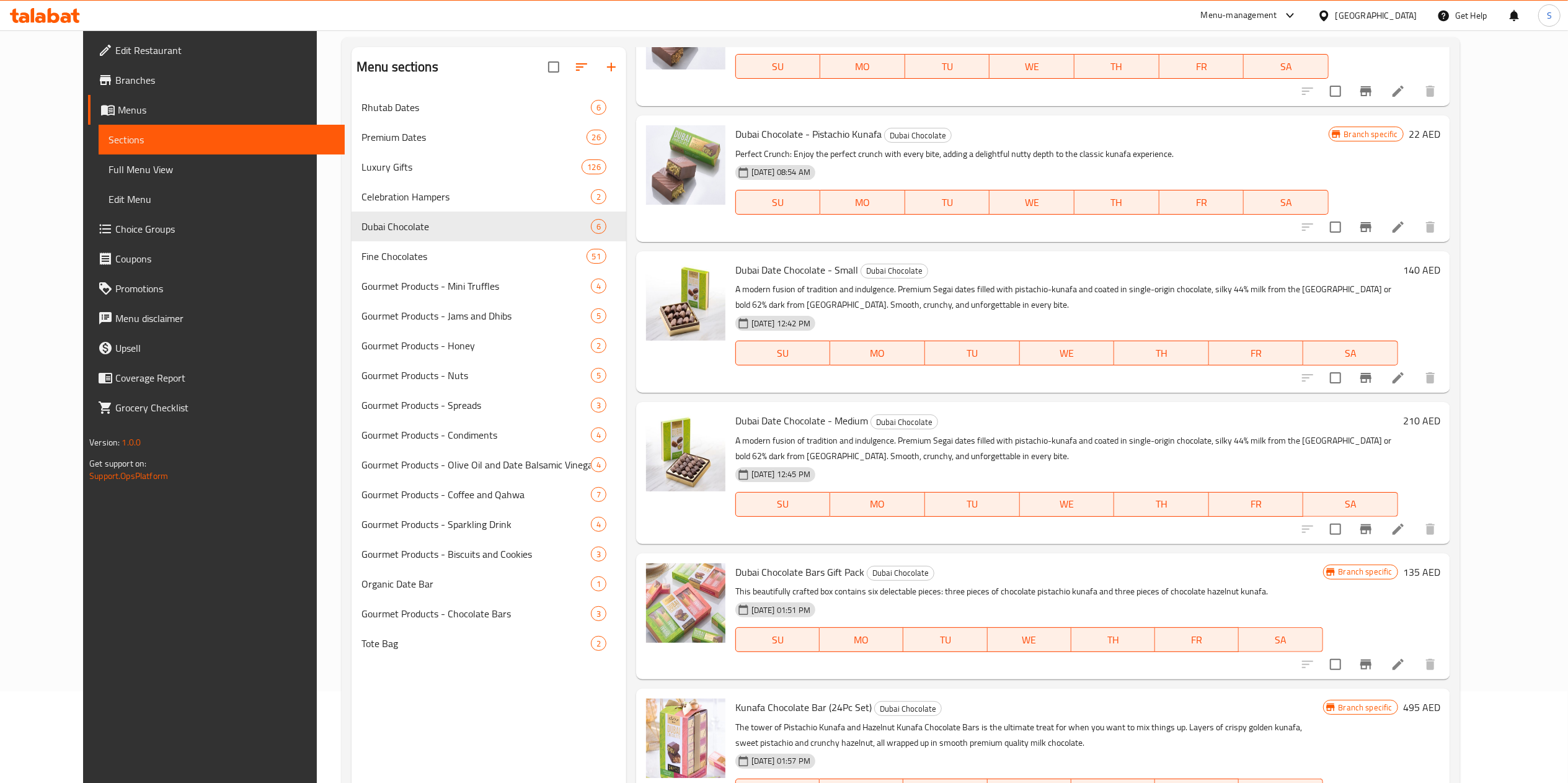
scroll to position [175, 0]
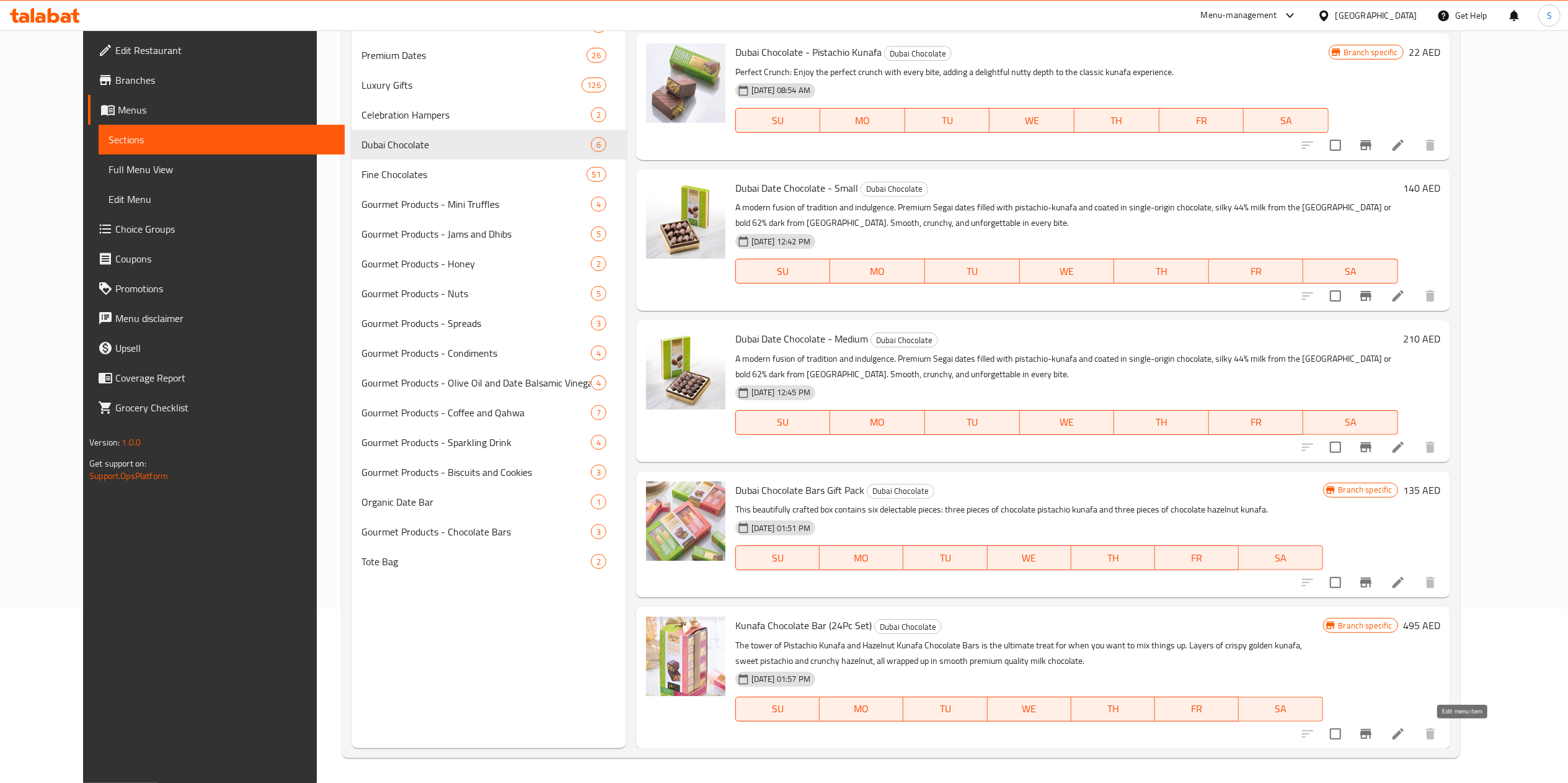
click at [1405, 734] on icon at bounding box center [1398, 734] width 15 height 15
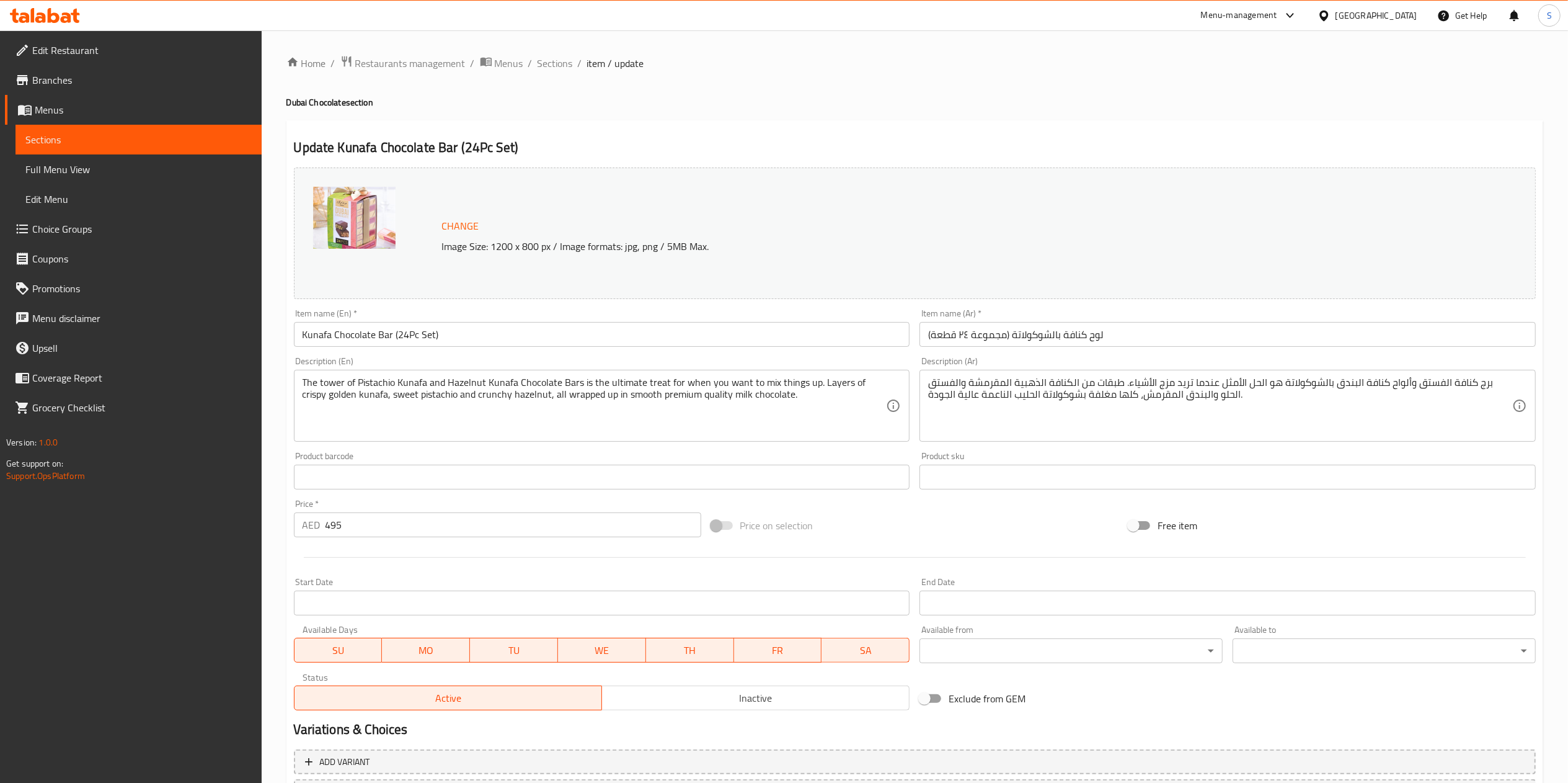
click at [415, 542] on div "Price   * AED 495 Price *" at bounding box center [497, 519] width 417 height 48
click at [400, 532] on input "495" at bounding box center [513, 524] width 376 height 25
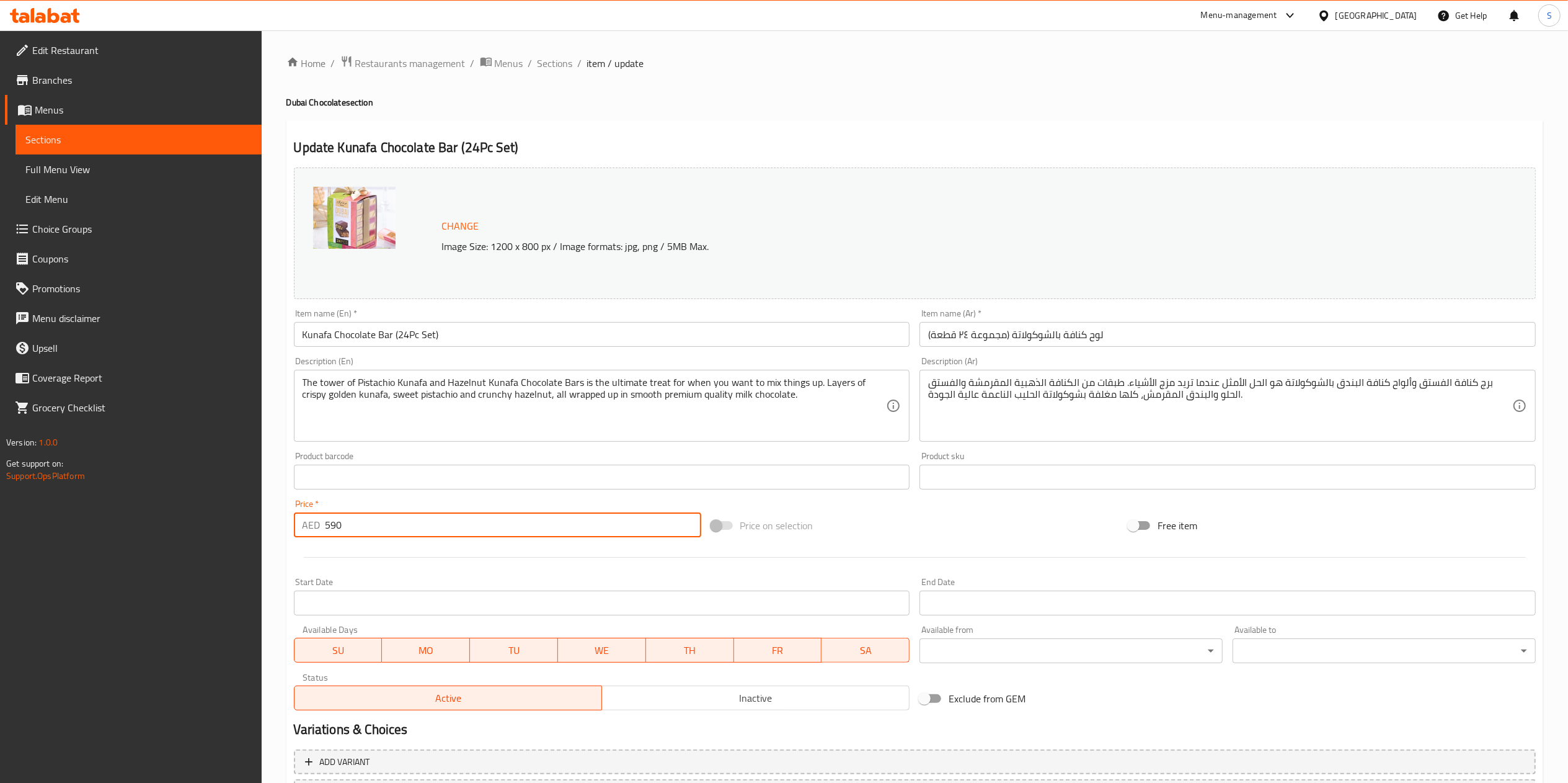
scroll to position [110, 0]
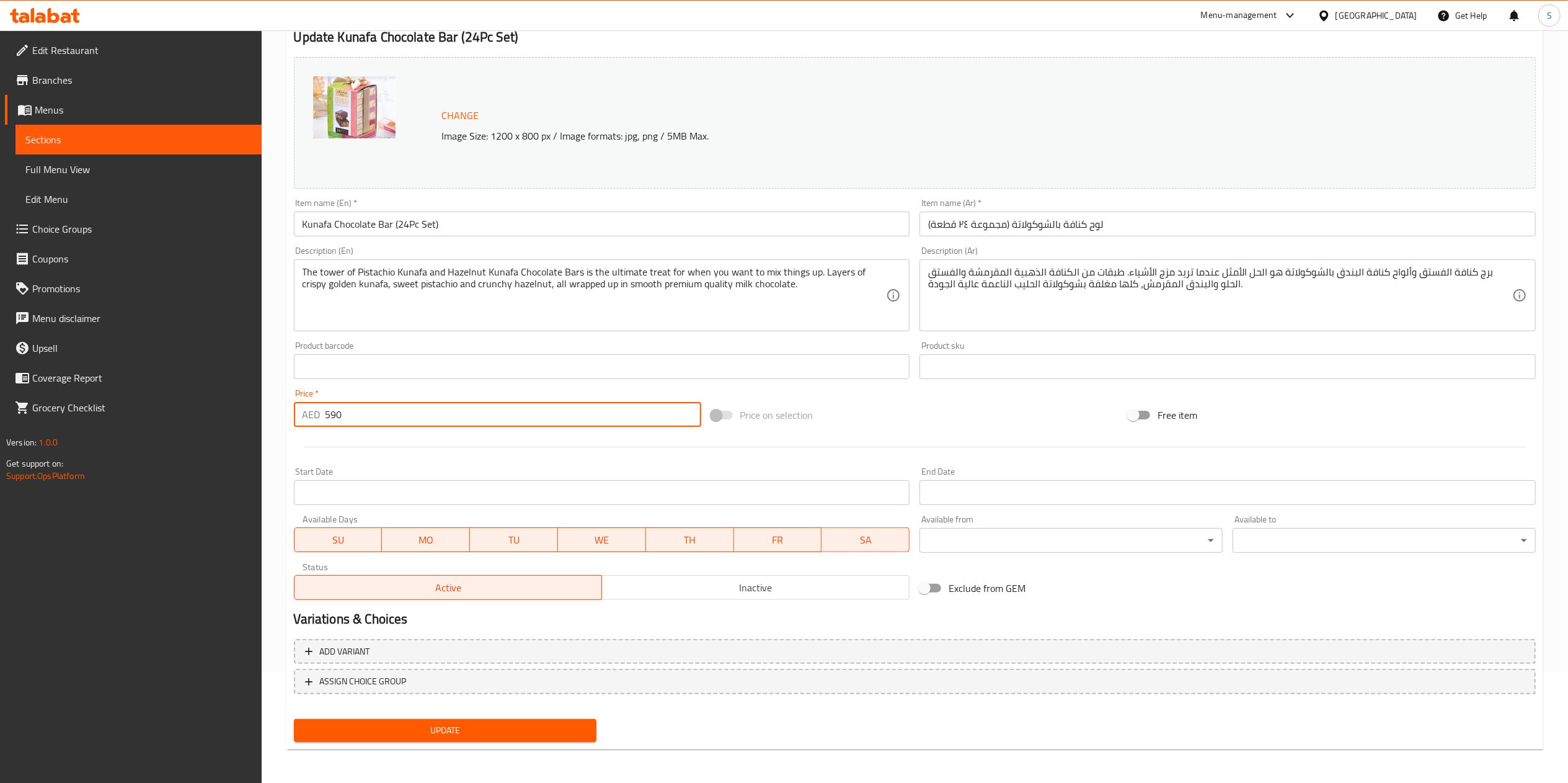
type input "590"
click at [417, 752] on div "Home / Restaurants management / Menus / Sections / item / update Dubai Chocolat…" at bounding box center [915, 351] width 1257 height 814
click at [434, 740] on button "Update" at bounding box center [445, 729] width 303 height 23
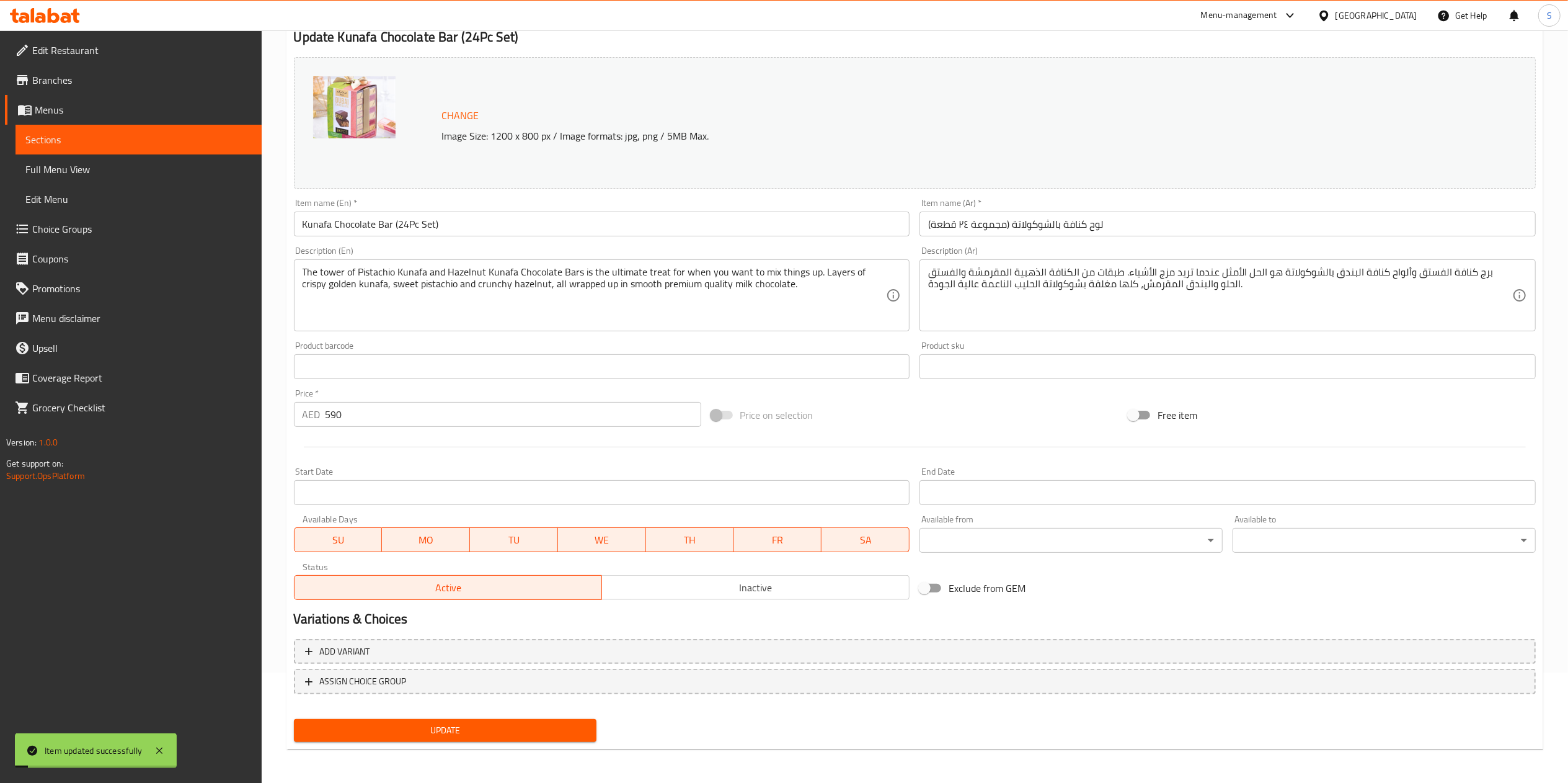
scroll to position [0, 0]
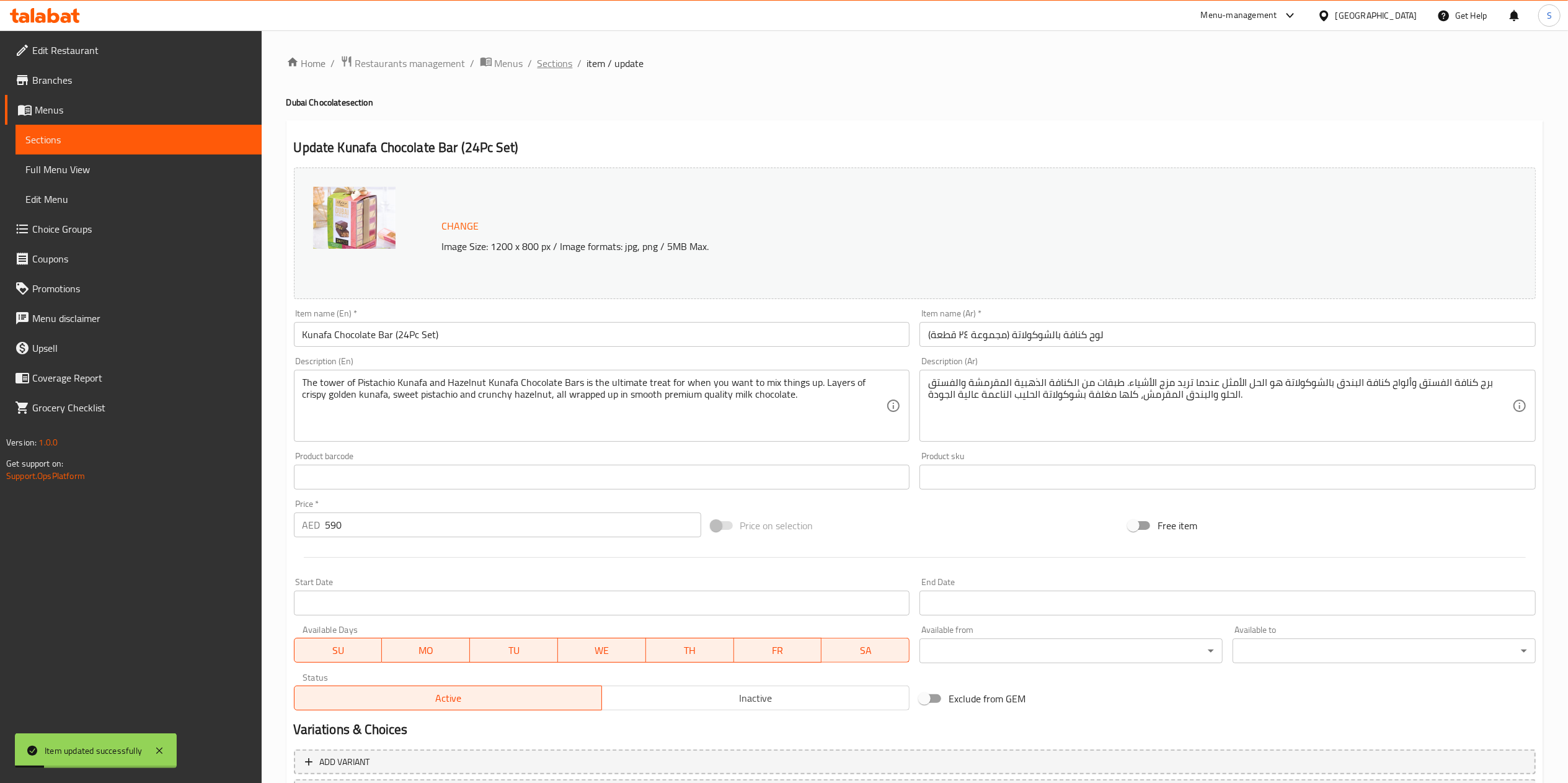
click at [553, 67] on span "Sections" at bounding box center [555, 63] width 35 height 15
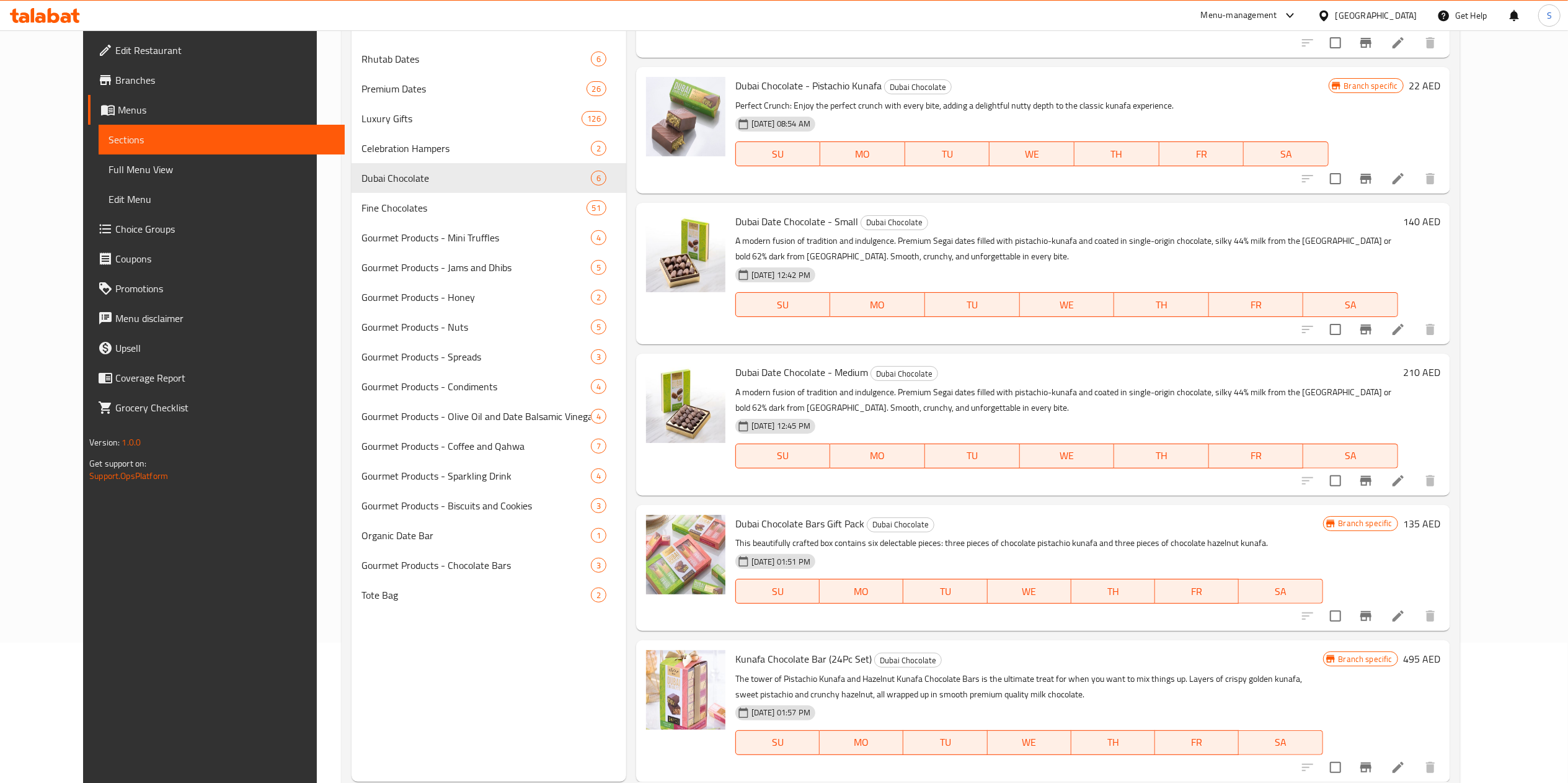
scroll to position [141, 0]
drag, startPoint x: 1461, startPoint y: 609, endPoint x: 1474, endPoint y: 615, distance: 14.3
click at [1416, 615] on li at bounding box center [1398, 615] width 35 height 22
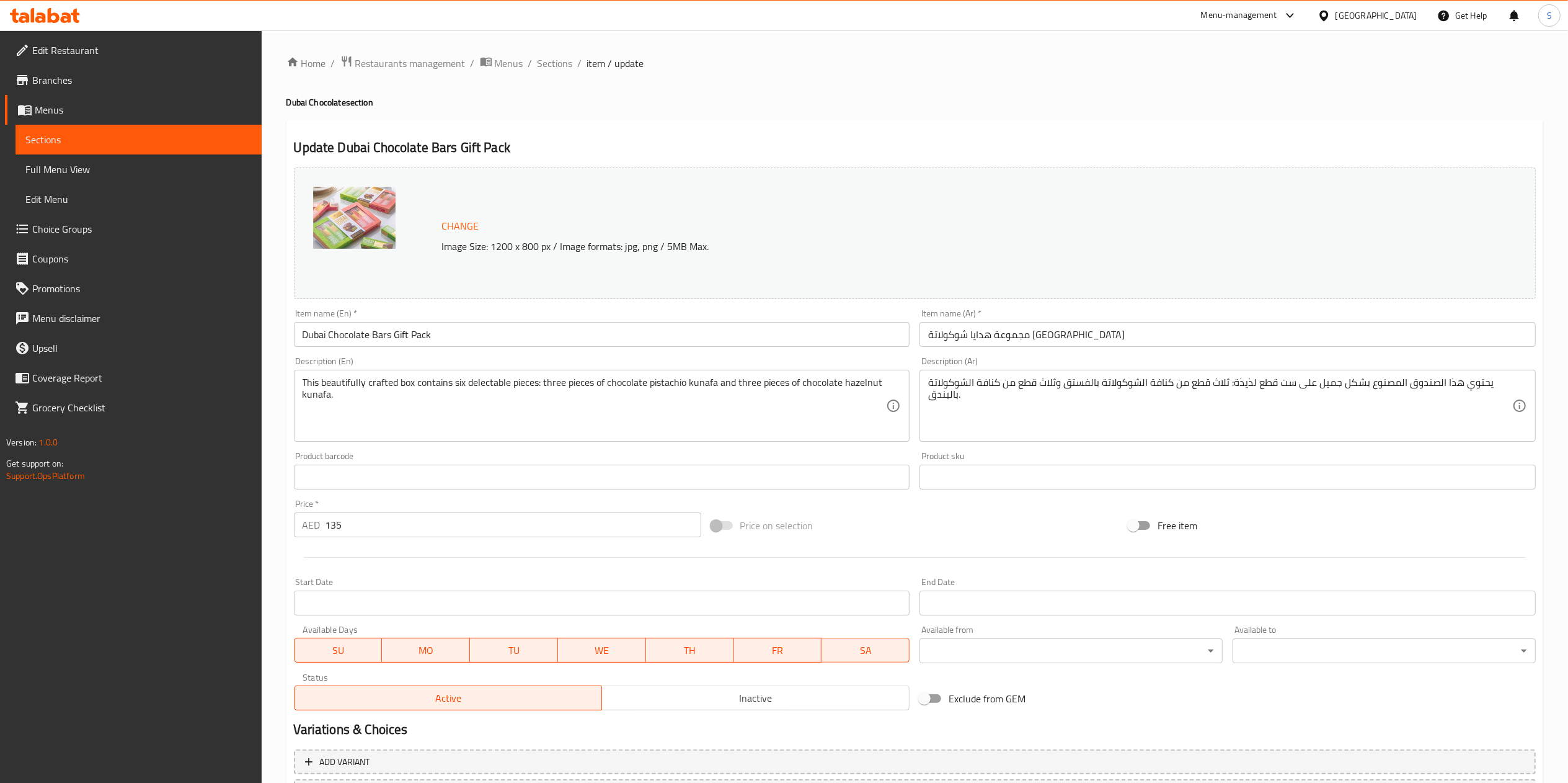
click at [474, 556] on div at bounding box center [915, 557] width 1251 height 31
click at [455, 542] on div "Price   * AED 135 Price *" at bounding box center [497, 519] width 417 height 48
click at [438, 518] on input "135" at bounding box center [513, 524] width 376 height 25
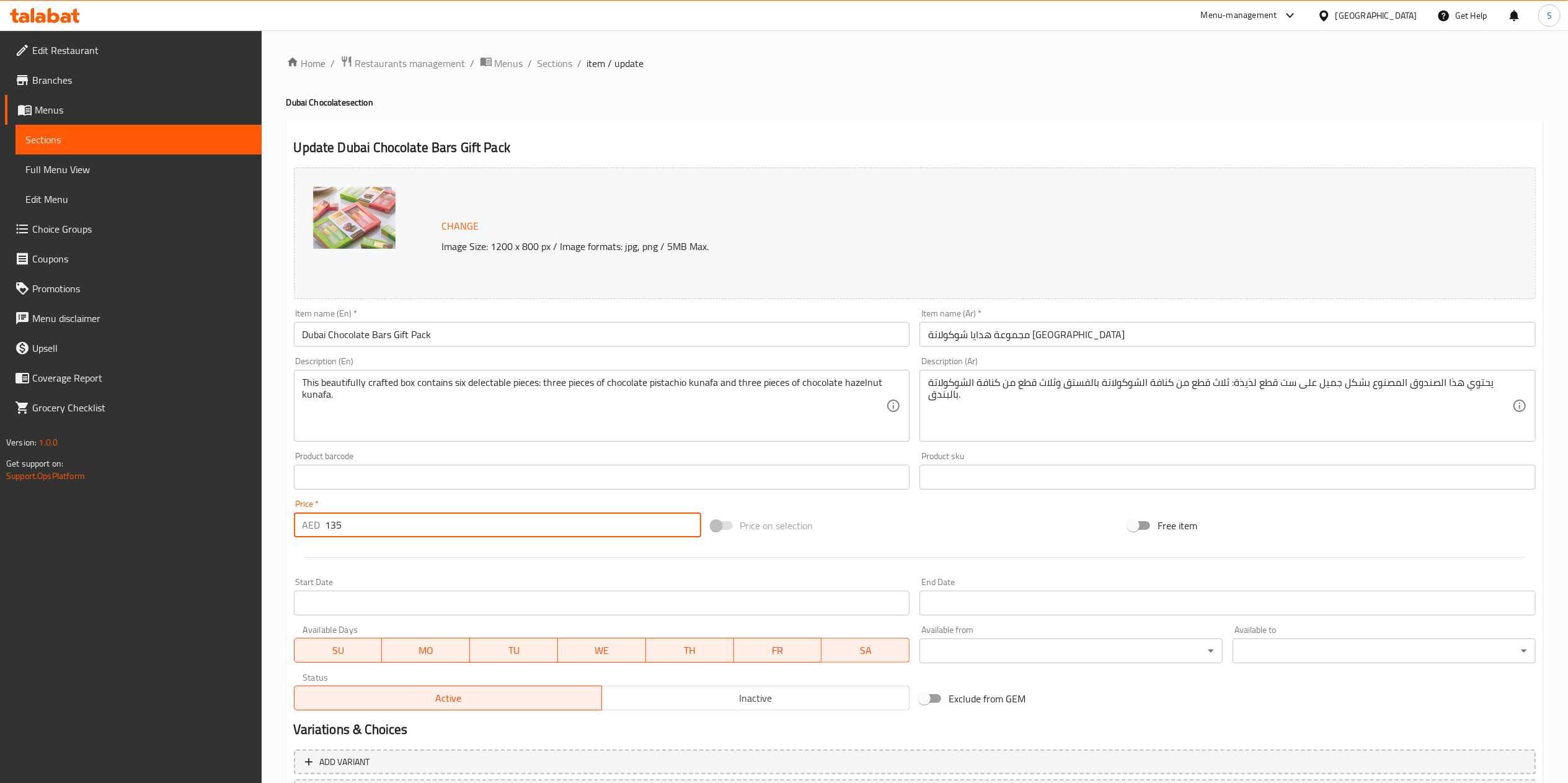
click at [438, 518] on input "135" at bounding box center [513, 524] width 376 height 25
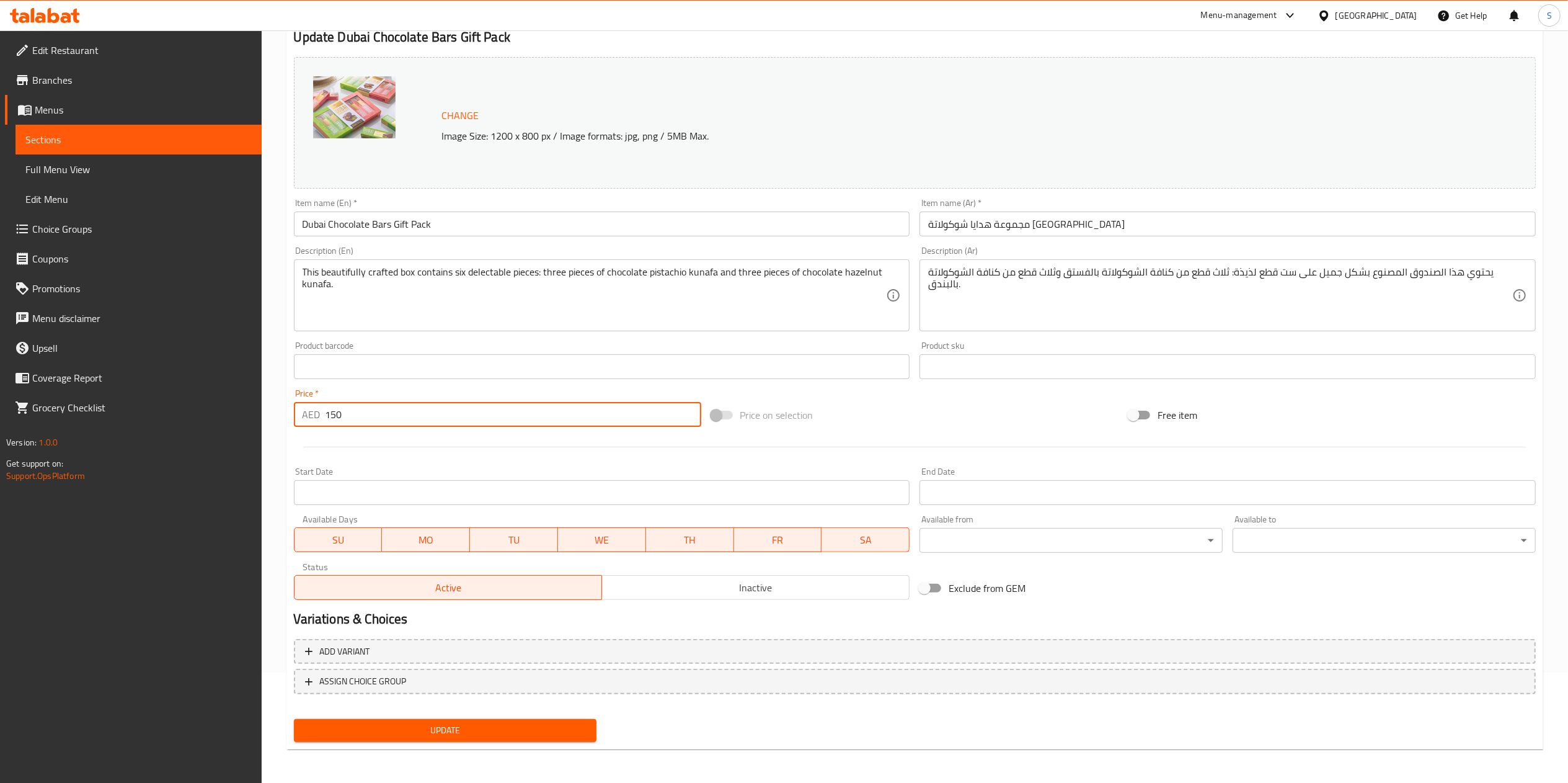
type input "150"
click at [436, 715] on div "Update" at bounding box center [445, 730] width 313 height 33
click at [428, 728] on span "Update" at bounding box center [445, 730] width 284 height 16
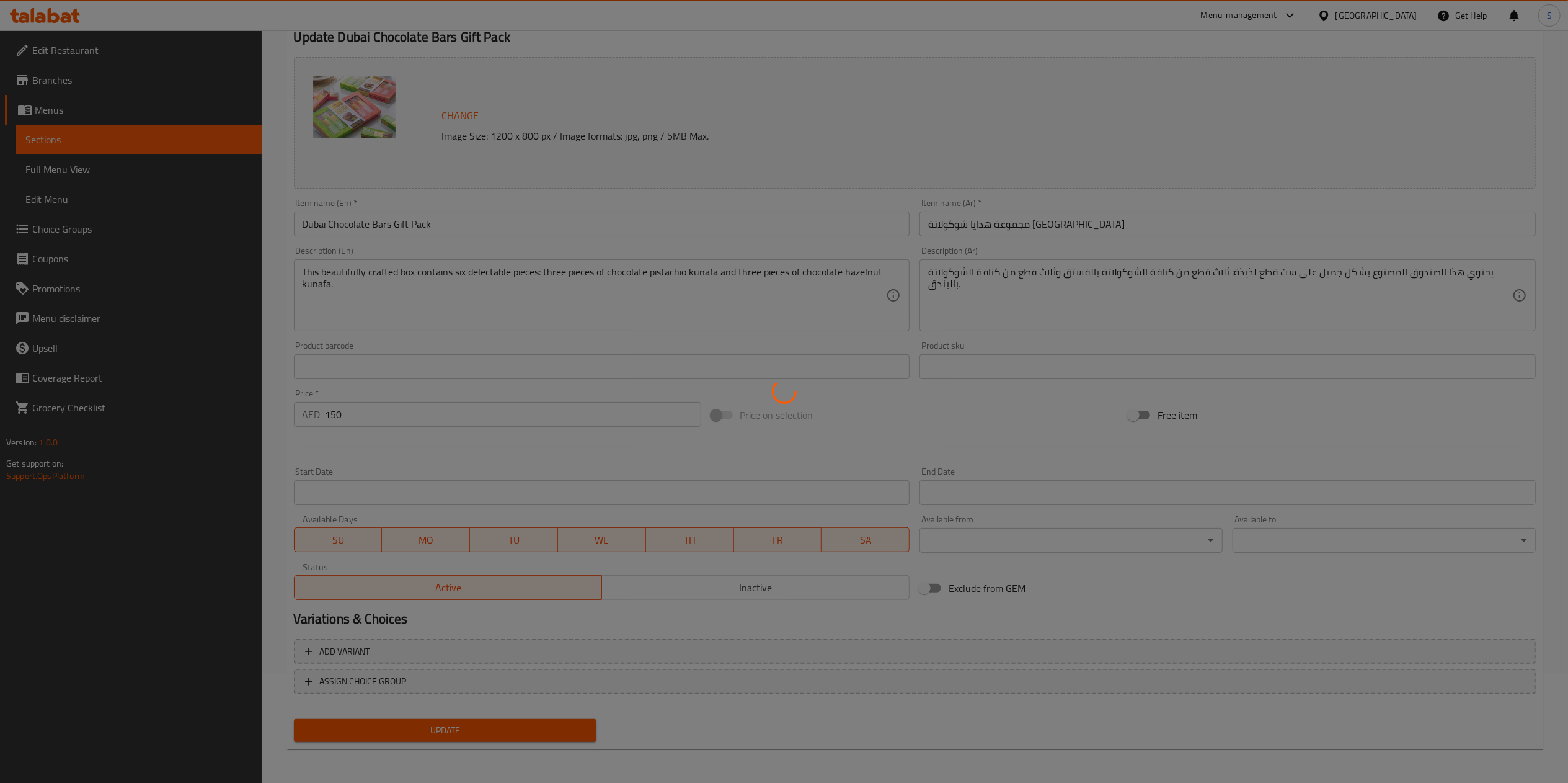
scroll to position [0, 0]
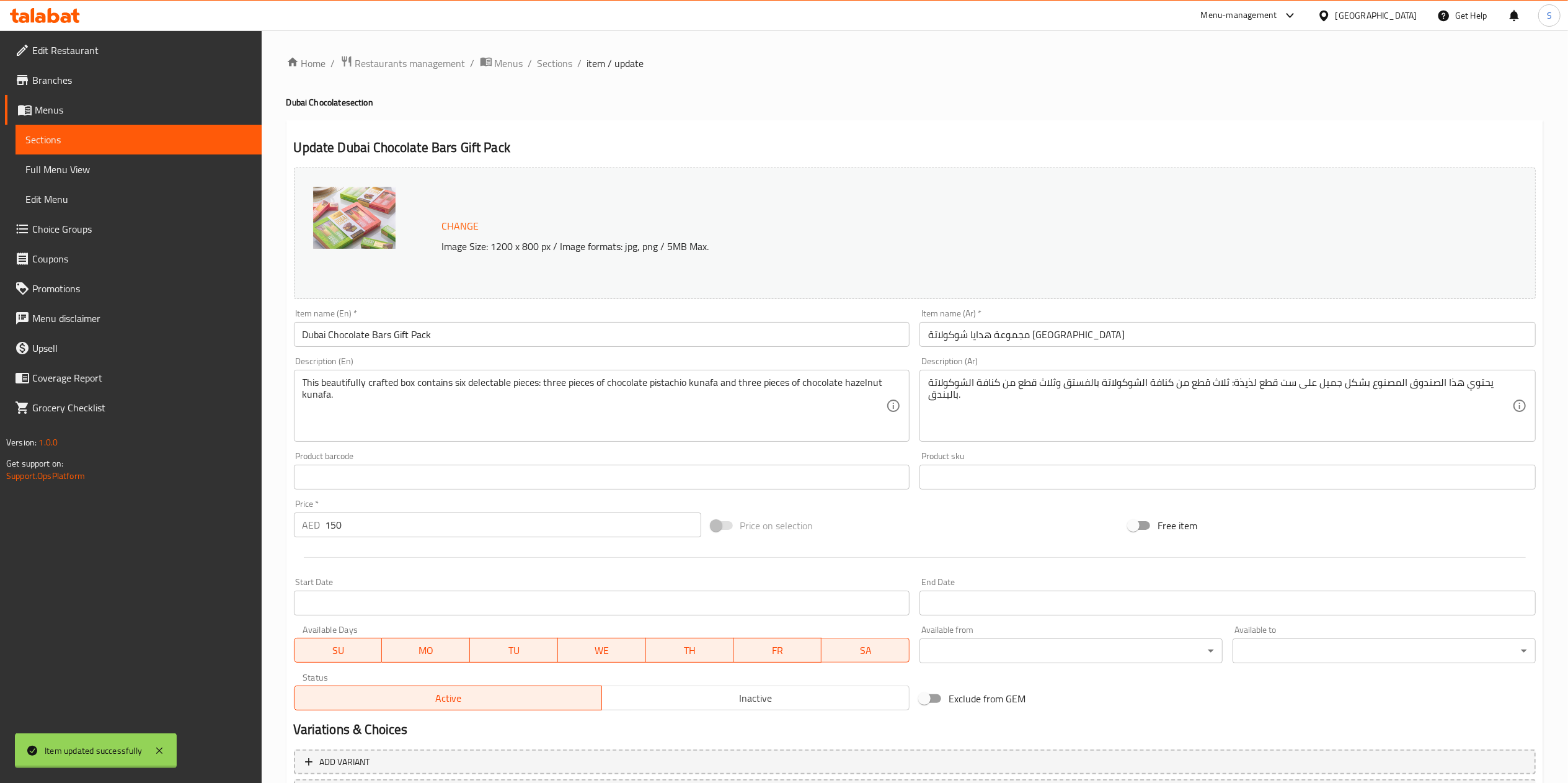
click at [549, 61] on div "Home / Restaurants management / Menus / Sections / item / update Dubai Chocolat…" at bounding box center [915, 462] width 1257 height 814
click at [549, 61] on span "Sections" at bounding box center [555, 63] width 35 height 15
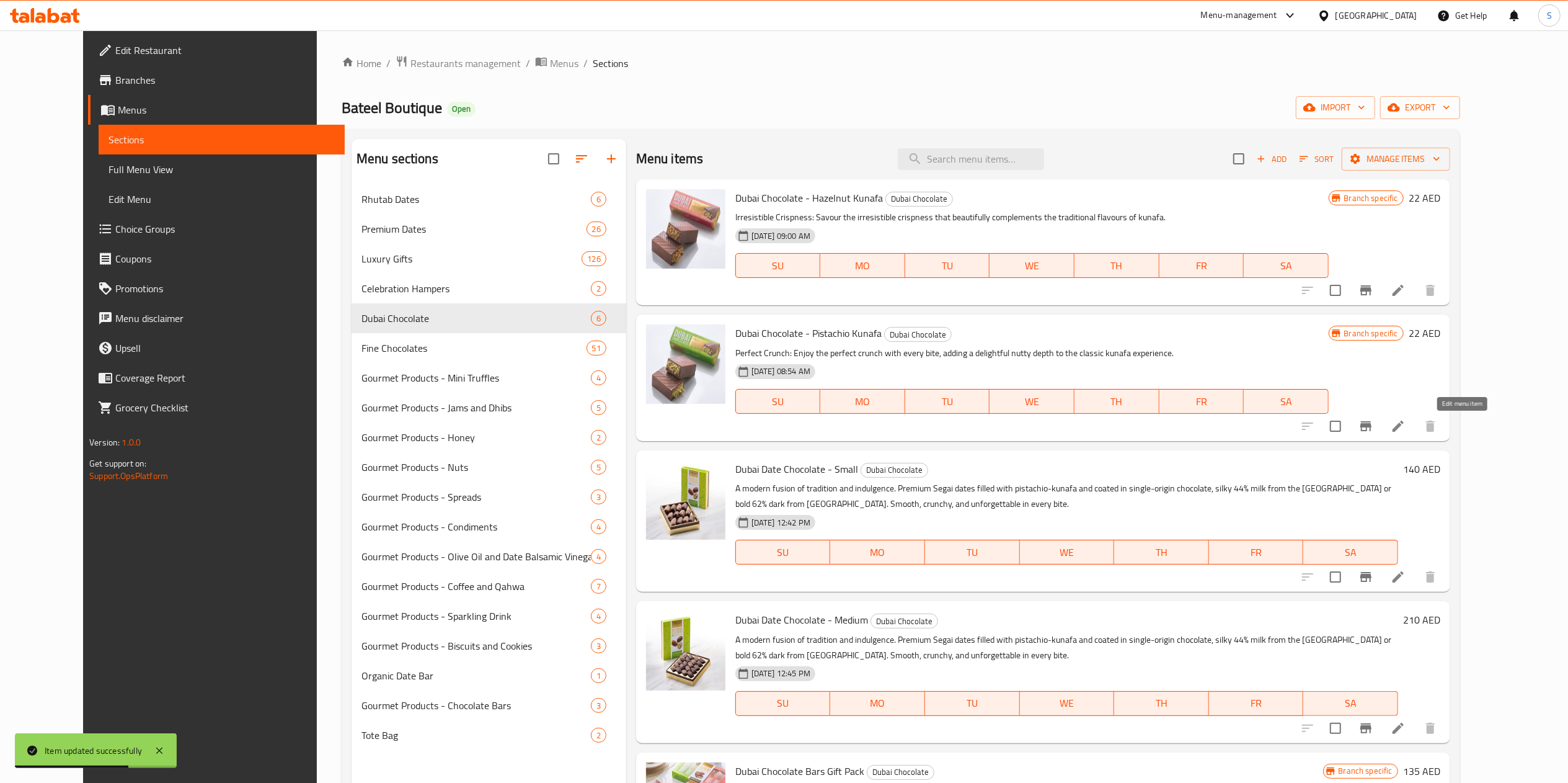
click at [1404, 428] on icon at bounding box center [1398, 426] width 11 height 11
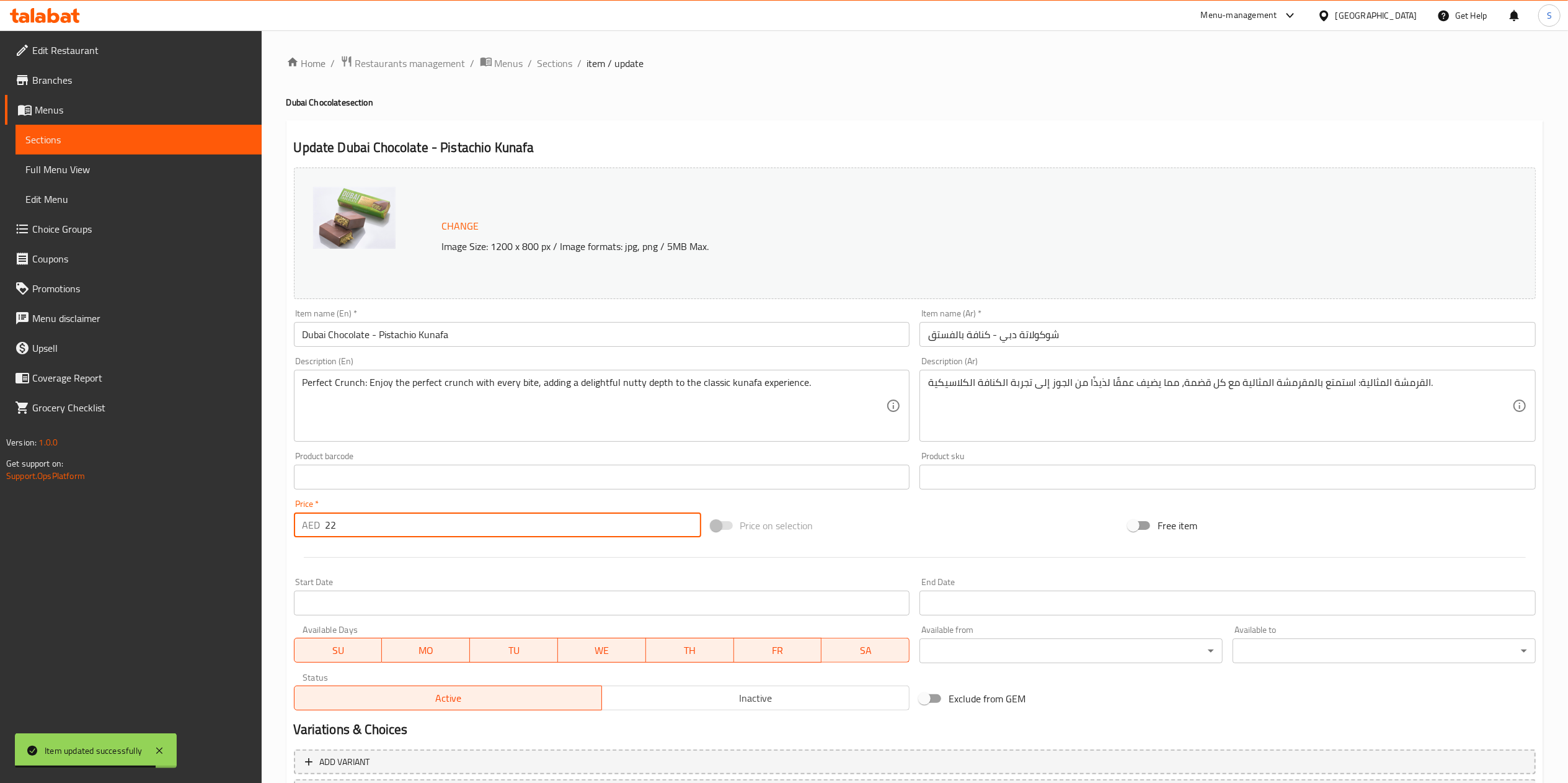
click at [419, 519] on input "22" at bounding box center [513, 524] width 376 height 25
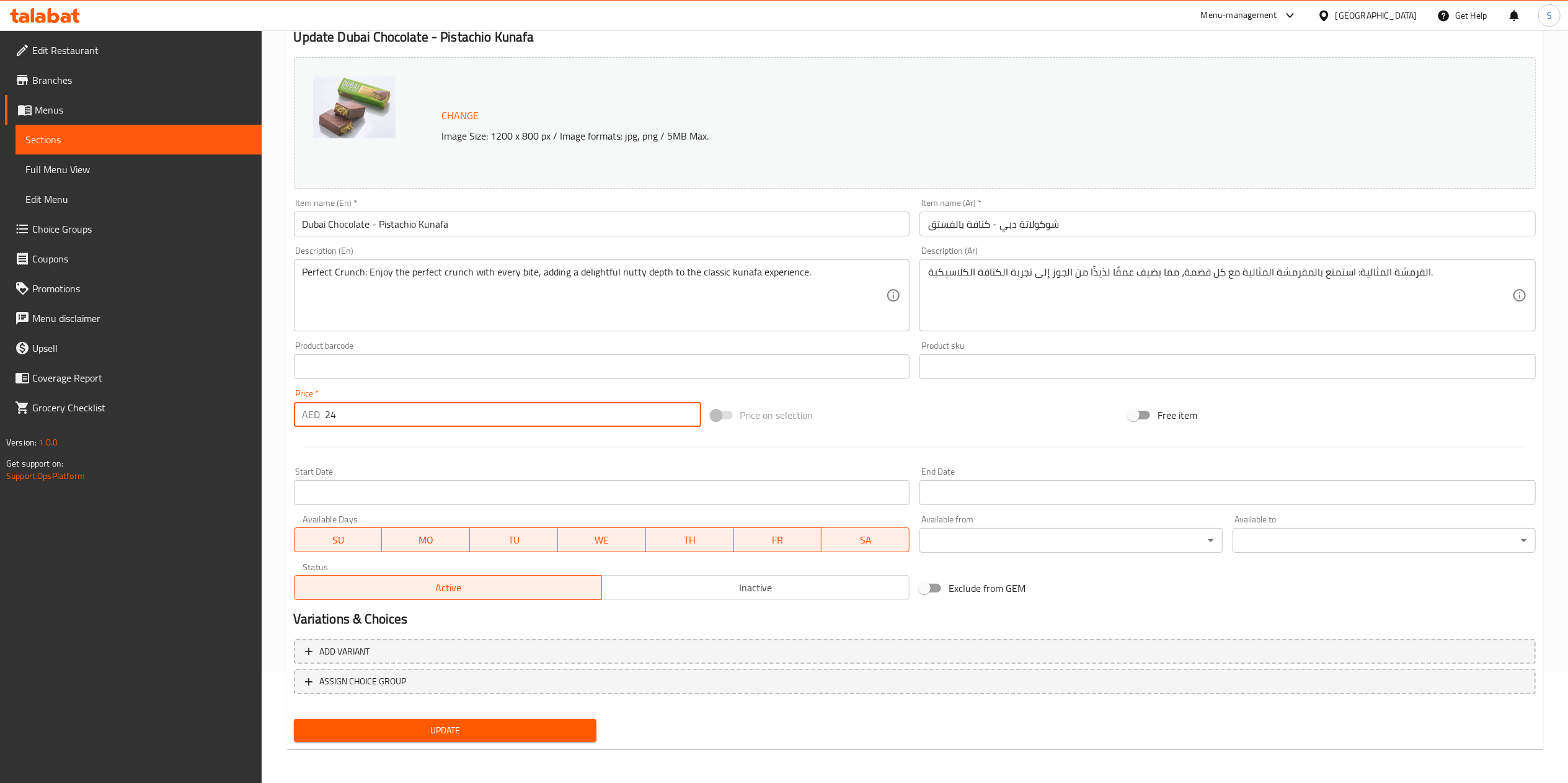
type input "24"
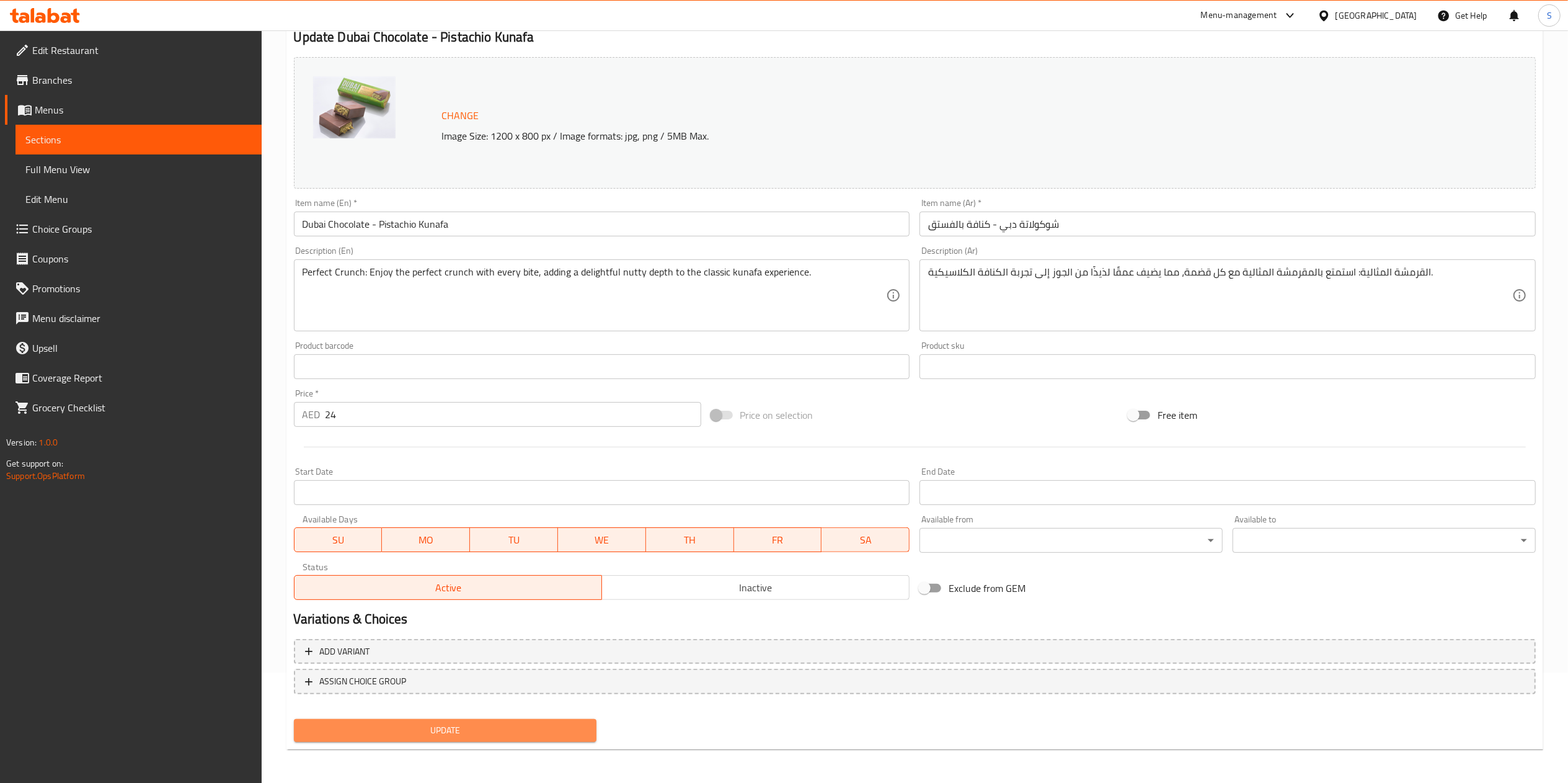
click at [446, 723] on span "Update" at bounding box center [445, 730] width 284 height 16
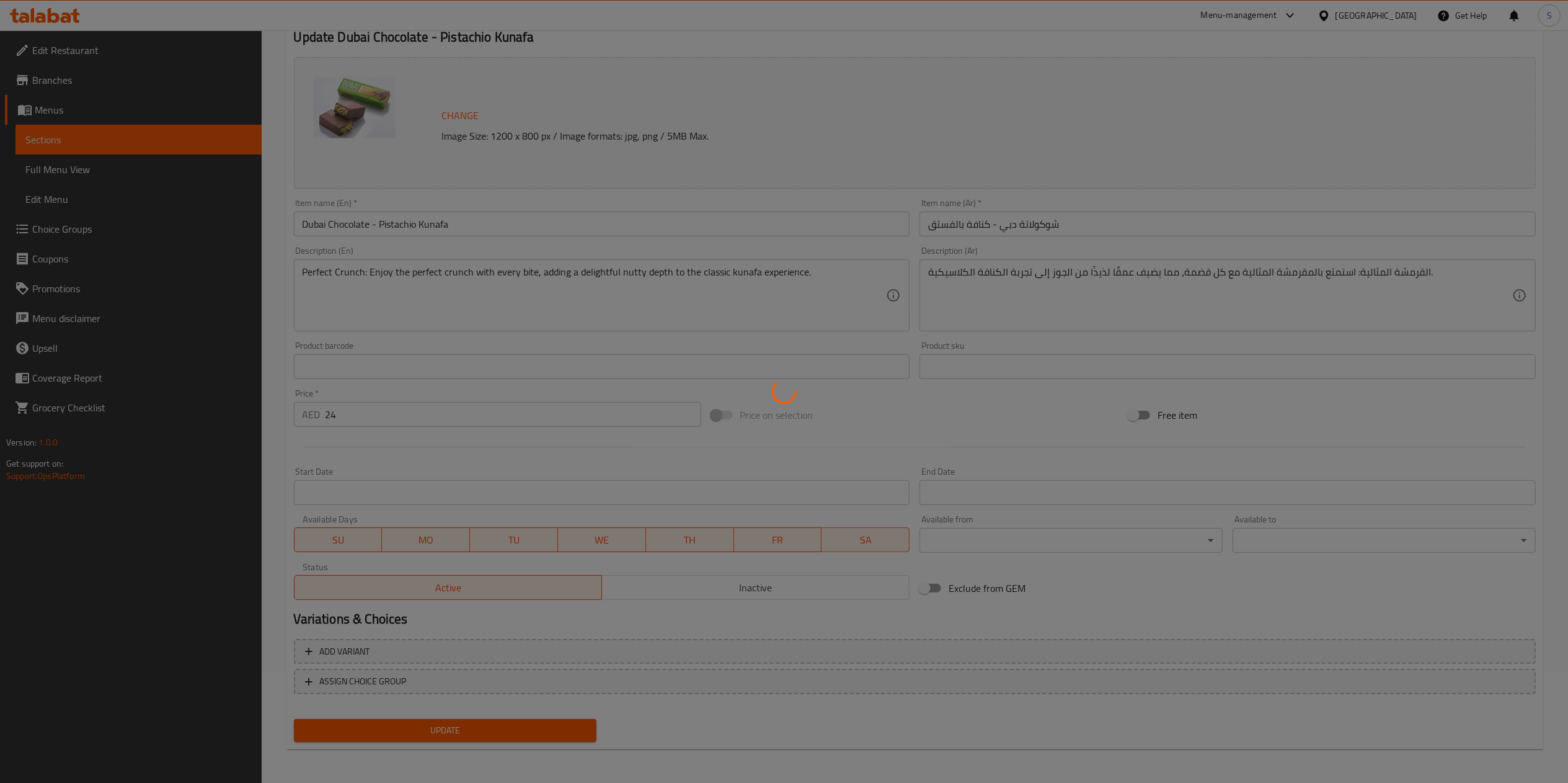
scroll to position [0, 0]
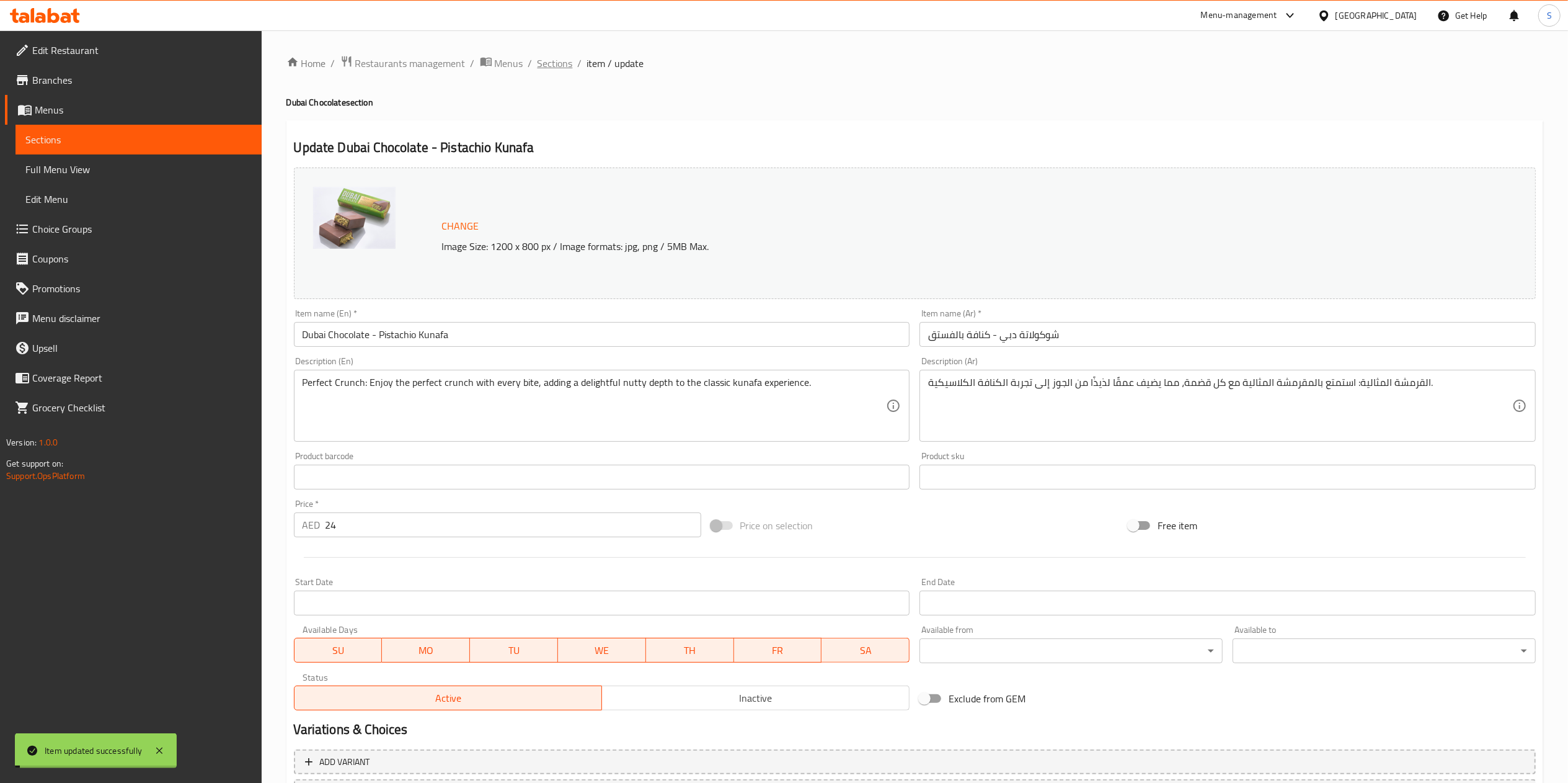
click at [538, 63] on span "Sections" at bounding box center [555, 63] width 35 height 15
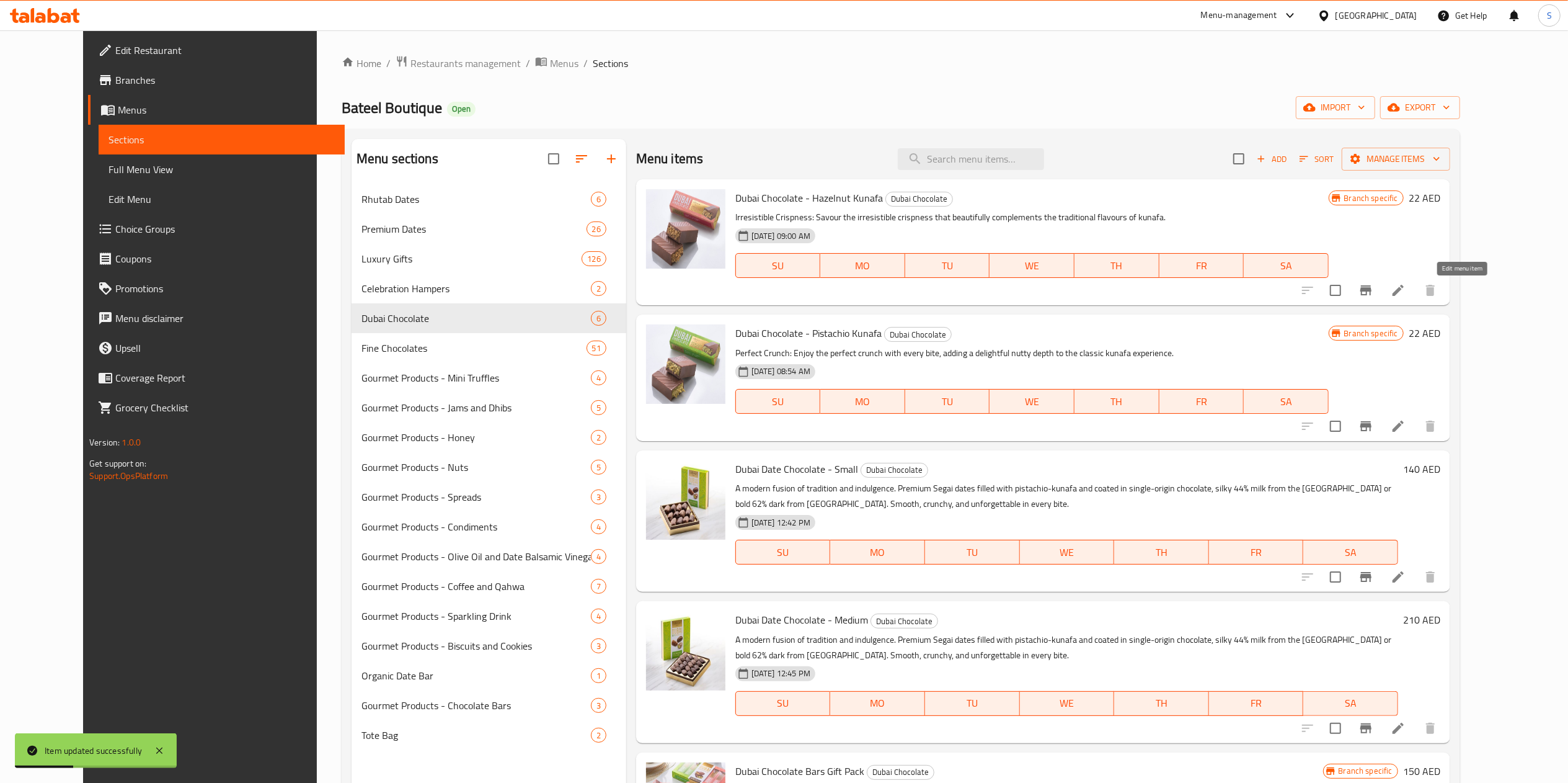
click at [1405, 289] on icon at bounding box center [1398, 290] width 15 height 15
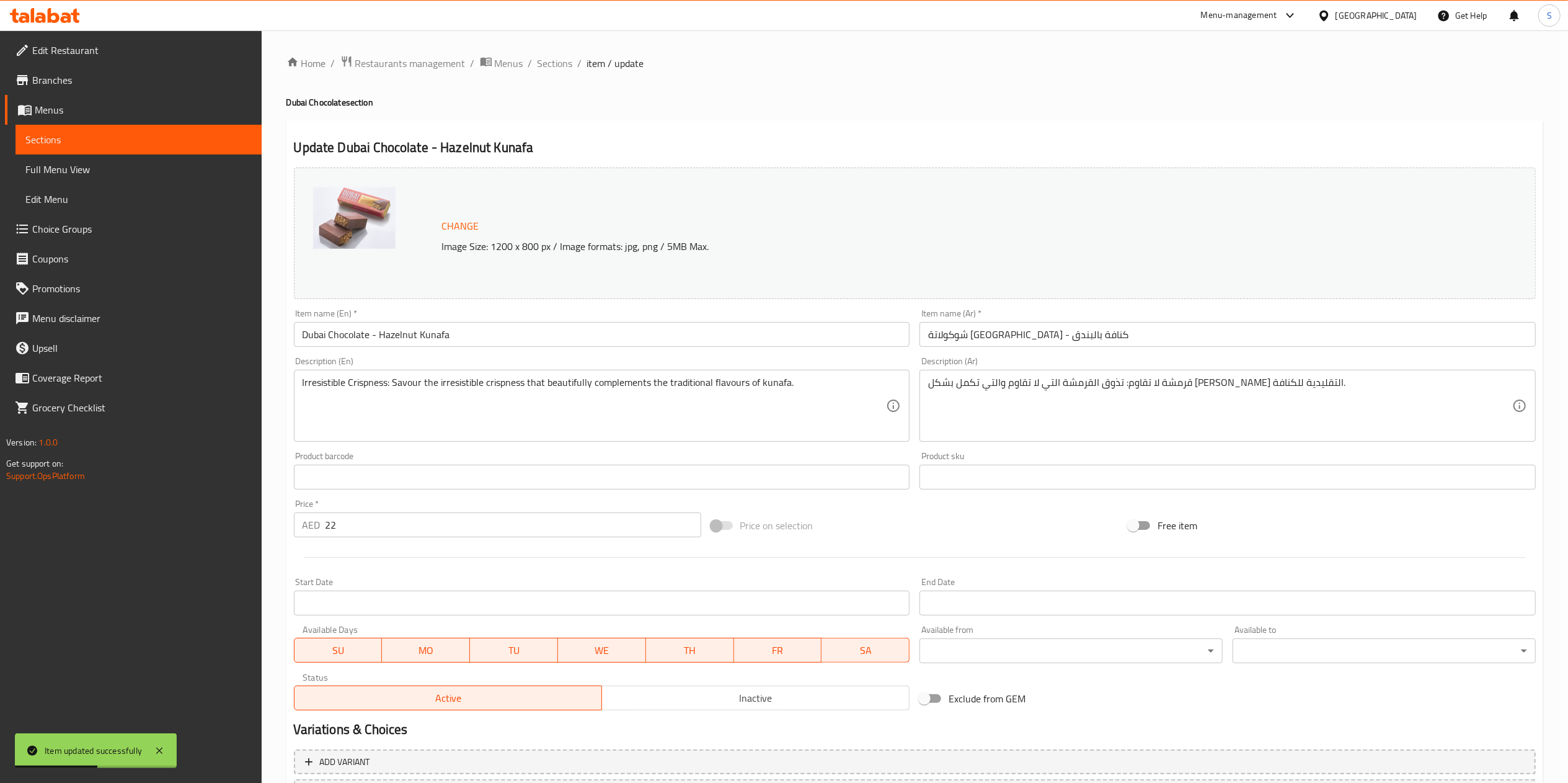
click at [471, 529] on input "22" at bounding box center [513, 524] width 376 height 25
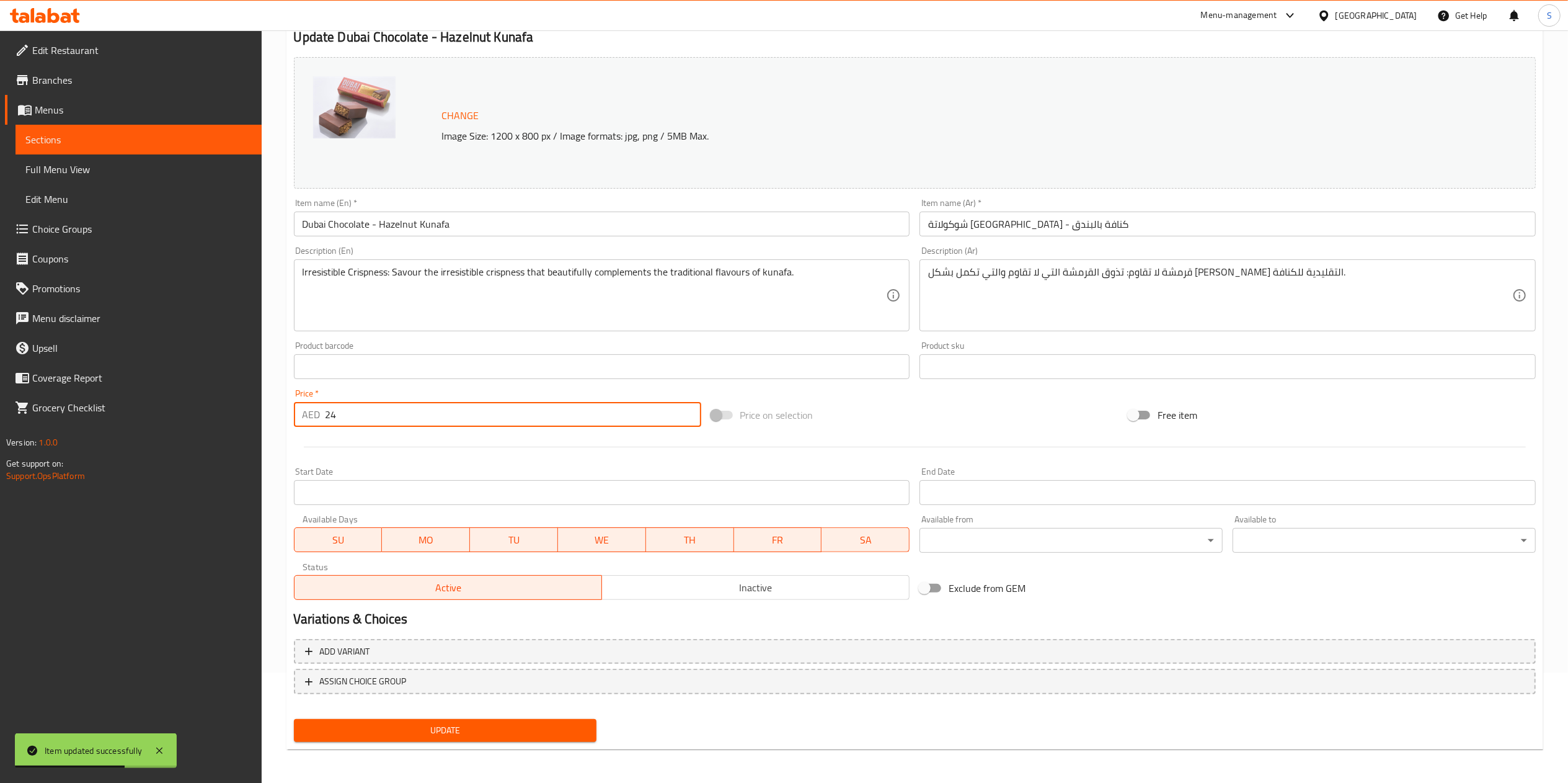
type input "24"
click at [458, 739] on button "Update" at bounding box center [445, 729] width 303 height 23
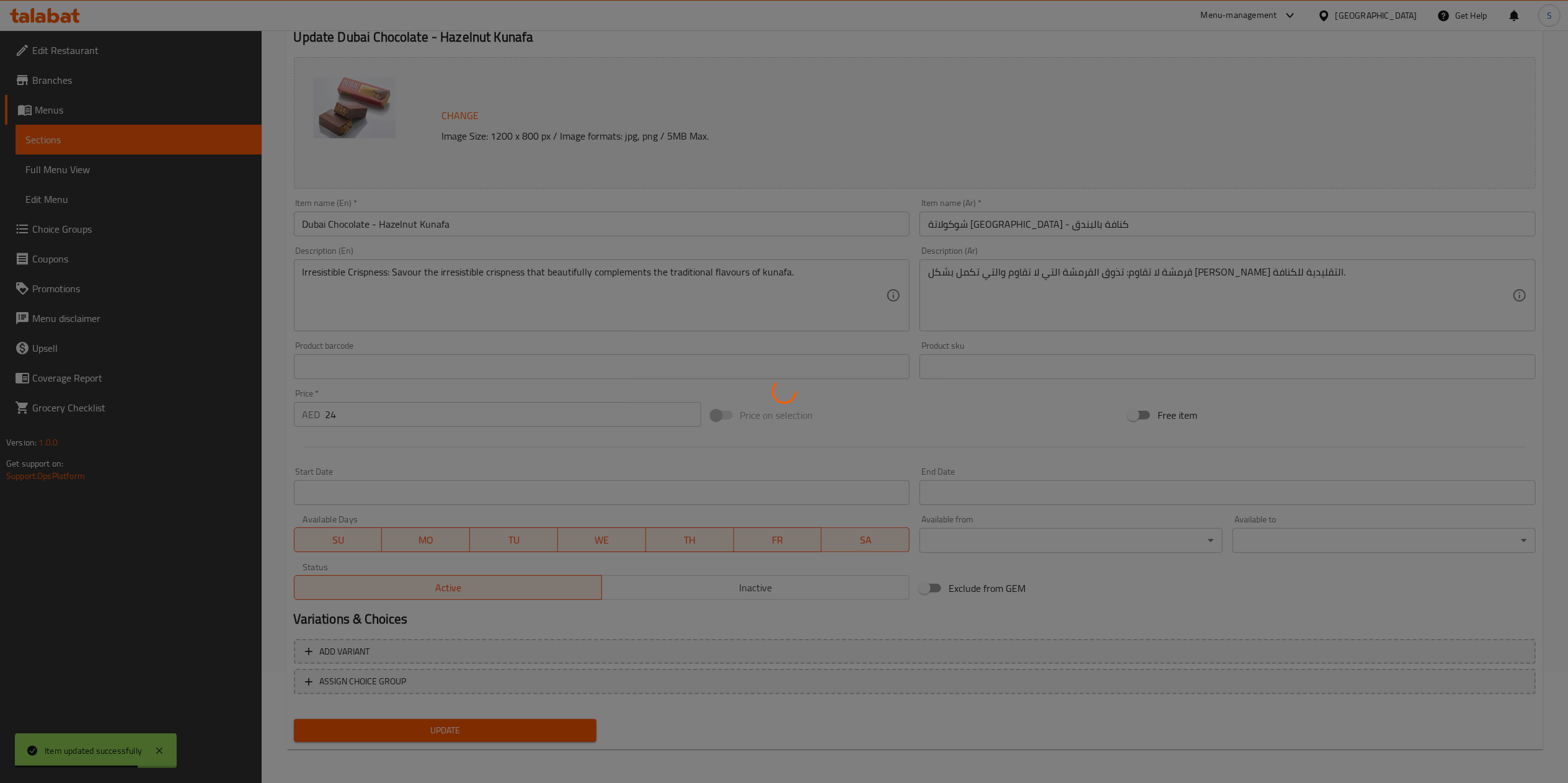
scroll to position [0, 0]
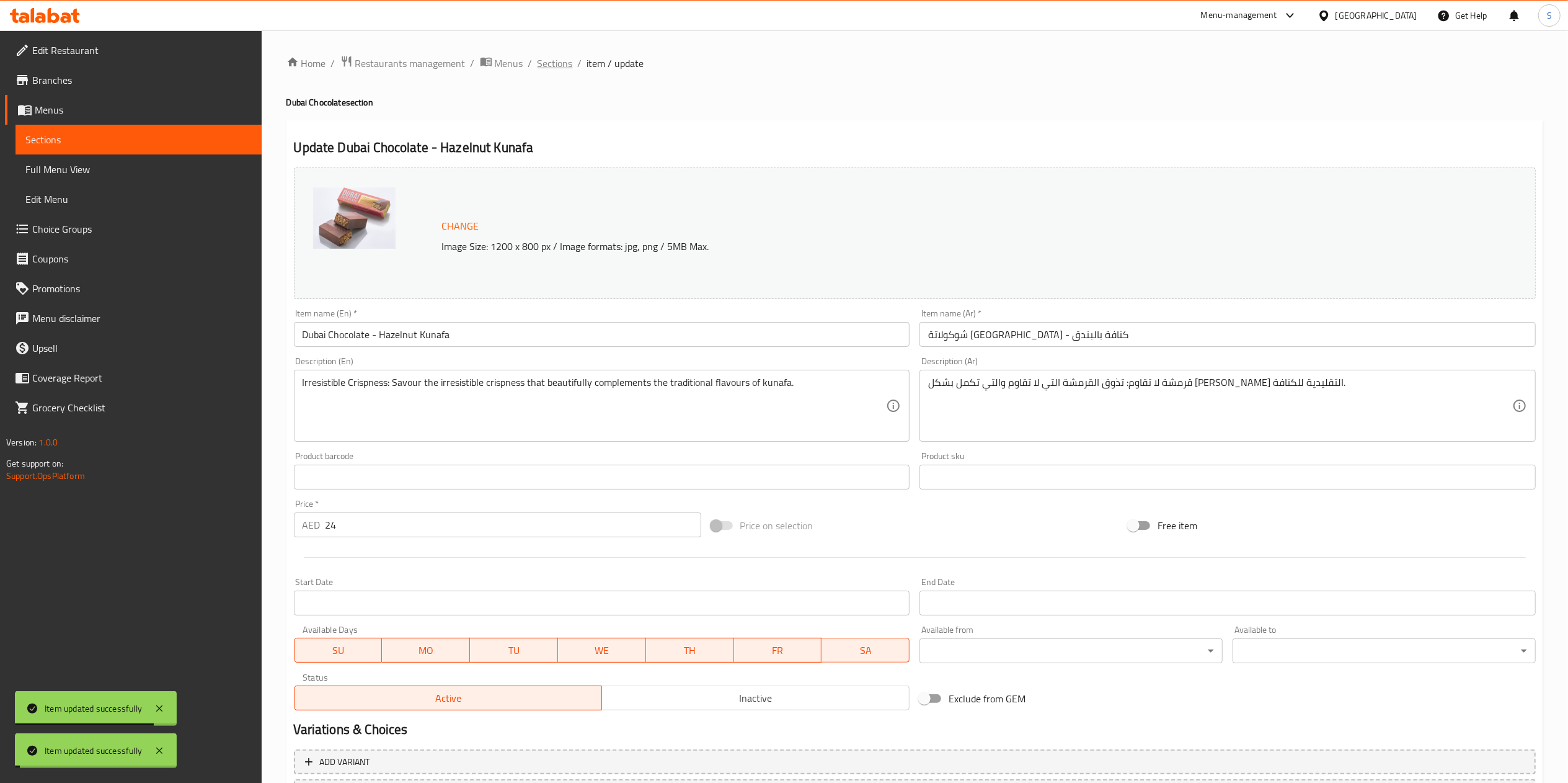
click at [552, 63] on span "Sections" at bounding box center [555, 63] width 35 height 15
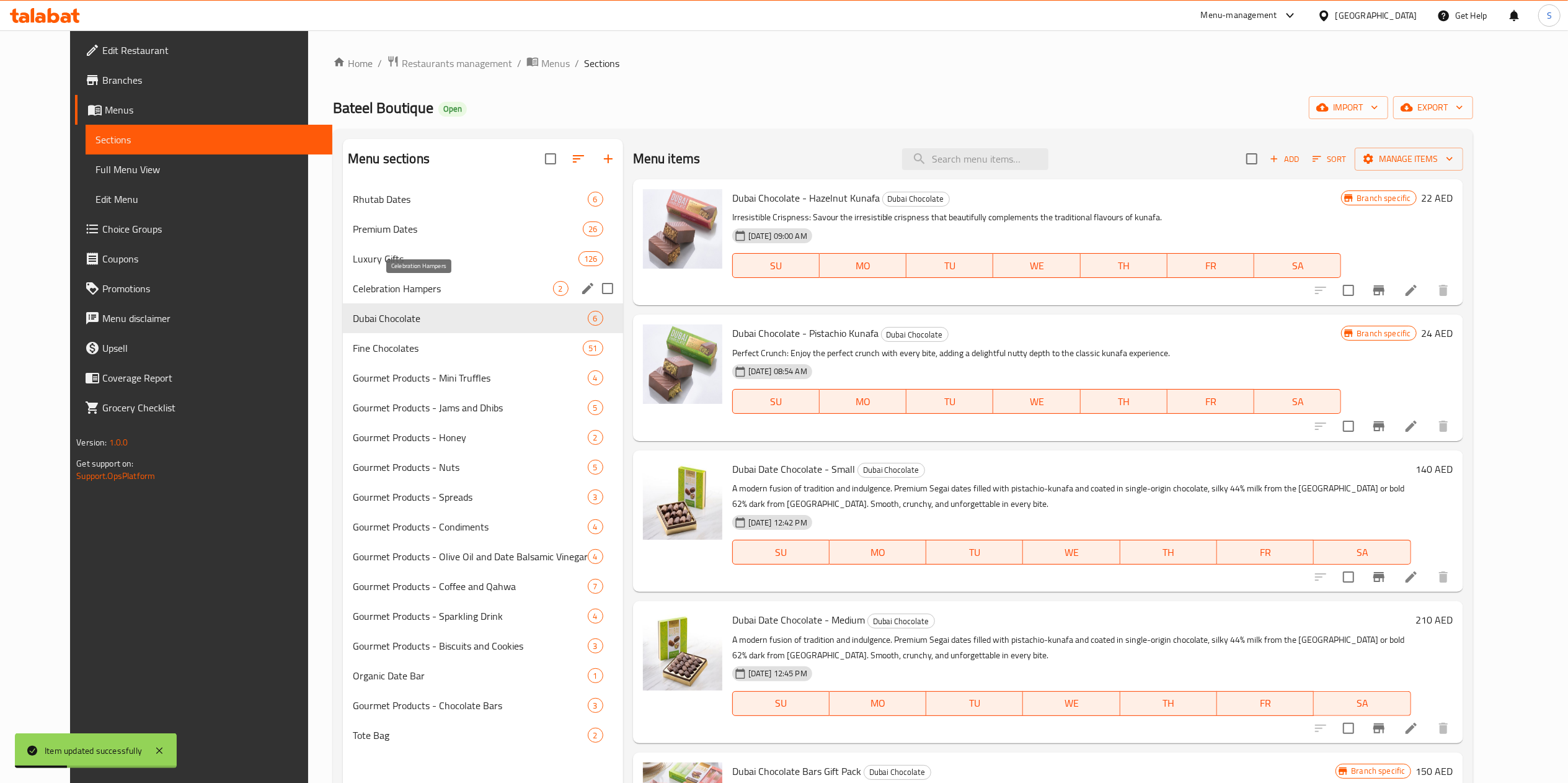
click at [415, 298] on div "Celebration Hampers 2" at bounding box center [482, 288] width 280 height 30
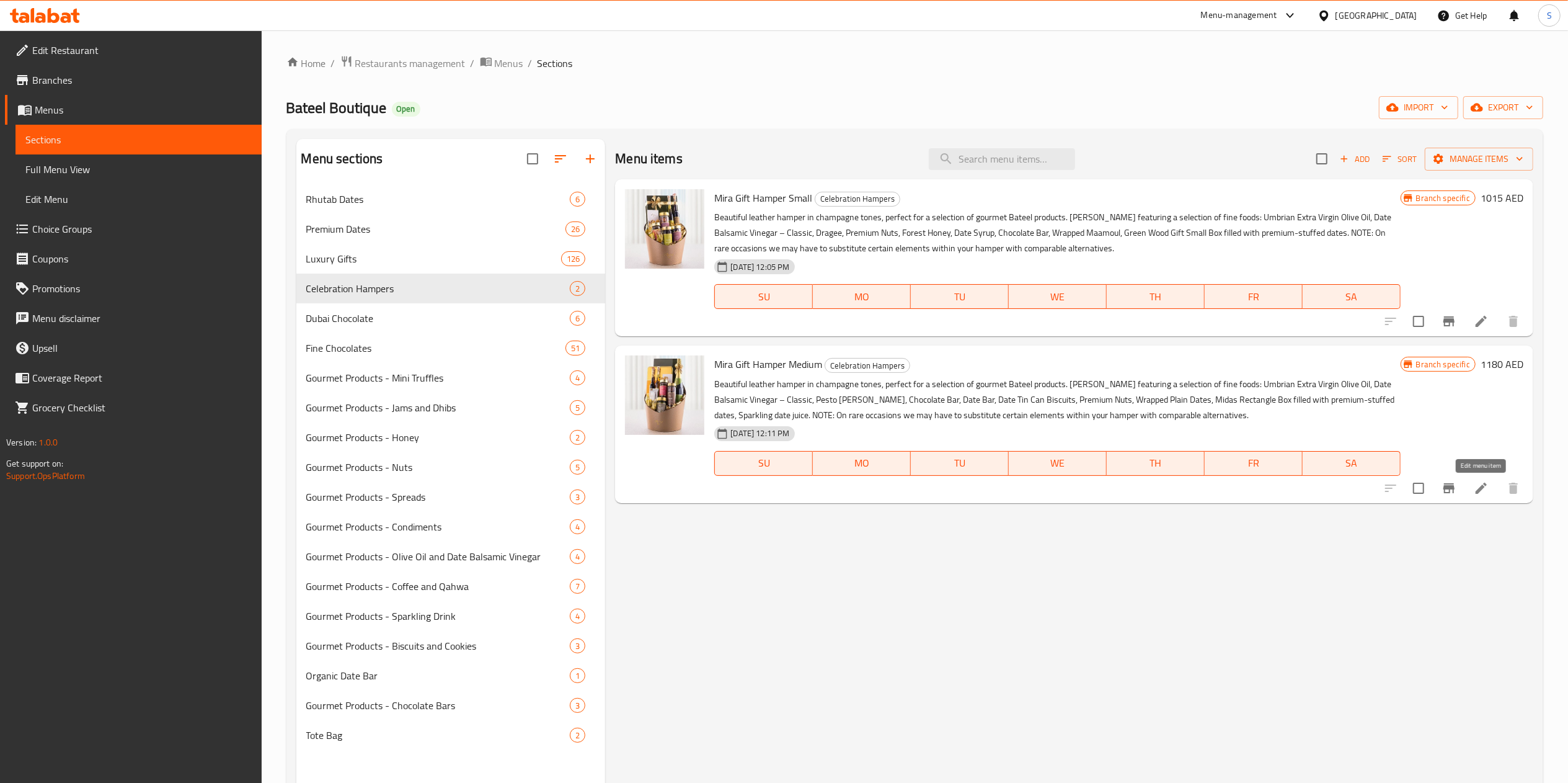
click at [1483, 485] on icon at bounding box center [1481, 488] width 11 height 11
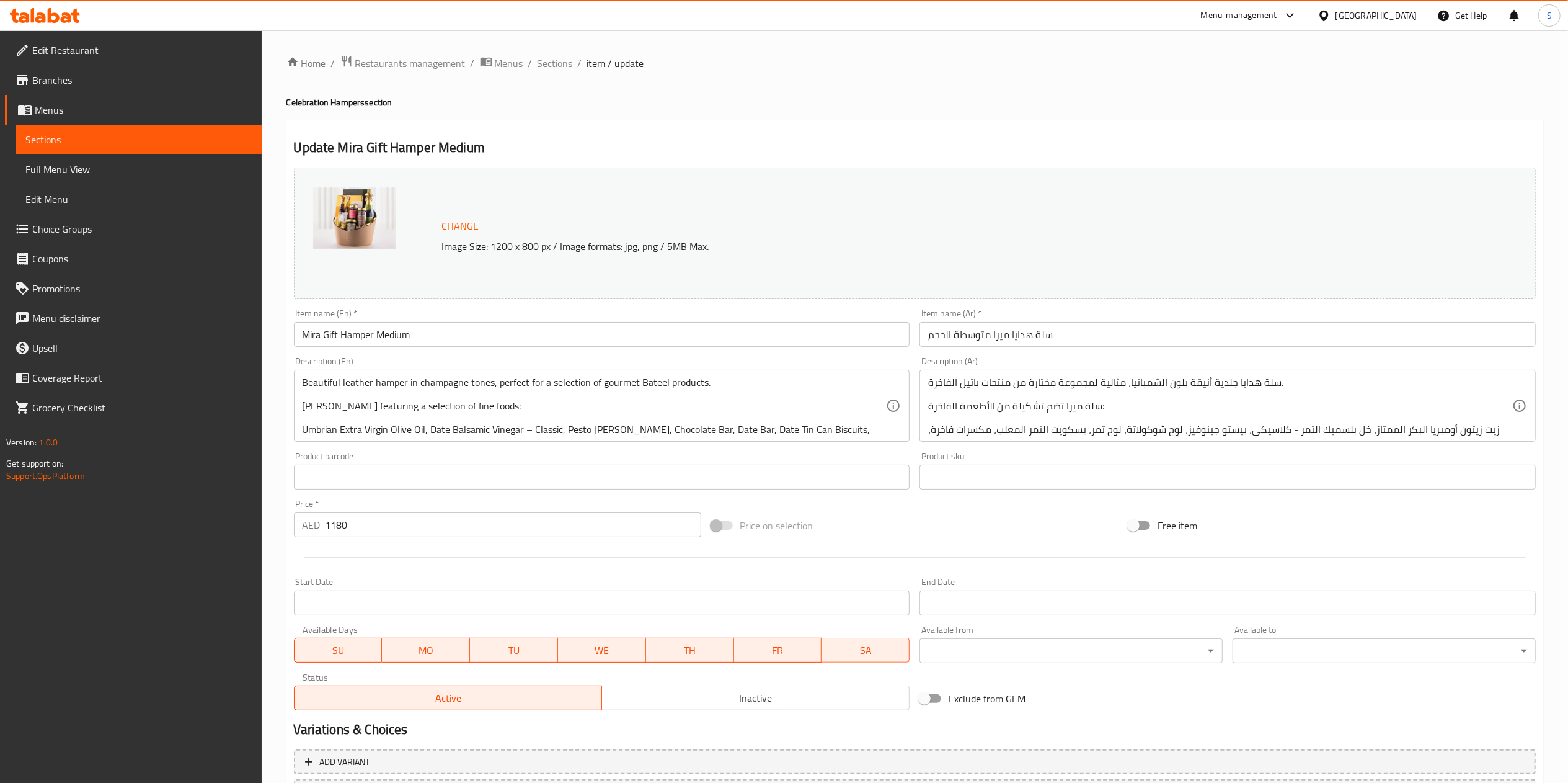
click at [465, 526] on input "1180" at bounding box center [513, 524] width 376 height 25
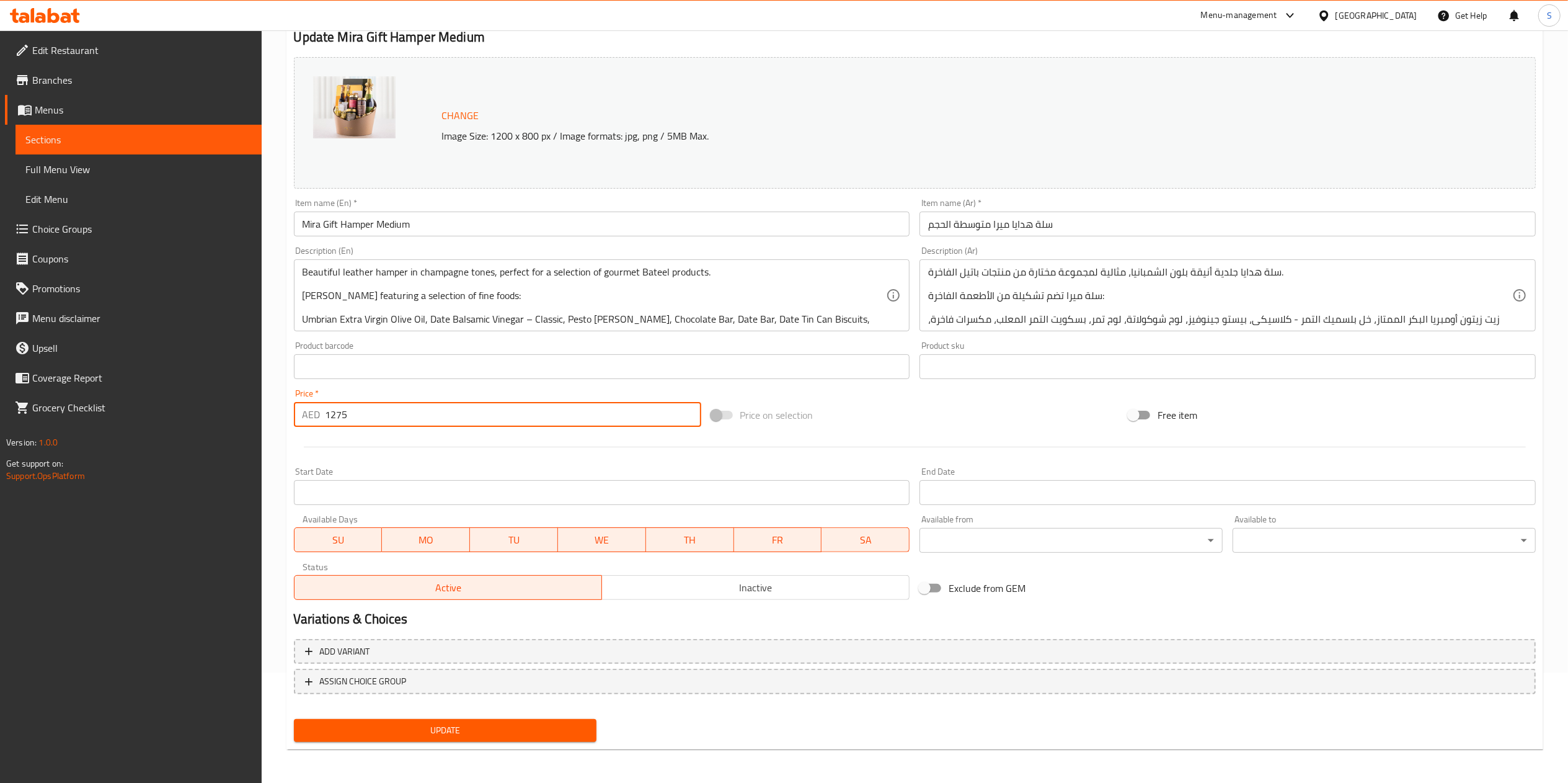
type input "1275"
click at [464, 714] on div "Update" at bounding box center [445, 730] width 313 height 33
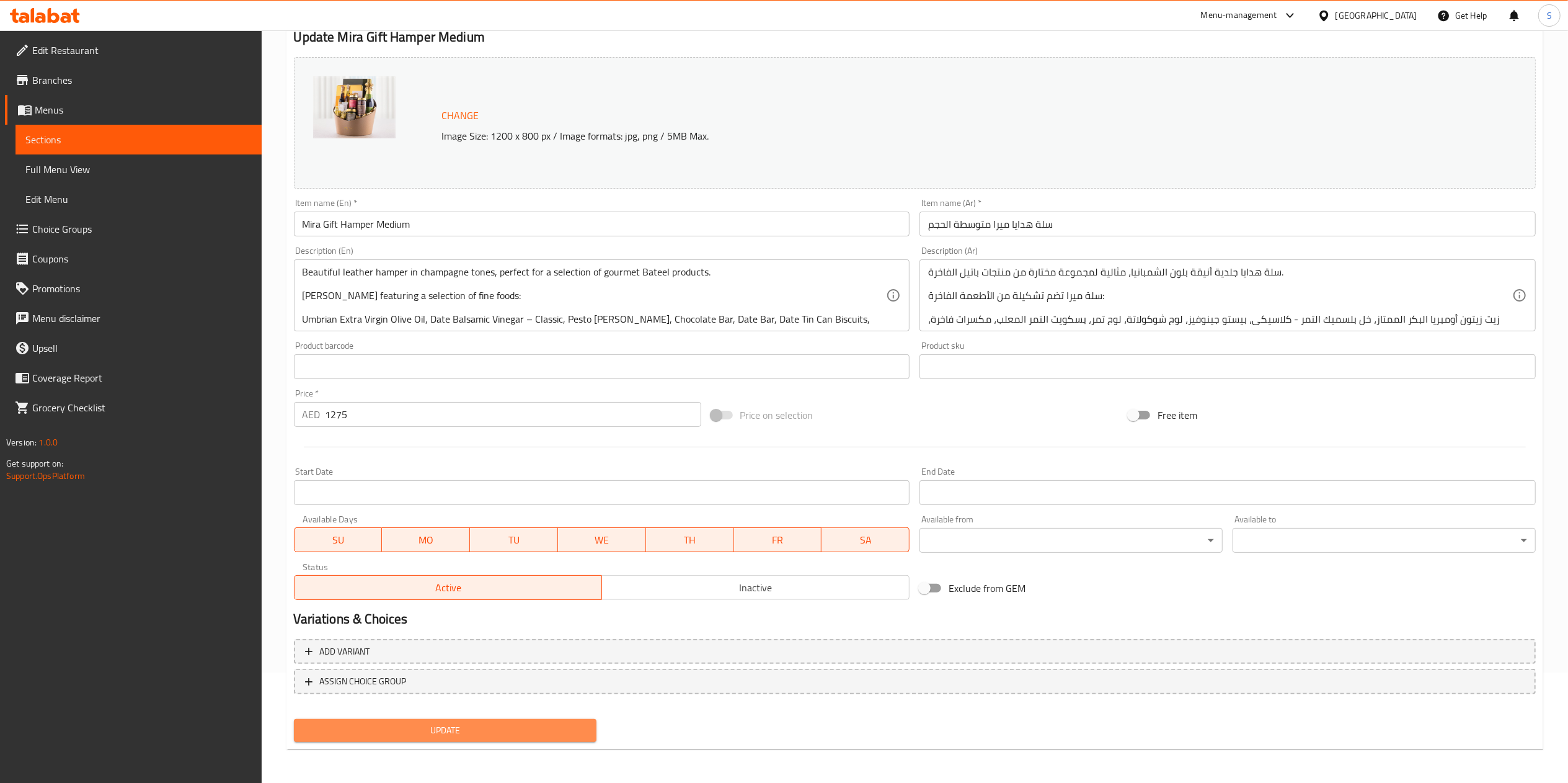
click at [447, 732] on span "Update" at bounding box center [445, 730] width 284 height 16
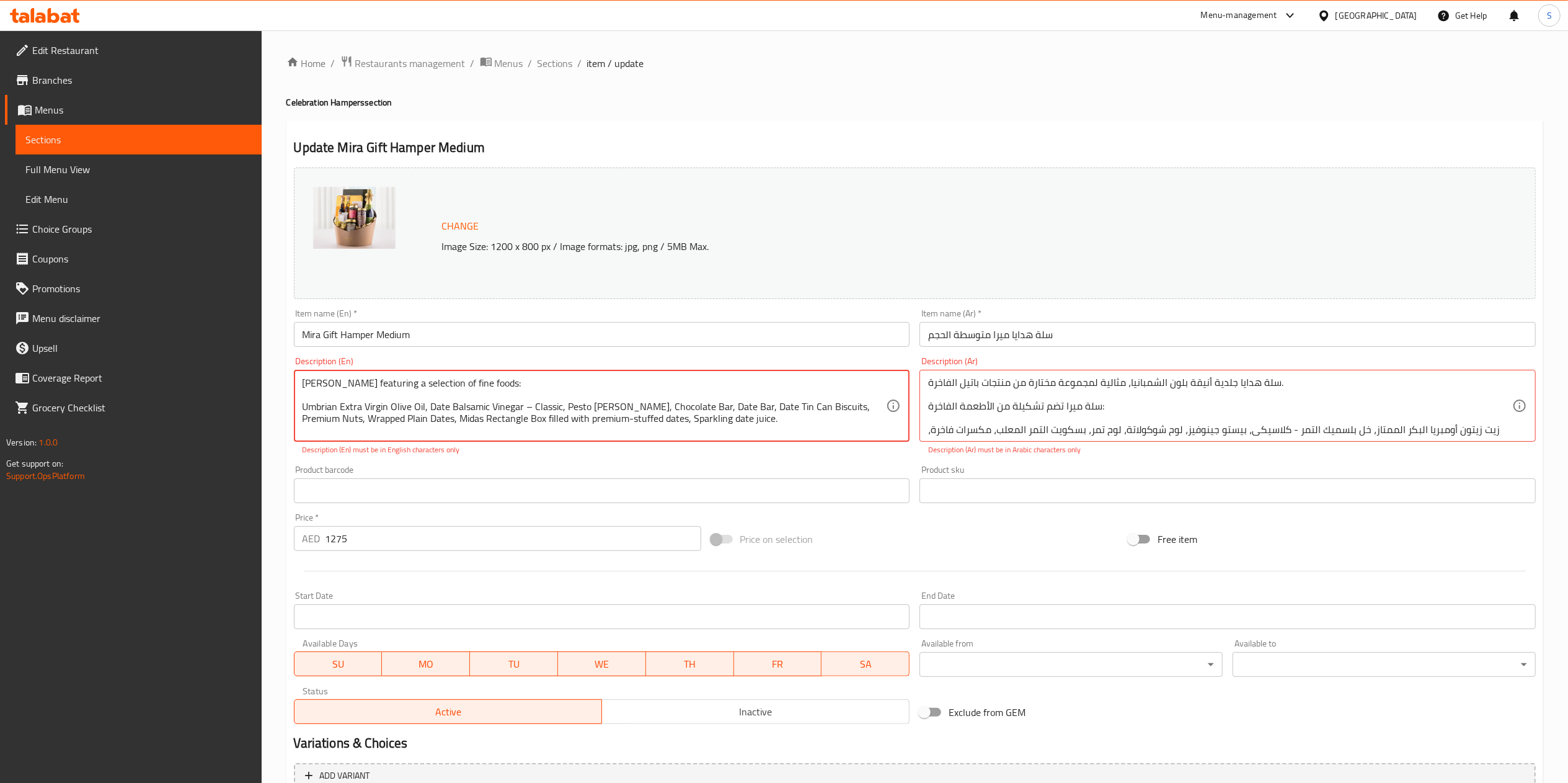
scroll to position [20, 0]
click at [532, 410] on textarea "Beautiful leather hamper in champagne tones, perfect for a selection of gourmet…" at bounding box center [594, 406] width 584 height 59
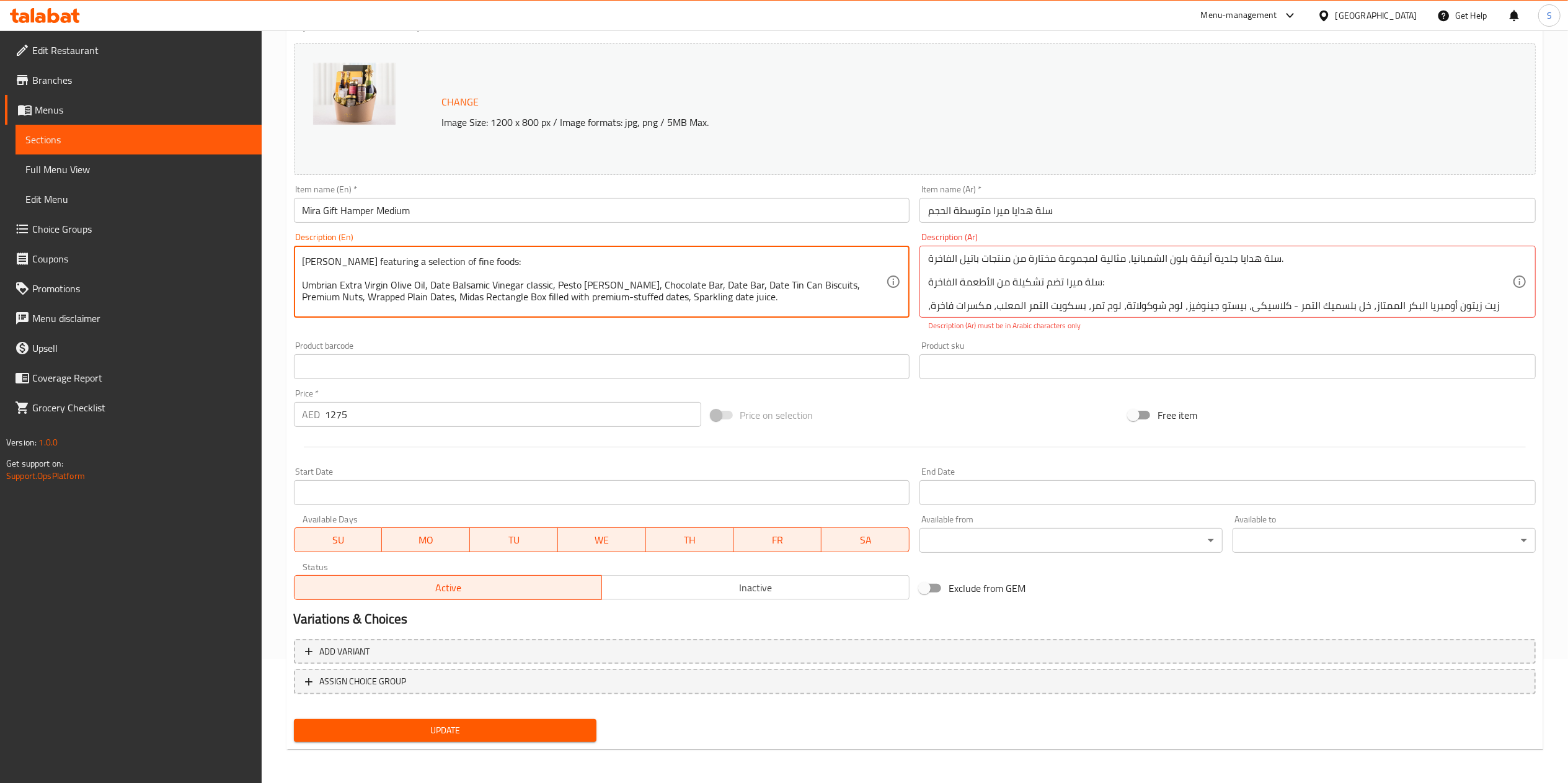
type textarea "Beautiful leather hamper in champagne tones, perfect for a selection of gourmet…"
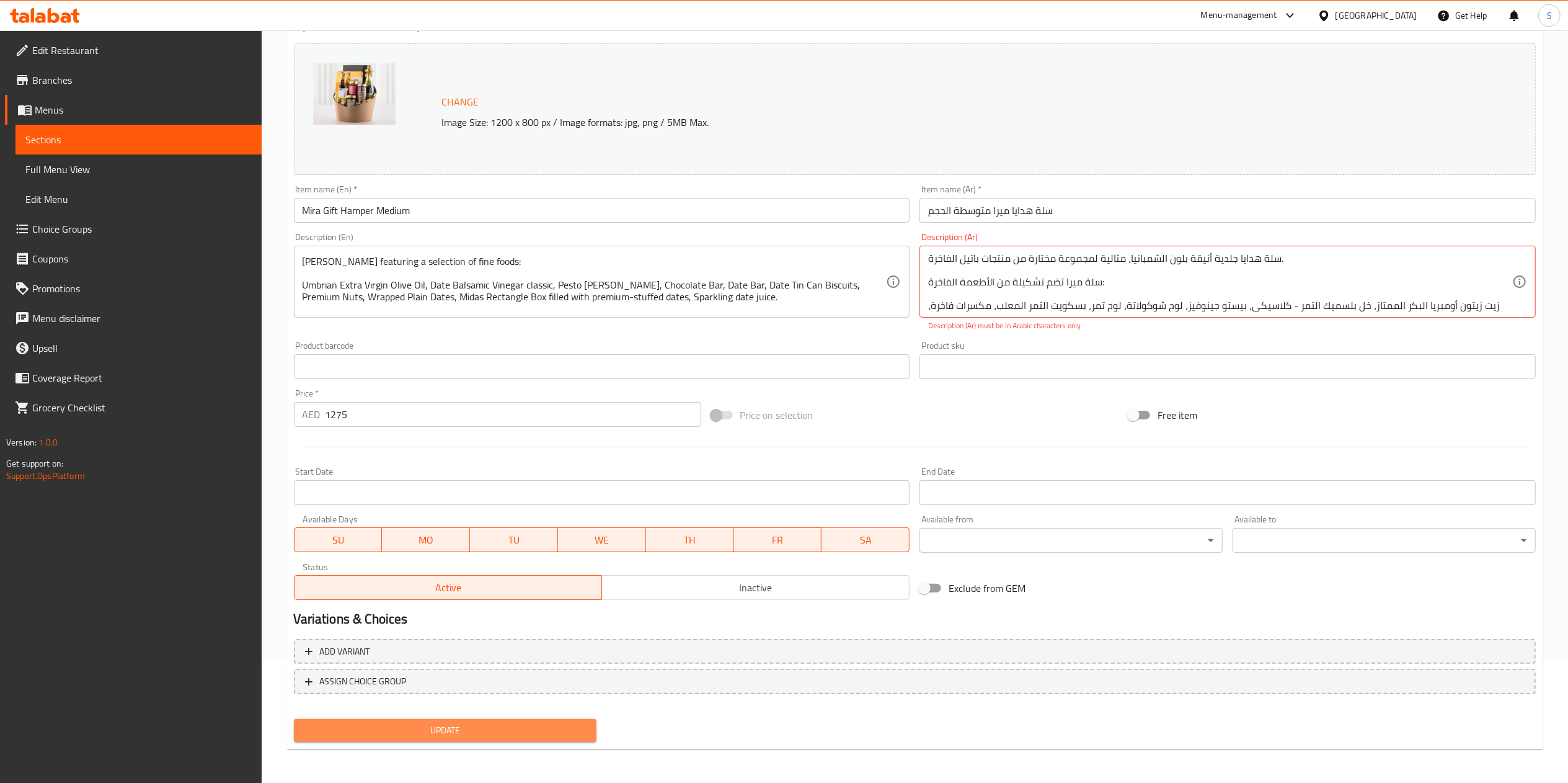
drag, startPoint x: 481, startPoint y: 731, endPoint x: 402, endPoint y: 726, distance: 79.2
click at [402, 726] on span "Update" at bounding box center [445, 730] width 284 height 16
click at [1136, 288] on textarea "سلة هدايا جلدية أنيقة بلون الشمبانيا، مثالية لمجموعة مختارة من منتجات باتيل الف…" at bounding box center [1220, 282] width 584 height 59
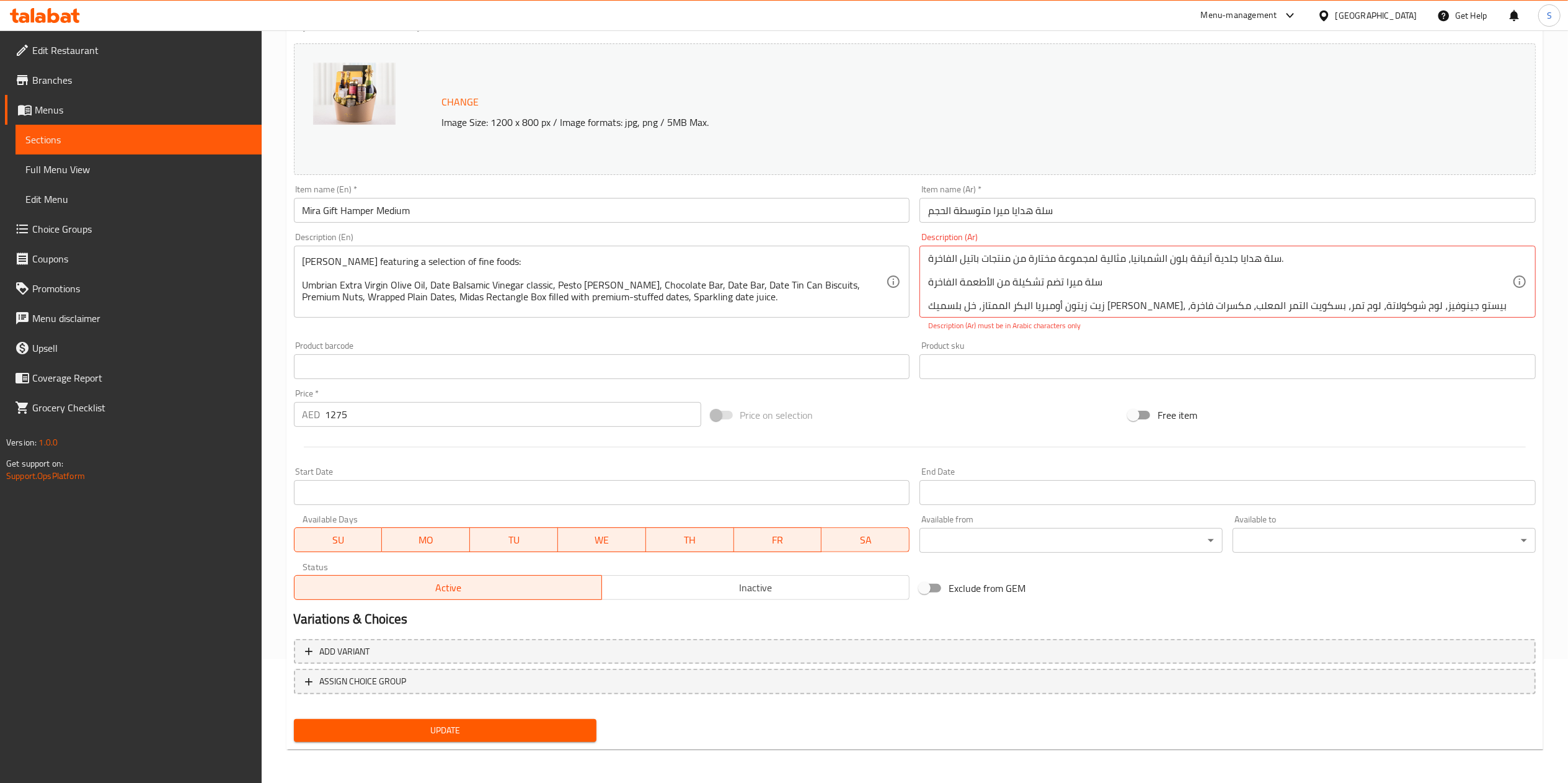
drag, startPoint x: 468, startPoint y: 739, endPoint x: 1143, endPoint y: 292, distance: 809.6
drag, startPoint x: 1143, startPoint y: 292, endPoint x: 1100, endPoint y: 288, distance: 43.2
click at [1100, 288] on textarea "سلة هدايا جلدية أنيقة بلون الشمبانيا، مثالية لمجموعة مختارة من منتجات باتيل الف…" at bounding box center [1220, 282] width 584 height 59
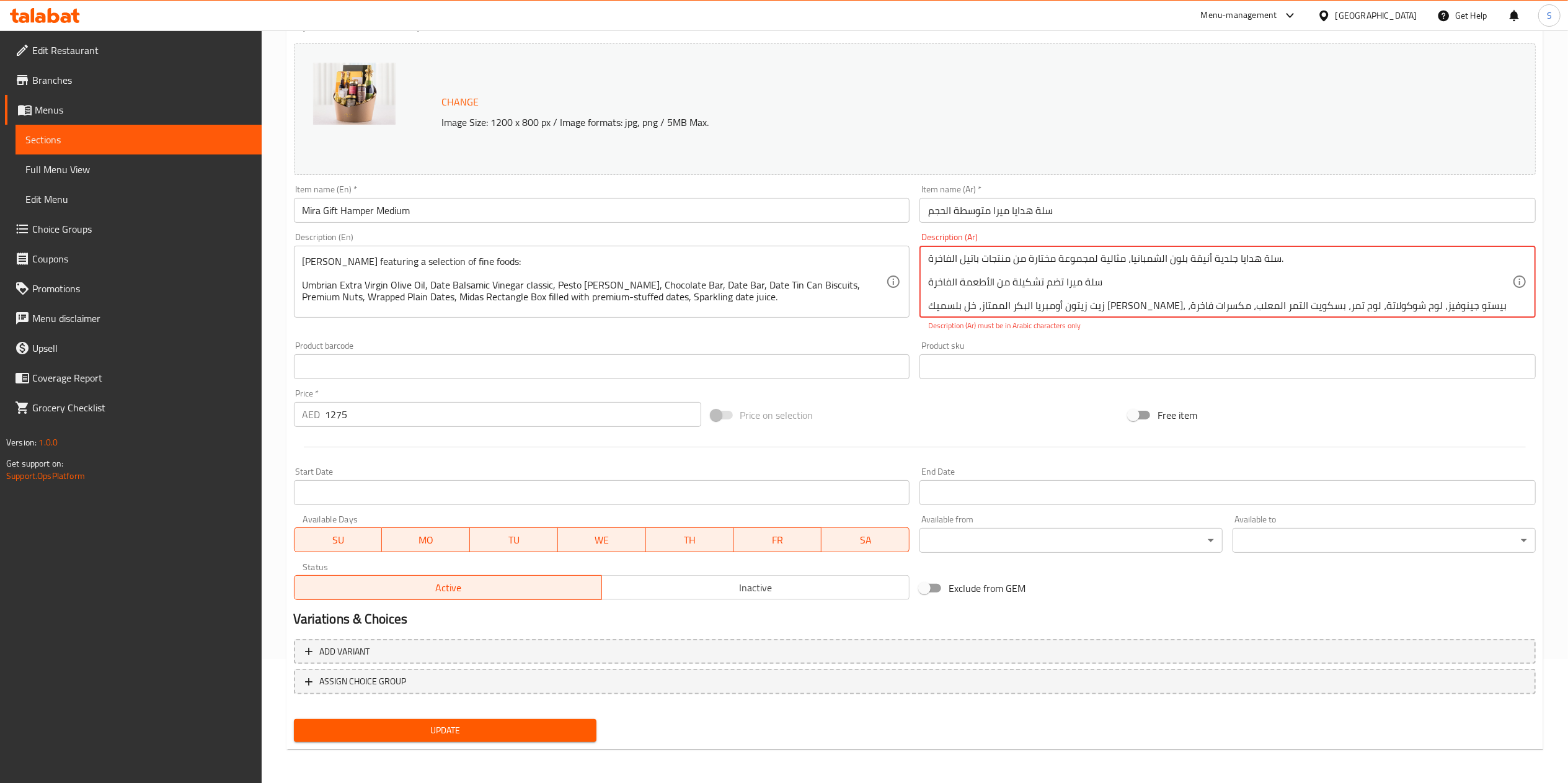
click at [1100, 288] on textarea "سلة هدايا جلدية أنيقة بلون الشمبانيا، مثالية لمجموعة مختارة من منتجات باتيل الف…" at bounding box center [1220, 282] width 584 height 59
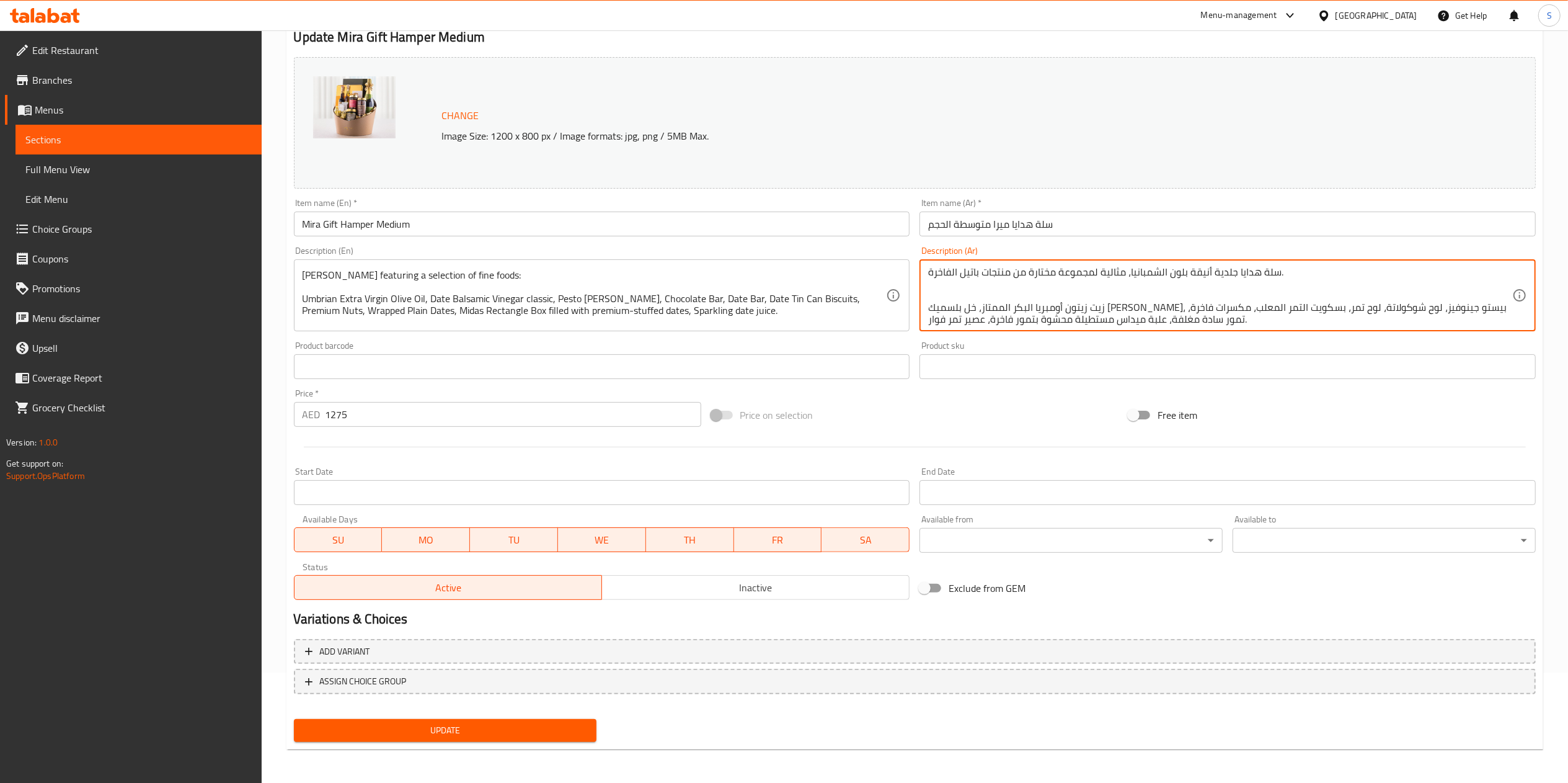
type textarea "سلة هدايا جلدية أنيقة بلون الشمبانيا، مثالية لمجموعة مختارة من منتجات باتيل الف…"
click at [341, 723] on span "Update" at bounding box center [445, 730] width 284 height 16
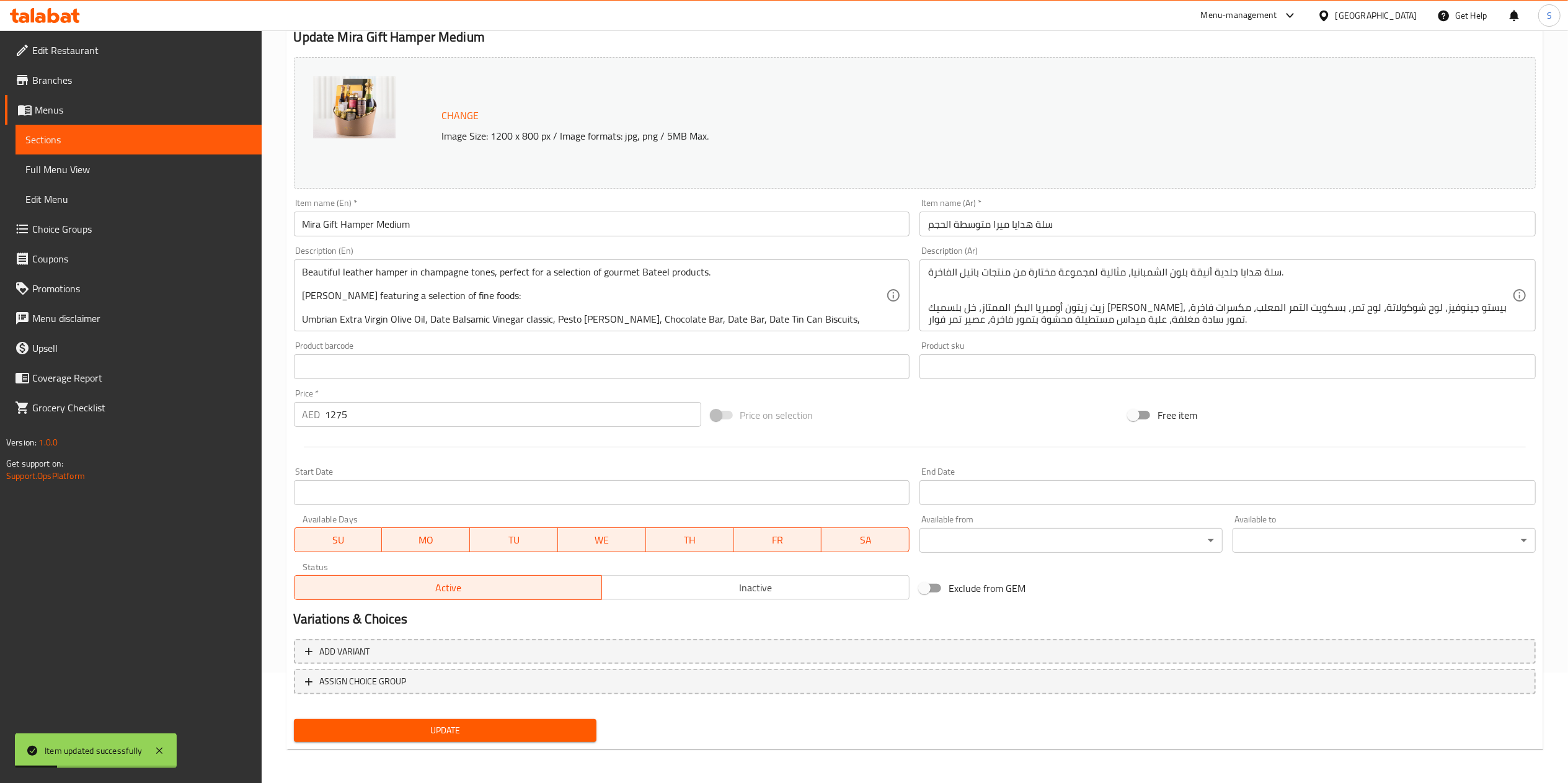
scroll to position [0, 0]
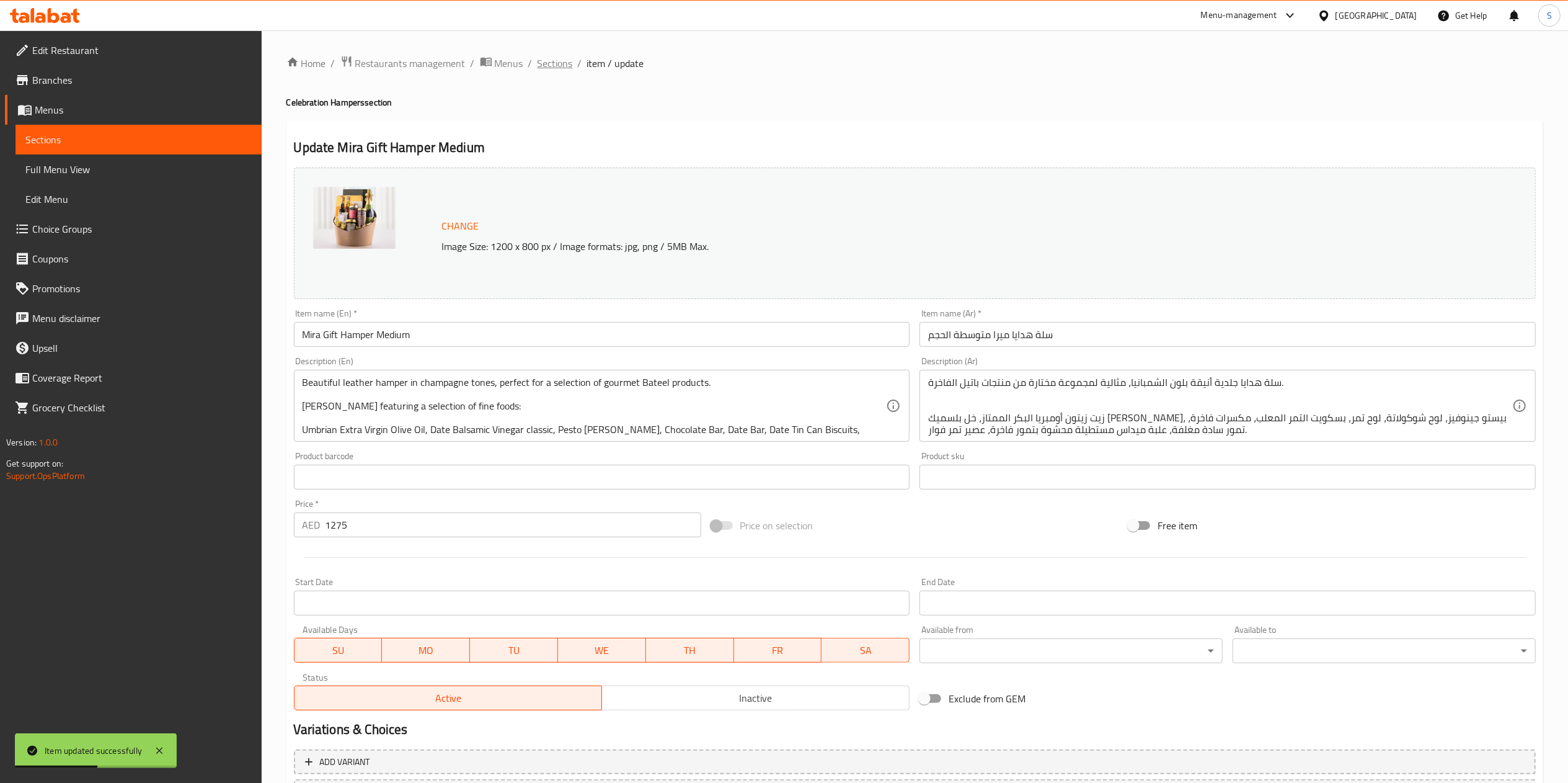
drag, startPoint x: 565, startPoint y: 59, endPoint x: 552, endPoint y: 57, distance: 13.2
click at [552, 57] on span "Sections" at bounding box center [555, 63] width 35 height 15
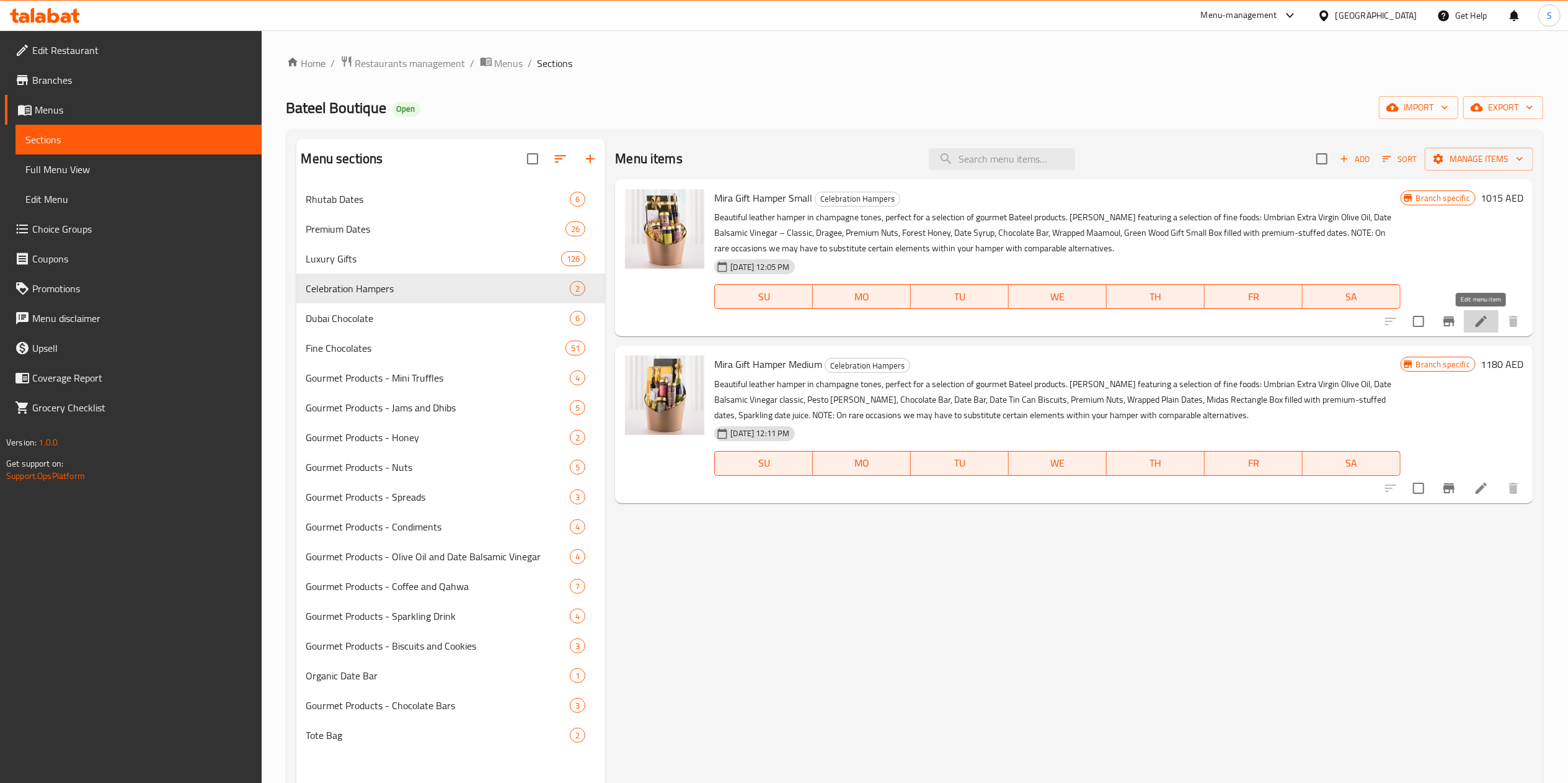
click at [1481, 320] on icon at bounding box center [1481, 321] width 15 height 15
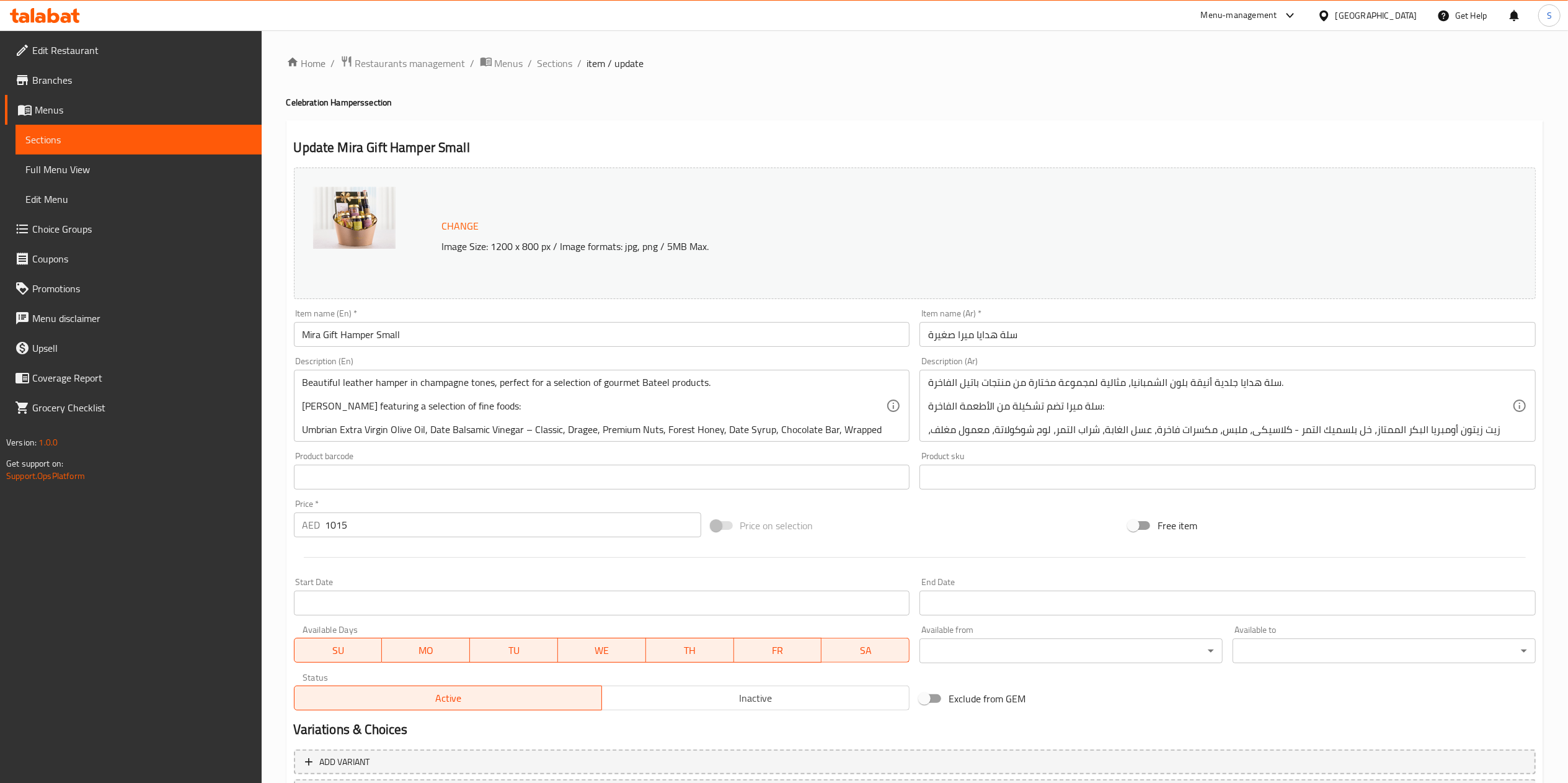
click at [469, 525] on input "1015" at bounding box center [513, 524] width 376 height 25
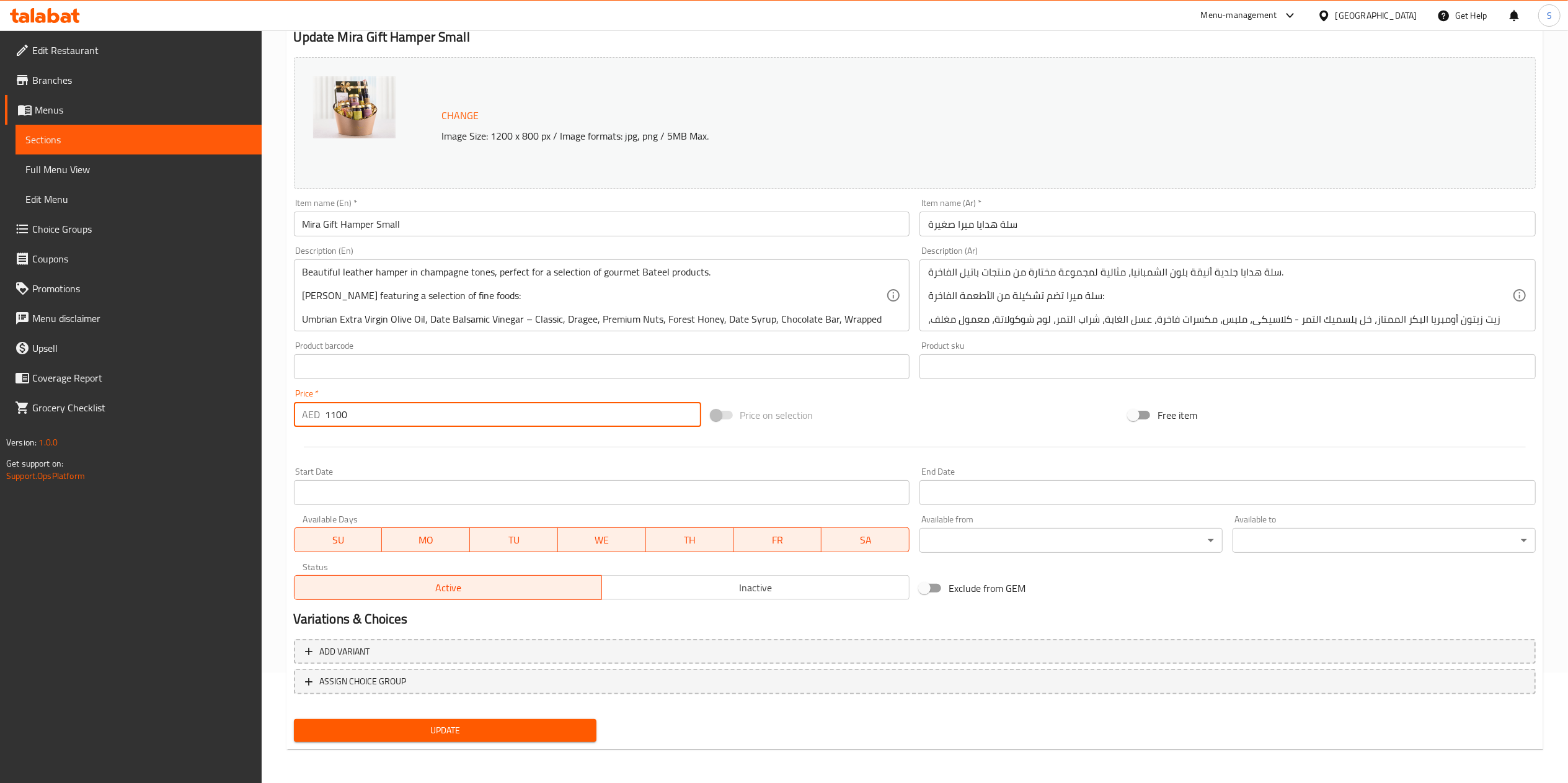
type input "1100"
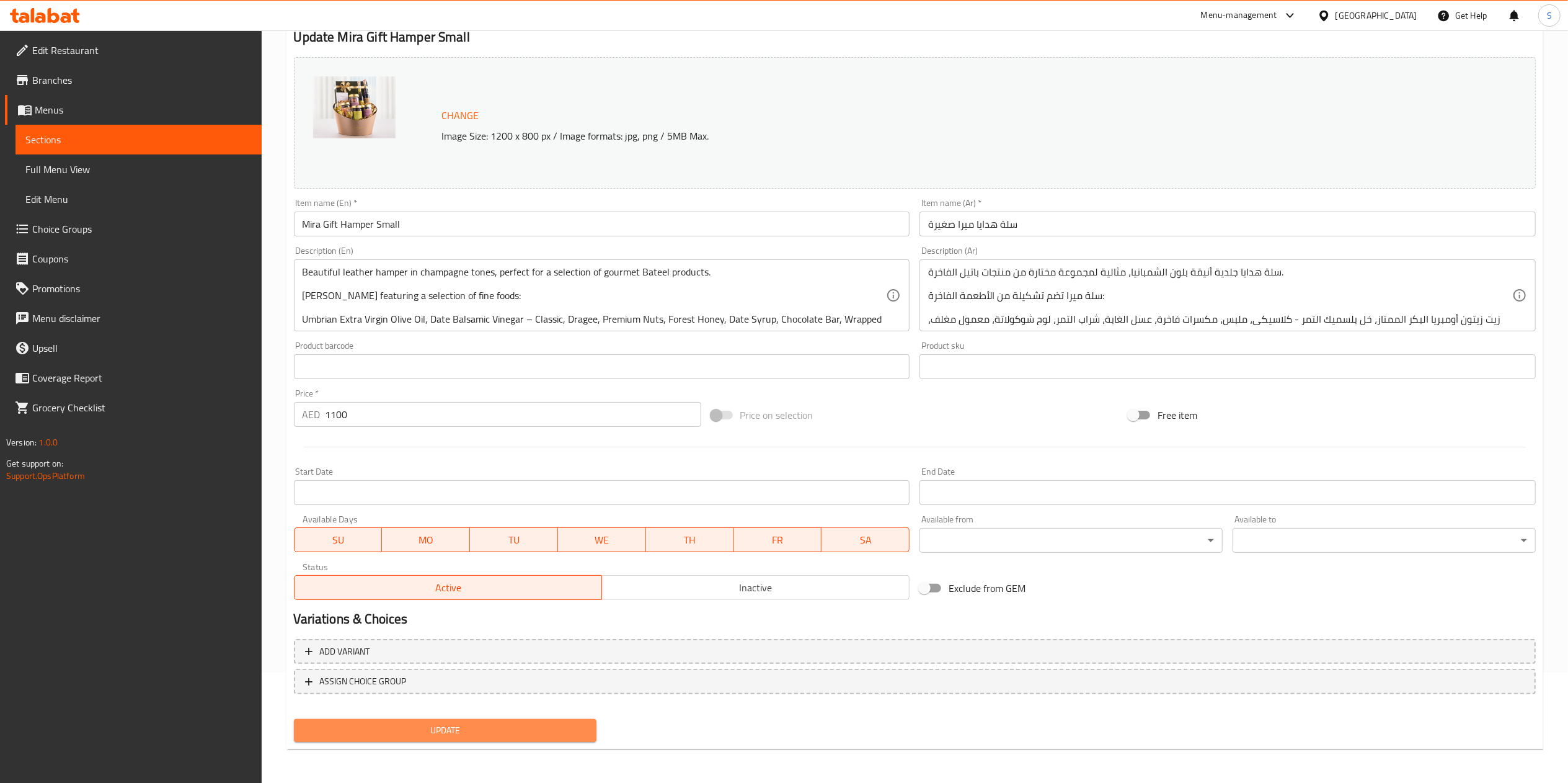
click at [468, 719] on button "Update" at bounding box center [445, 729] width 303 height 23
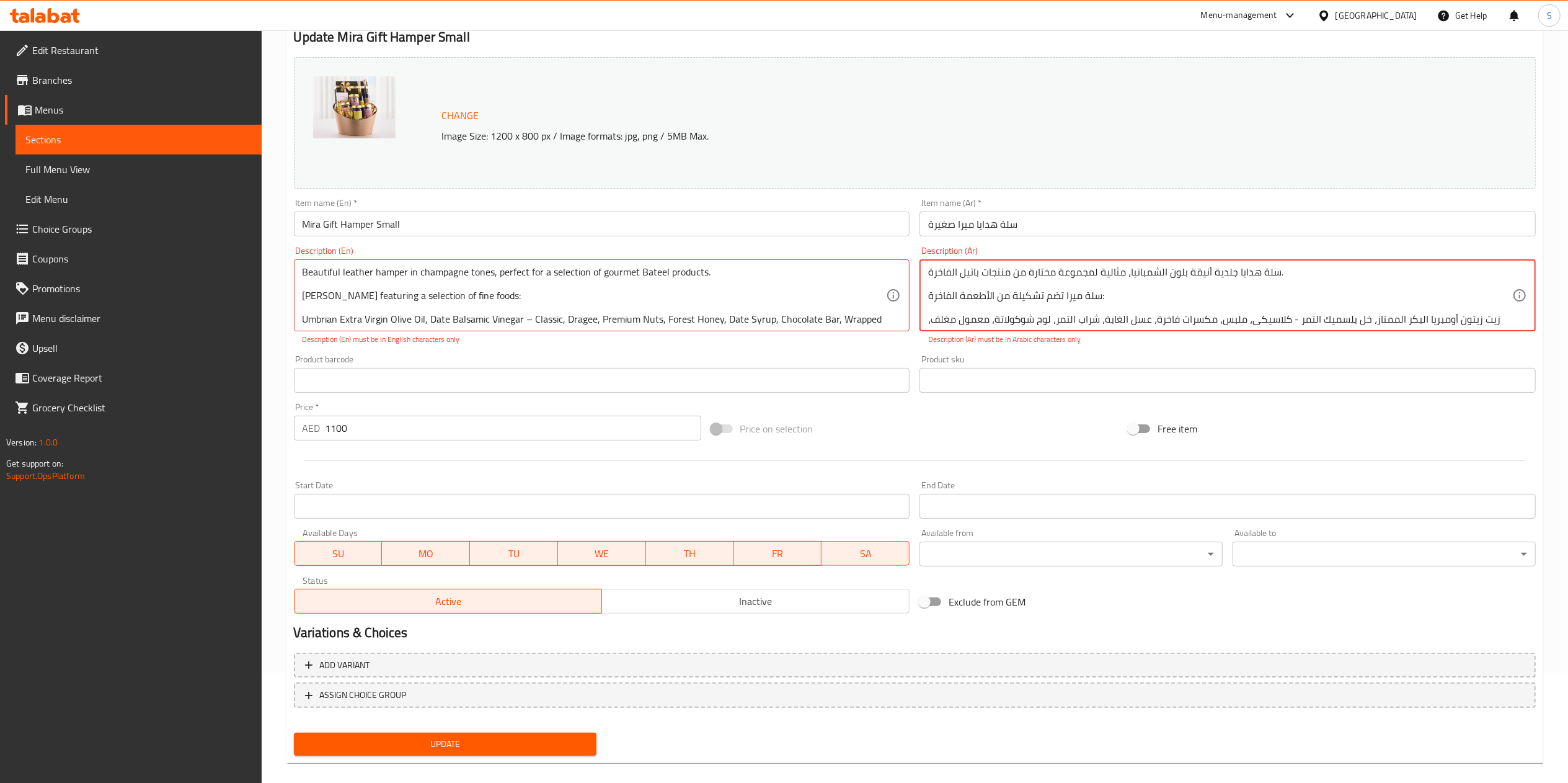
click at [1030, 300] on textarea "سلة هدايا جلدية أنيقة بلون الشمبانيا، مثالية لمجموعة مختارة من منتجات باتيل الف…" at bounding box center [1220, 296] width 584 height 59
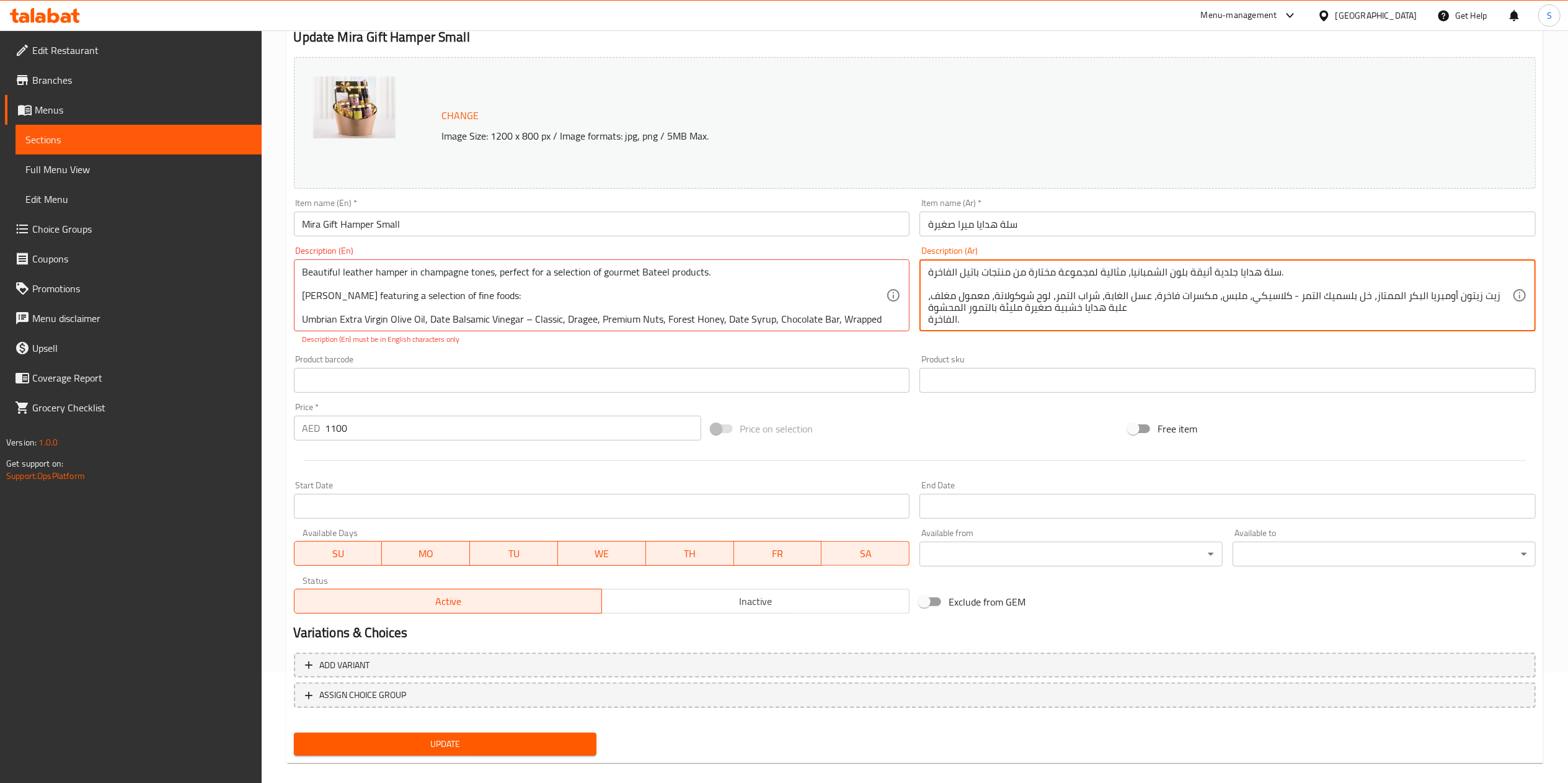
type textarea "سلة هدايا جلدية أنيقة بلون الشمبانيا، مثالية لمجموعة مختارة من منتجات باتيل الف…"
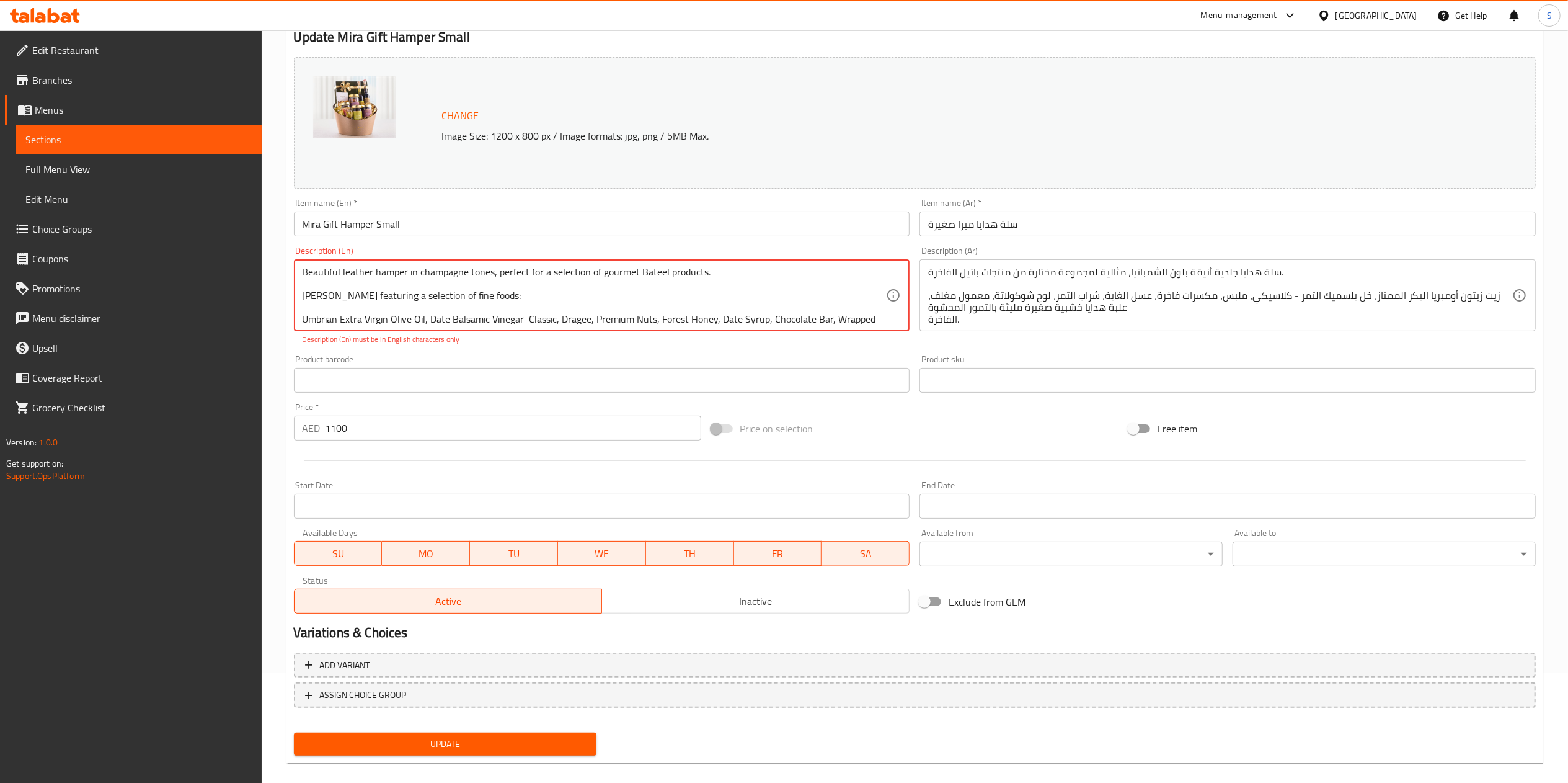
scroll to position [4, 0]
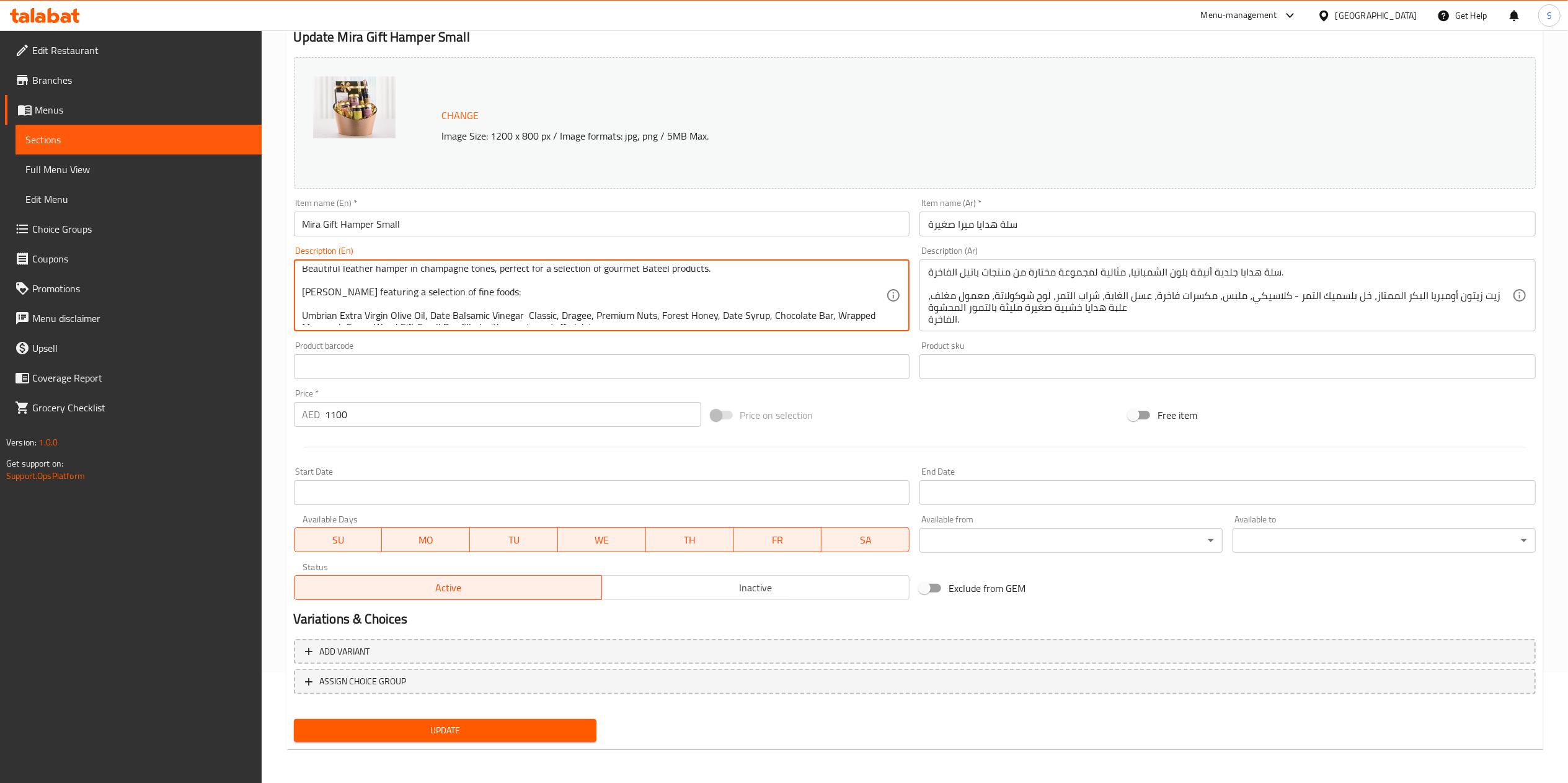
type textarea "Beautiful leather hamper in champagne tones, perfect for a selection of gourmet…"
click at [523, 734] on span "Update" at bounding box center [445, 730] width 284 height 16
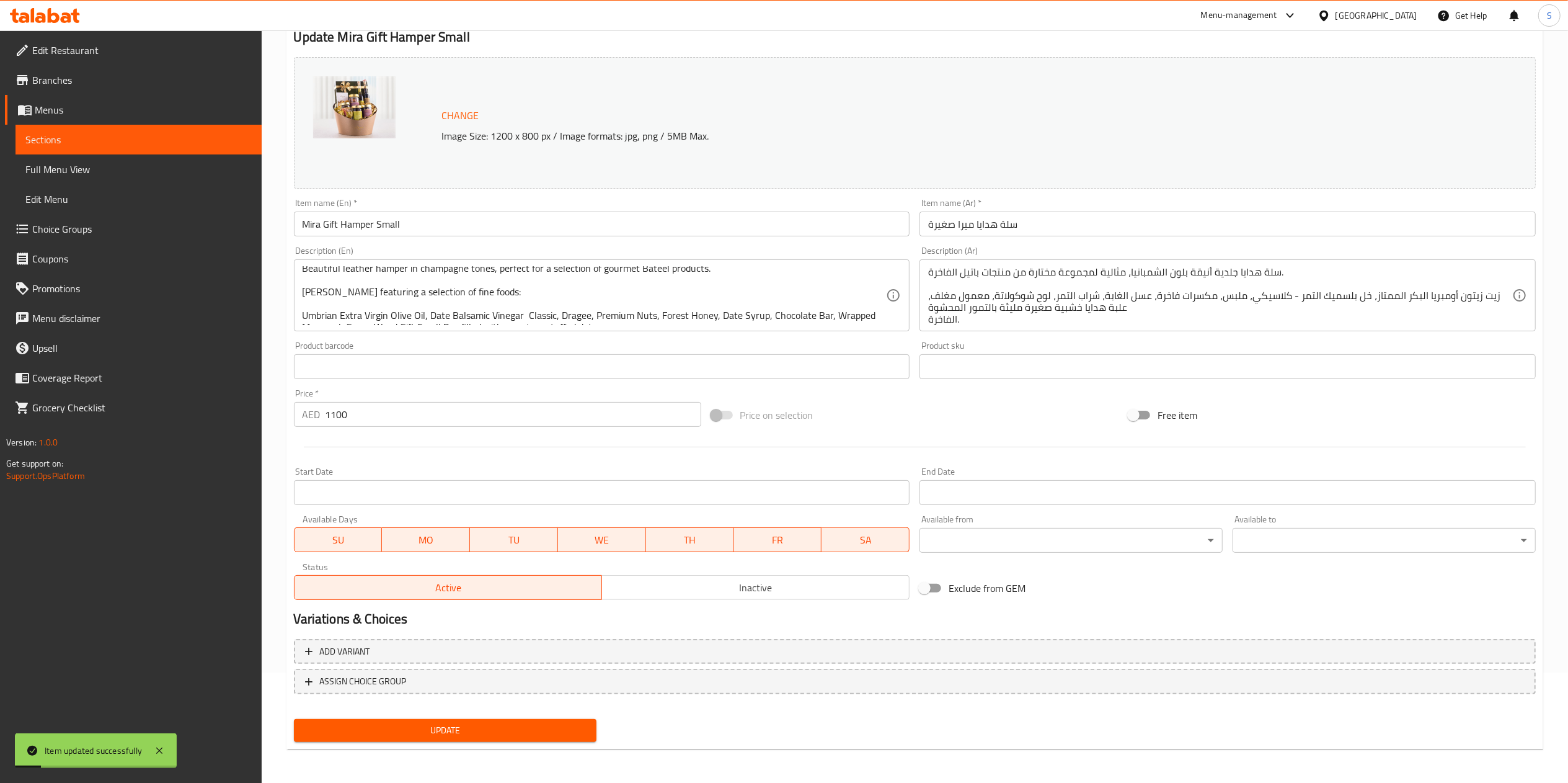
scroll to position [0, 0]
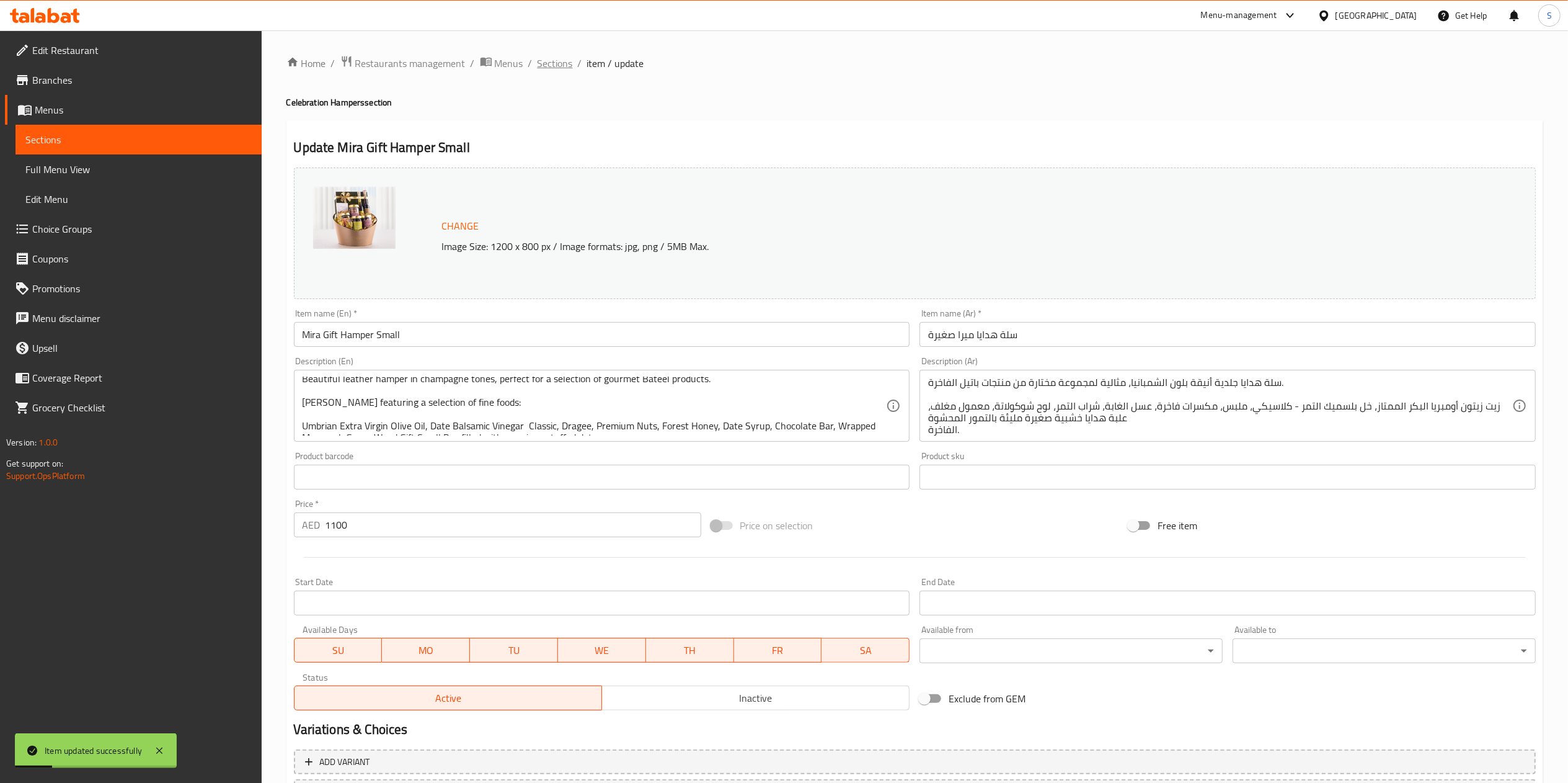
click at [564, 58] on span "Sections" at bounding box center [555, 63] width 35 height 15
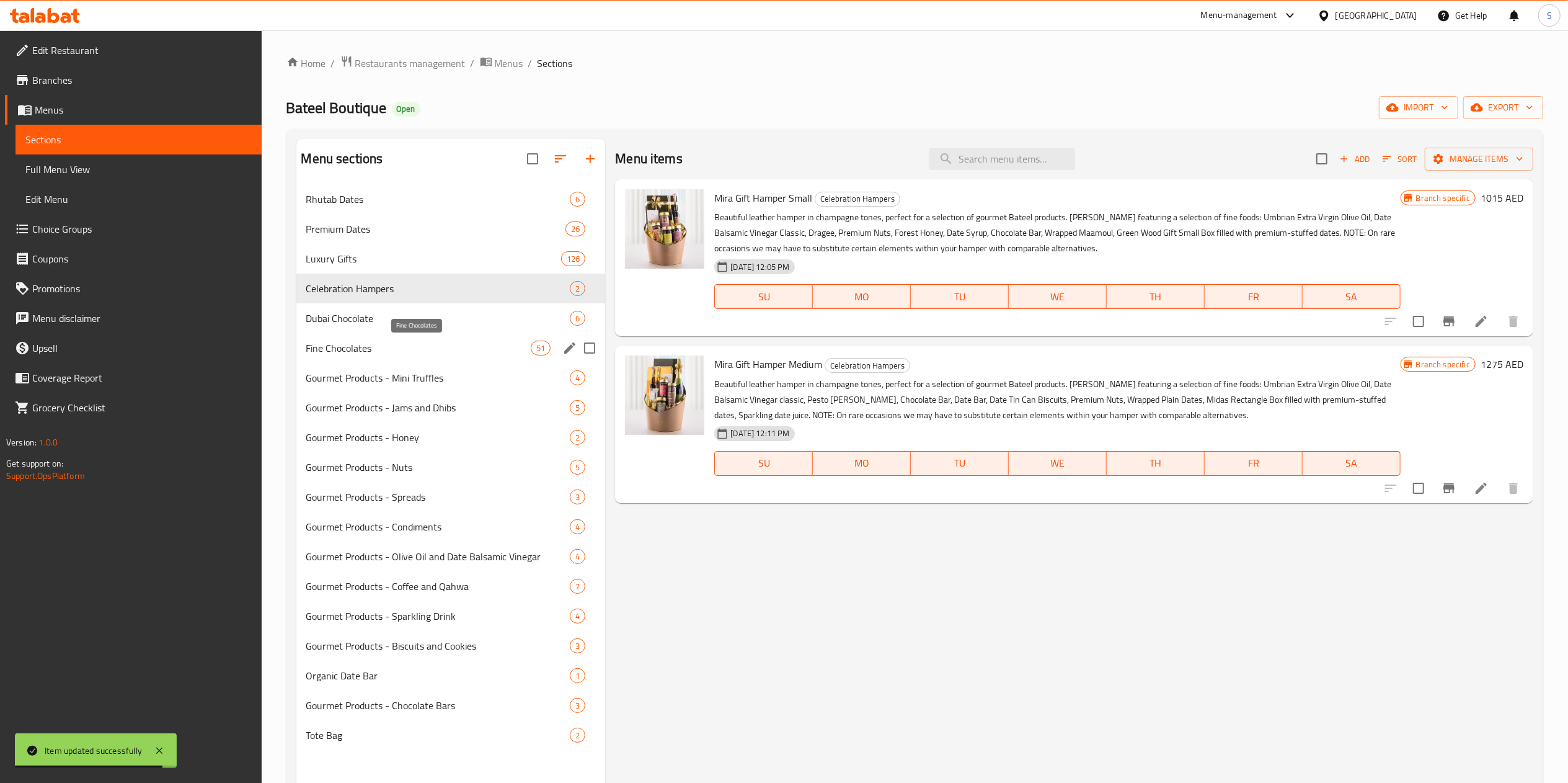
drag, startPoint x: 409, startPoint y: 349, endPoint x: 392, endPoint y: 361, distance: 20.8
click at [392, 361] on div "Fine Chocolates 51" at bounding box center [451, 348] width 310 height 30
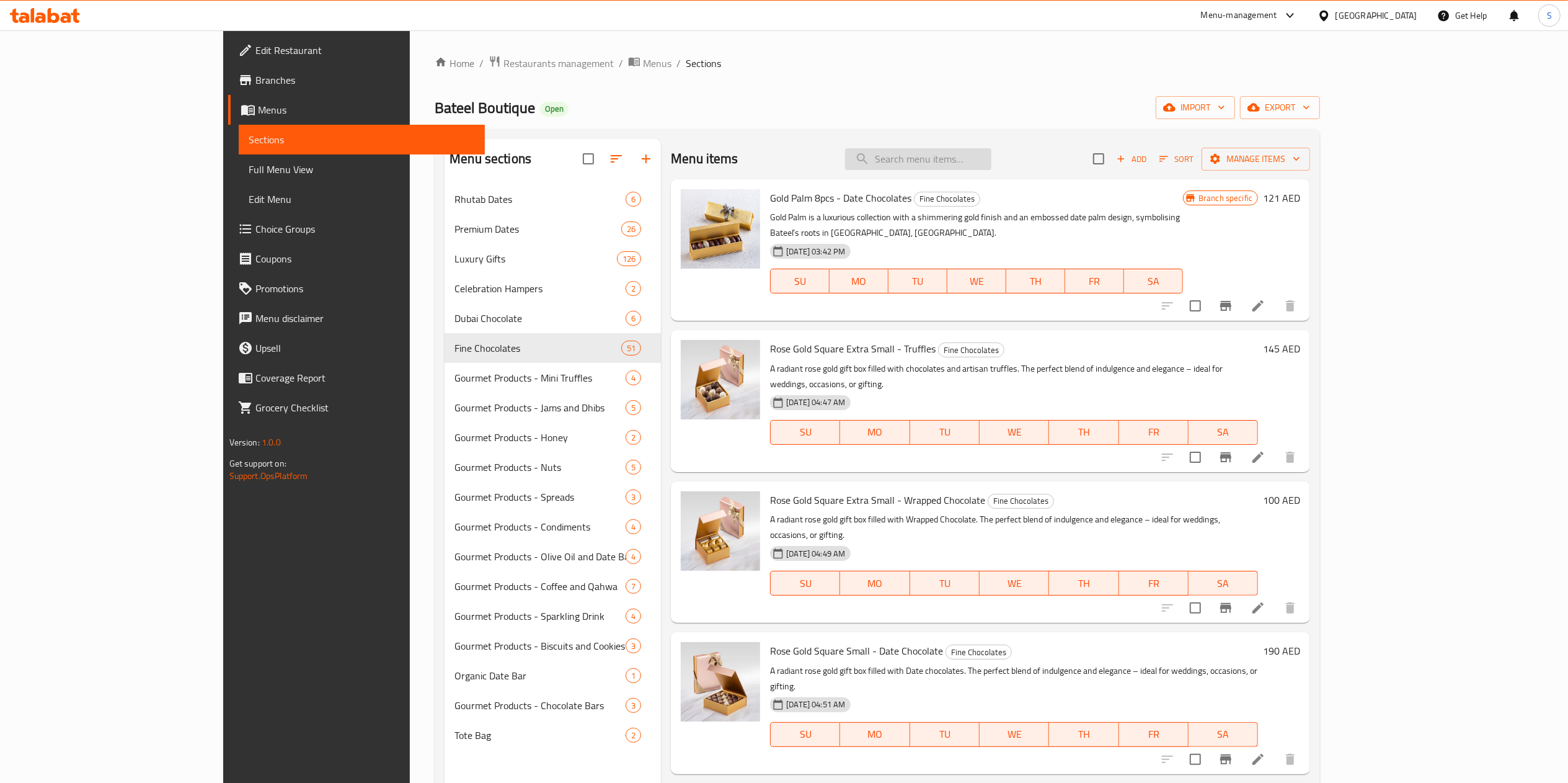
click at [941, 166] on input "search" at bounding box center [918, 158] width 146 height 21
paste input "Black Sapphire Large - Origin Chocolates"
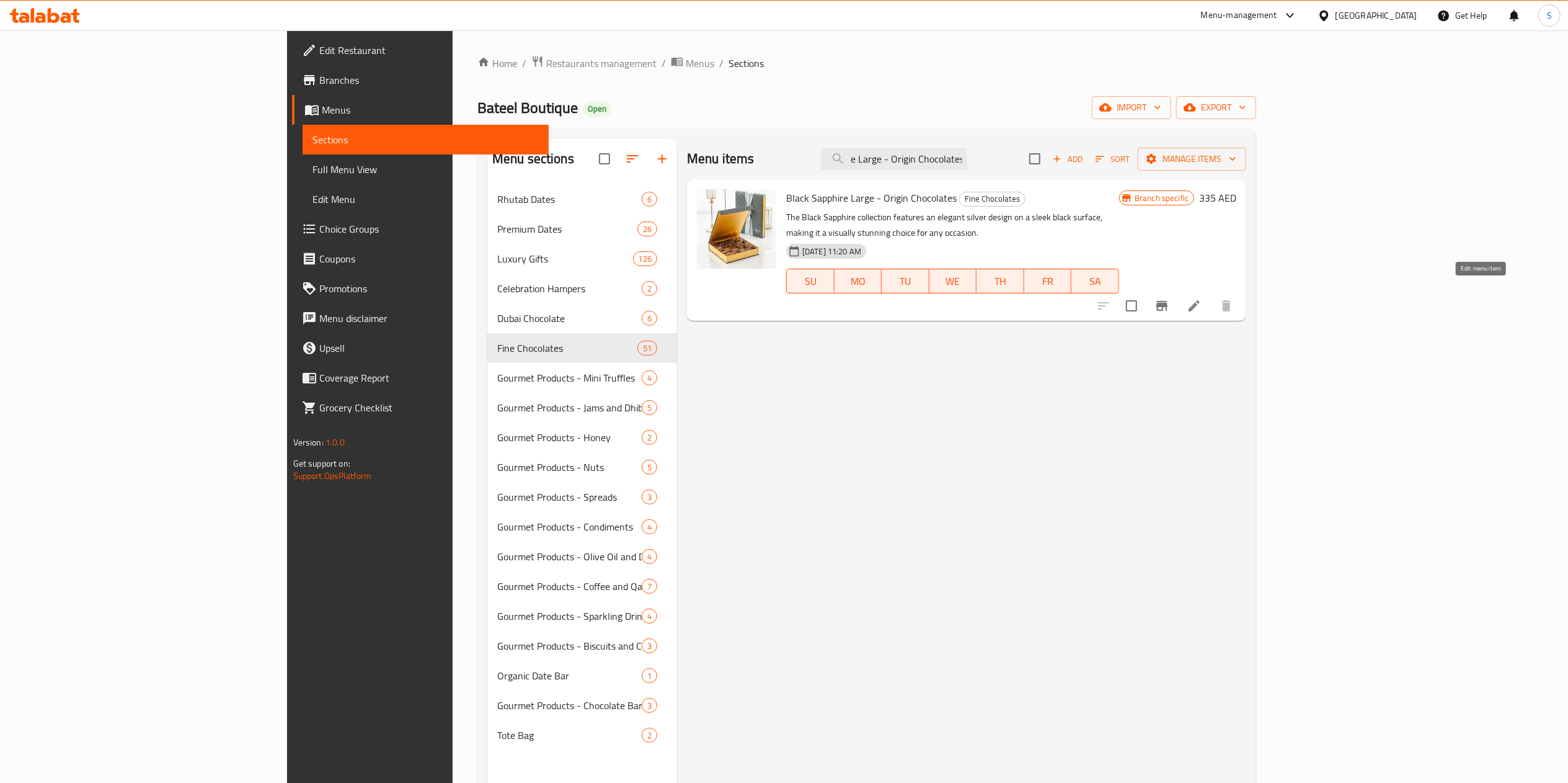
type input "Black Sapphire Large - Origin Chocolates"
click at [1201, 299] on icon at bounding box center [1194, 306] width 15 height 15
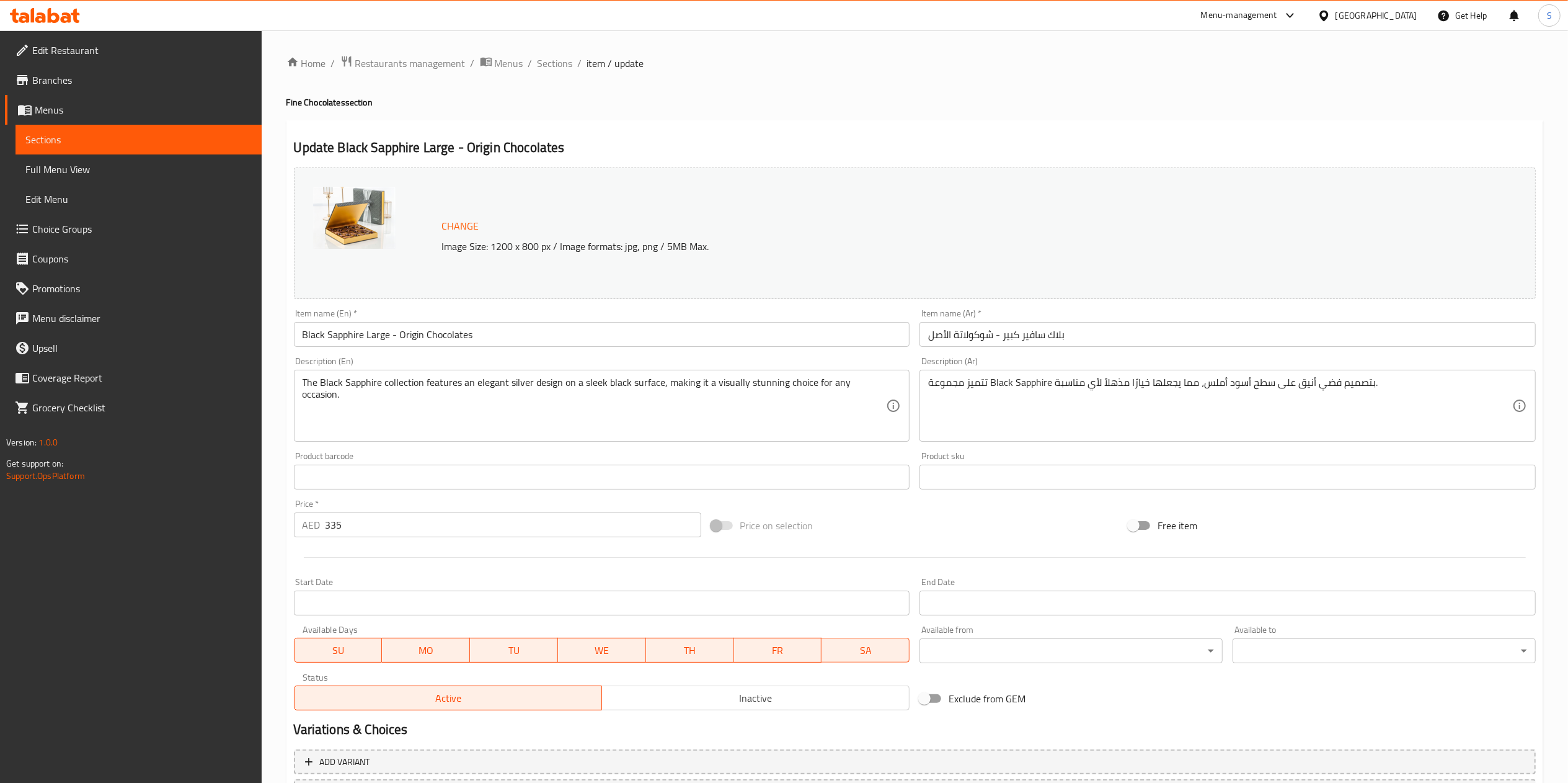
click at [419, 532] on input "335" at bounding box center [513, 524] width 376 height 25
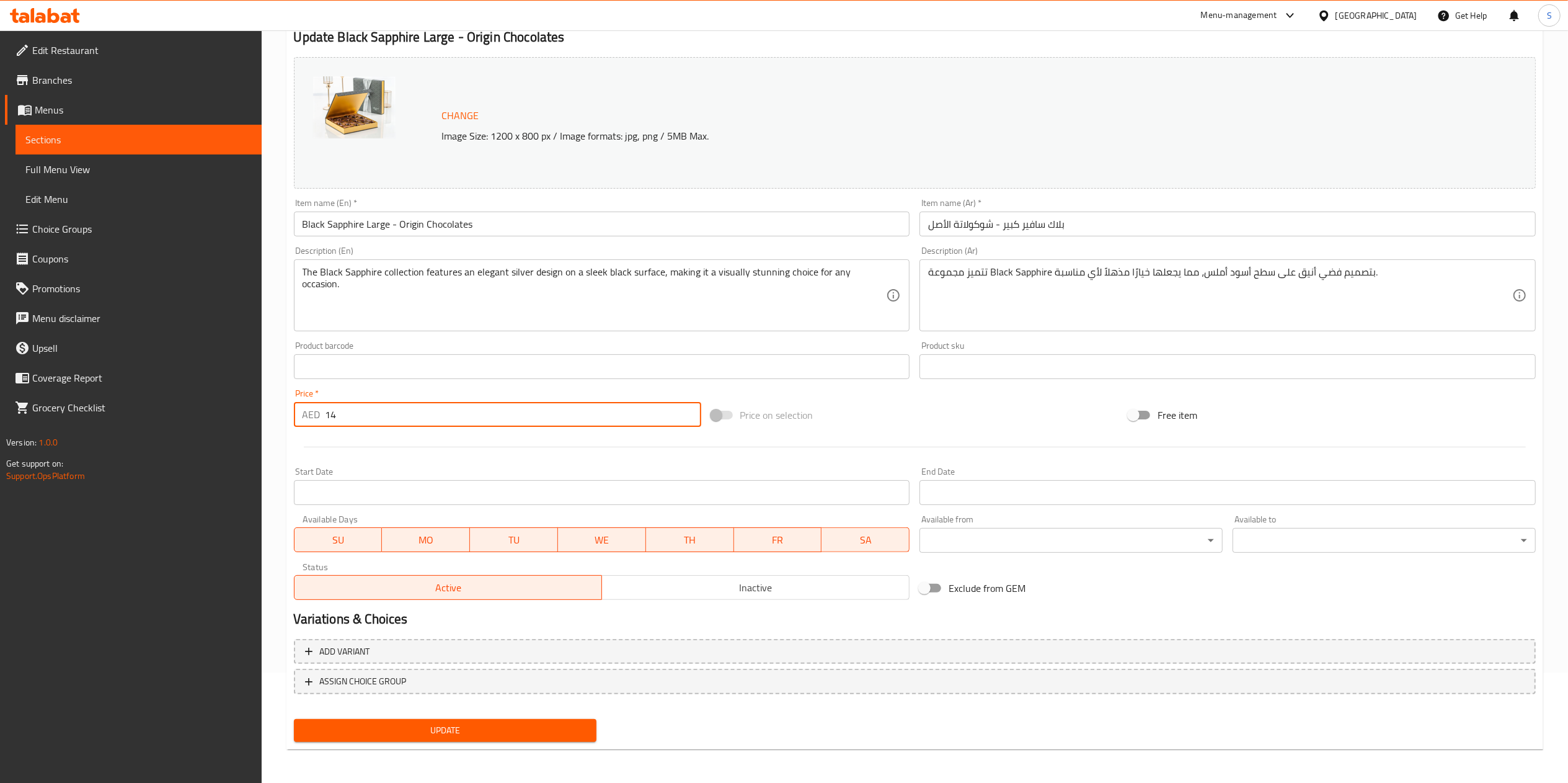
type input "1"
type input "340"
click at [464, 734] on span "Update" at bounding box center [445, 730] width 284 height 16
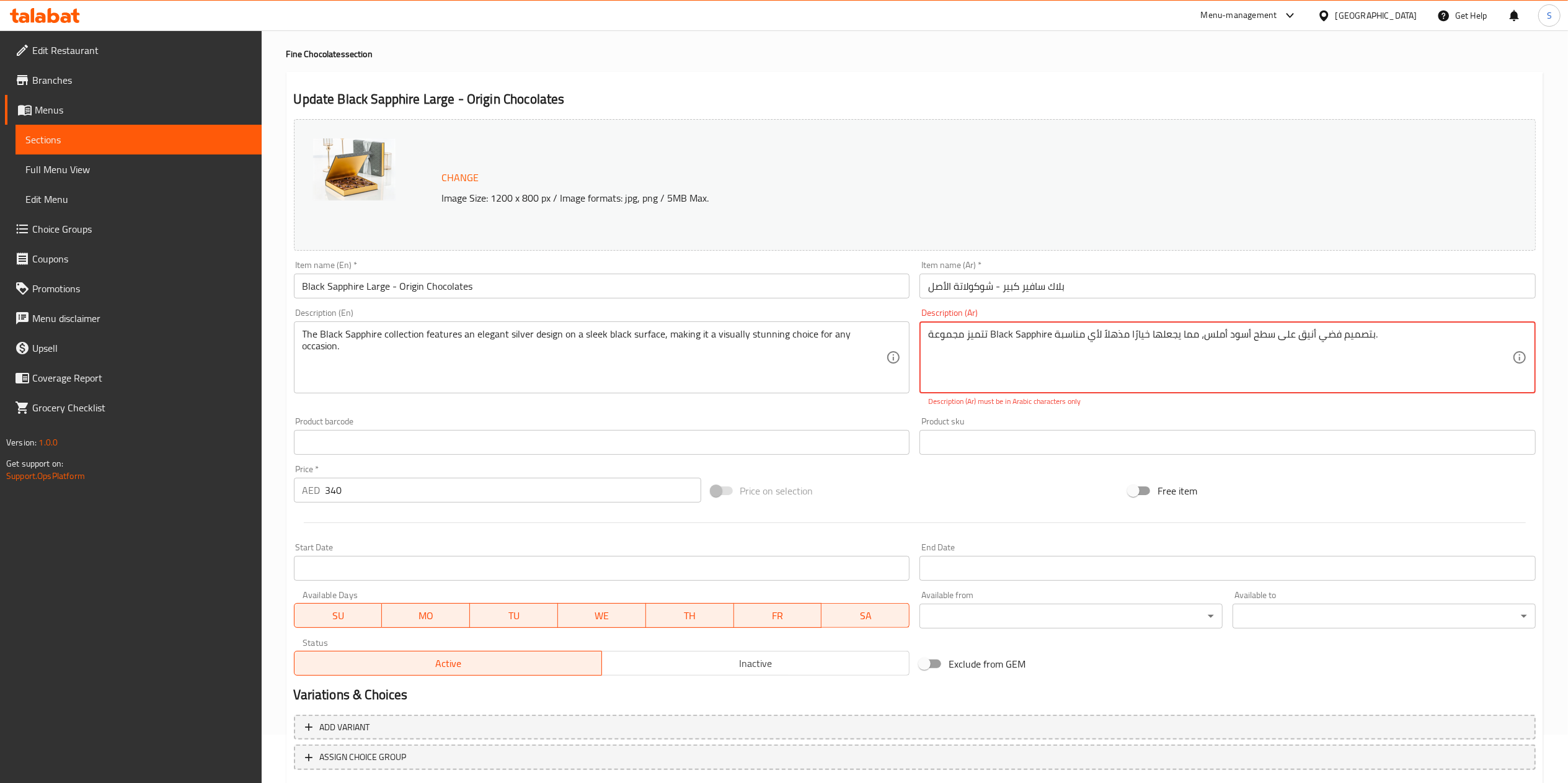
scroll to position [46, 0]
click at [1016, 341] on textarea "تتميز مجموعة Black Sapphire بتصميم فضي أنيق على سطح أسود أملس، مما يجعلها خيارً…" at bounding box center [1220, 361] width 584 height 59
click at [997, 336] on textarea "تتميز مجموعة Black بتصميم فضي أنيق على سطح أسود أملس، مما يجعلها خيارًا مذهلاً …" at bounding box center [1220, 361] width 584 height 59
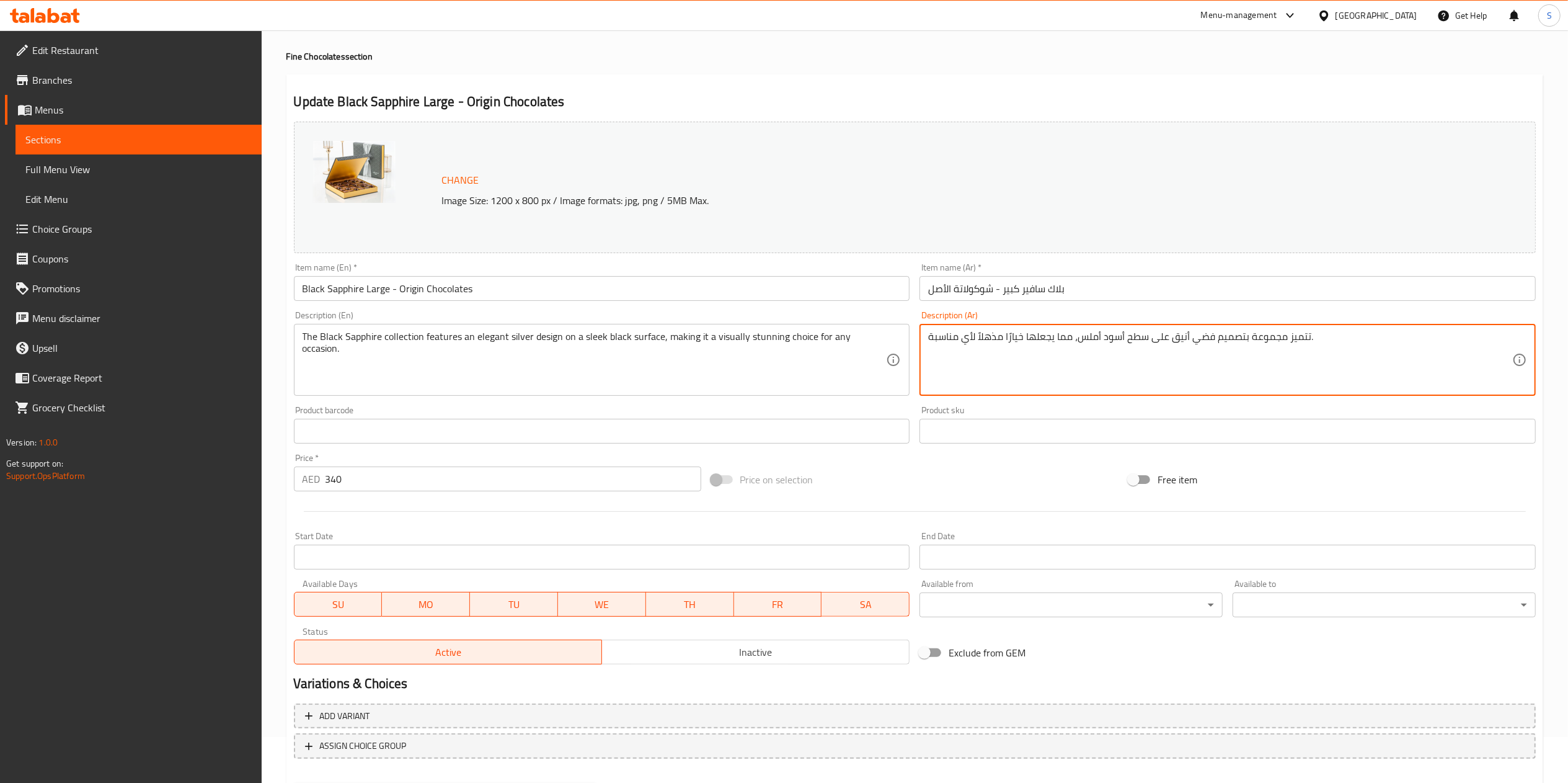
scroll to position [110, 0]
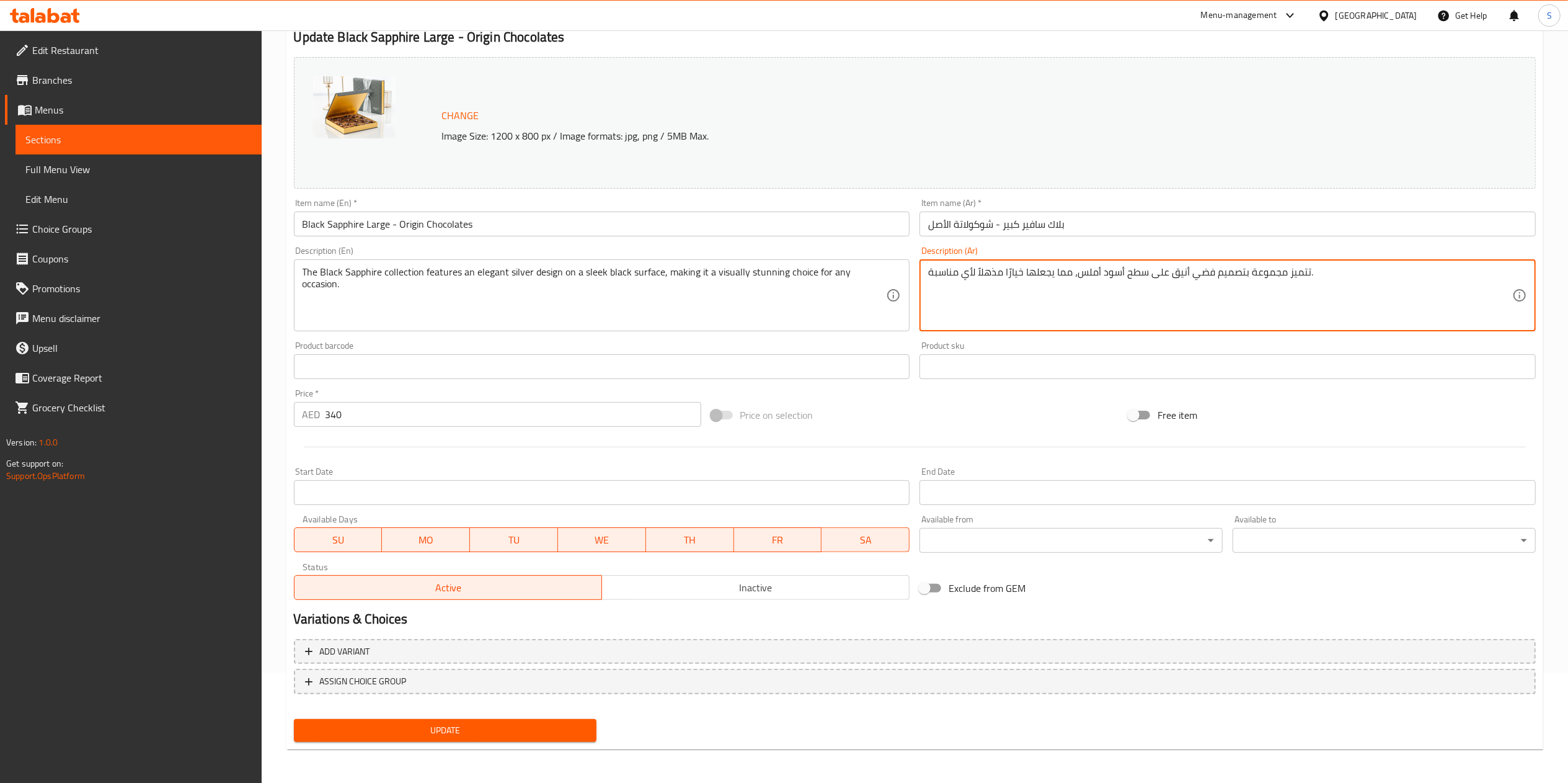
type textarea "تتميز مجموعة بتصميم فضي أنيق على سطح أسود أملس، مما يجعلها خيارًا مذهلاً لأي من…"
click at [439, 732] on span "Update" at bounding box center [445, 730] width 284 height 16
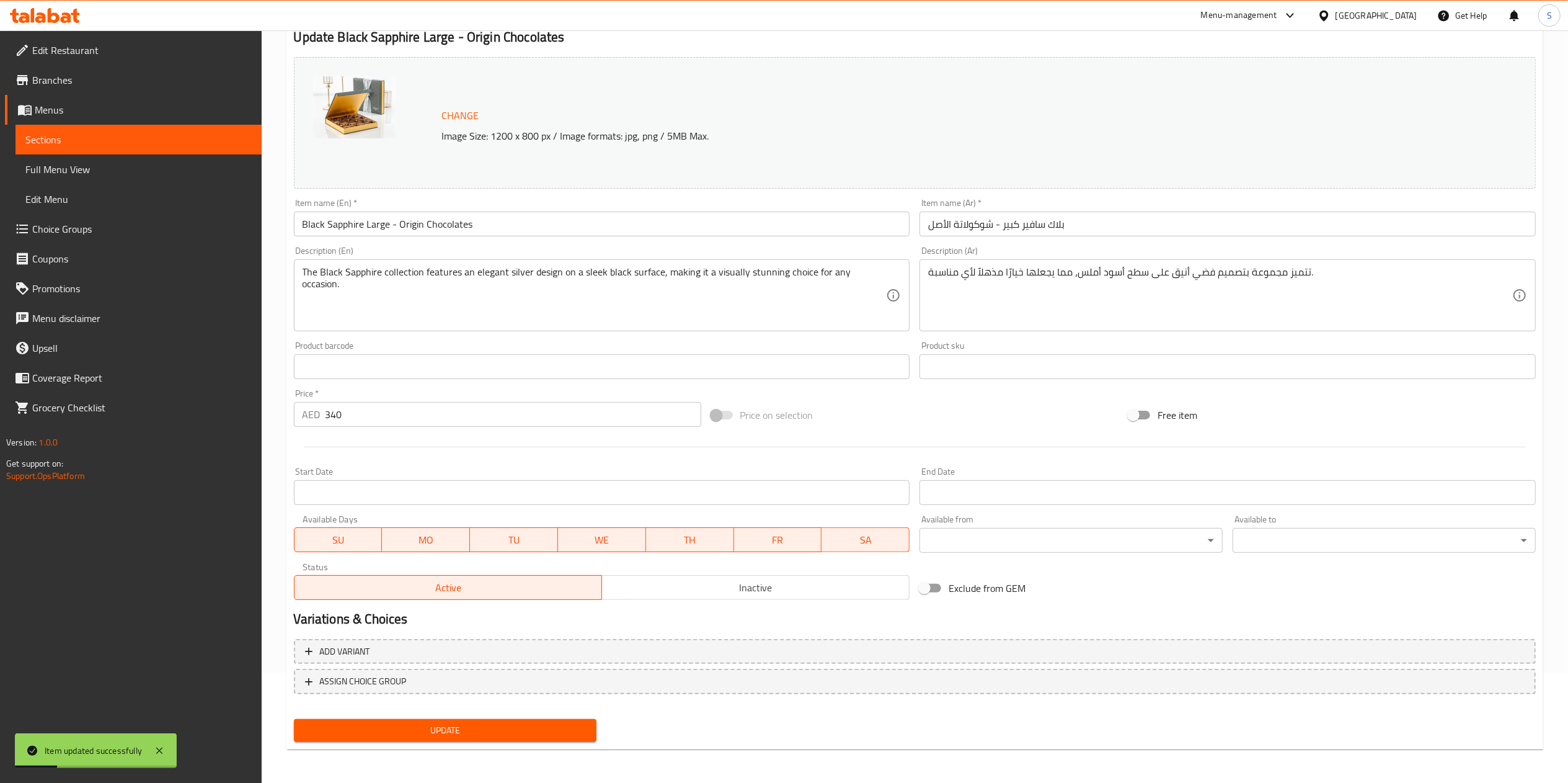
scroll to position [0, 0]
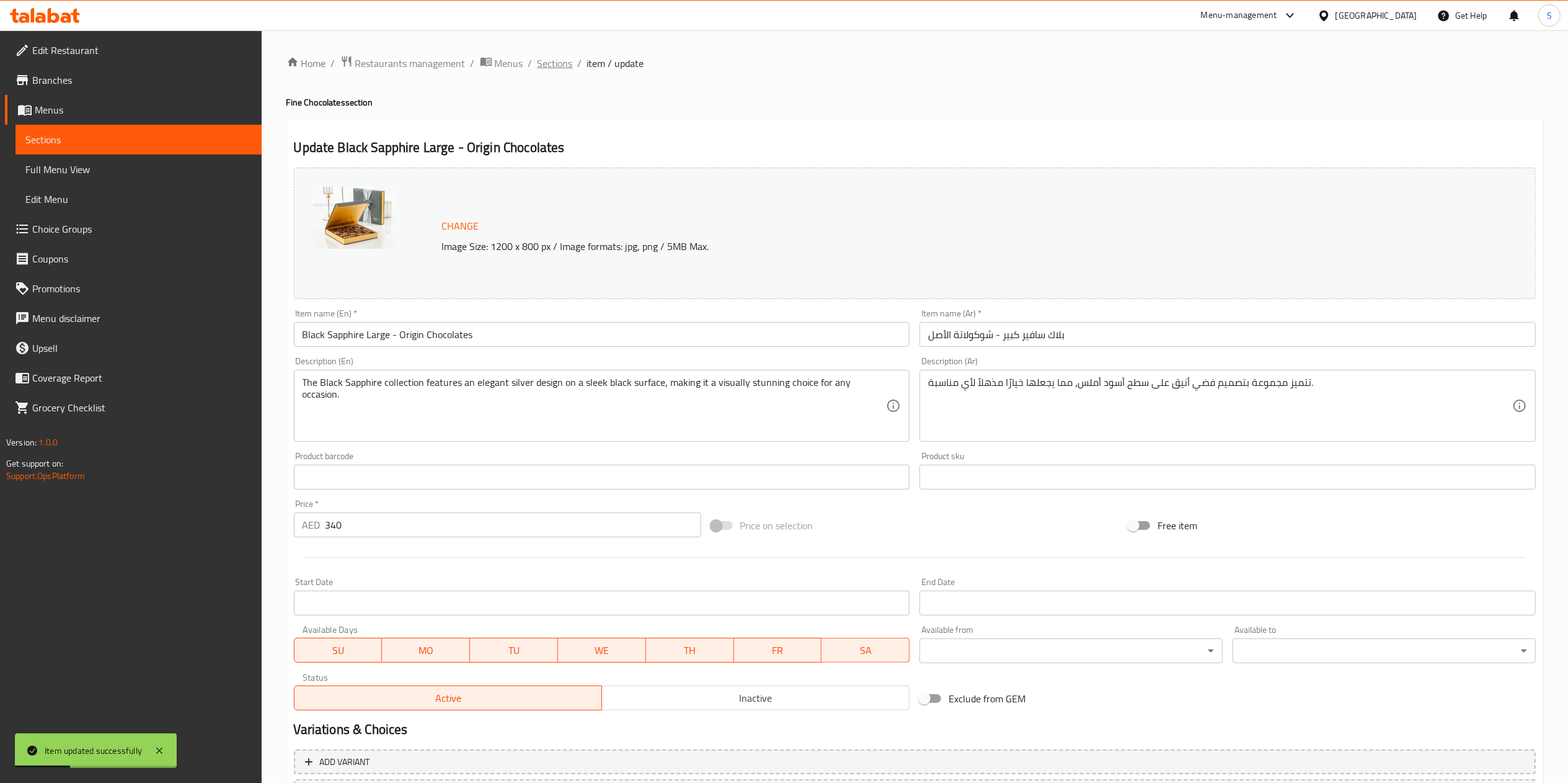
click at [549, 67] on span "Sections" at bounding box center [555, 63] width 35 height 15
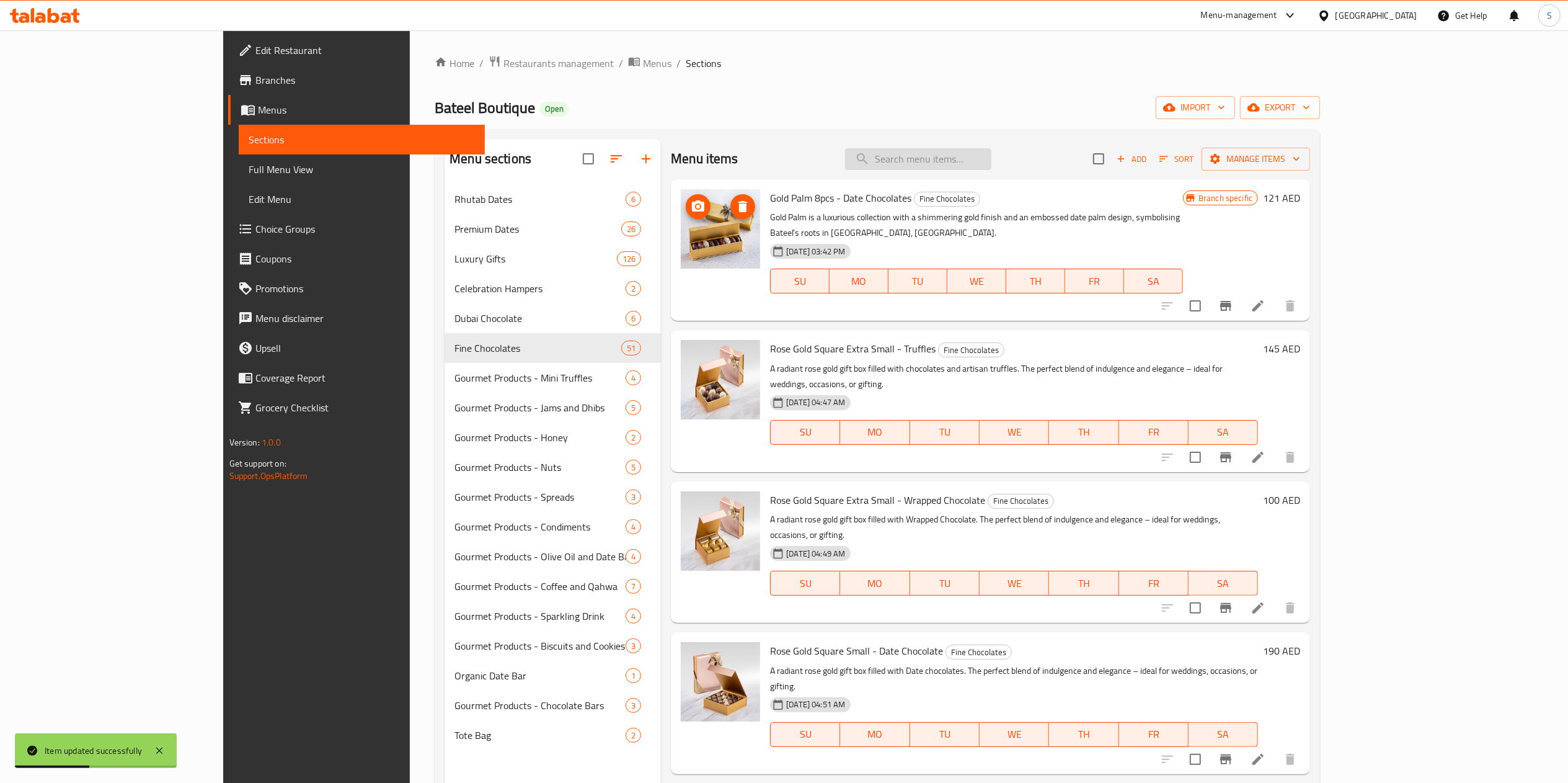
click at [991, 152] on input "search" at bounding box center [918, 158] width 146 height 21
paste input "Golden Palm 8pc- [GEOGRAPHIC_DATA]"
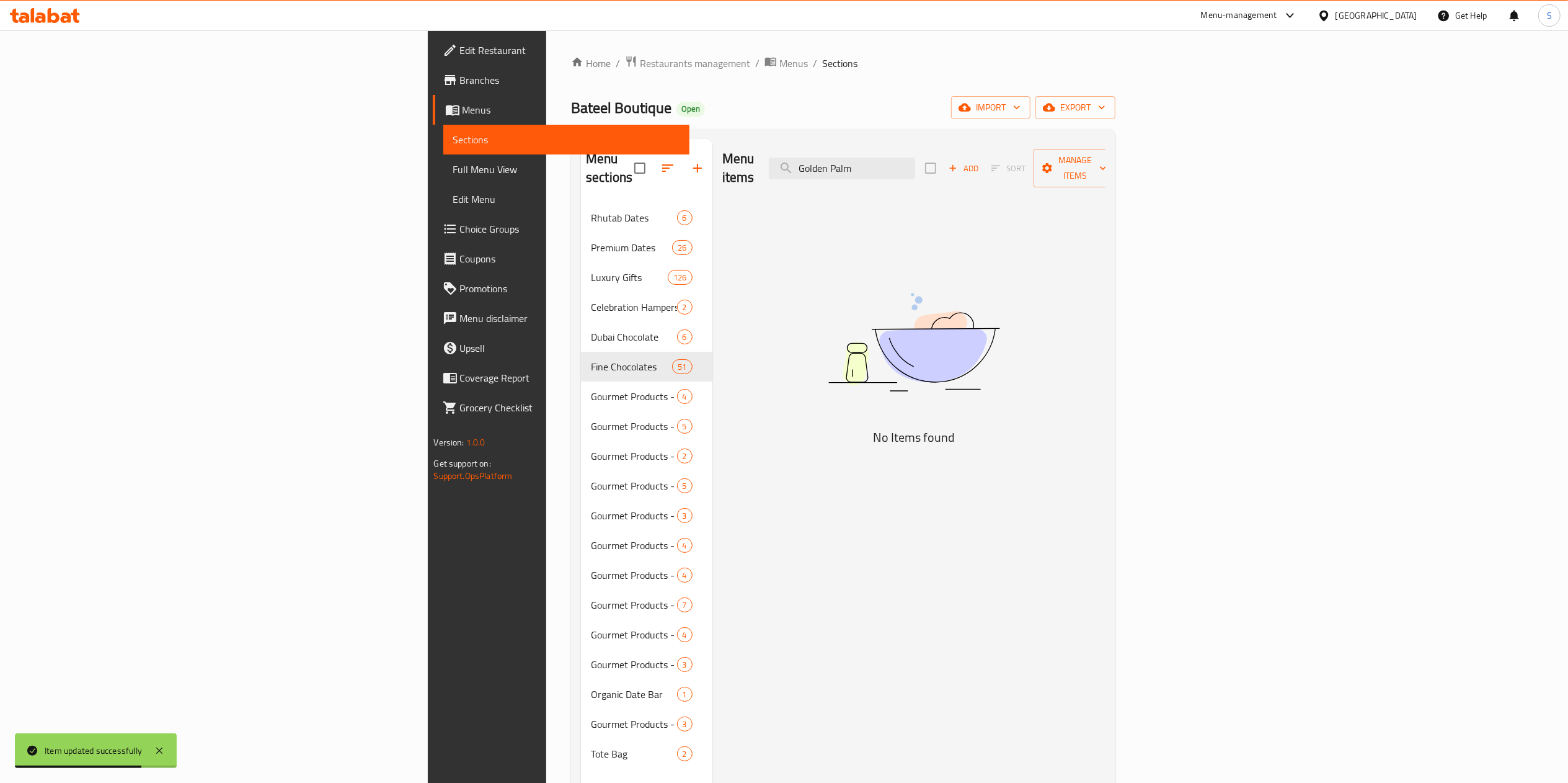
type input "Golden Palm"
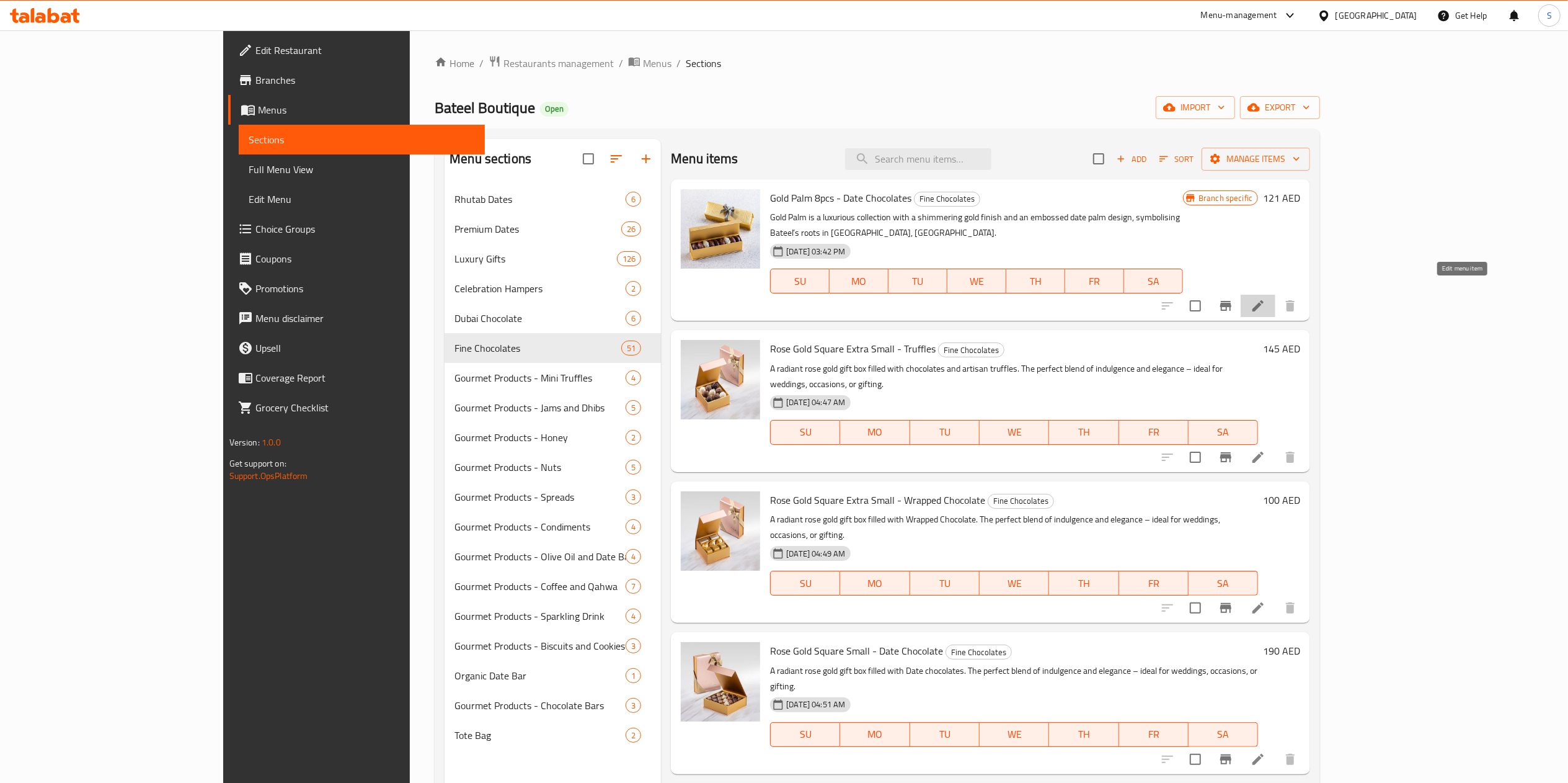
click at [1265, 299] on icon at bounding box center [1258, 306] width 15 height 15
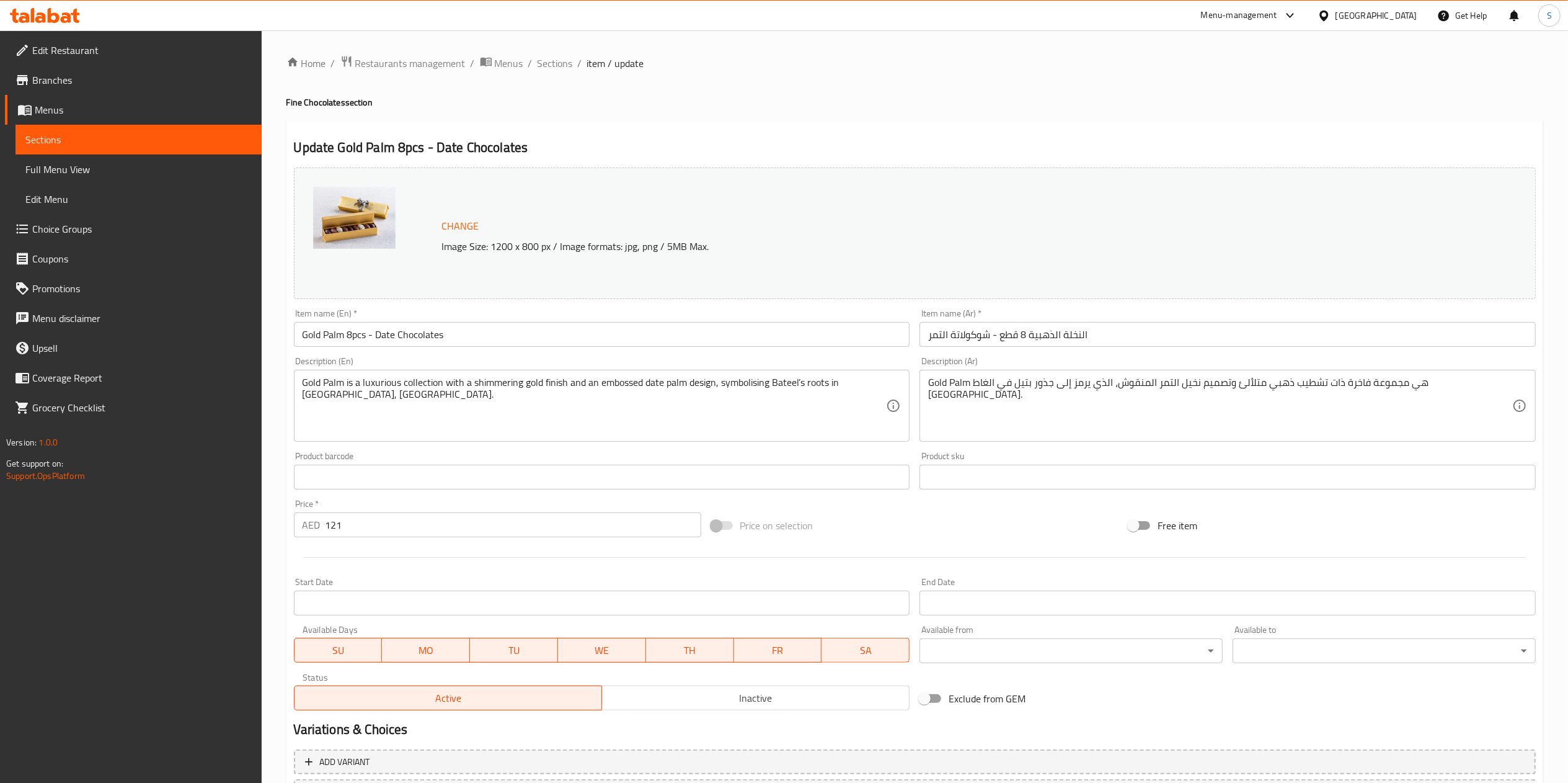
click at [388, 519] on input "121" at bounding box center [513, 524] width 376 height 25
click at [388, 519] on input "12" at bounding box center [513, 524] width 376 height 25
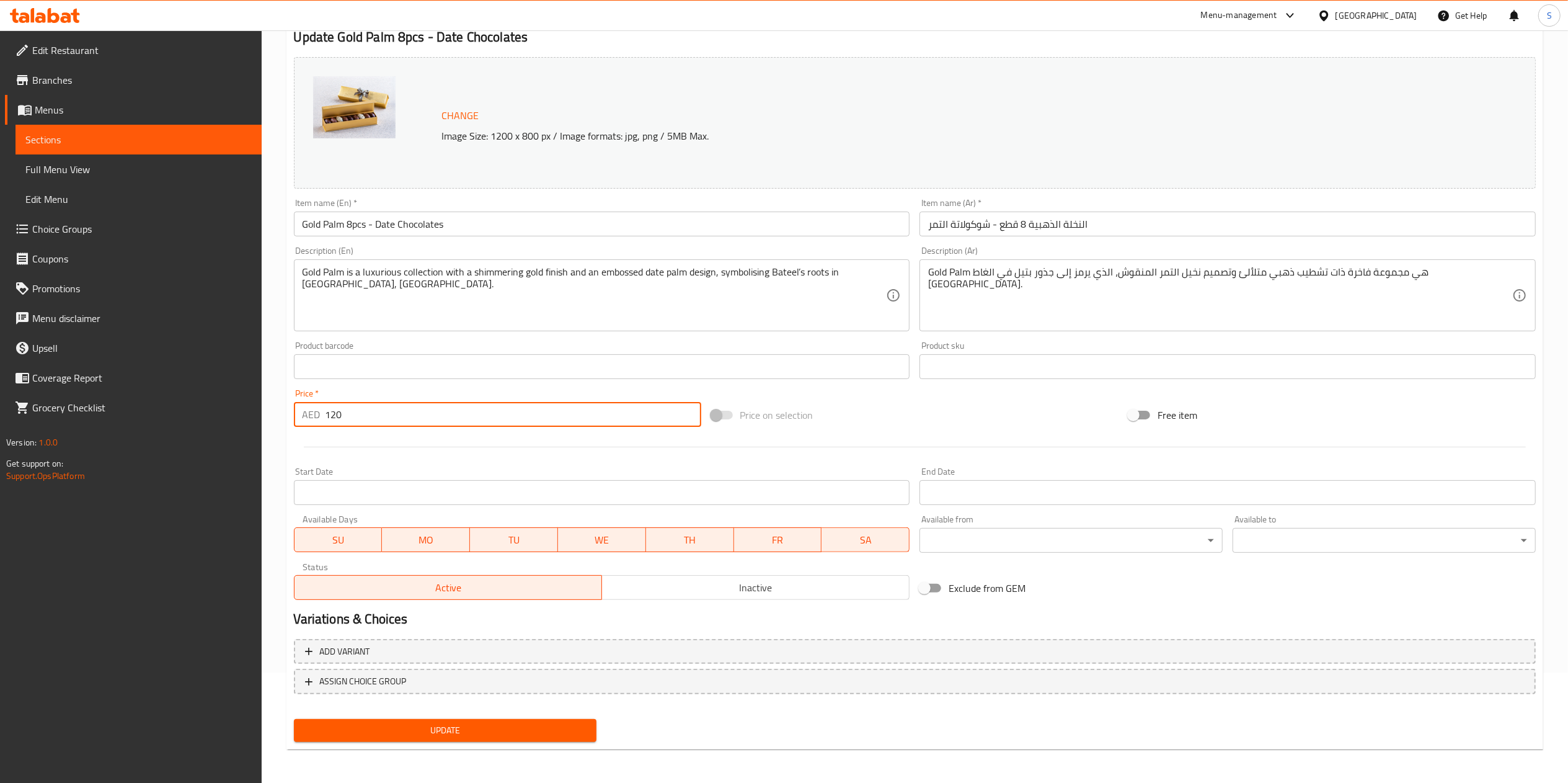
type input "120"
click at [442, 734] on span "Update" at bounding box center [445, 730] width 284 height 16
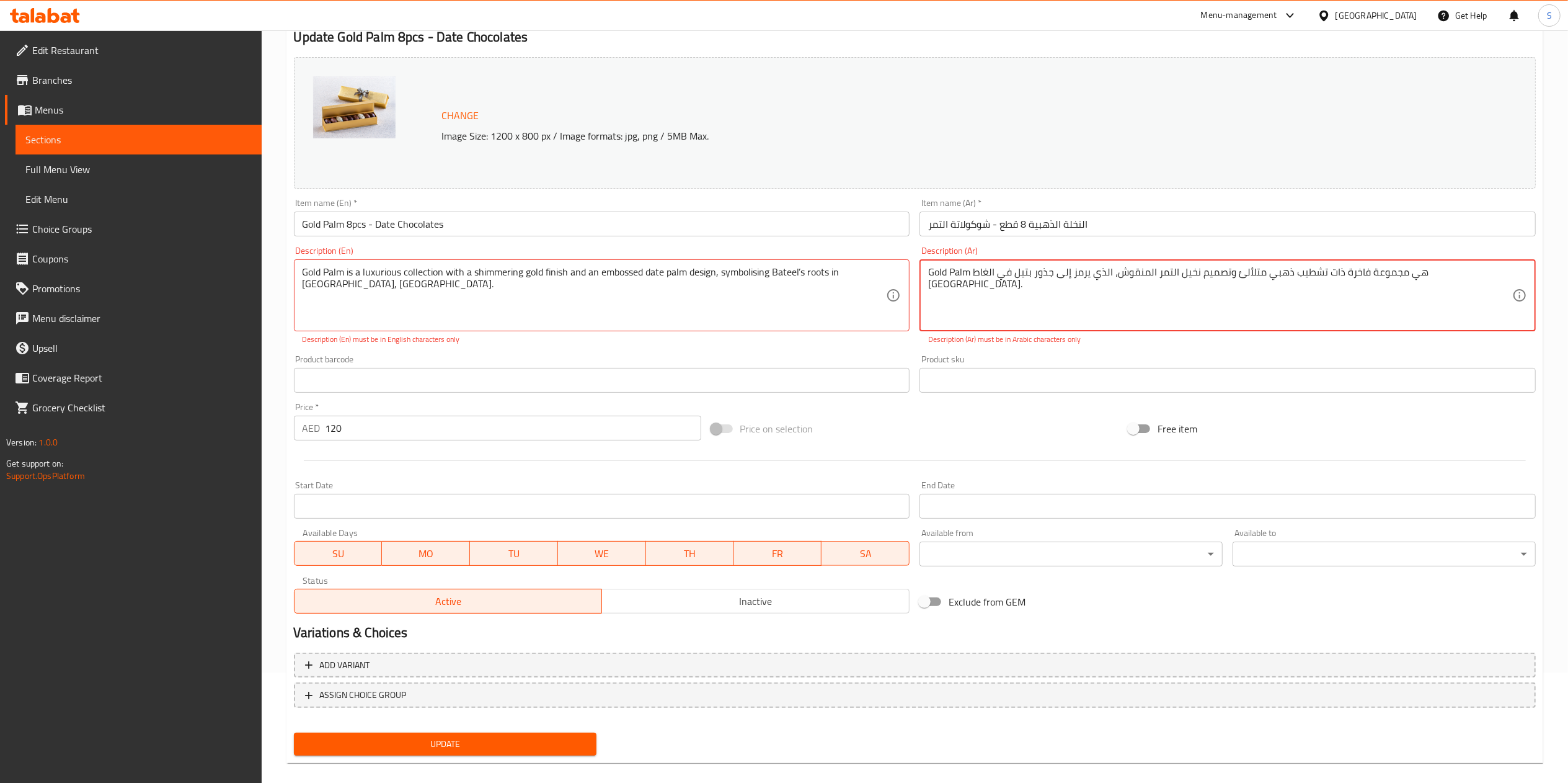
drag, startPoint x: 966, startPoint y: 272, endPoint x: 930, endPoint y: 272, distance: 36.0
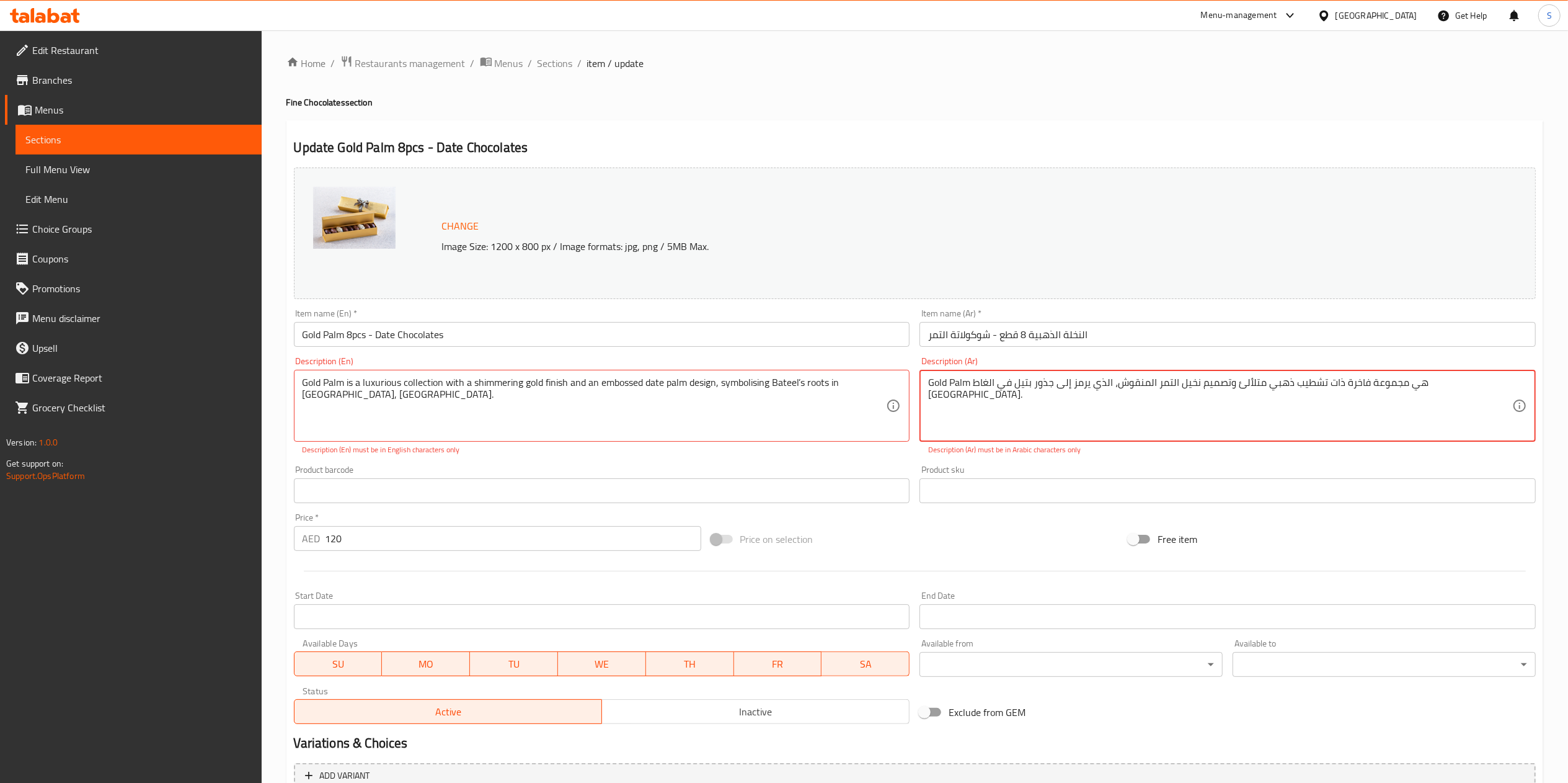
click at [1244, 31] on div "Home / Restaurants management / Menus / Sections / item / update Fine Chocolate…" at bounding box center [914, 469] width 1306 height 877
click at [1216, 18] on div "Menu-management" at bounding box center [1238, 16] width 77 height 15
click at [1124, 86] on div "Agent Campaigns Center" at bounding box center [1171, 83] width 93 height 14
